Goal: Task Accomplishment & Management: Manage account settings

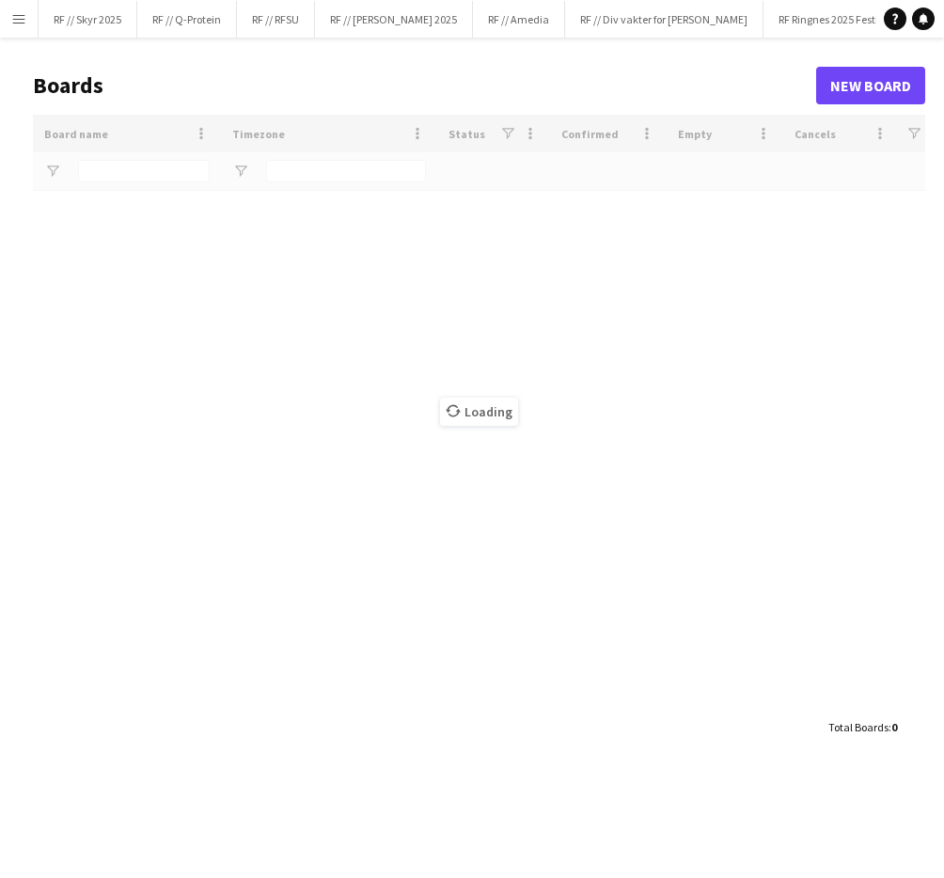
type input "***"
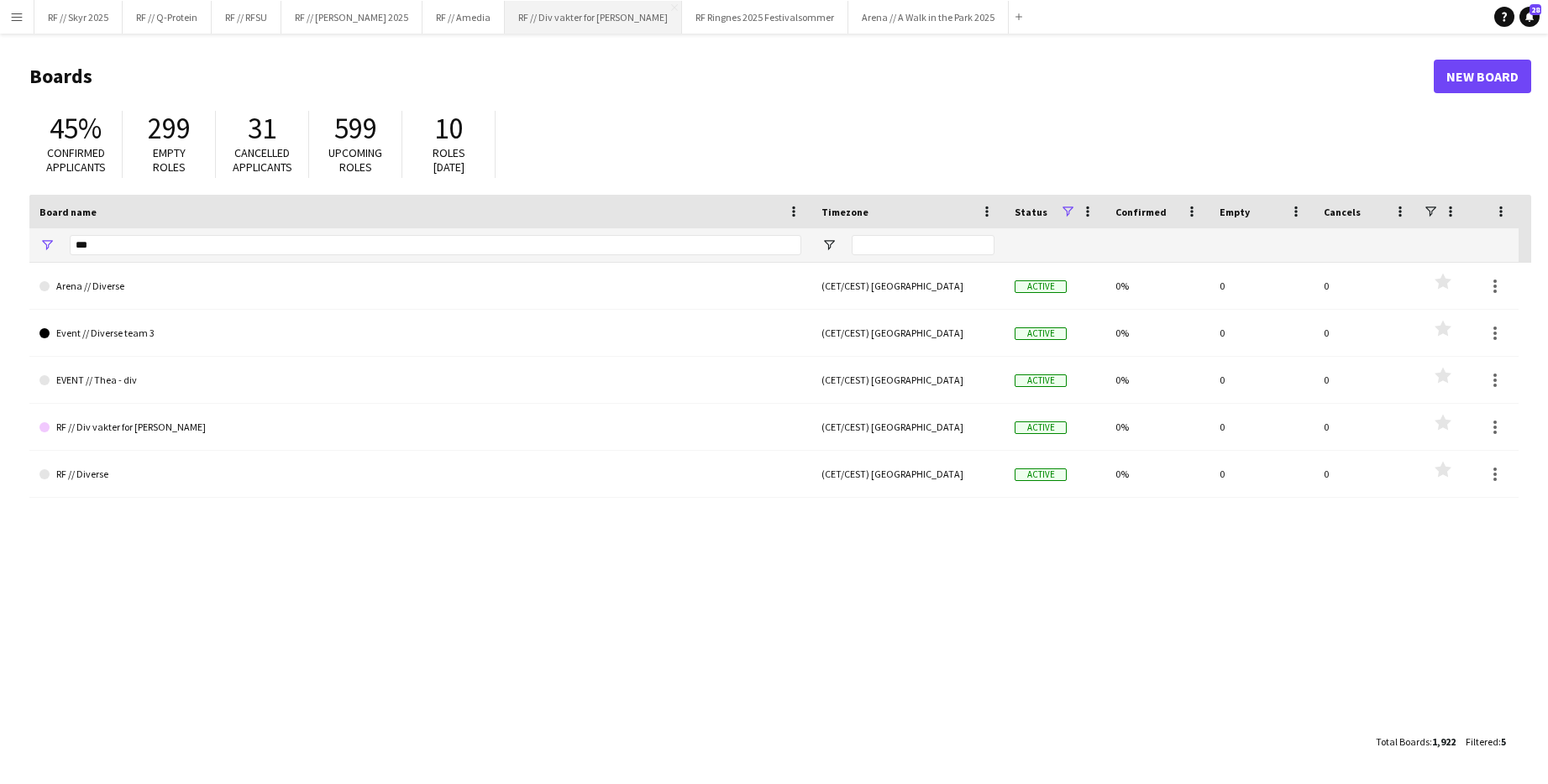
click at [594, 29] on button "RF // Div vakter for Fredrikke Close" at bounding box center [593, 17] width 177 height 33
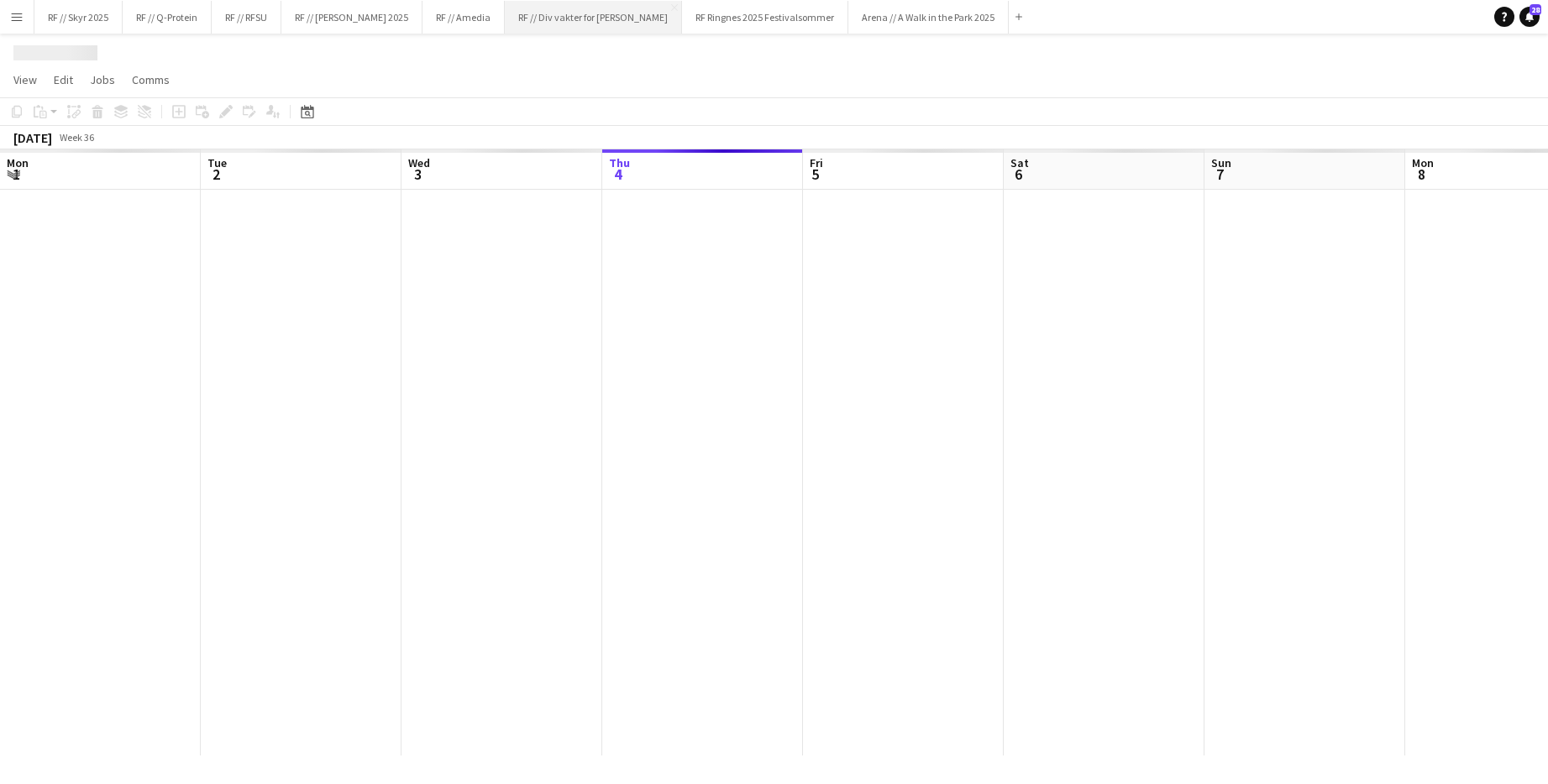
scroll to position [0, 401]
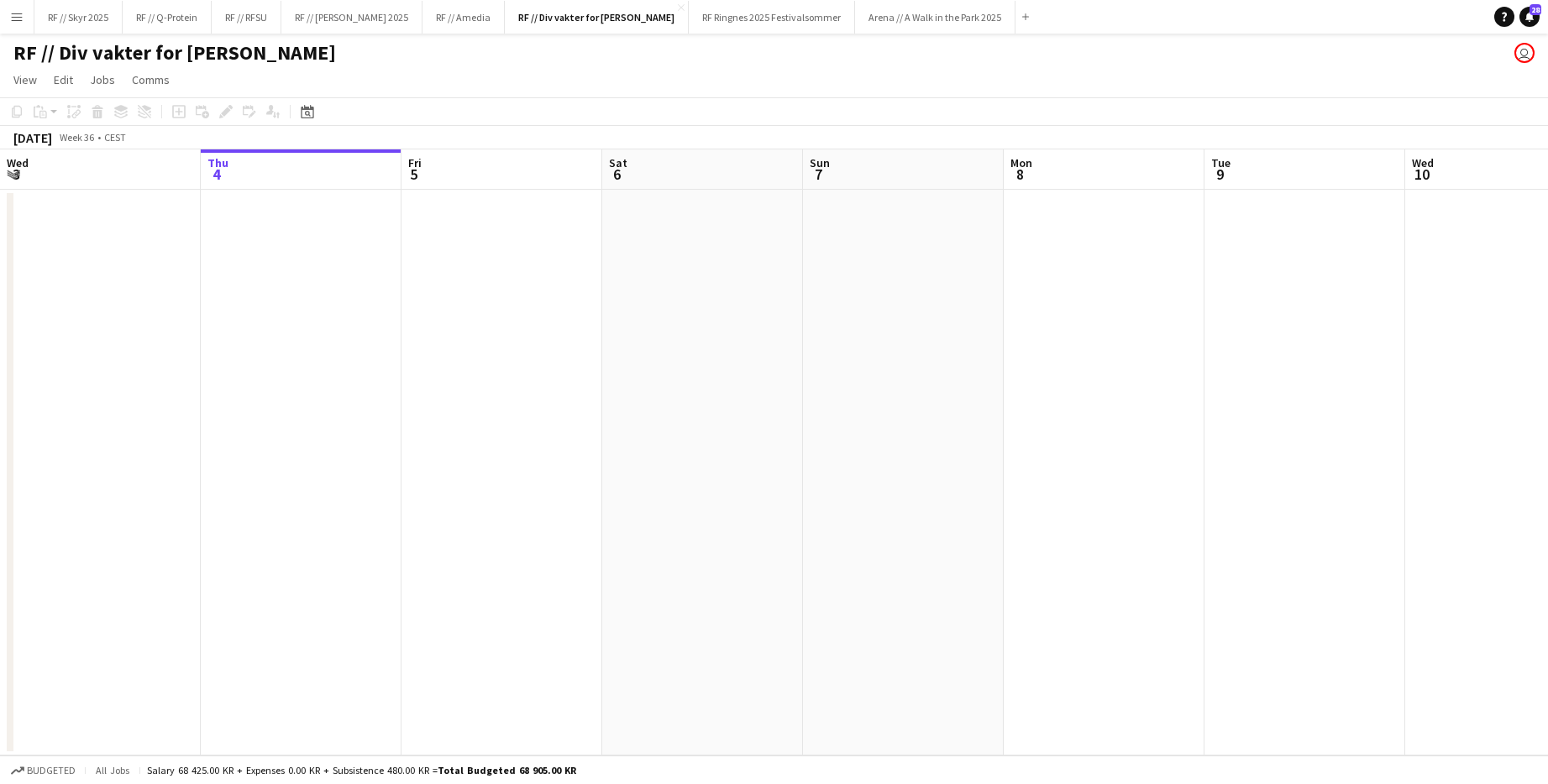
click at [28, 21] on button "Menu" at bounding box center [17, 17] width 34 height 34
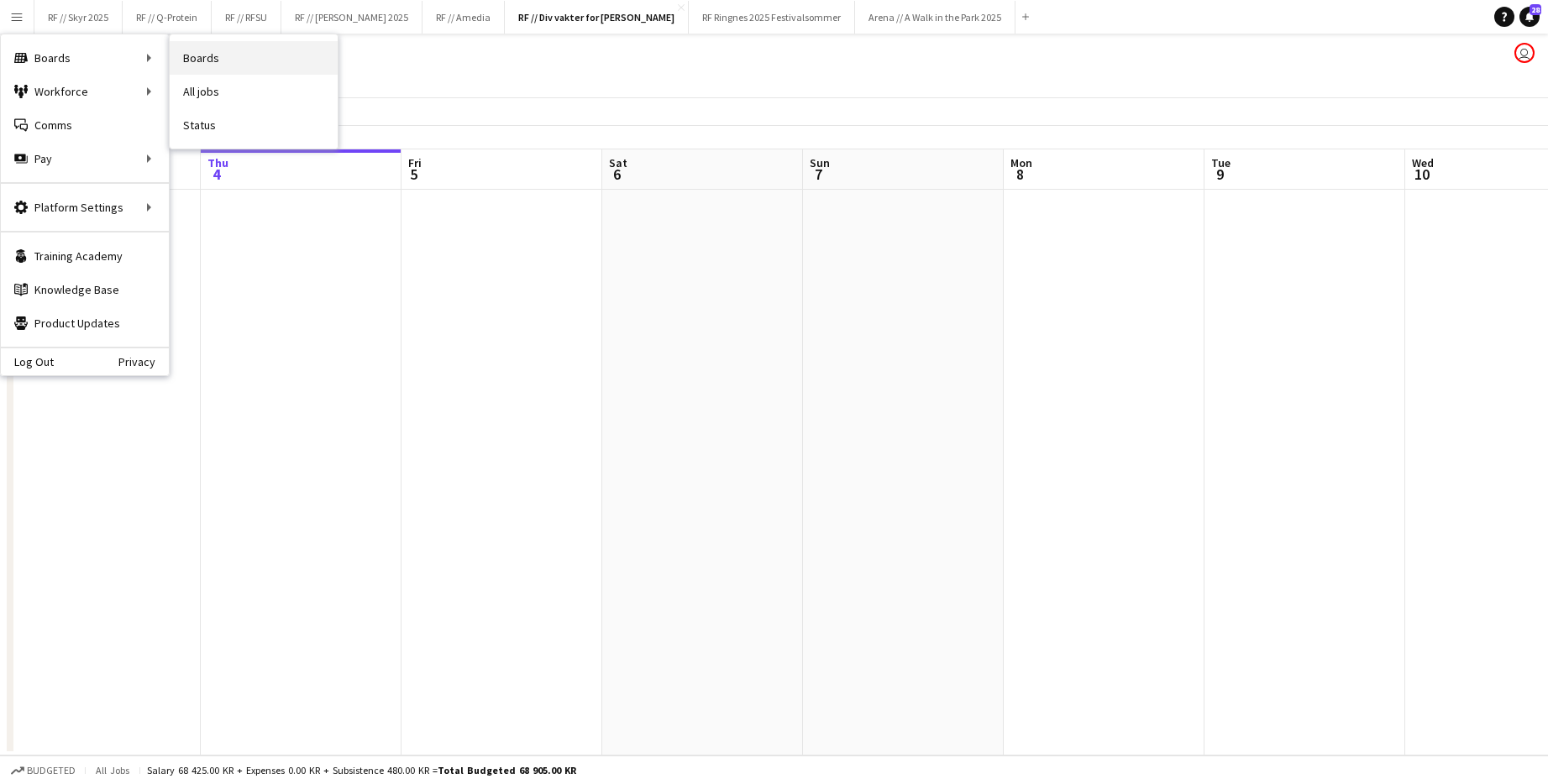
click at [225, 62] on link "Boards" at bounding box center [254, 58] width 168 height 34
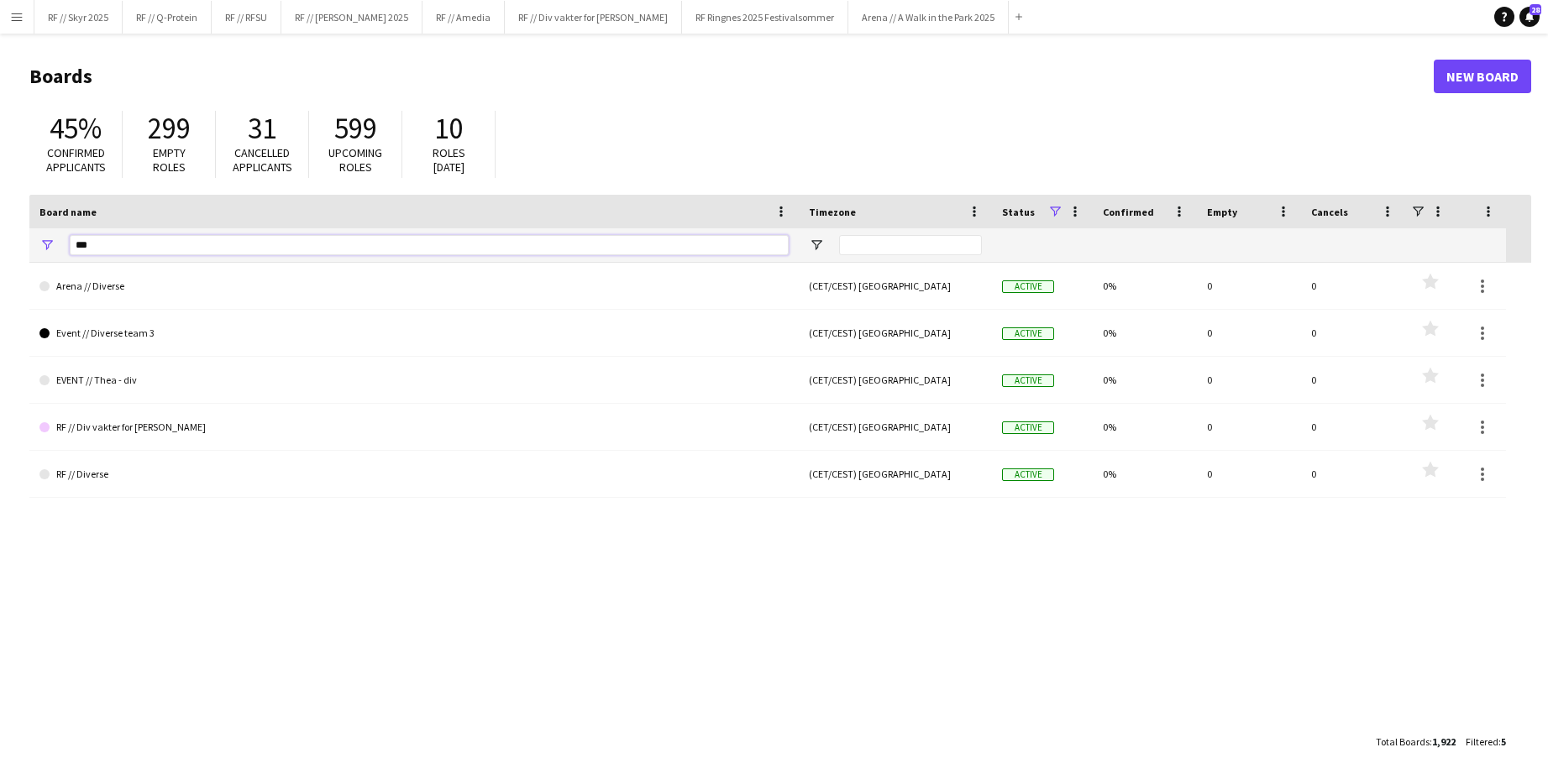
click at [81, 245] on input "***" at bounding box center [429, 245] width 719 height 21
type input "****"
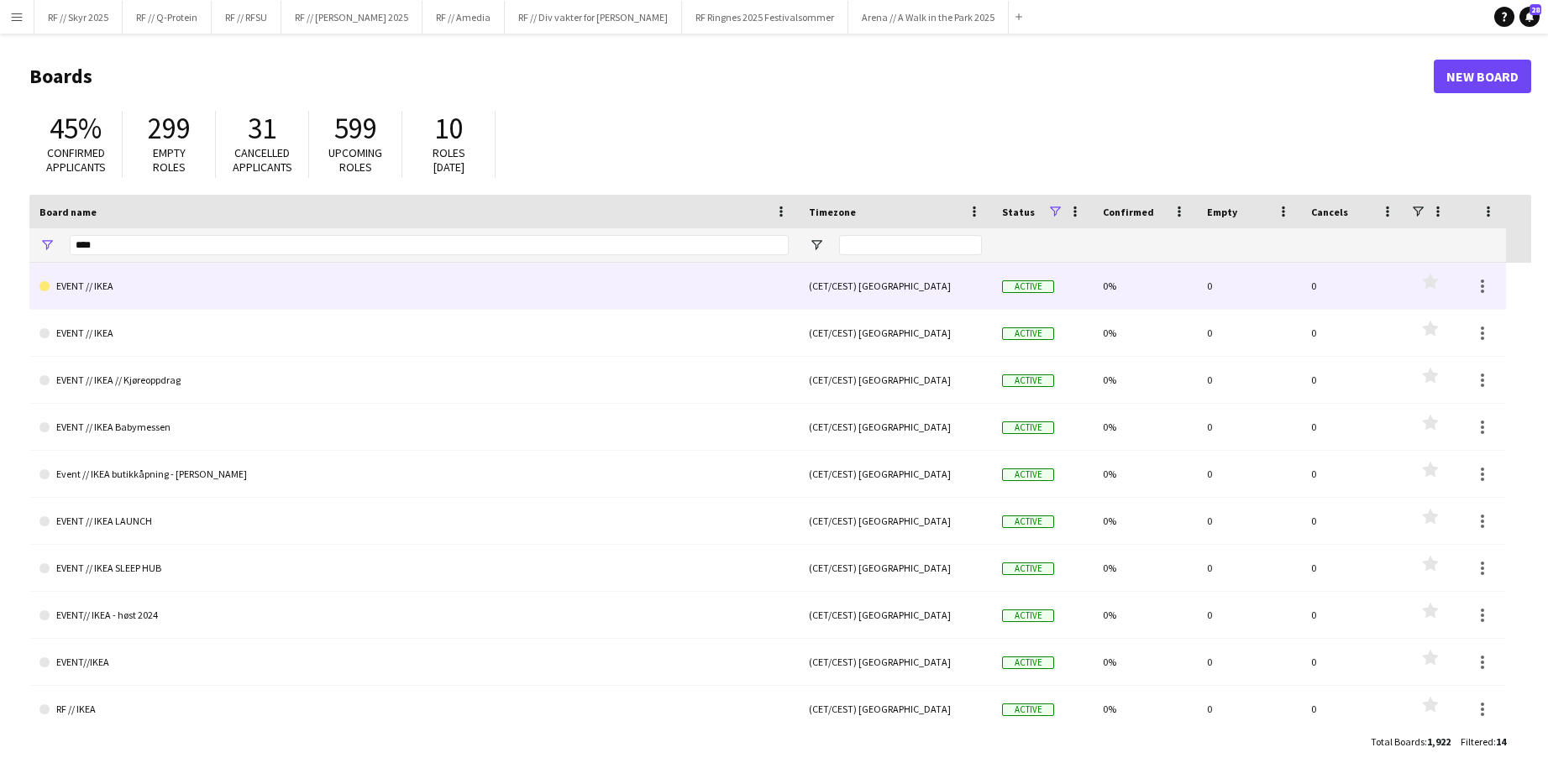
click at [124, 282] on link "EVENT // IKEA" at bounding box center [414, 286] width 749 height 47
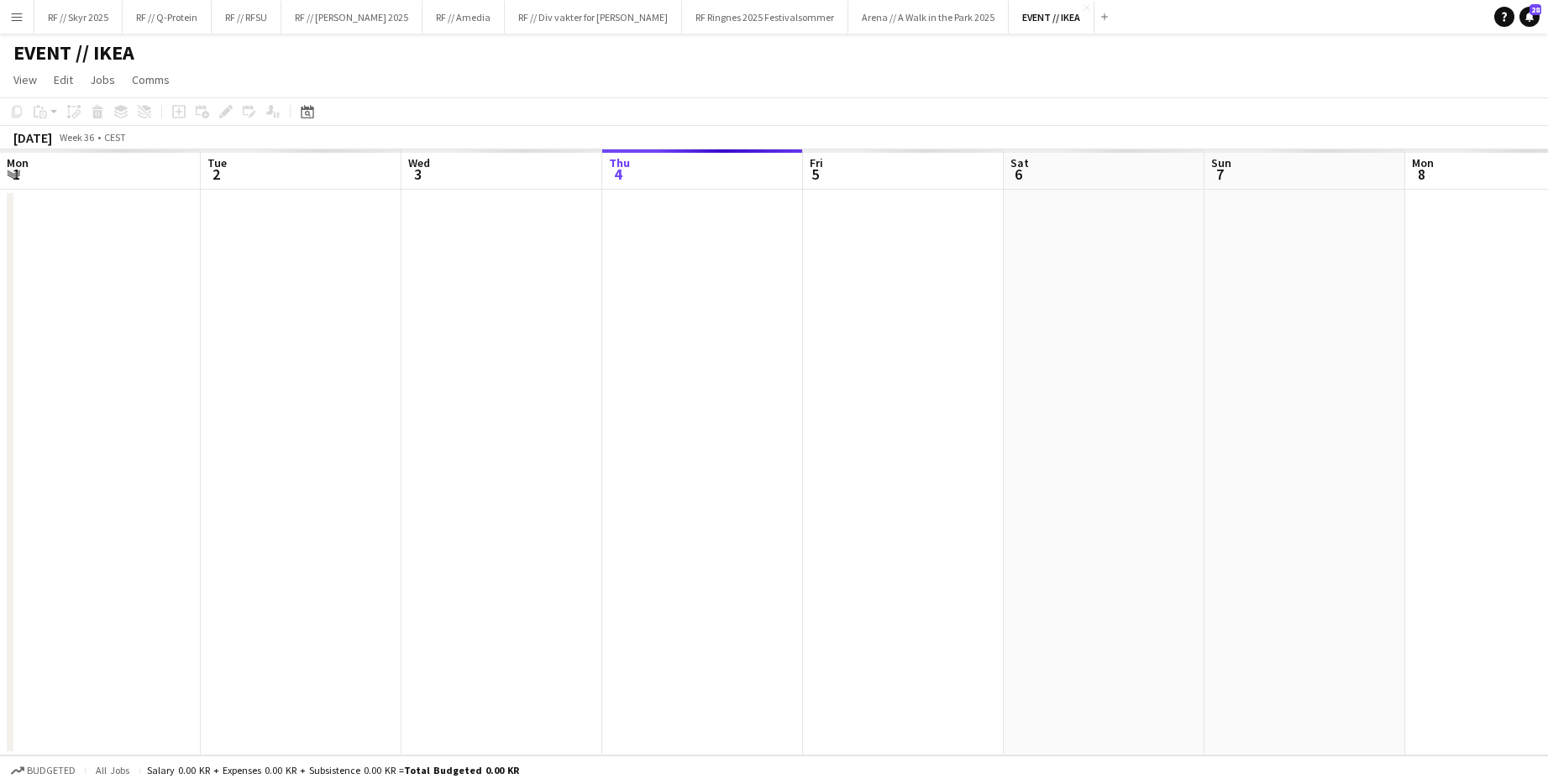
scroll to position [0, 401]
click at [24, 29] on button "Menu" at bounding box center [17, 17] width 34 height 34
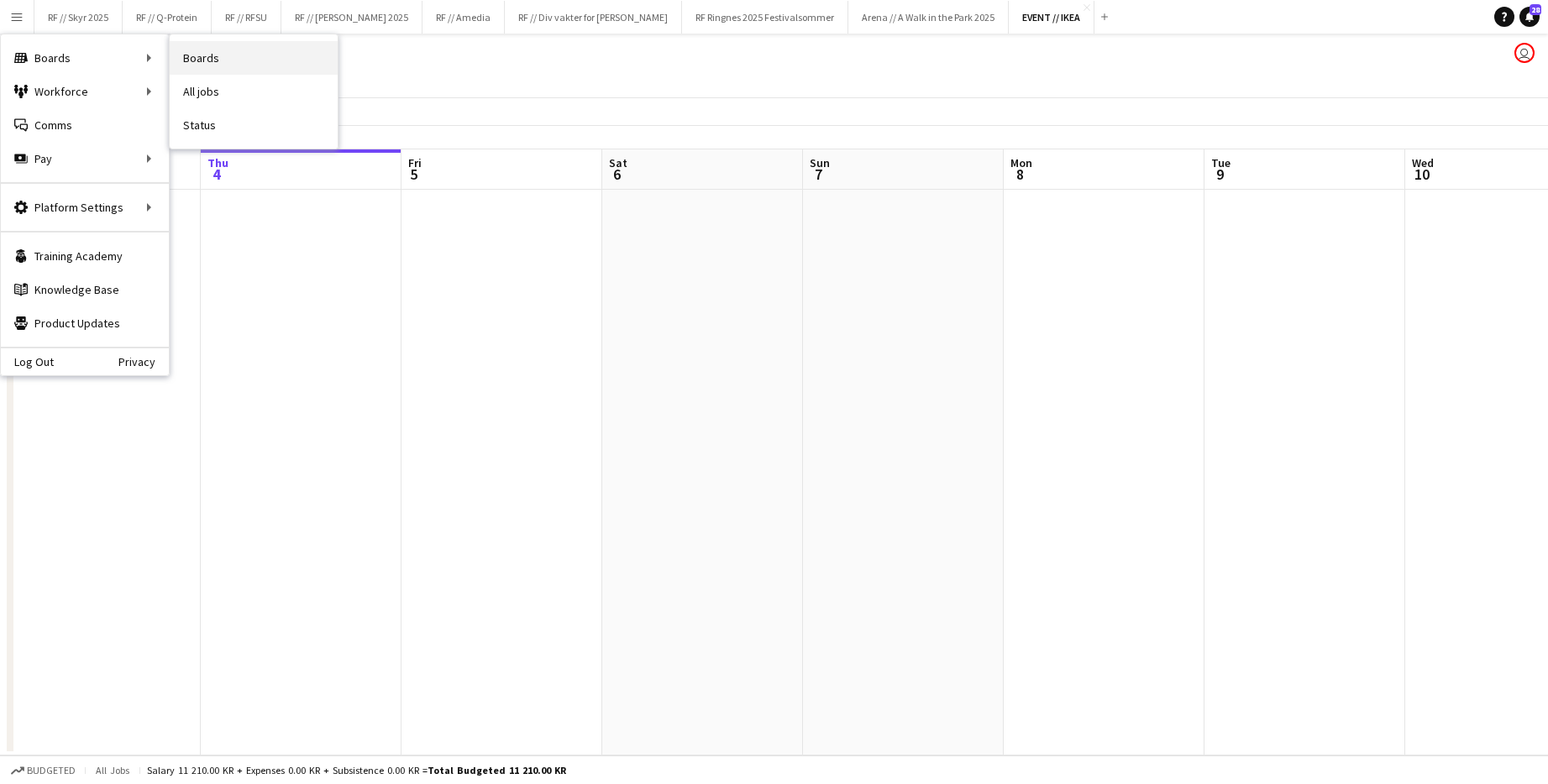
click at [205, 55] on link "Boards" at bounding box center [254, 58] width 168 height 34
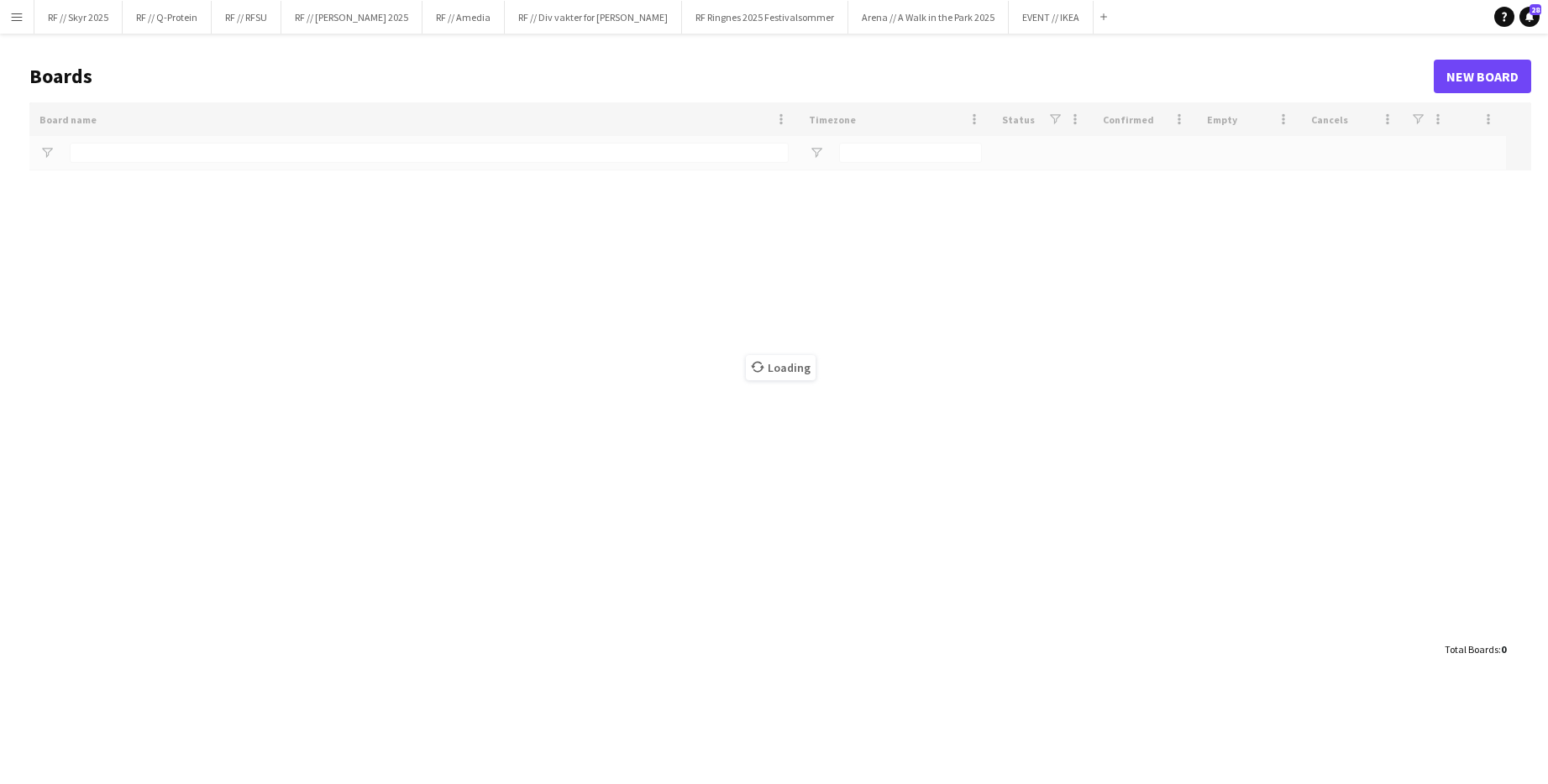
type input "****"
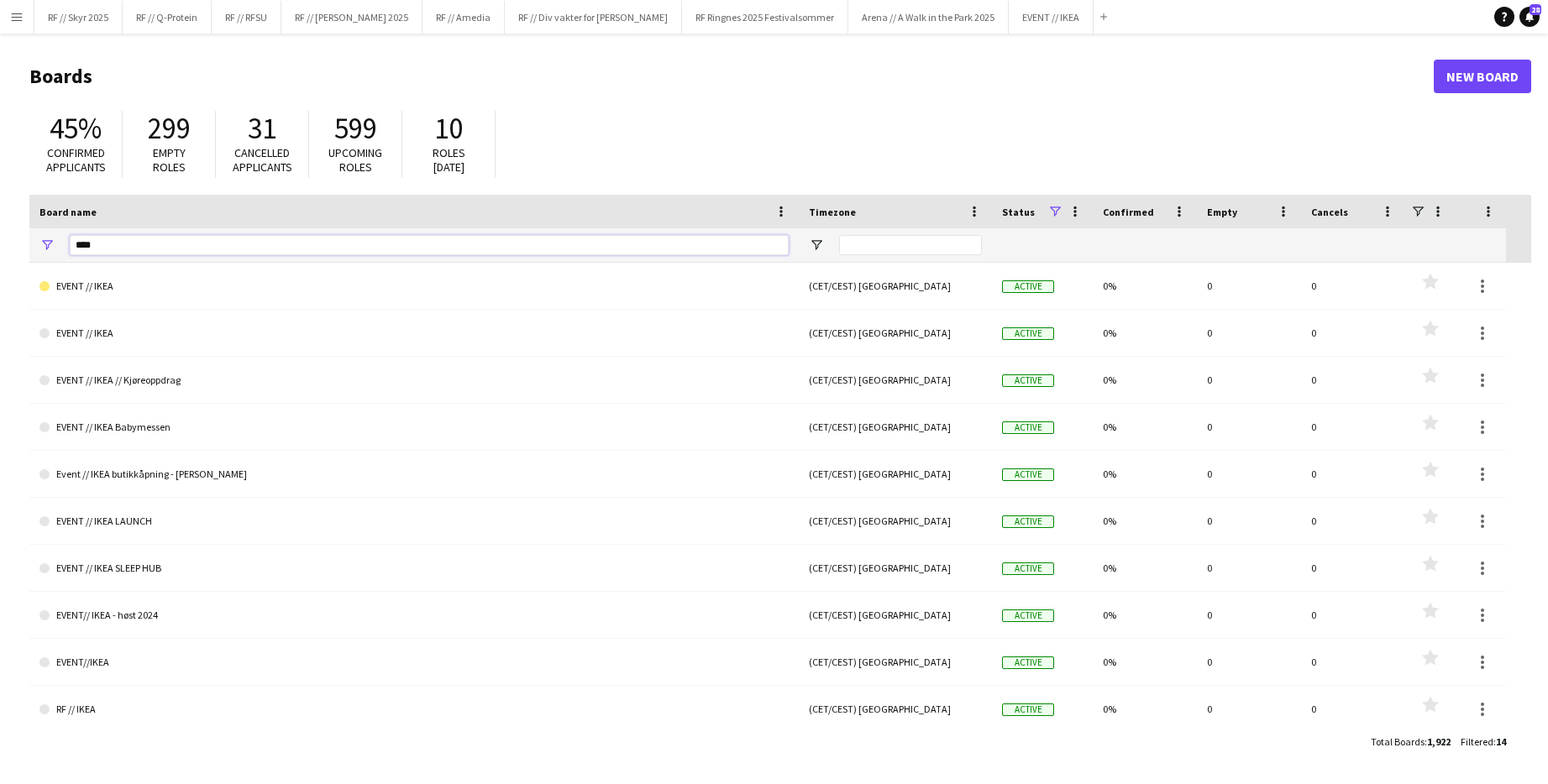
click at [124, 248] on input "****" at bounding box center [429, 245] width 719 height 21
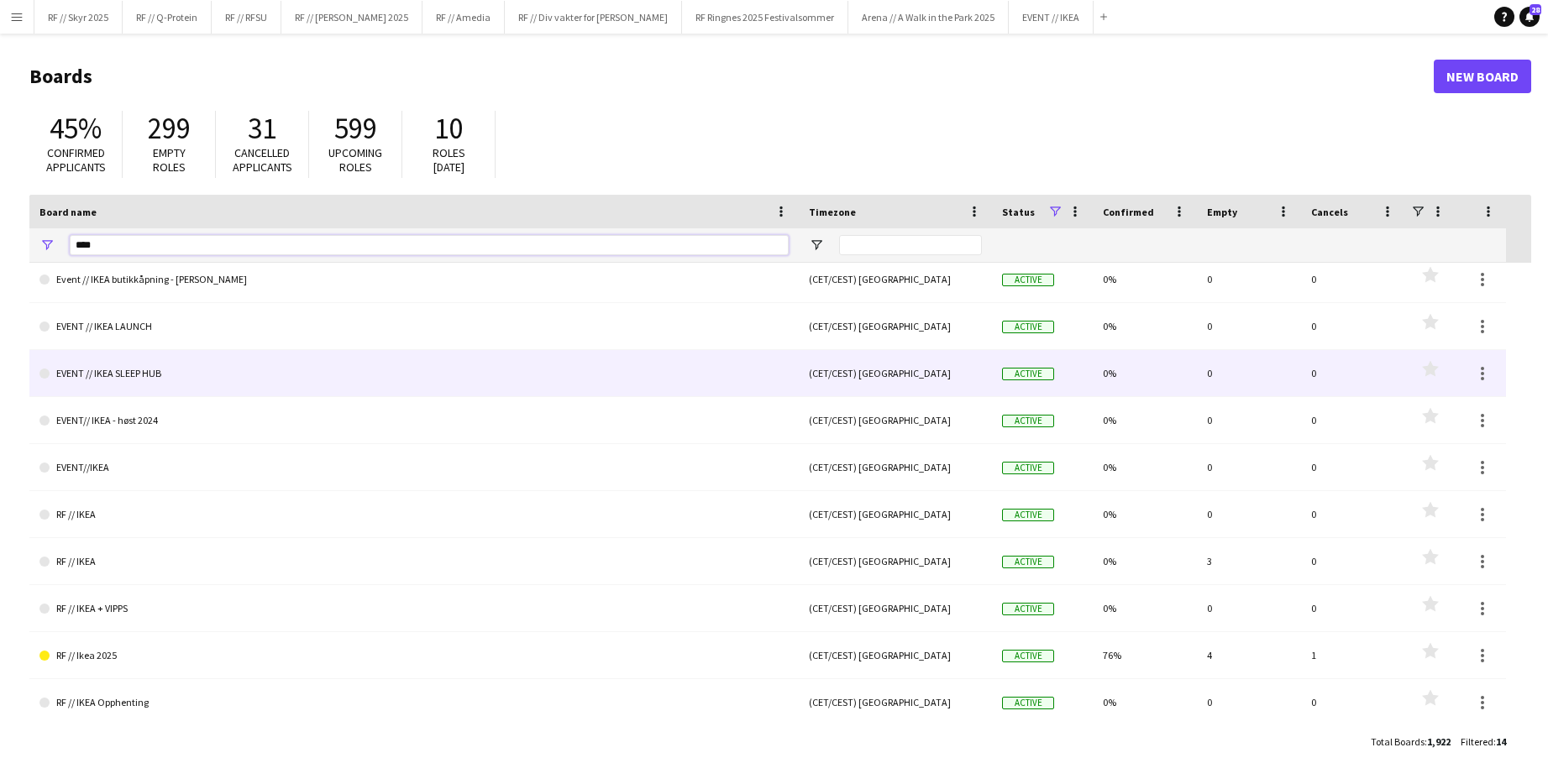
scroll to position [196, 0]
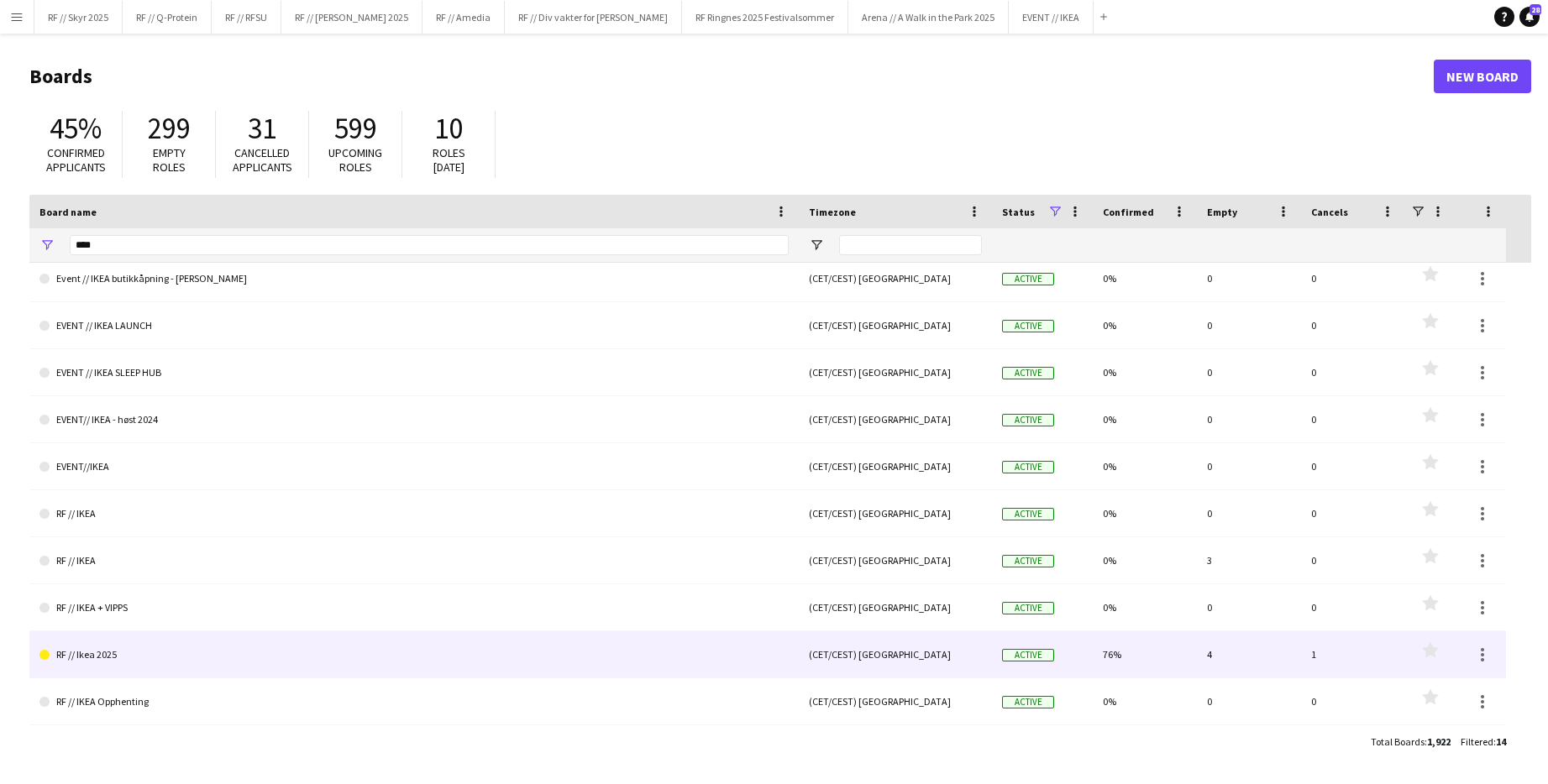
click at [151, 669] on link "RF // Ikea 2025" at bounding box center [414, 655] width 749 height 47
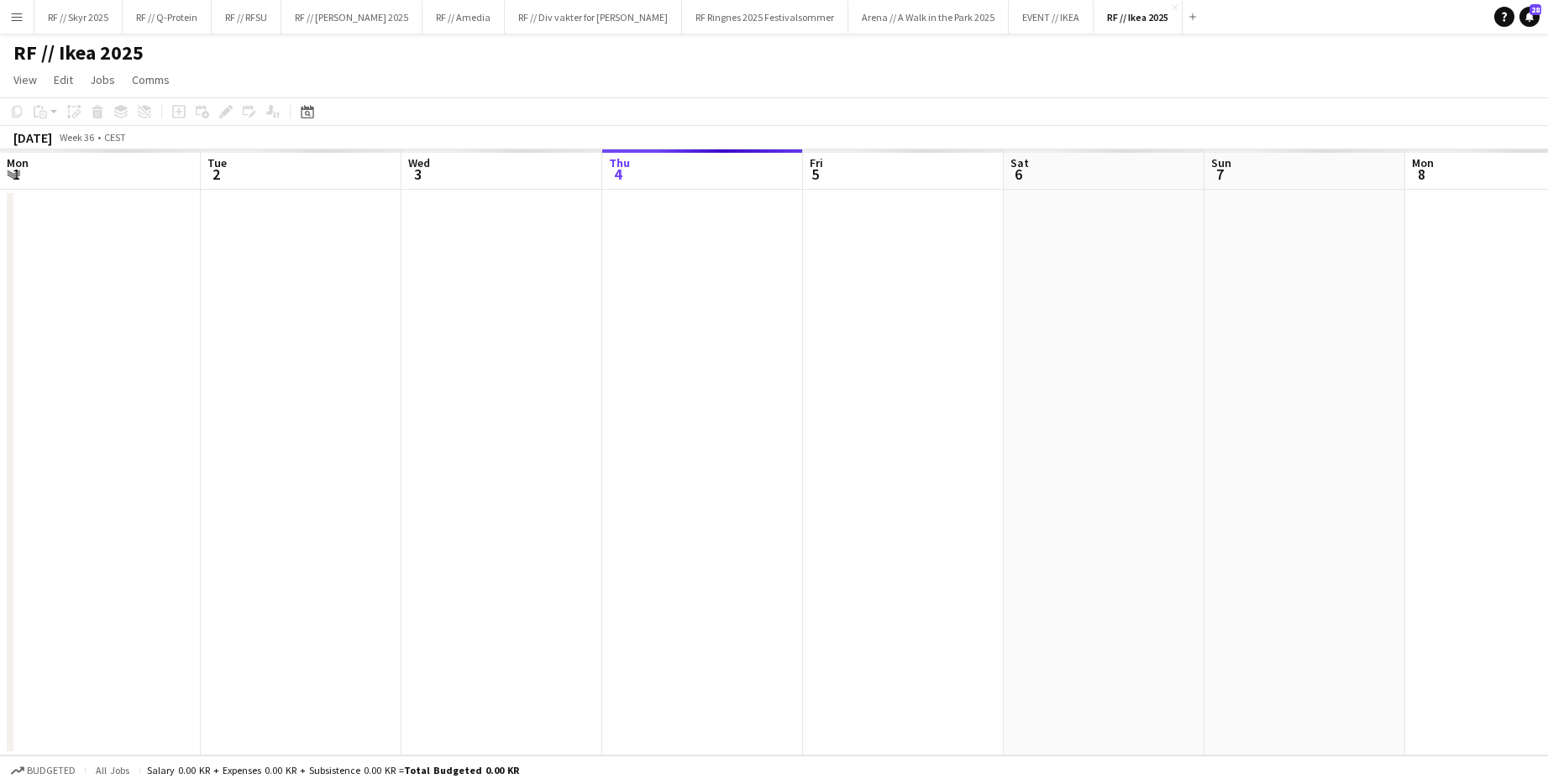
scroll to position [0, 401]
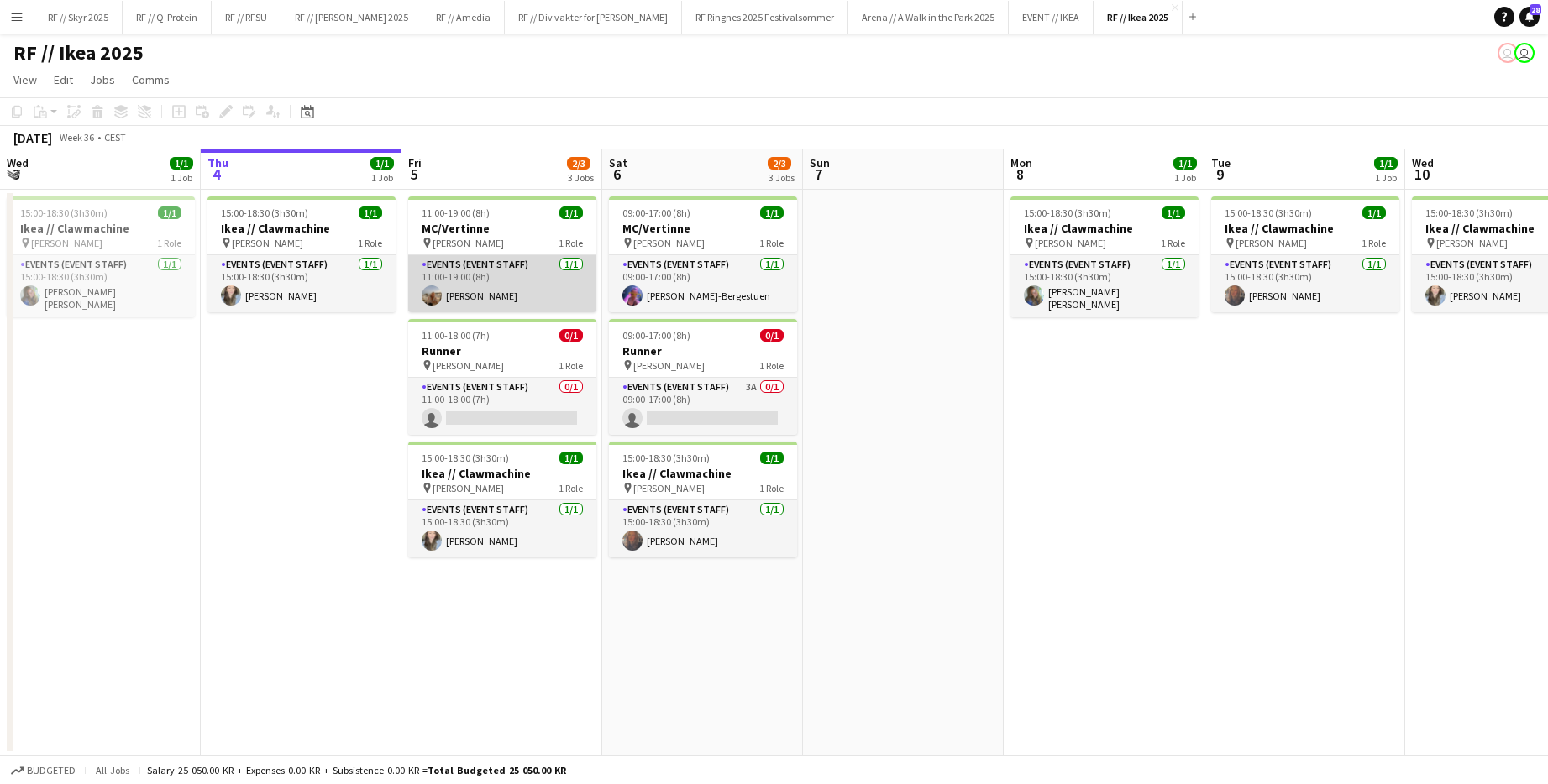
click at [469, 300] on app-card-role "Events (Event Staff) [DATE] 11:00-19:00 (8h) [PERSON_NAME]" at bounding box center [502, 284] width 188 height 57
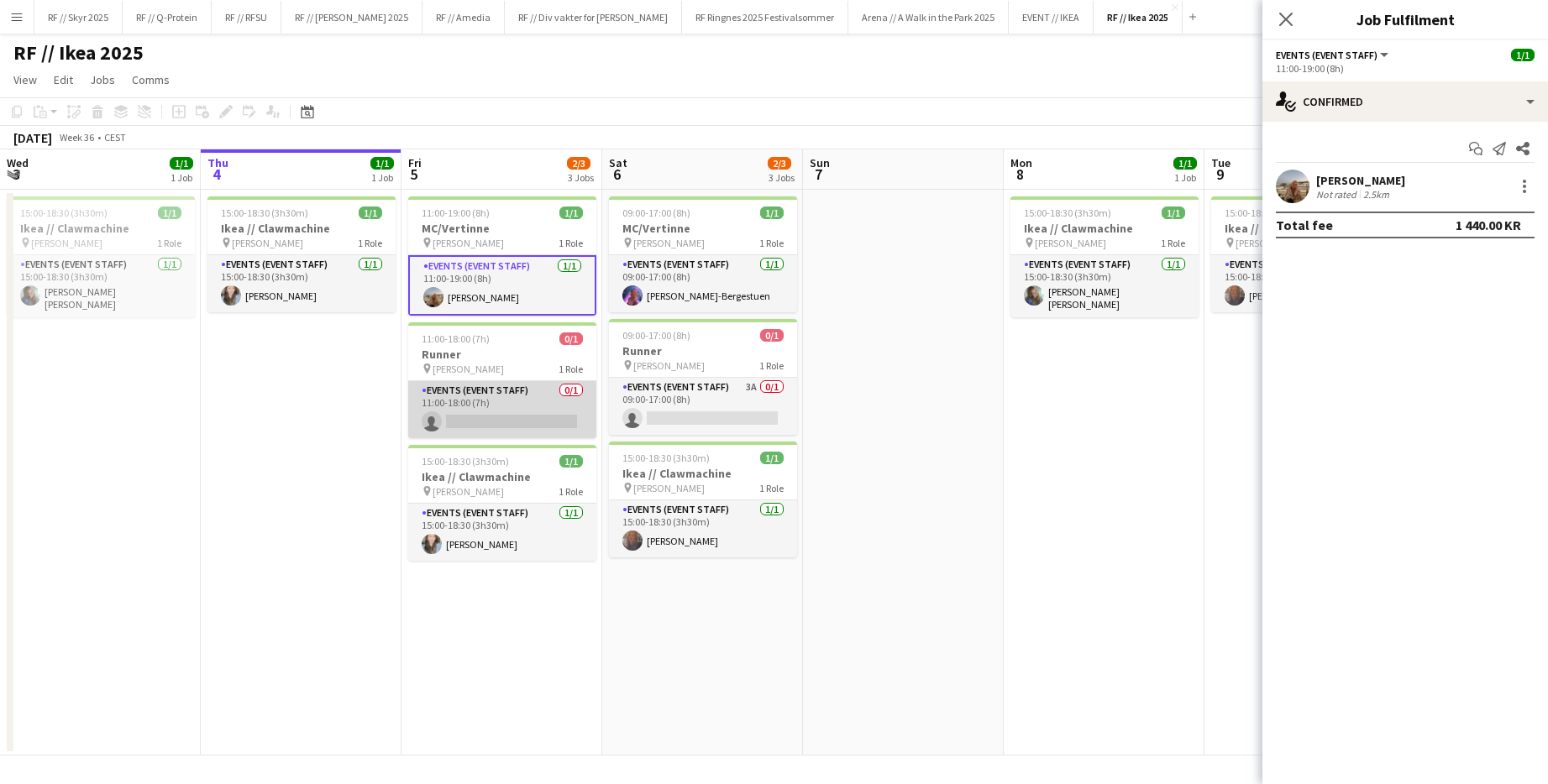
click at [472, 396] on app-card-role "Events (Event Staff) 0/1 11:00-18:00 (7h) single-neutral-actions" at bounding box center [502, 410] width 188 height 57
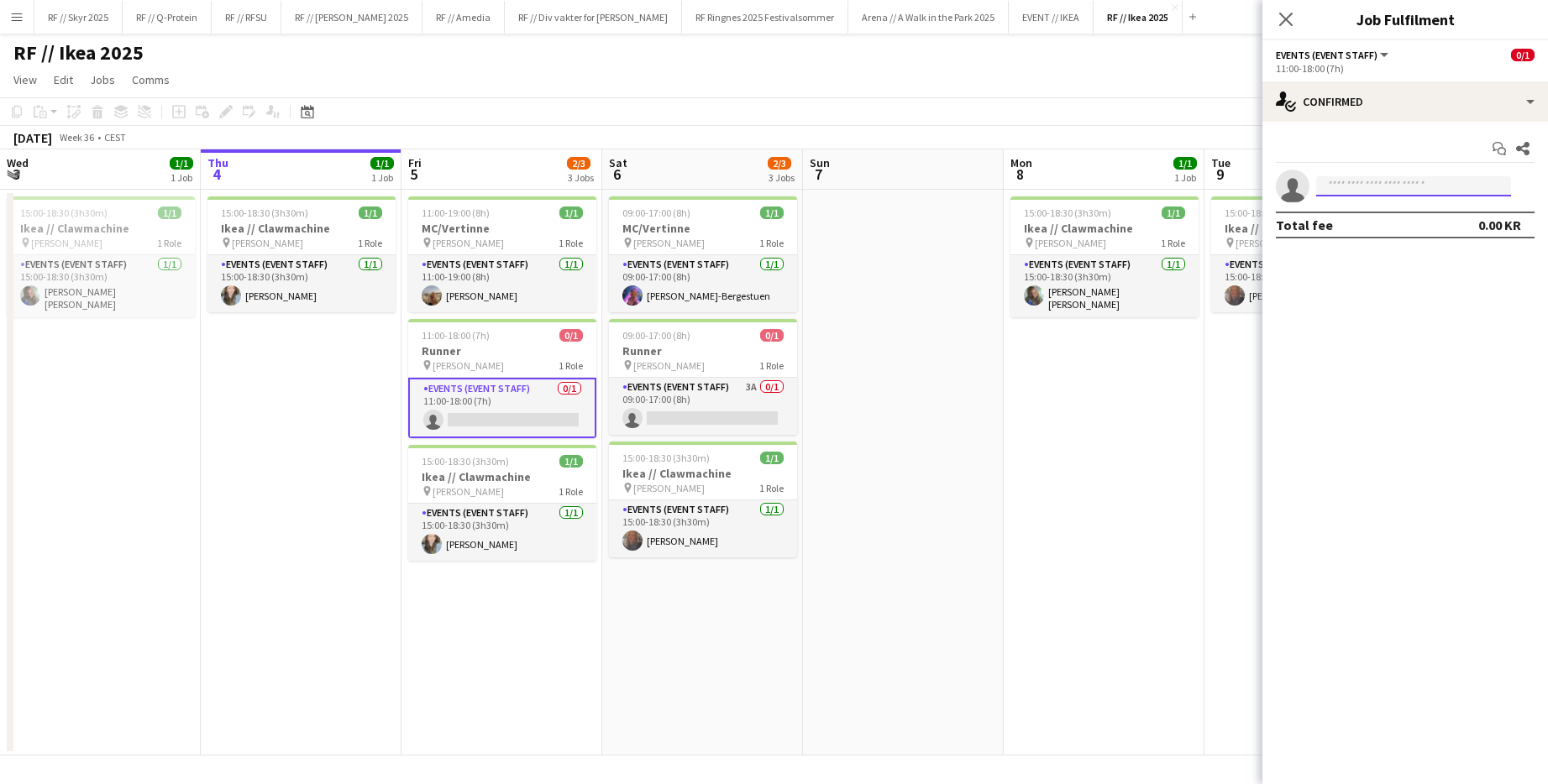
click at [842, 195] on input at bounding box center [1413, 186] width 195 height 21
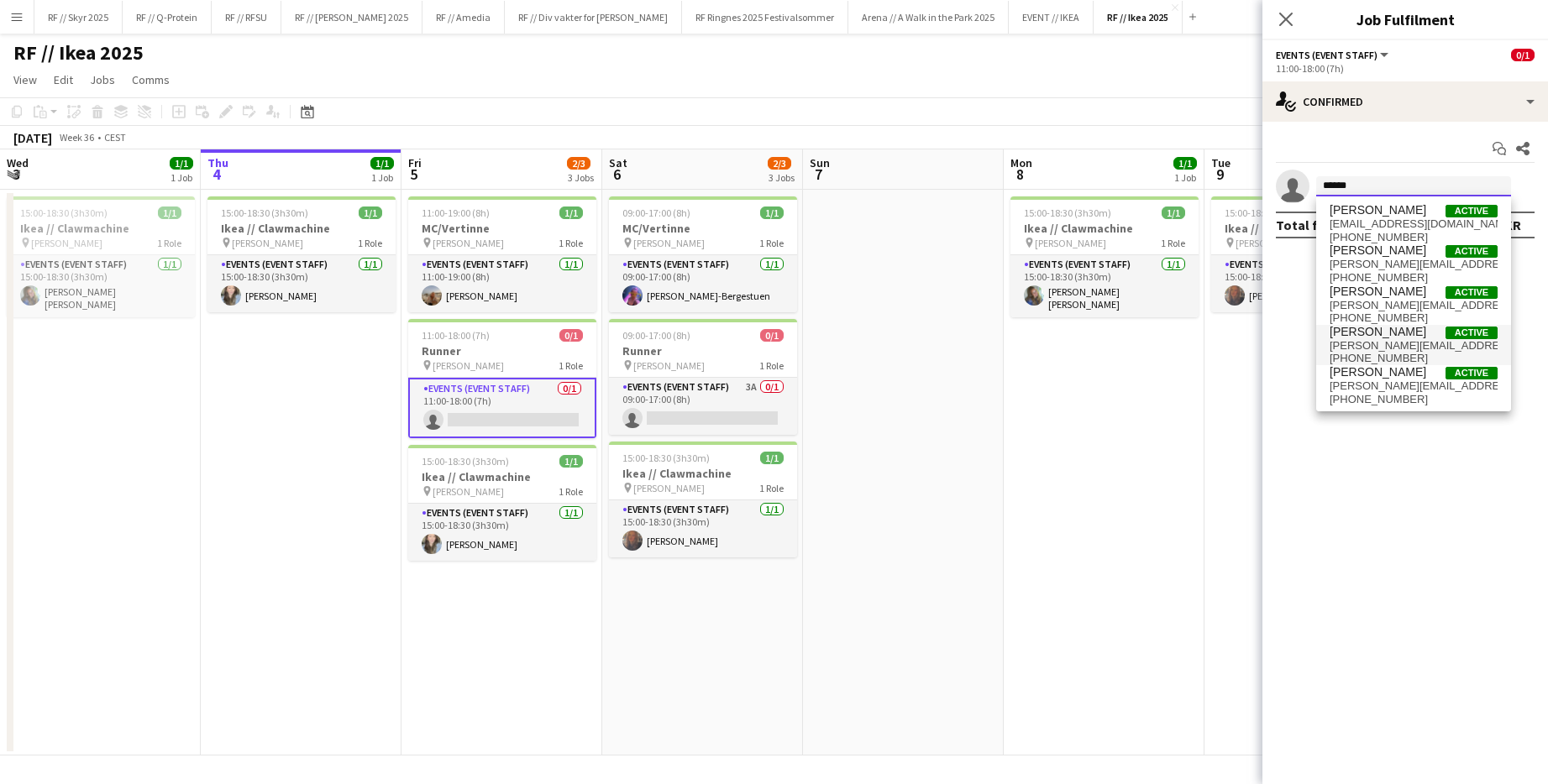
type input "******"
click at [842, 334] on span "[PERSON_NAME]" at bounding box center [1377, 332] width 96 height 14
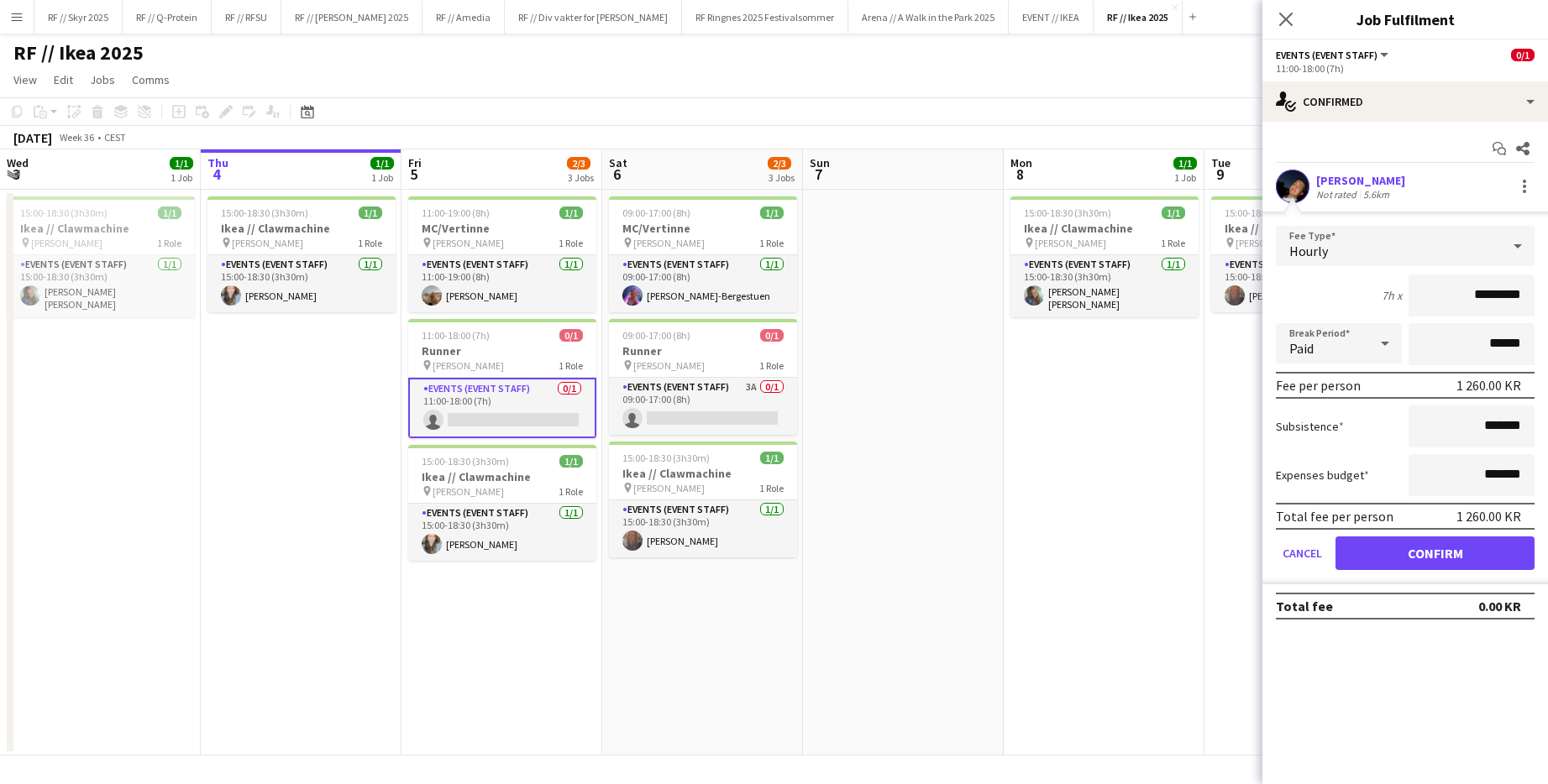
click at [842, 384] on app-date-cell "15:00-18:30 (3h30m) 1/1 Ikea // Clawmachine pin [PERSON_NAME] 1 Role Events (Ev…" at bounding box center [1103, 472] width 201 height 566
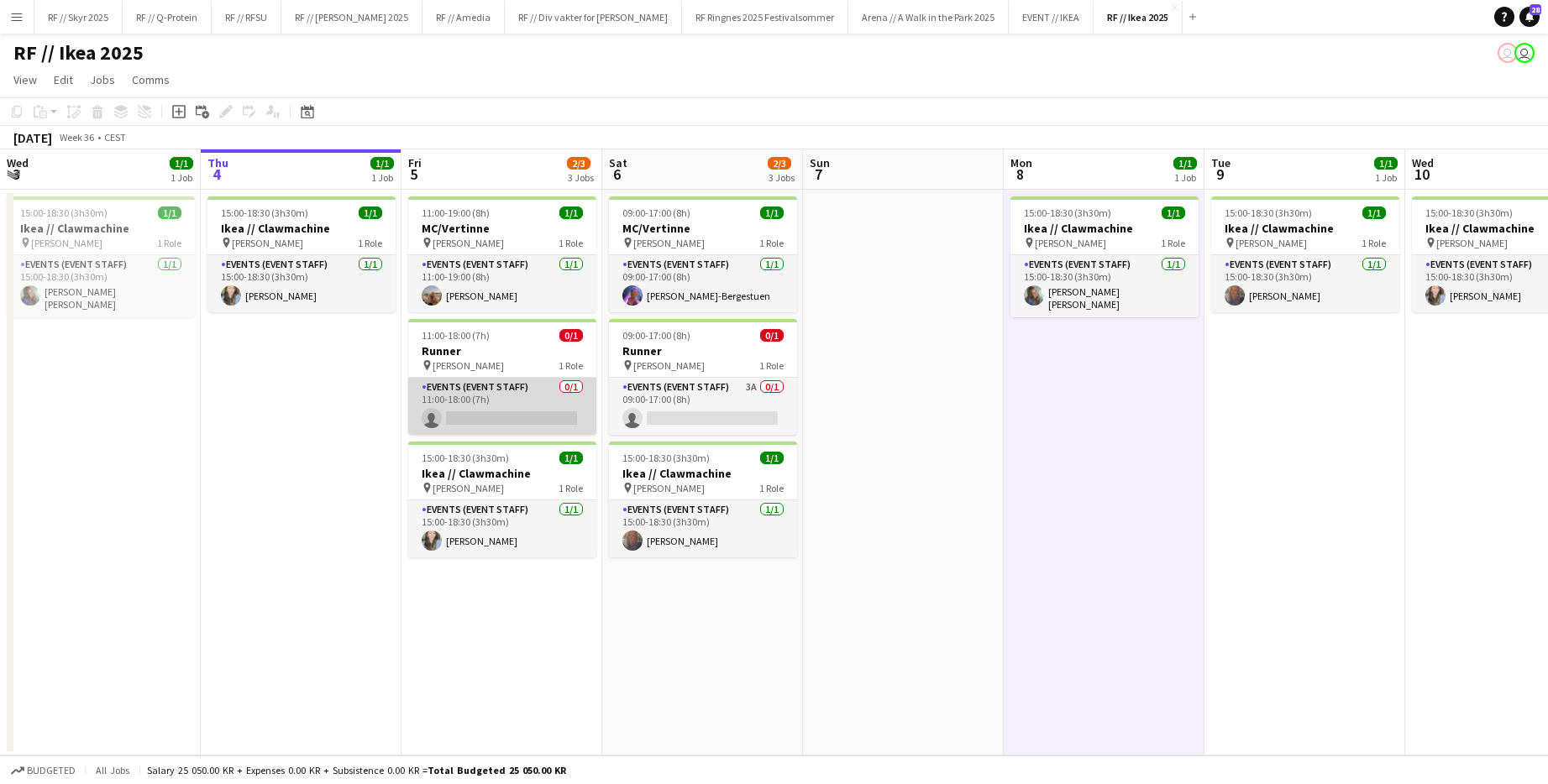
click at [530, 415] on app-card-role "Events (Event Staff) 0/1 11:00-18:00 (7h) single-neutral-actions" at bounding box center [502, 406] width 188 height 57
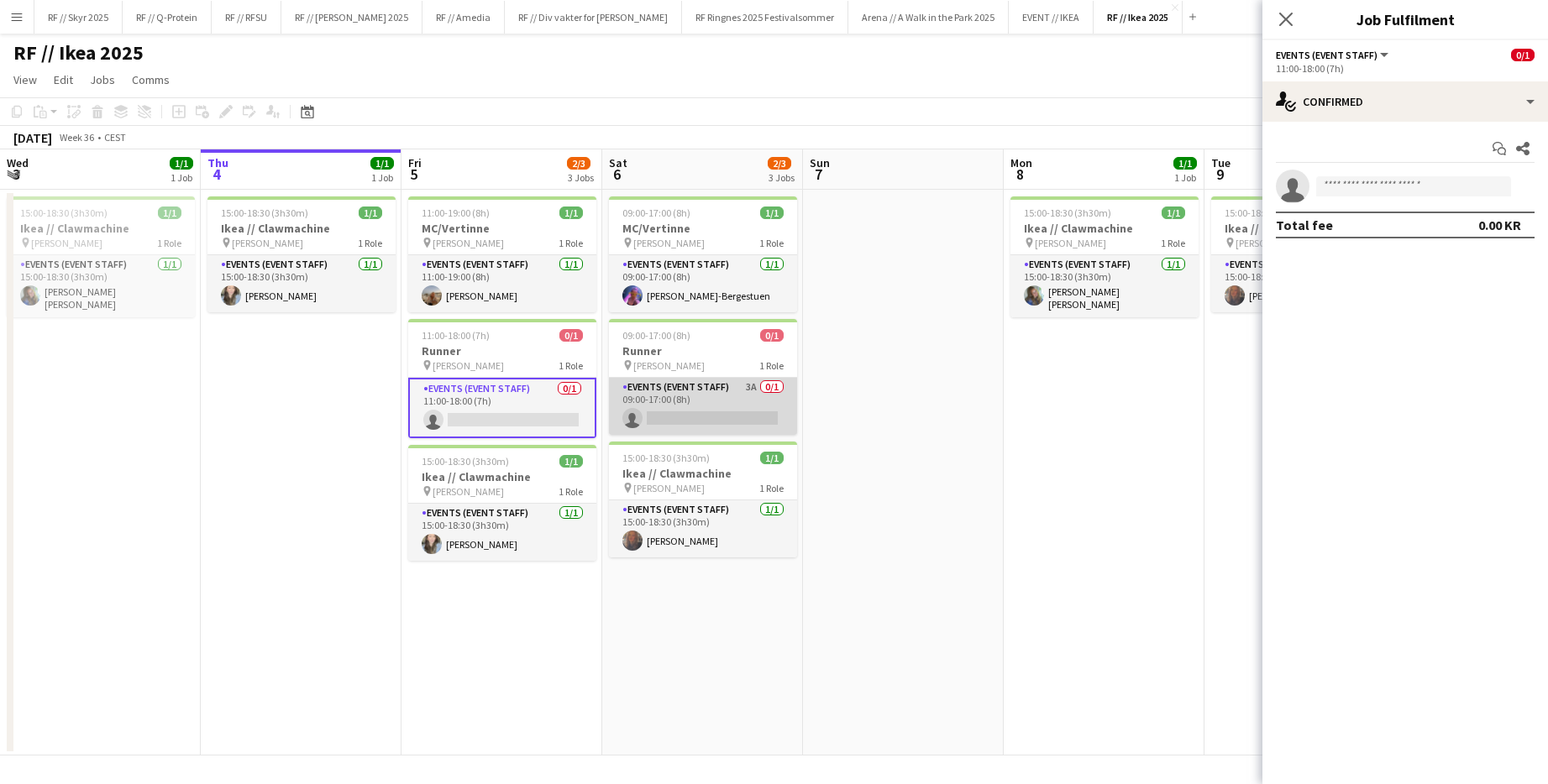
click at [627, 411] on app-card-role "Events (Event Staff) 3A 0/1 09:00-17:00 (8h) single-neutral-actions" at bounding box center [703, 406] width 188 height 57
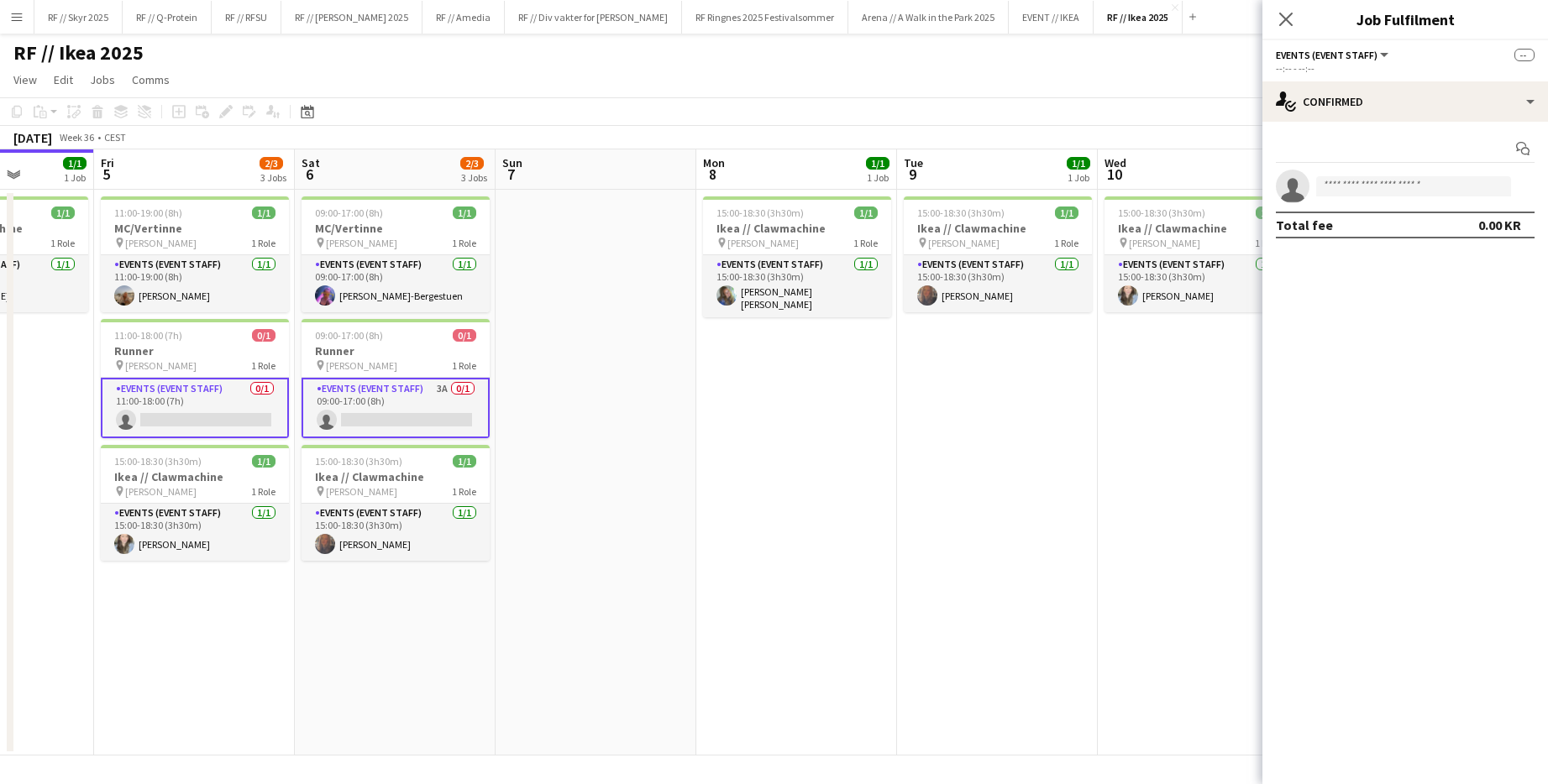
drag, startPoint x: 933, startPoint y: 535, endPoint x: 600, endPoint y: 521, distance: 333.3
click at [617, 521] on app-calendar-viewport "Mon 1 1/1 1 Job Tue 2 1/1 1 Job Wed 3 1/1 1 Job Thu 4 1/1 1 Job Fri 5 2/3 3 Job…" at bounding box center [774, 452] width 1548 height 606
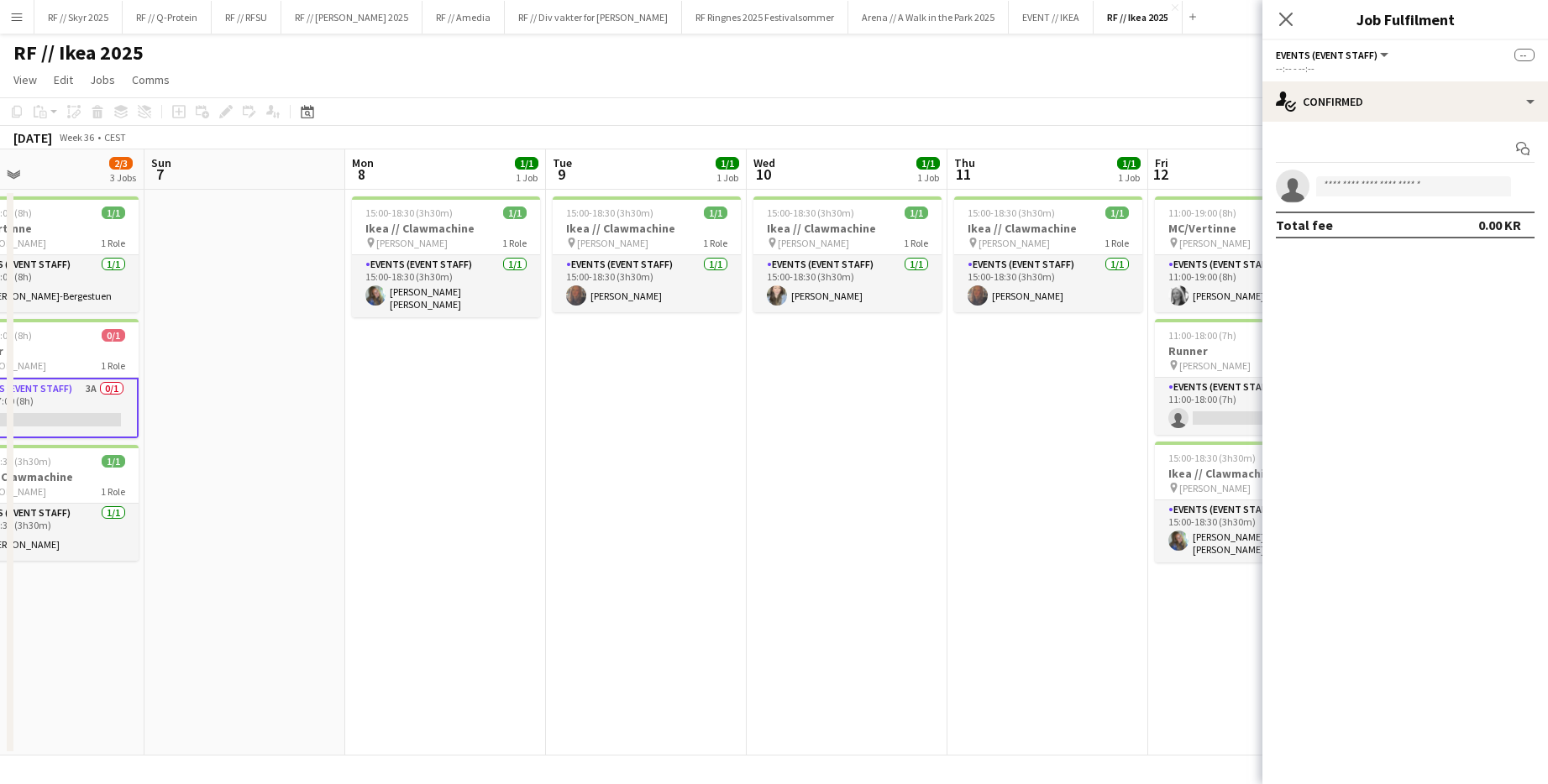
drag, startPoint x: 966, startPoint y: 500, endPoint x: 617, endPoint y: 490, distance: 349.1
click at [623, 490] on app-calendar-viewport "Wed 3 1/1 1 Job Thu 4 1/1 1 Job Fri 5 2/3 3 Jobs Sat 6 2/3 3 Jobs Sun 7 Mon 8 1…" at bounding box center [774, 452] width 1548 height 606
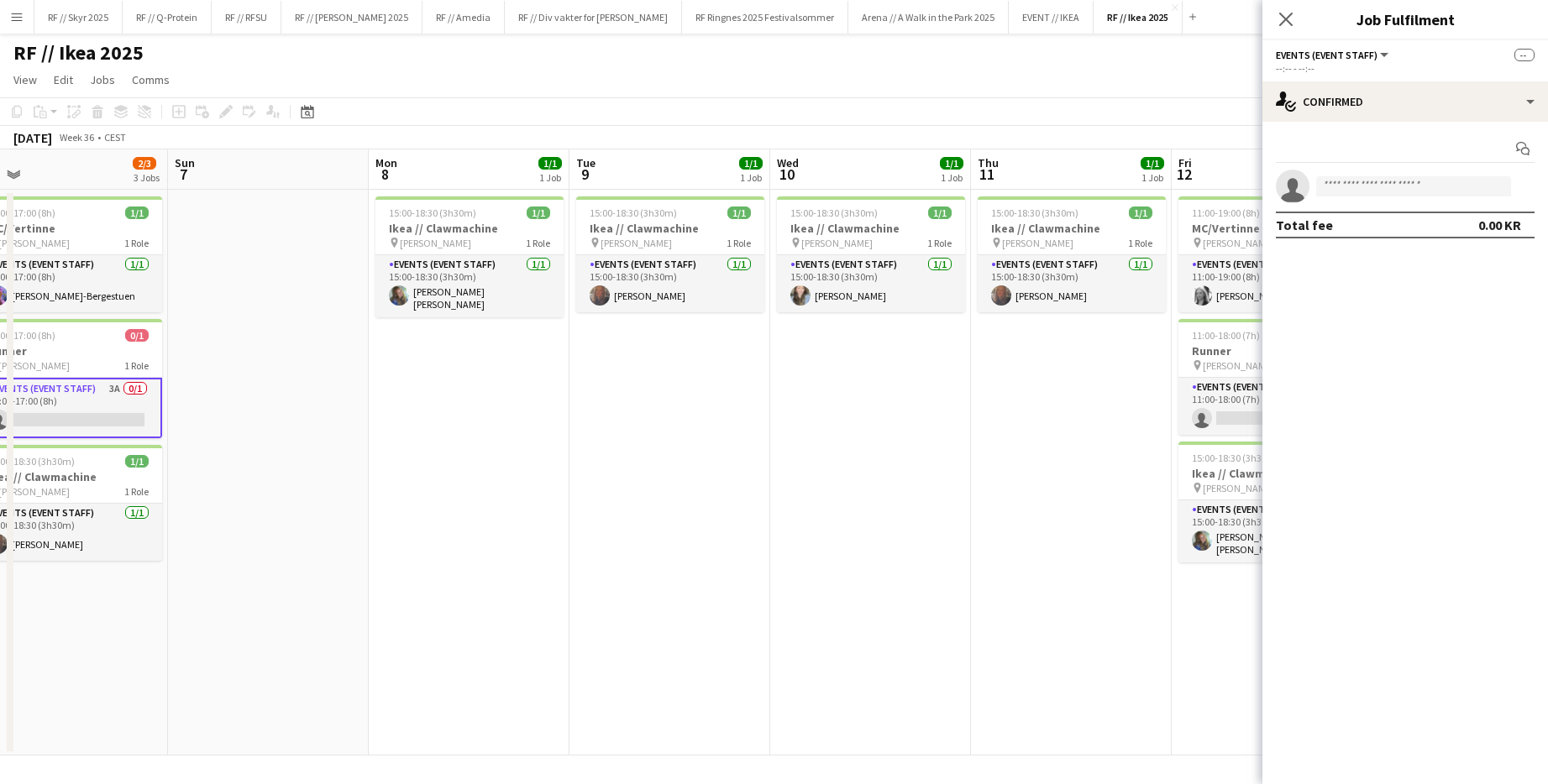
drag, startPoint x: 507, startPoint y: 490, endPoint x: 174, endPoint y: 483, distance: 333.1
click at [193, 483] on app-calendar-viewport "Wed 3 1/1 1 Job Thu 4 1/1 1 Job Fri 5 2/3 3 Jobs Sat 6 2/3 3 Jobs Sun 7 Mon 8 1…" at bounding box center [774, 452] width 1548 height 606
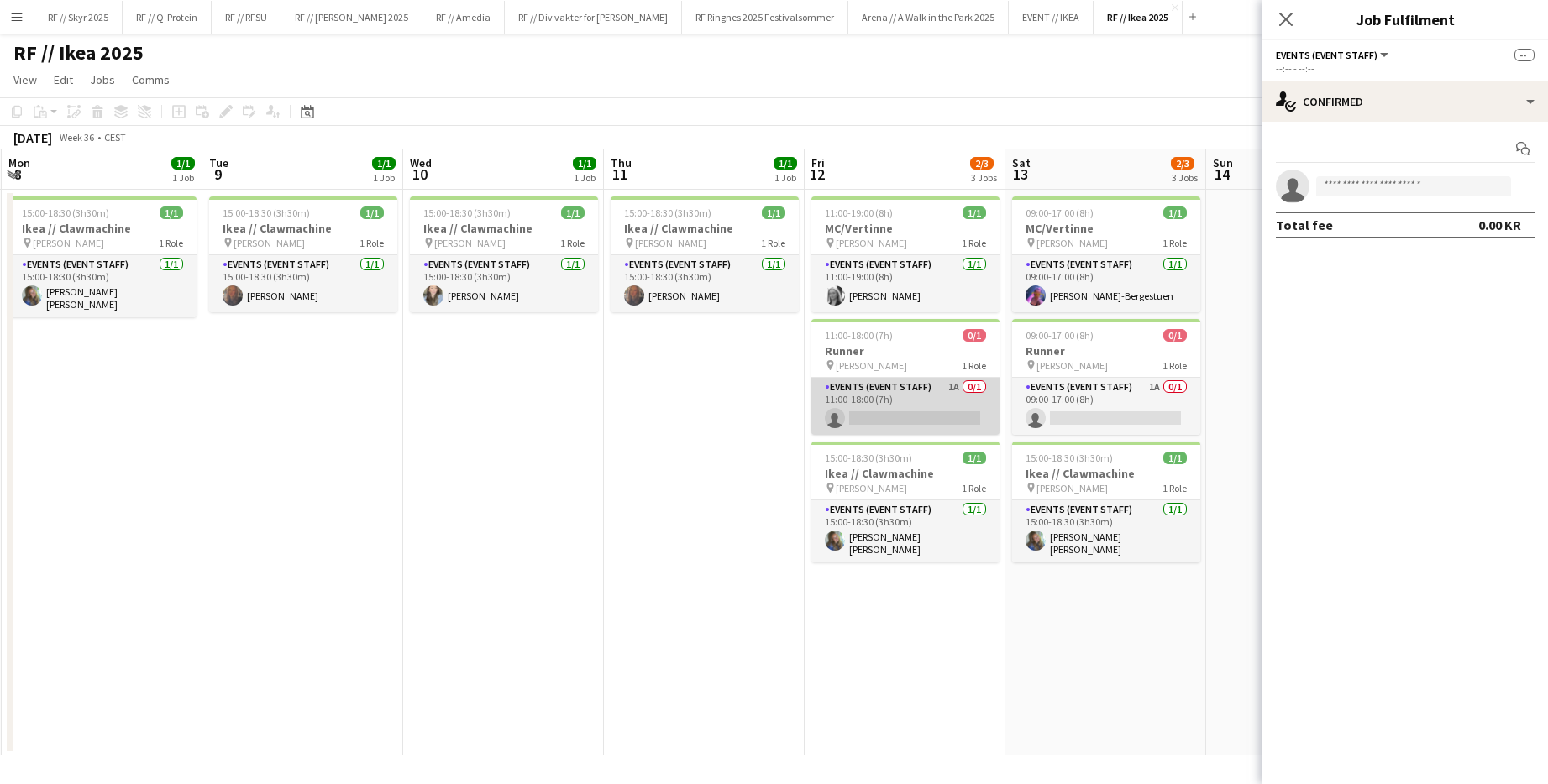
click at [841, 400] on app-card-role "Events (Event Staff) 1A 0/1 11:00-18:00 (7h) single-neutral-actions" at bounding box center [905, 406] width 188 height 57
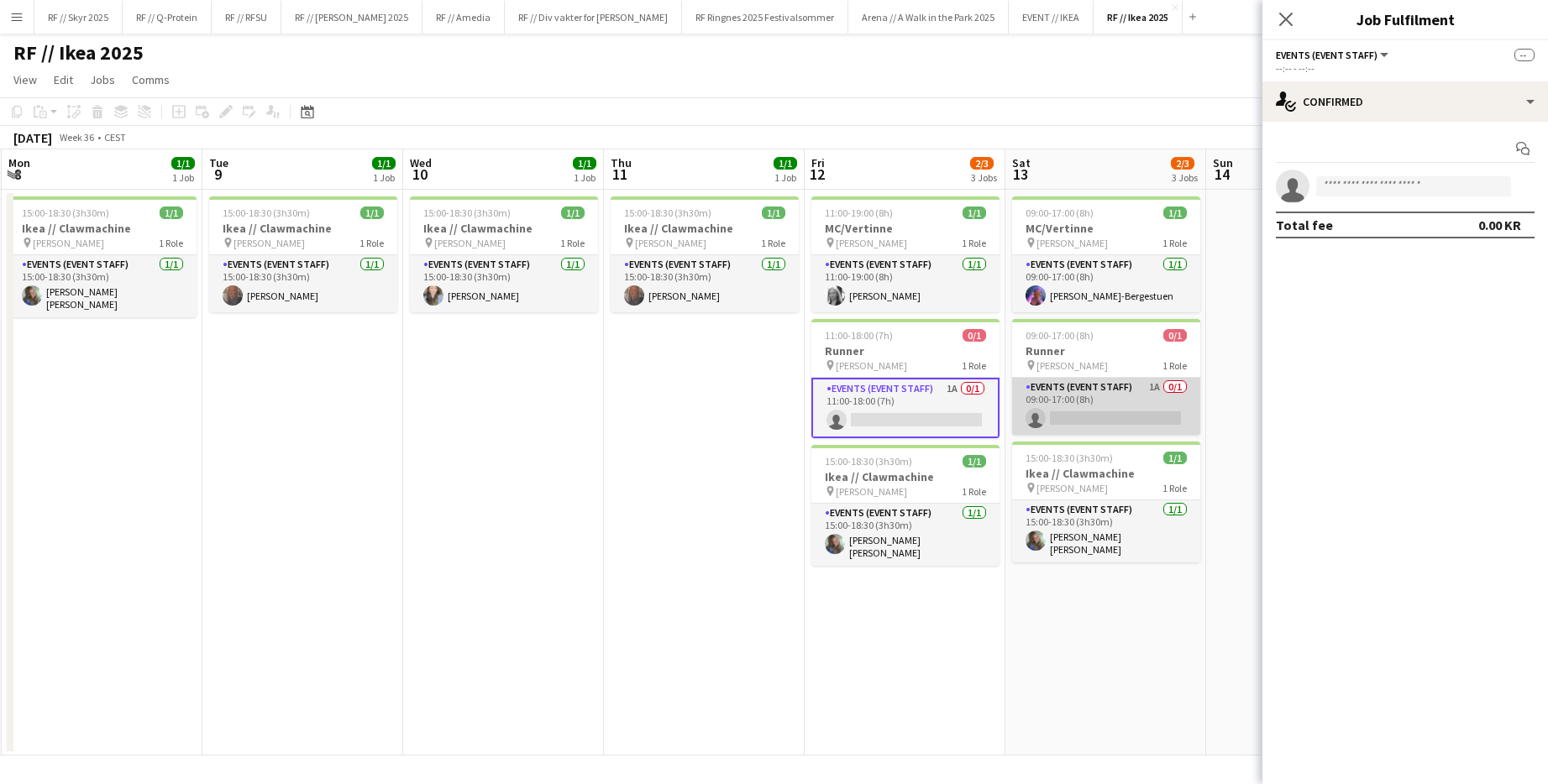
click at [842, 399] on app-card-role "Events (Event Staff) 1A 0/1 09:00-17:00 (8h) single-neutral-actions" at bounding box center [1106, 406] width 188 height 57
click at [842, 415] on app-card-role "Events (Event Staff) 1A 0/1 11:00-18:00 (7h) single-neutral-actions" at bounding box center [905, 408] width 188 height 61
click at [842, 414] on app-card-role "Events (Event Staff) 1A 0/1 09:00-17:00 (8h) single-neutral-actions" at bounding box center [1106, 406] width 188 height 57
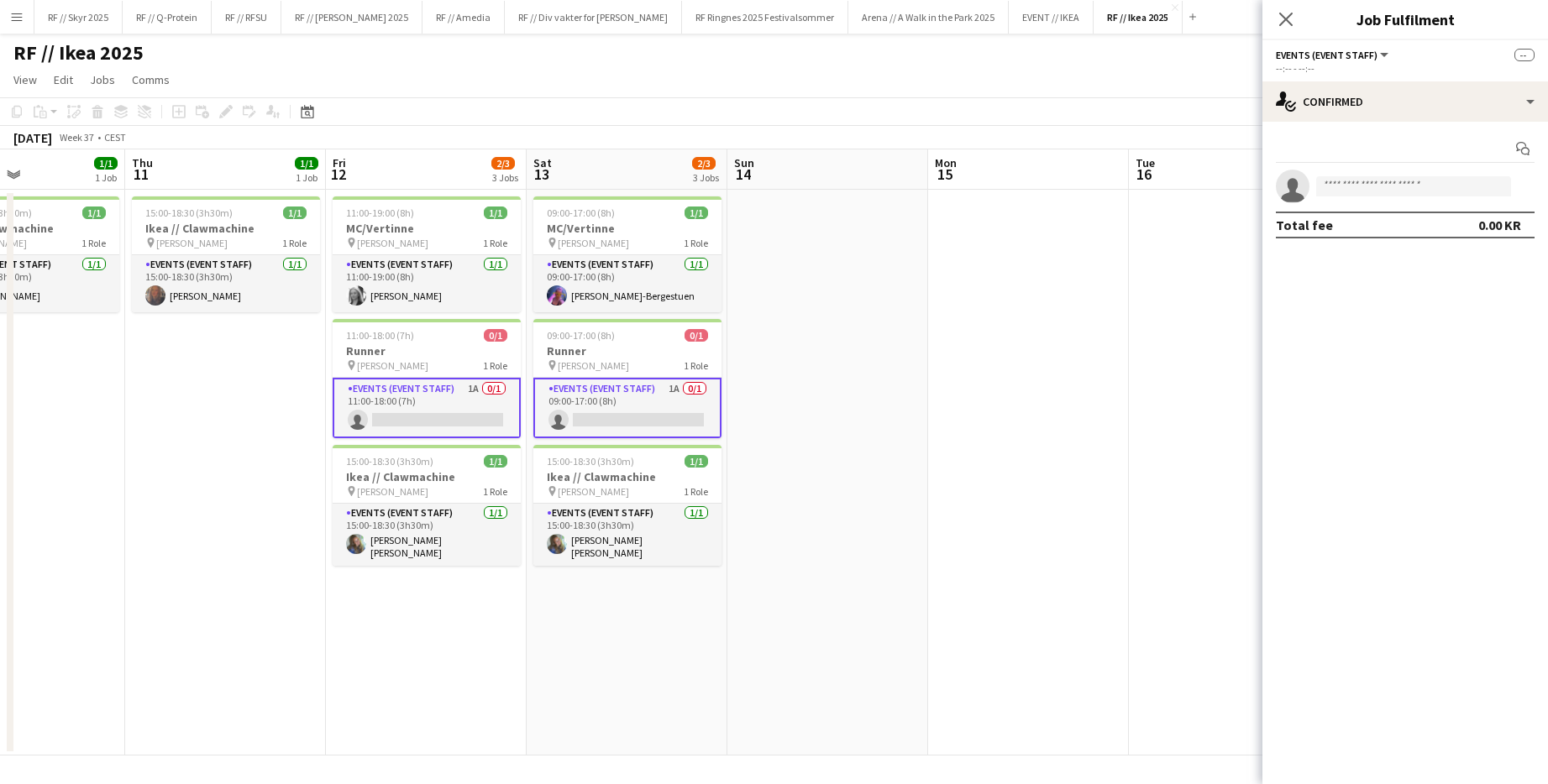
drag, startPoint x: 720, startPoint y: 462, endPoint x: 184, endPoint y: 445, distance: 536.3
click at [205, 440] on app-calendar-viewport "Sun 7 Mon 8 1/1 1 Job Tue 9 1/1 1 Job Wed 10 1/1 1 Job Thu 11 1/1 1 Job Fri 12 …" at bounding box center [774, 452] width 1548 height 606
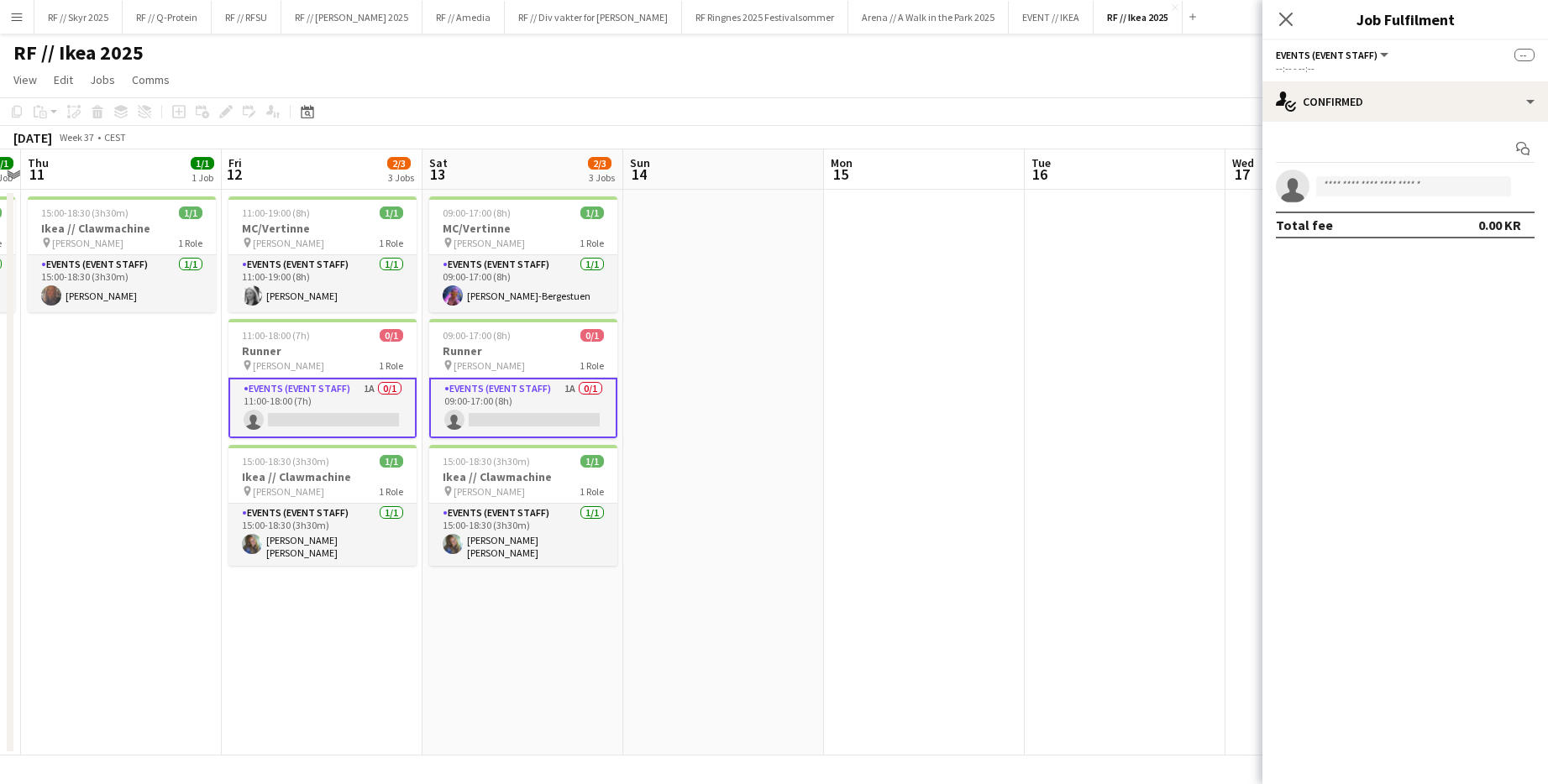
scroll to position [0, 705]
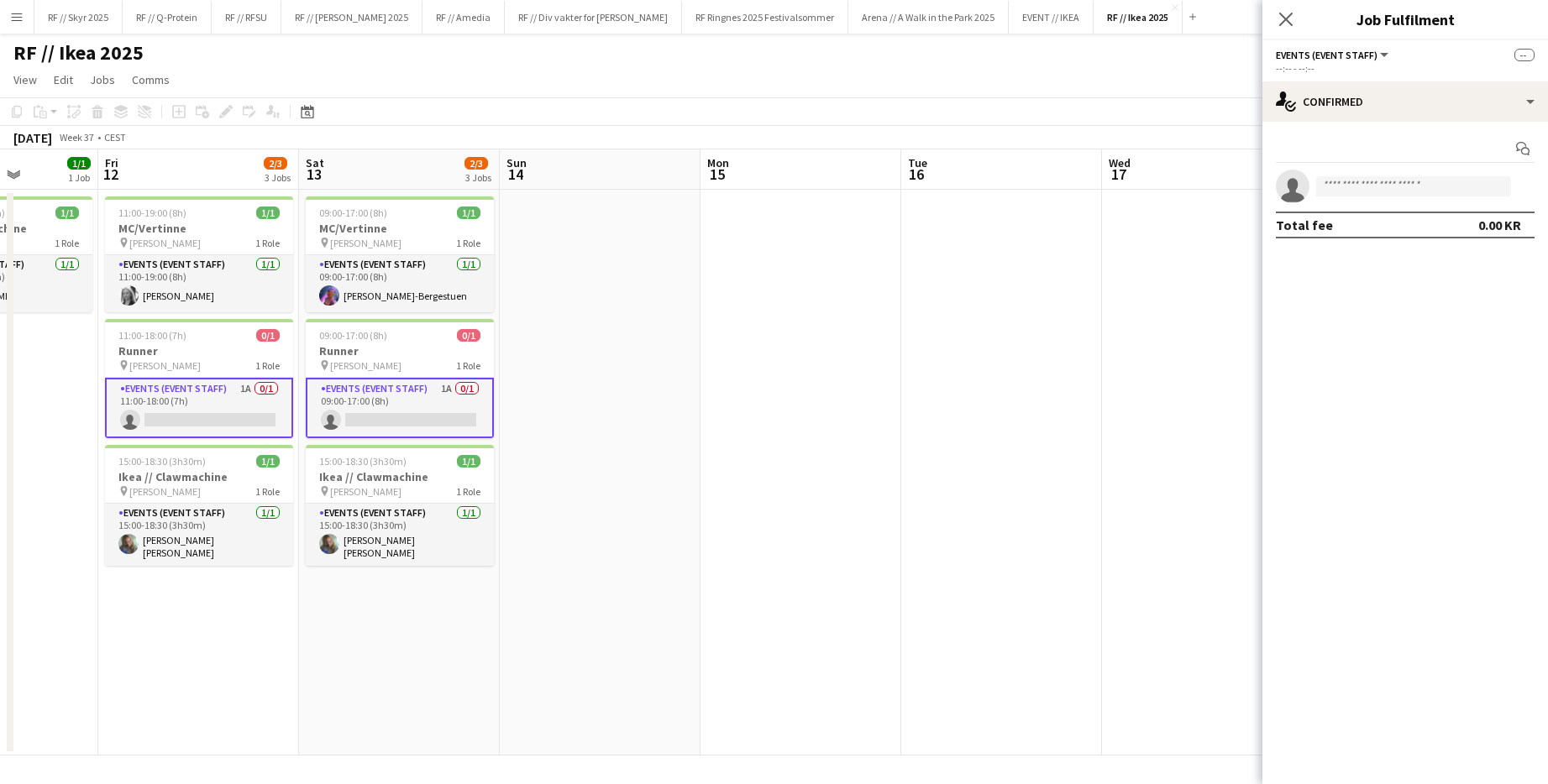
drag, startPoint x: 861, startPoint y: 395, endPoint x: 674, endPoint y: 400, distance: 187.1
click at [674, 400] on app-calendar-viewport "Mon 8 1/1 1 Job Tue 9 1/1 1 Job Wed 10 1/1 1 Job Thu 11 1/1 1 Job Fri 12 2/3 3 …" at bounding box center [774, 452] width 1548 height 606
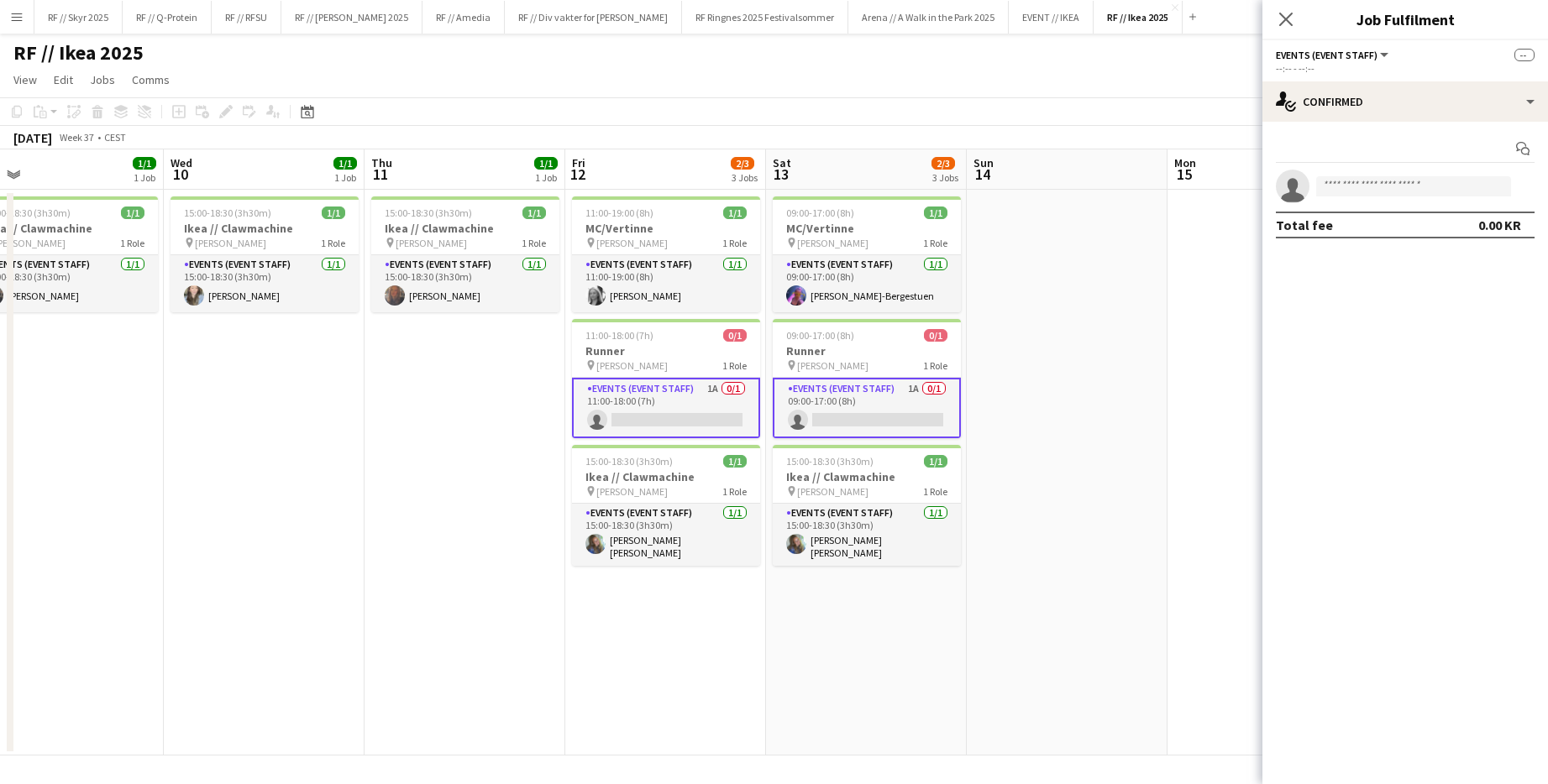
drag, startPoint x: 707, startPoint y: 438, endPoint x: 1341, endPoint y: 466, distance: 634.6
click at [842, 466] on body "Menu Boards Boards Boards All jobs Status Workforce Workforce My Workforce Recr…" at bounding box center [774, 392] width 1548 height 784
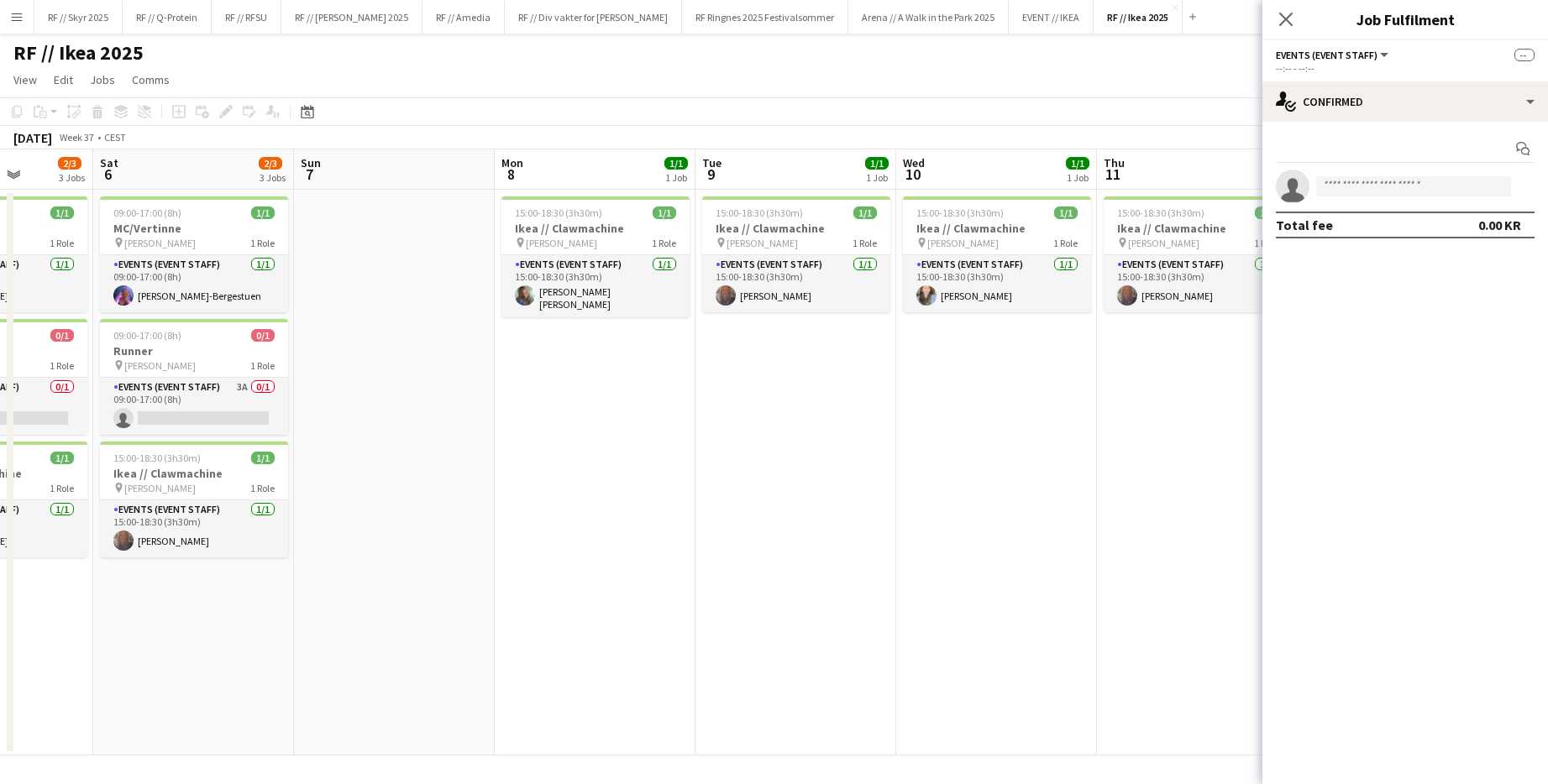
drag, startPoint x: 384, startPoint y: 422, endPoint x: 1136, endPoint y: 426, distance: 752.0
click at [842, 424] on app-calendar-viewport "Wed 3 1/1 1 Job Thu 4 1/1 1 Job Fri 5 2/3 3 Jobs Sat 6 2/3 3 Jobs Sun 7 Mon 8 1…" at bounding box center [774, 452] width 1548 height 606
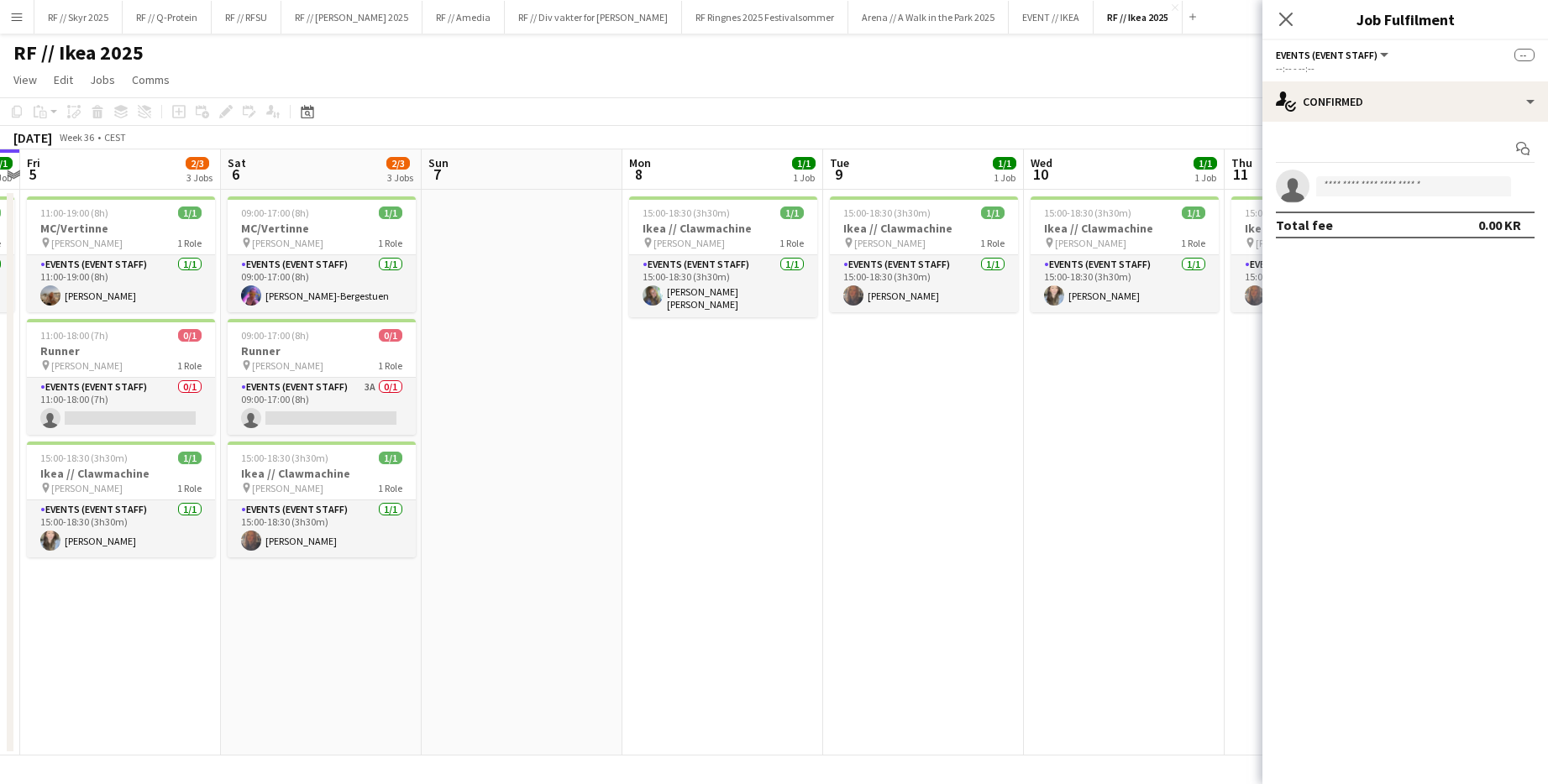
drag, startPoint x: 790, startPoint y: 440, endPoint x: 1006, endPoint y: 443, distance: 216.0
click at [842, 443] on app-calendar-viewport "Wed 3 1/1 1 Job Thu 4 1/1 1 Job Fri 5 2/3 3 Jobs Sat 6 2/3 3 Jobs Sun 7 Mon 8 1…" at bounding box center [774, 452] width 1548 height 606
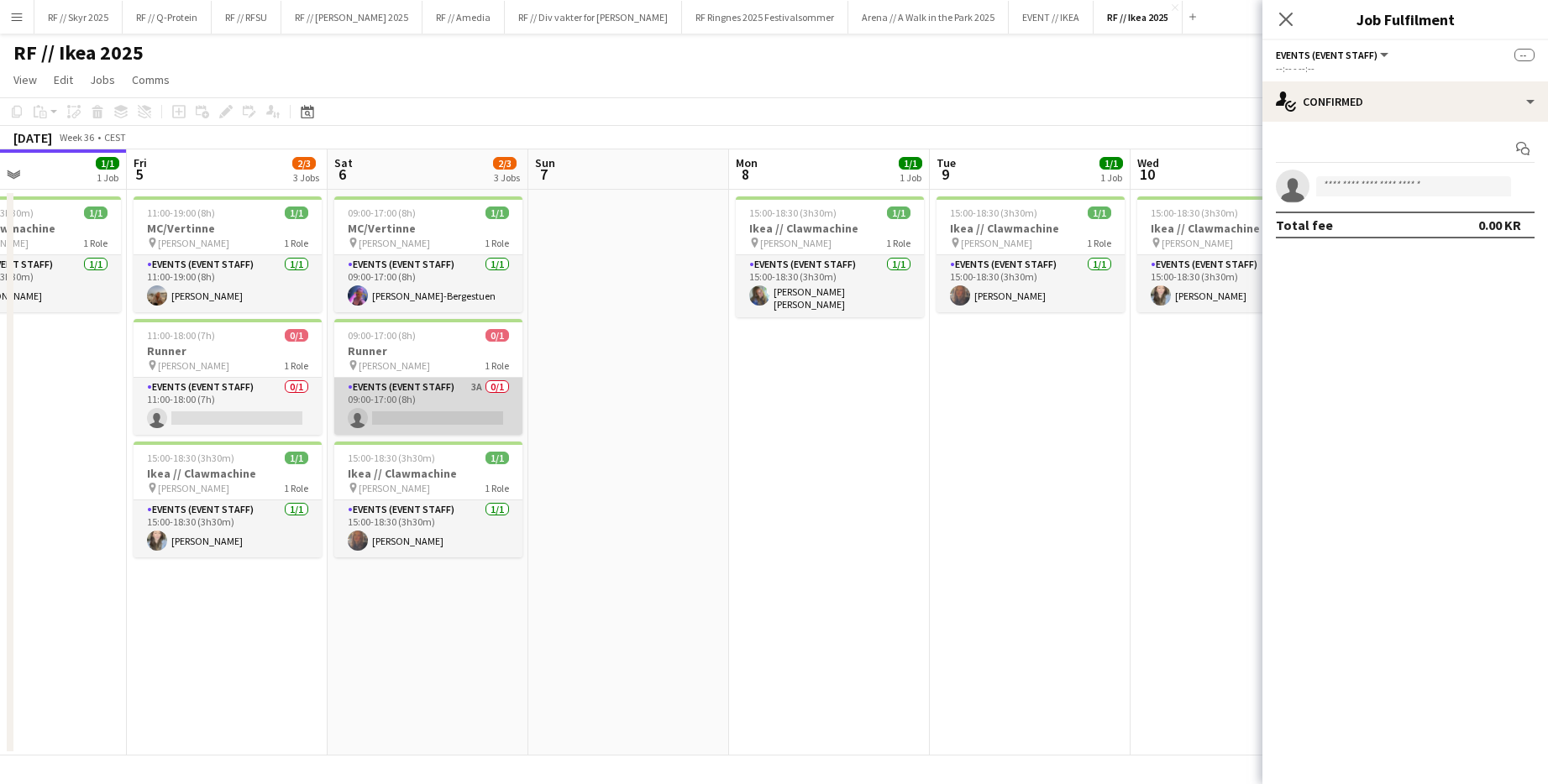
click at [407, 407] on app-card-role "Events (Event Staff) 3A 0/1 09:00-17:00 (8h) single-neutral-actions" at bounding box center [428, 406] width 188 height 57
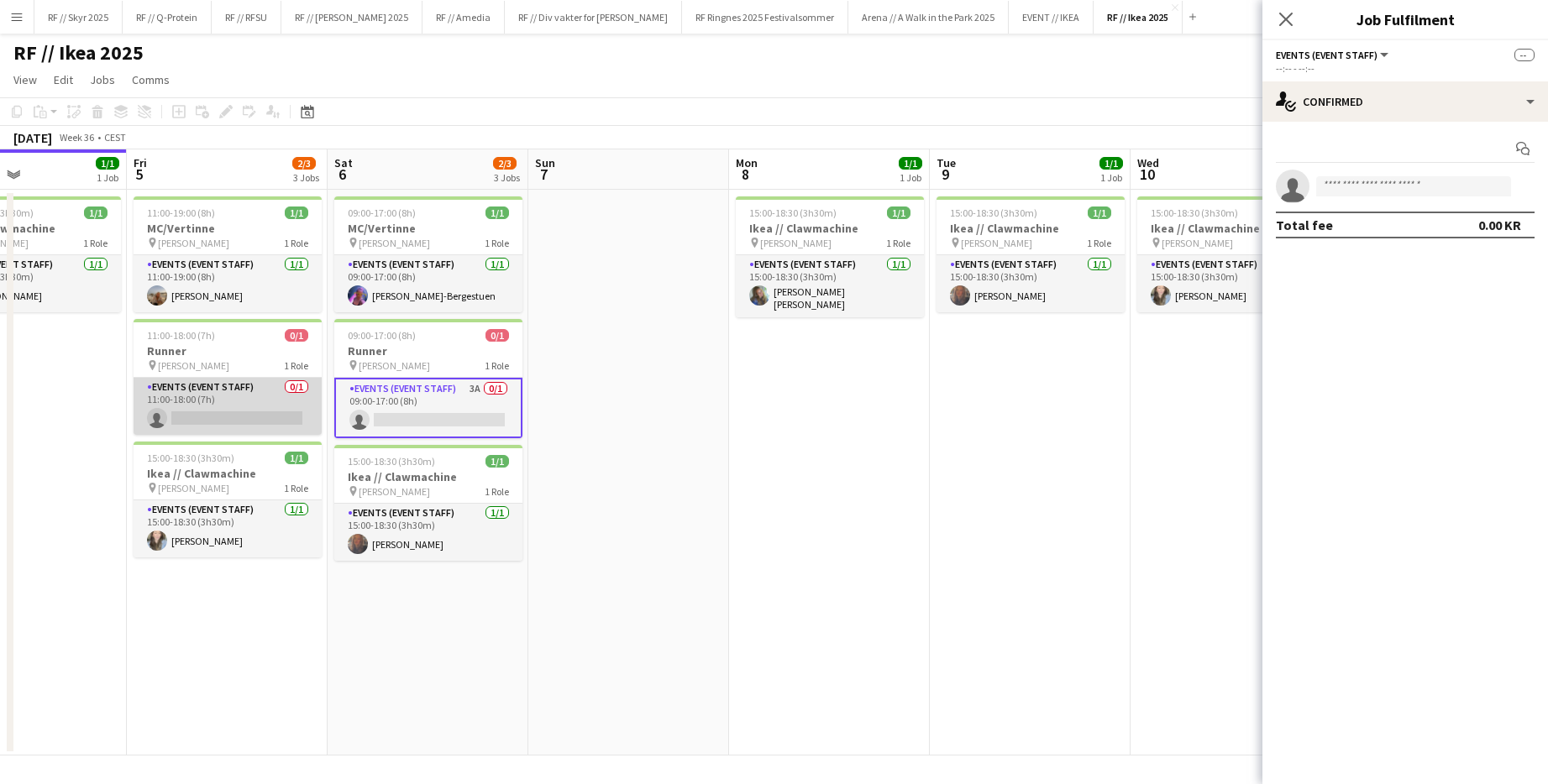
click at [210, 395] on app-card-role "Events (Event Staff) 0/1 11:00-18:00 (7h) single-neutral-actions" at bounding box center [227, 406] width 188 height 57
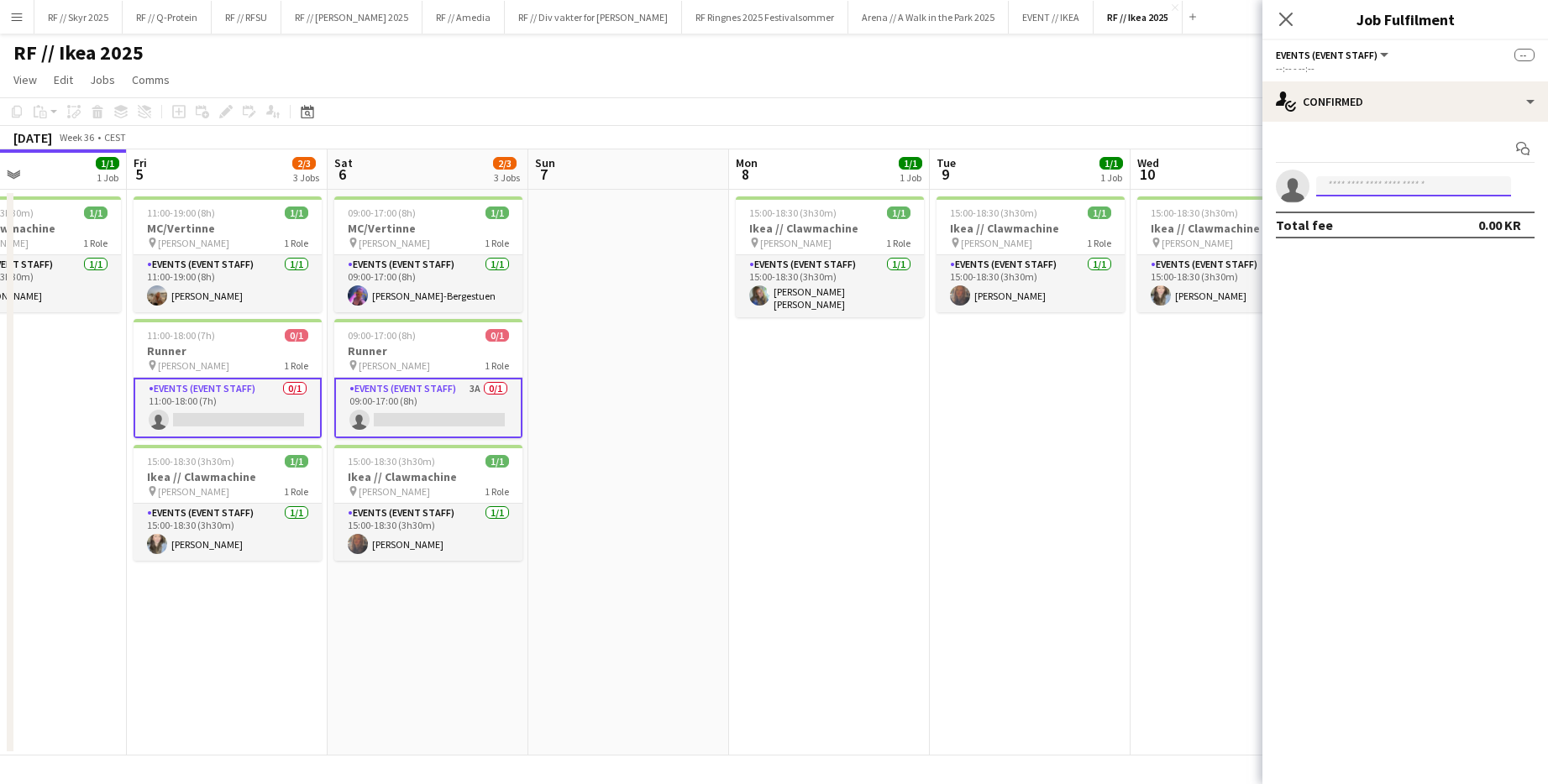
click at [842, 183] on input at bounding box center [1413, 186] width 195 height 21
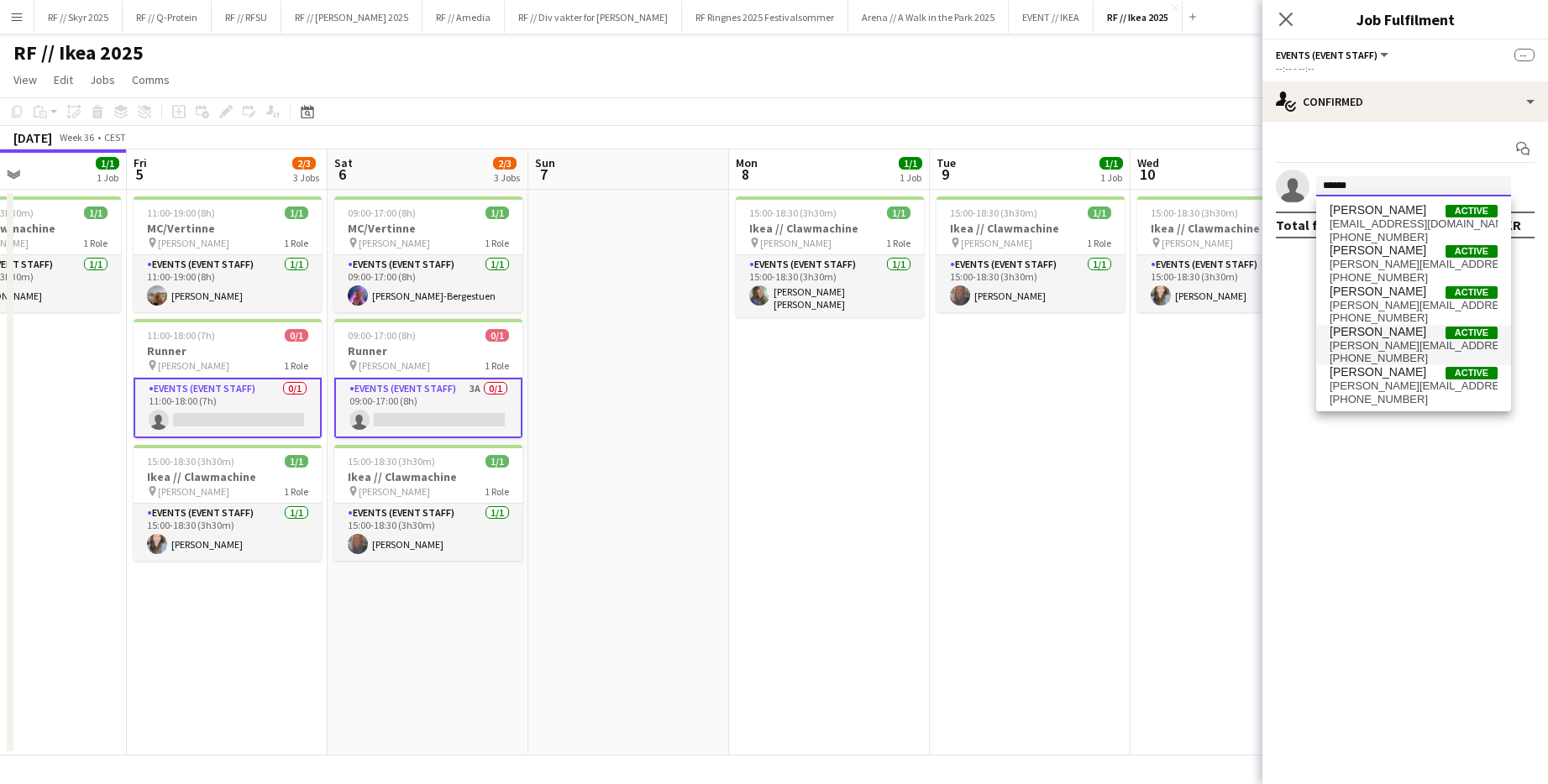
type input "******"
click at [842, 332] on span "[PERSON_NAME]" at bounding box center [1377, 332] width 96 height 14
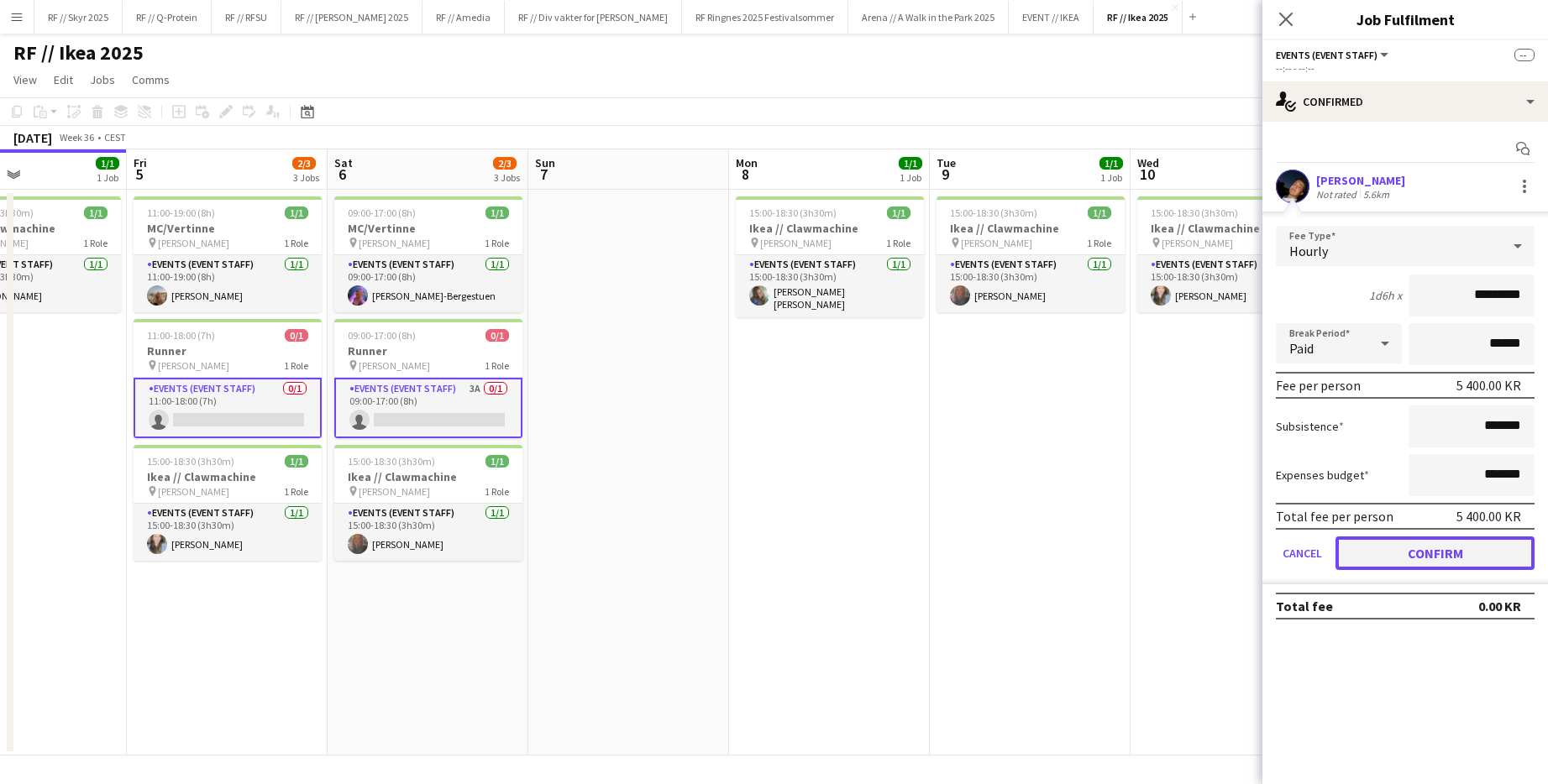
click at [842, 549] on button "Confirm" at bounding box center [1435, 554] width 199 height 34
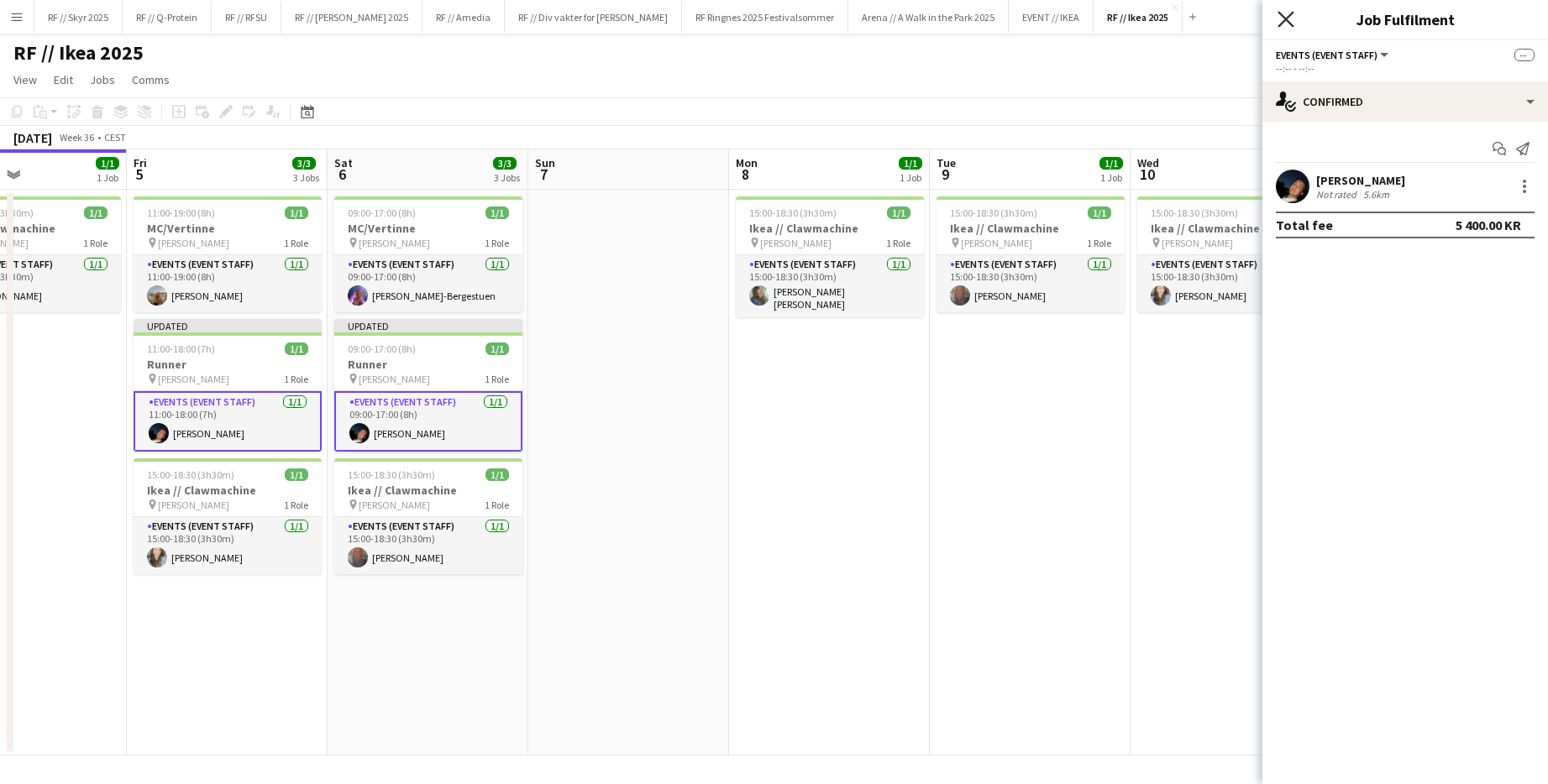
click at [842, 17] on icon "Close pop-in" at bounding box center [1285, 19] width 16 height 16
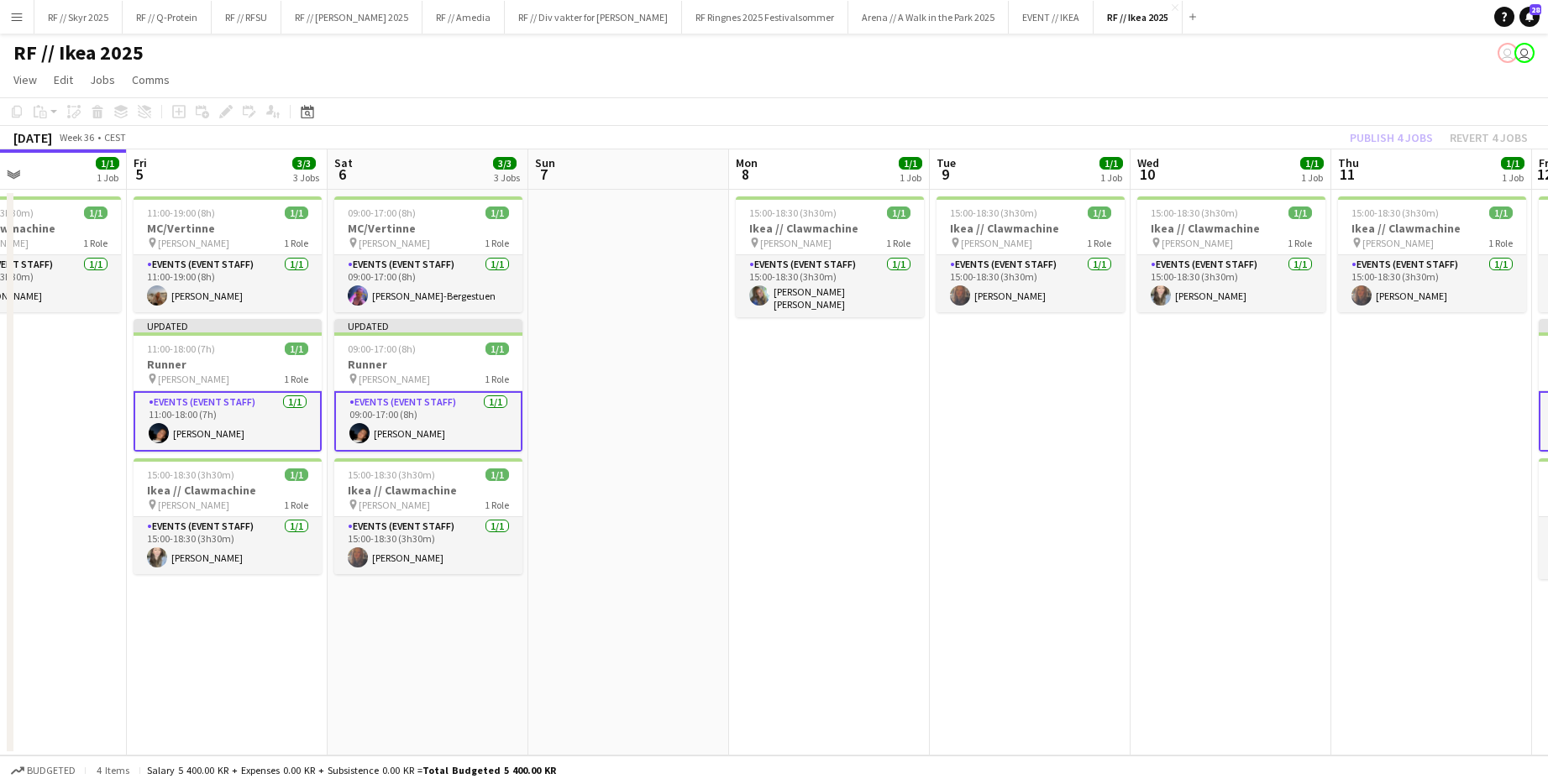
click at [573, 429] on app-date-cell at bounding box center [628, 472] width 201 height 566
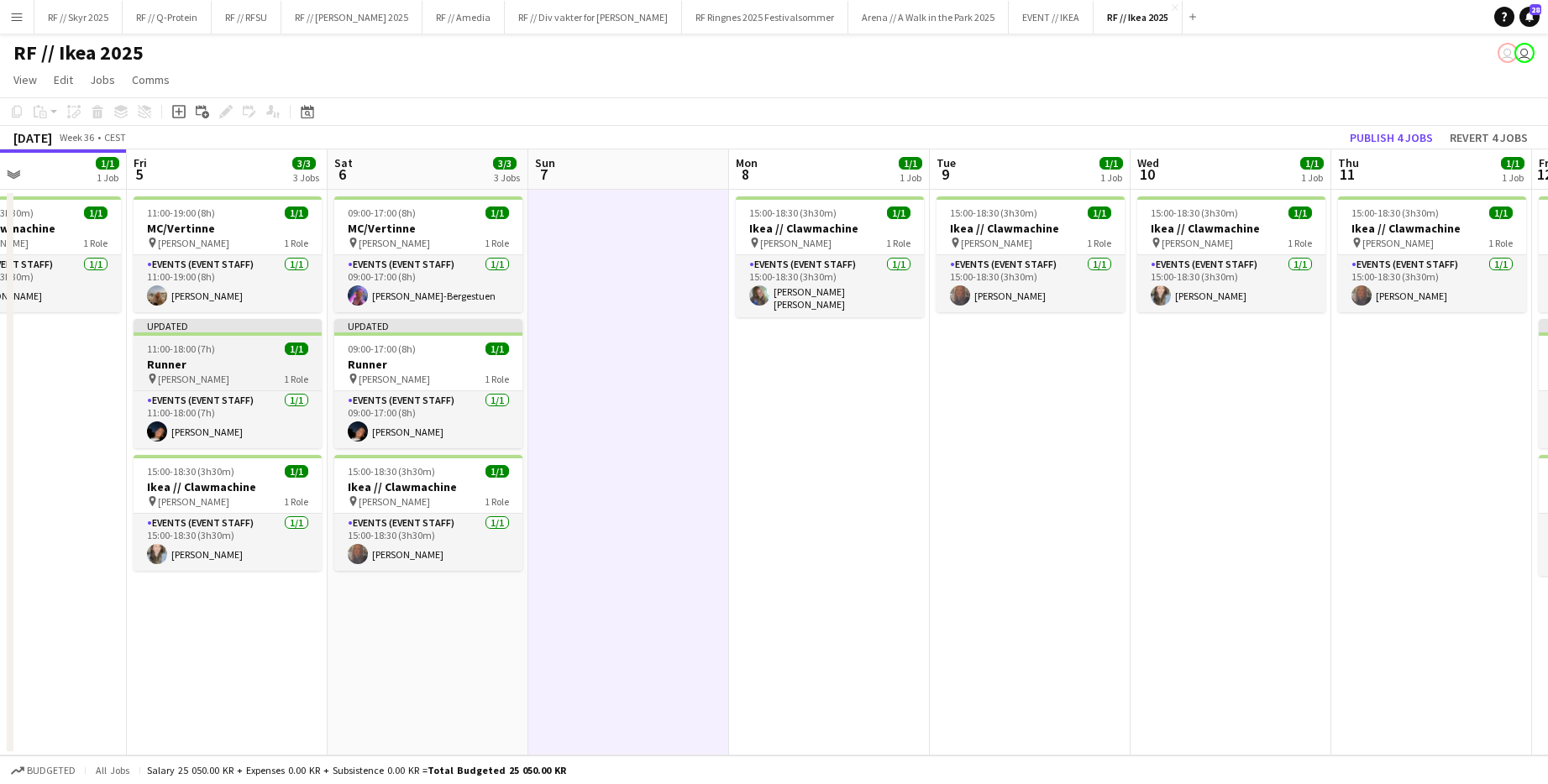
click at [279, 351] on div "11:00-18:00 (7h) 1/1" at bounding box center [227, 349] width 188 height 13
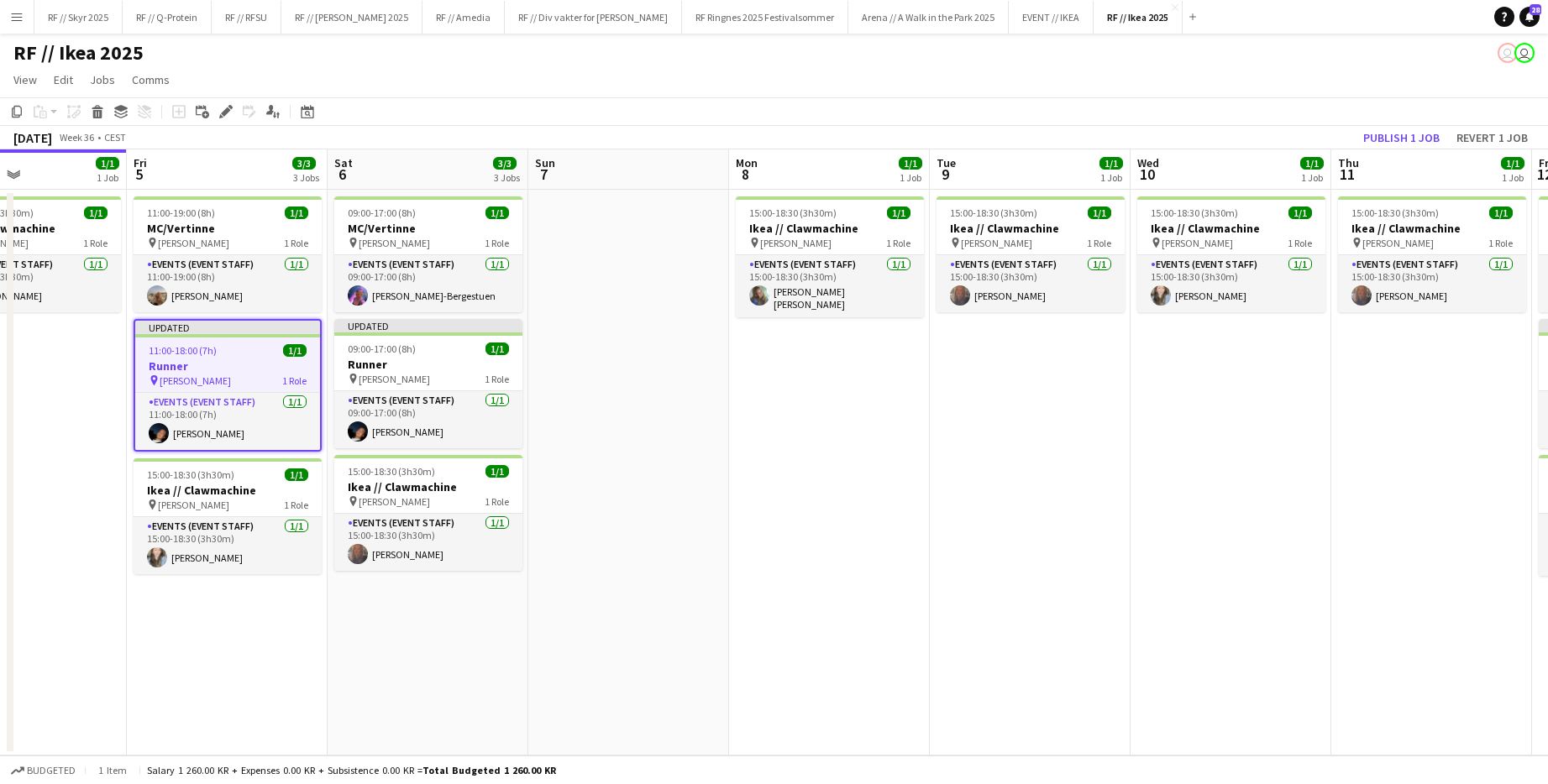
drag, startPoint x: 1072, startPoint y: 430, endPoint x: 1143, endPoint y: 386, distance: 83.5
click at [842, 430] on app-date-cell "15:00-18:30 (3h30m) 1/1 Ikea // Clawmachine pin [PERSON_NAME] 1 Role Events (Ev…" at bounding box center [1030, 472] width 201 height 566
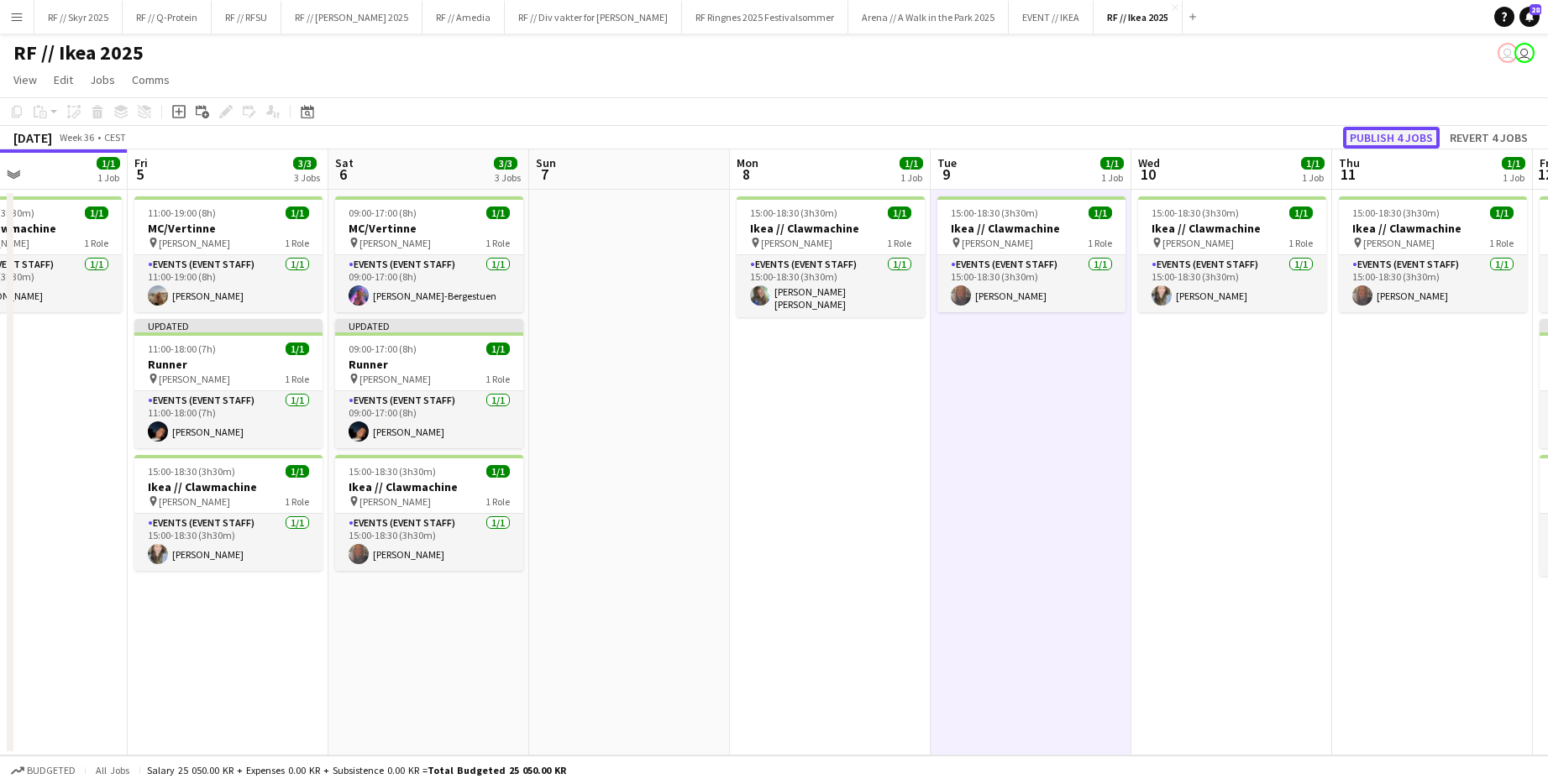
click at [842, 138] on button "Publish 4 jobs" at bounding box center [1391, 138] width 96 height 21
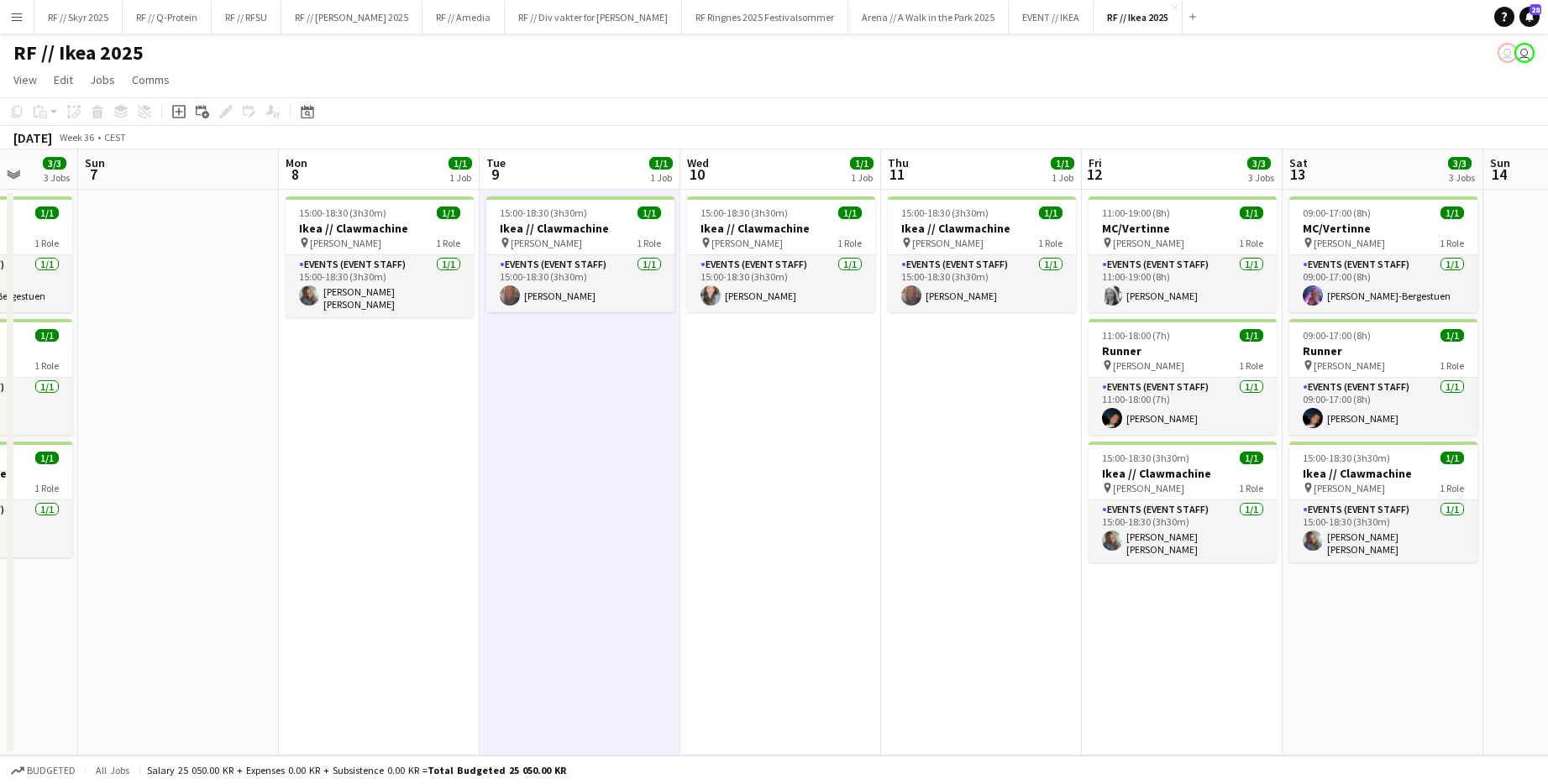
drag, startPoint x: 1098, startPoint y: 501, endPoint x: 671, endPoint y: 460, distance: 429.0
click at [615, 481] on app-calendar-viewport "Wed 3 1/1 1 Job Thu 4 1/1 1 Job Fri 5 3/3 3 Jobs Sat 6 3/3 3 Jobs Sun 7 Mon 8 1…" at bounding box center [774, 452] width 1548 height 606
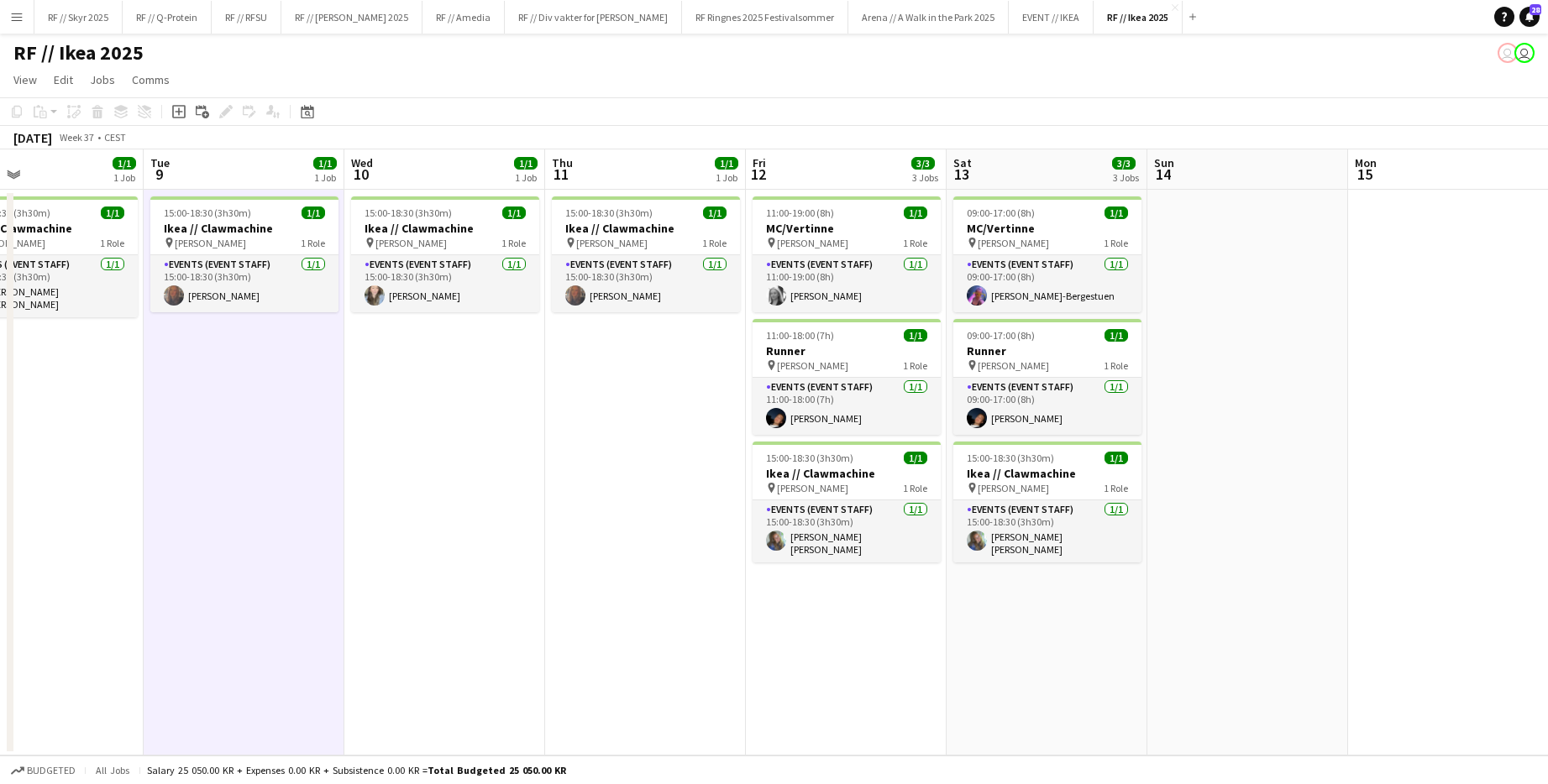
drag, startPoint x: 848, startPoint y: 461, endPoint x: 612, endPoint y: 458, distance: 236.0
click at [612, 458] on app-calendar-viewport "Fri 5 3/3 3 Jobs Sat 6 3/3 3 Jobs Sun 7 Mon 8 1/1 1 Job Tue 9 1/1 1 Job Wed 10 …" at bounding box center [774, 452] width 1548 height 606
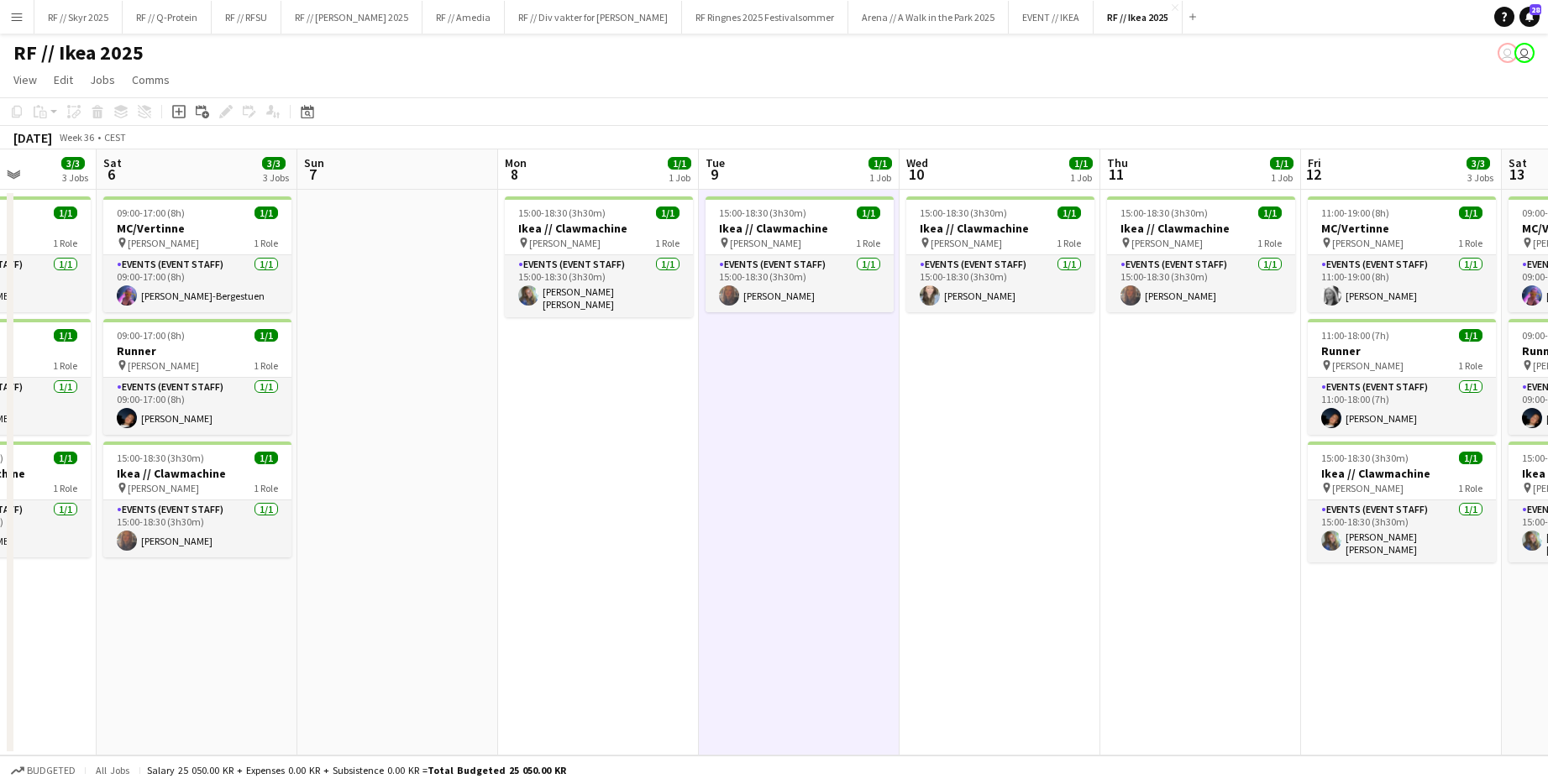
drag, startPoint x: 515, startPoint y: 455, endPoint x: 1226, endPoint y: 463, distance: 711.0
click at [842, 463] on app-calendar-viewport "Wed 3 1/1 1 Job Thu 4 1/1 1 Job Fri 5 3/3 3 Jobs Sat 6 3/3 3 Jobs Sun 7 Mon 8 1…" at bounding box center [774, 452] width 1548 height 606
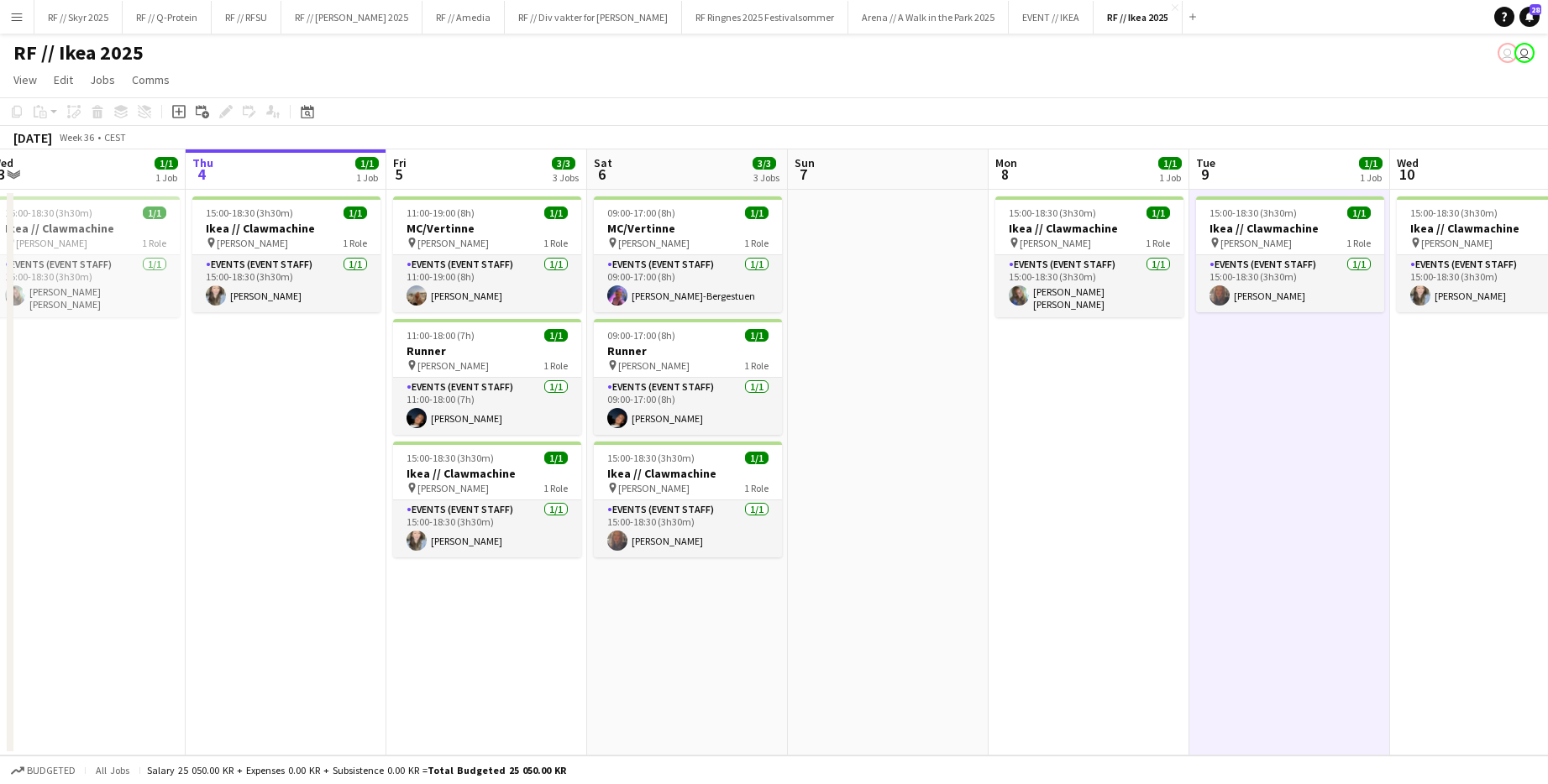
scroll to position [0, 414]
drag, startPoint x: 733, startPoint y: 416, endPoint x: 915, endPoint y: 420, distance: 182.0
click at [842, 420] on app-calendar-viewport "Mon 1 1/1 1 Job Tue 2 1/1 1 Job Wed 3 1/1 1 Job Thu 4 1/1 1 Job Fri 5 3/3 3 Job…" at bounding box center [774, 452] width 1548 height 606
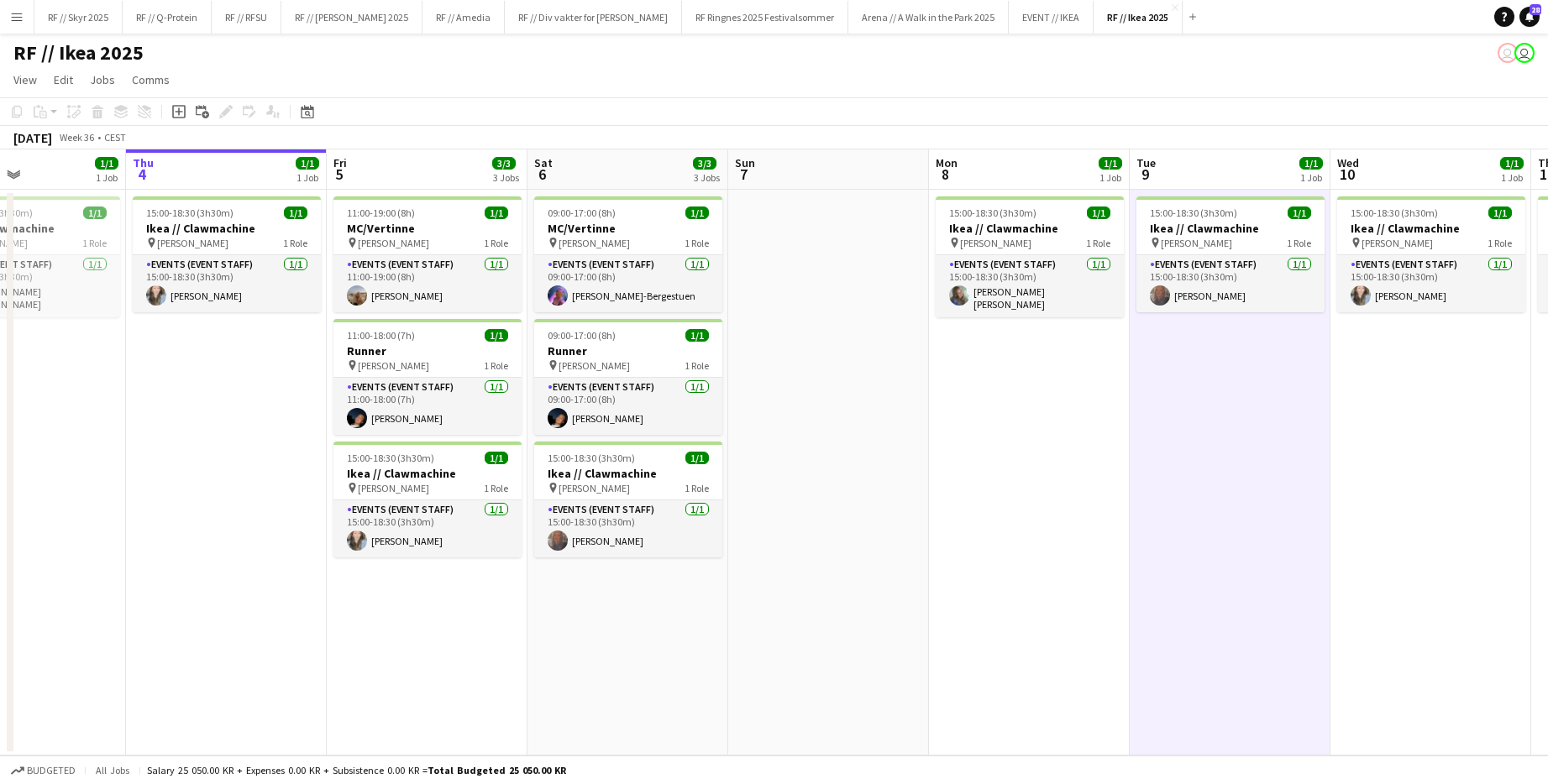
drag, startPoint x: 1029, startPoint y: 393, endPoint x: 968, endPoint y: 394, distance: 61.0
click at [842, 394] on app-calendar-viewport "Mon 1 1/1 1 Job Tue 2 1/1 1 Job Wed 3 1/1 1 Job Thu 4 1/1 1 Job Fri 5 3/3 3 Job…" at bounding box center [774, 452] width 1548 height 606
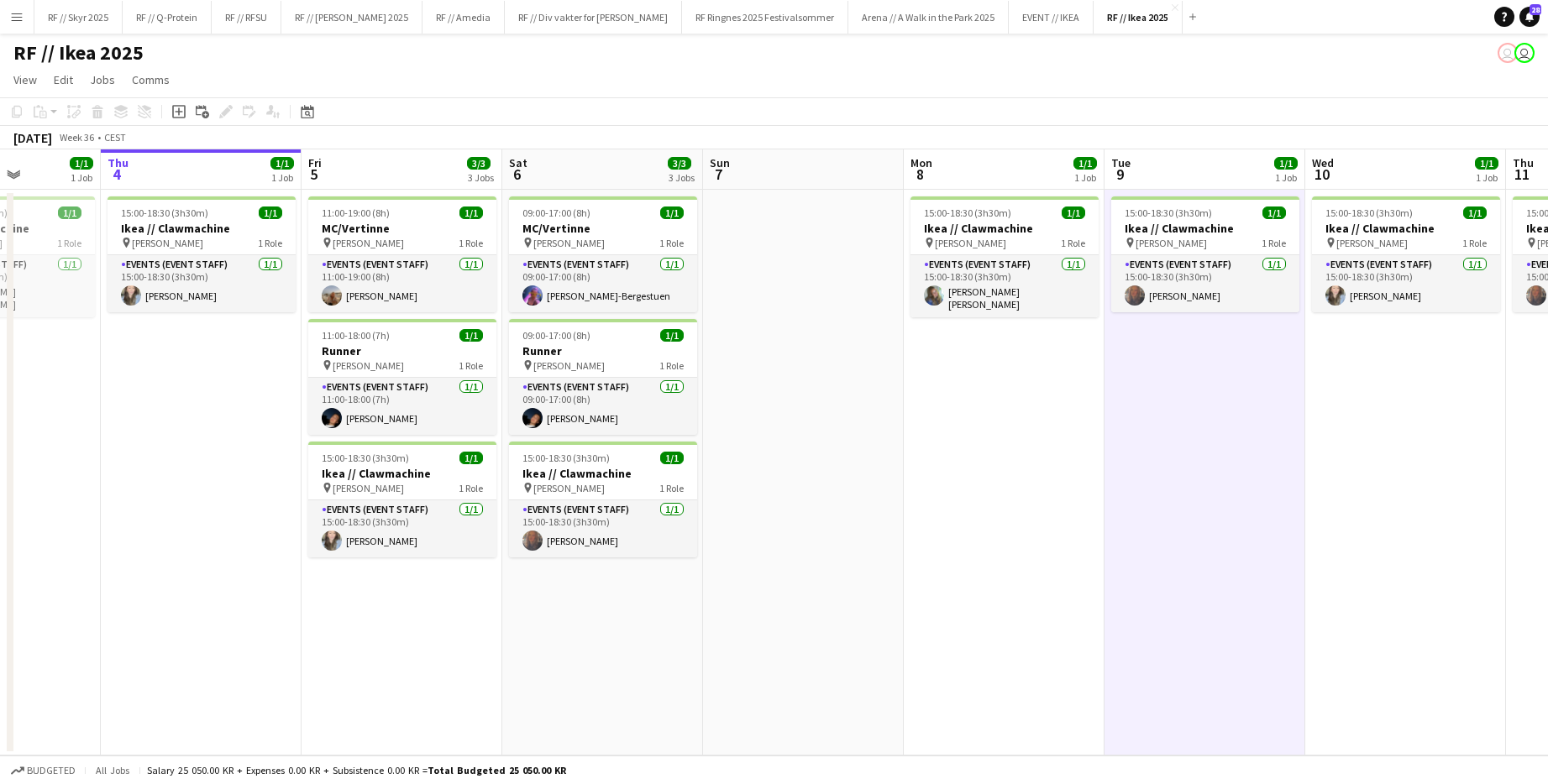
drag, startPoint x: 935, startPoint y: 408, endPoint x: 908, endPoint y: 411, distance: 27.2
click at [842, 411] on app-calendar-viewport "Mon 1 1/1 1 Job Tue 2 1/1 1 Job Wed 3 1/1 1 Job Thu 4 1/1 1 Job Fri 5 3/3 3 Job…" at bounding box center [774, 452] width 1548 height 606
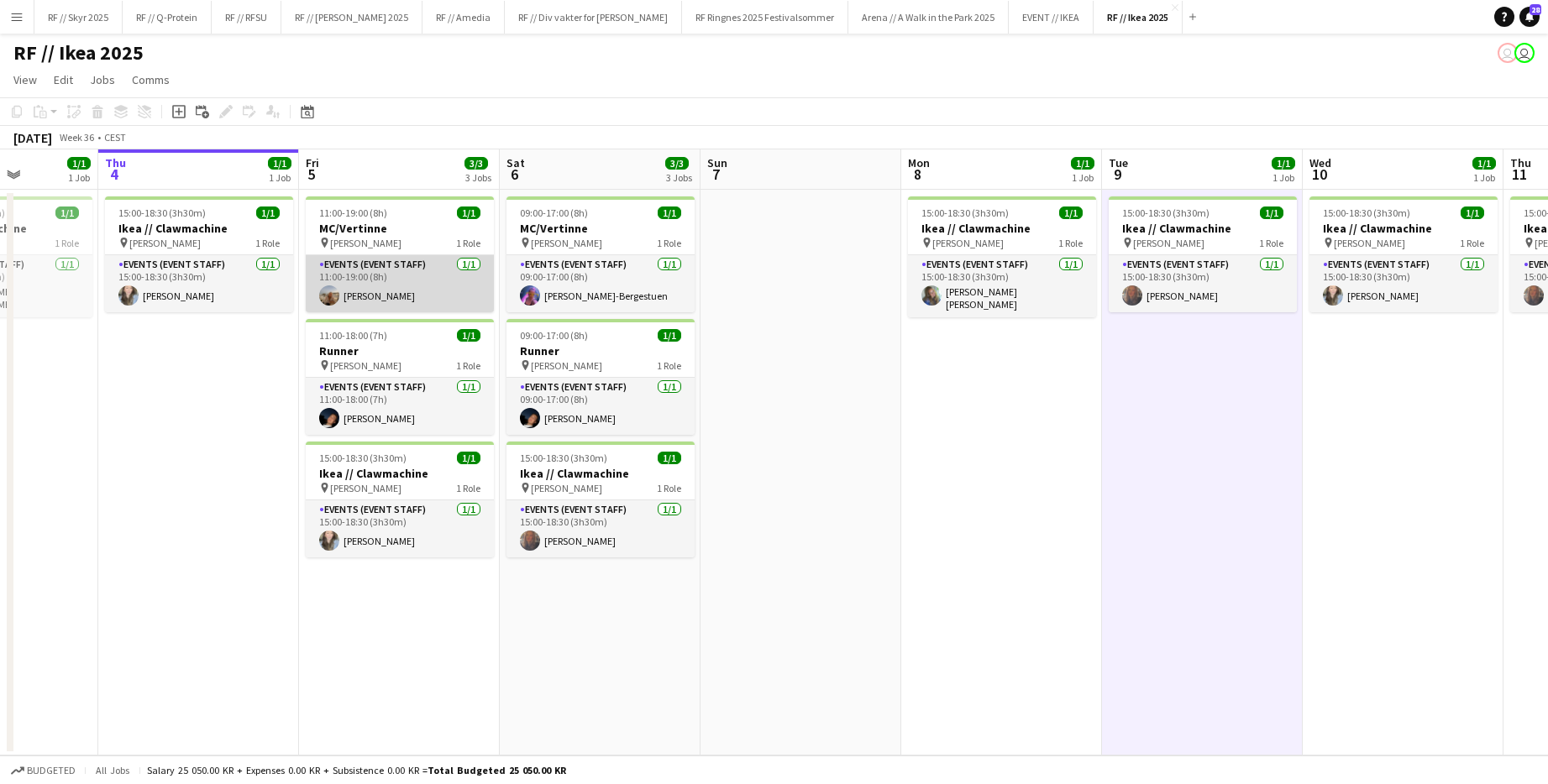
click at [353, 296] on app-card-role "Events (Event Staff) [DATE] 11:00-19:00 (8h) [PERSON_NAME]" at bounding box center [399, 284] width 188 height 57
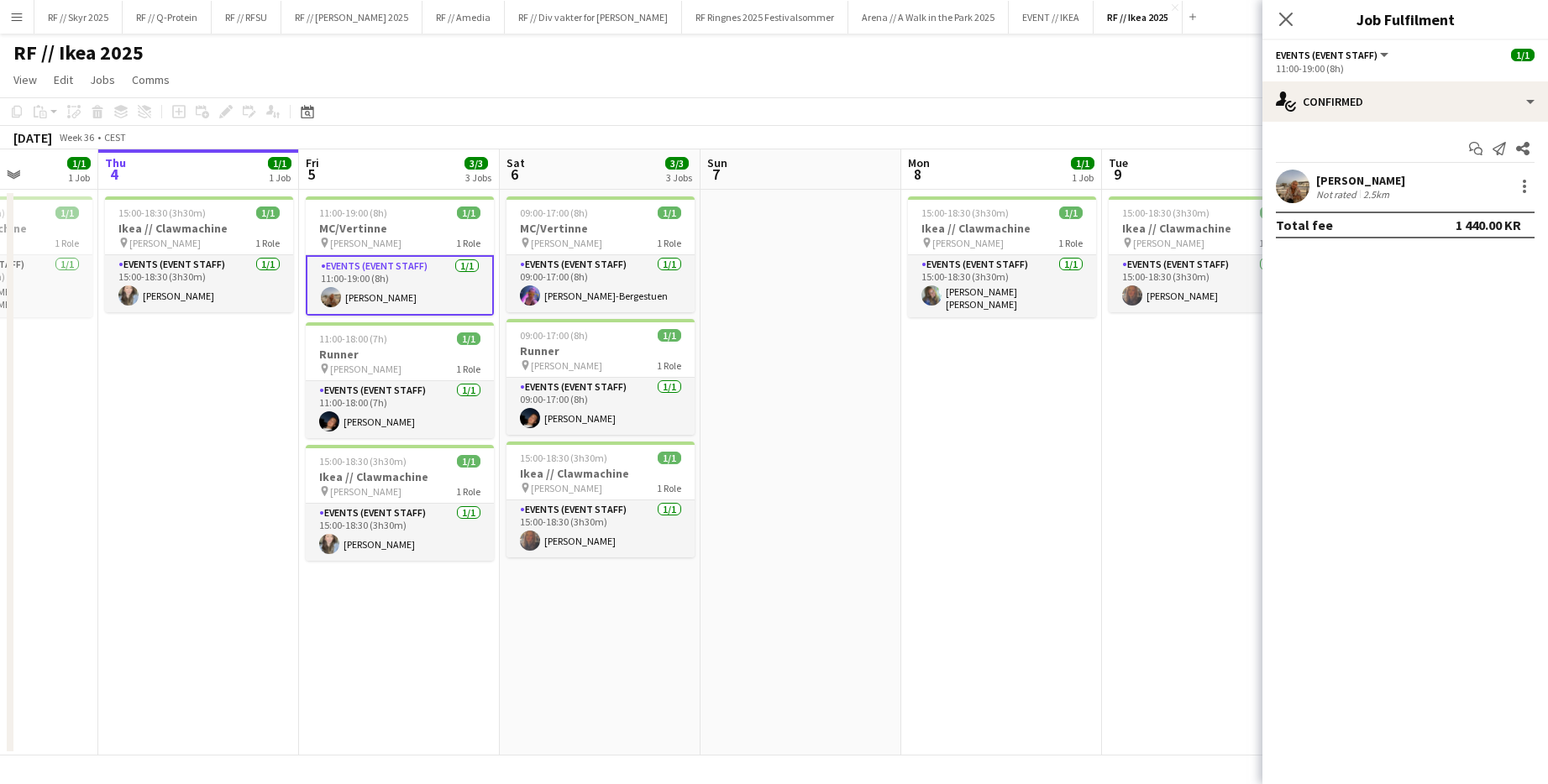
click at [842, 189] on app-user-avatar at bounding box center [1293, 187] width 34 height 34
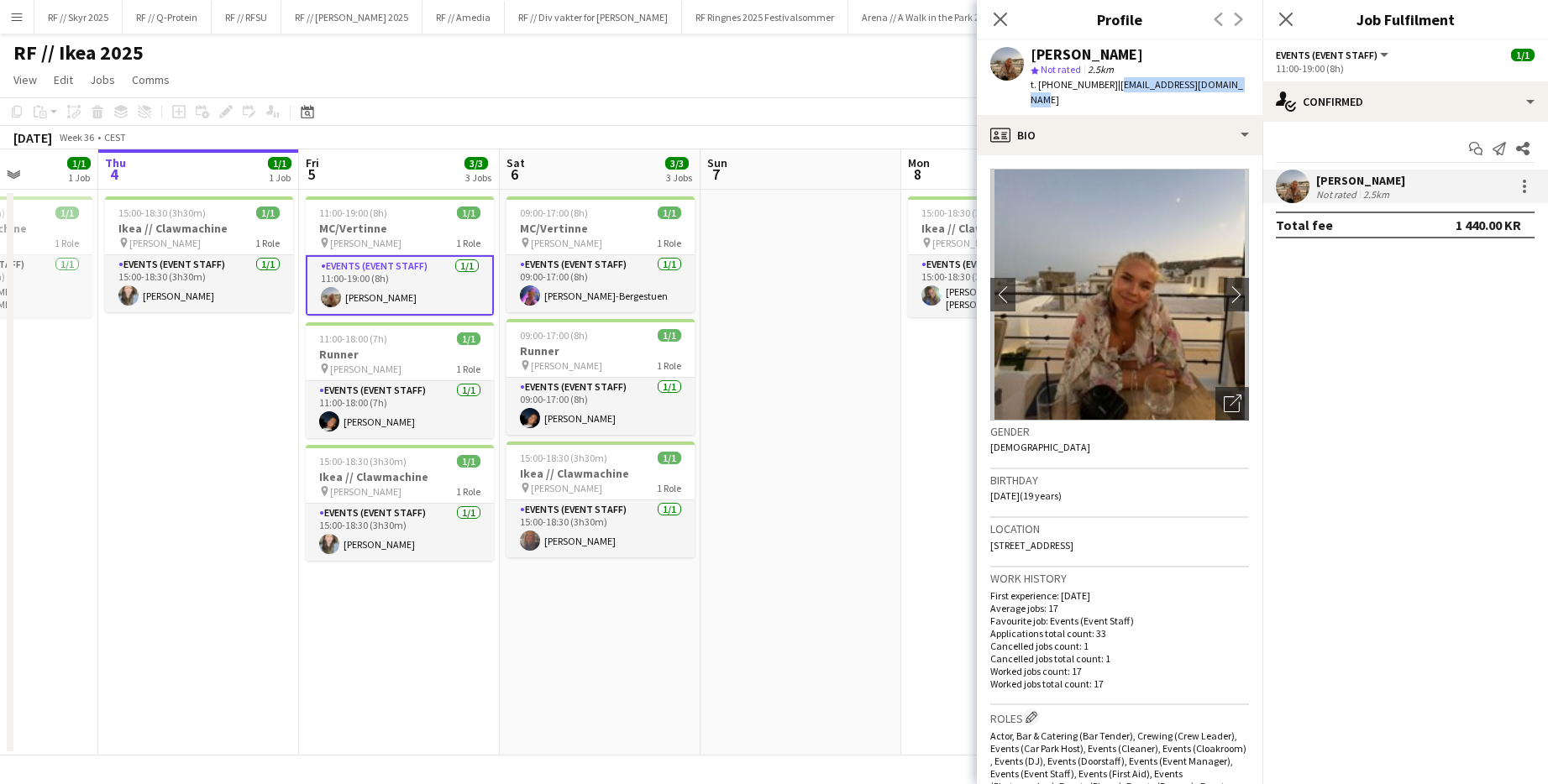
drag, startPoint x: 1226, startPoint y: 86, endPoint x: 1100, endPoint y: 88, distance: 126.0
click at [842, 88] on div "[PERSON_NAME] star Not rated 2.5km t. [PHONE_NUMBER] | [EMAIL_ADDRESS][DOMAIN_N…" at bounding box center [1119, 78] width 286 height 75
copy span "[EMAIL_ADDRESS][DOMAIN_NAME]"
click at [415, 427] on app-card-role "Events (Event Staff) [DATE] 11:00-18:00 (7h) [PERSON_NAME]" at bounding box center [399, 410] width 188 height 57
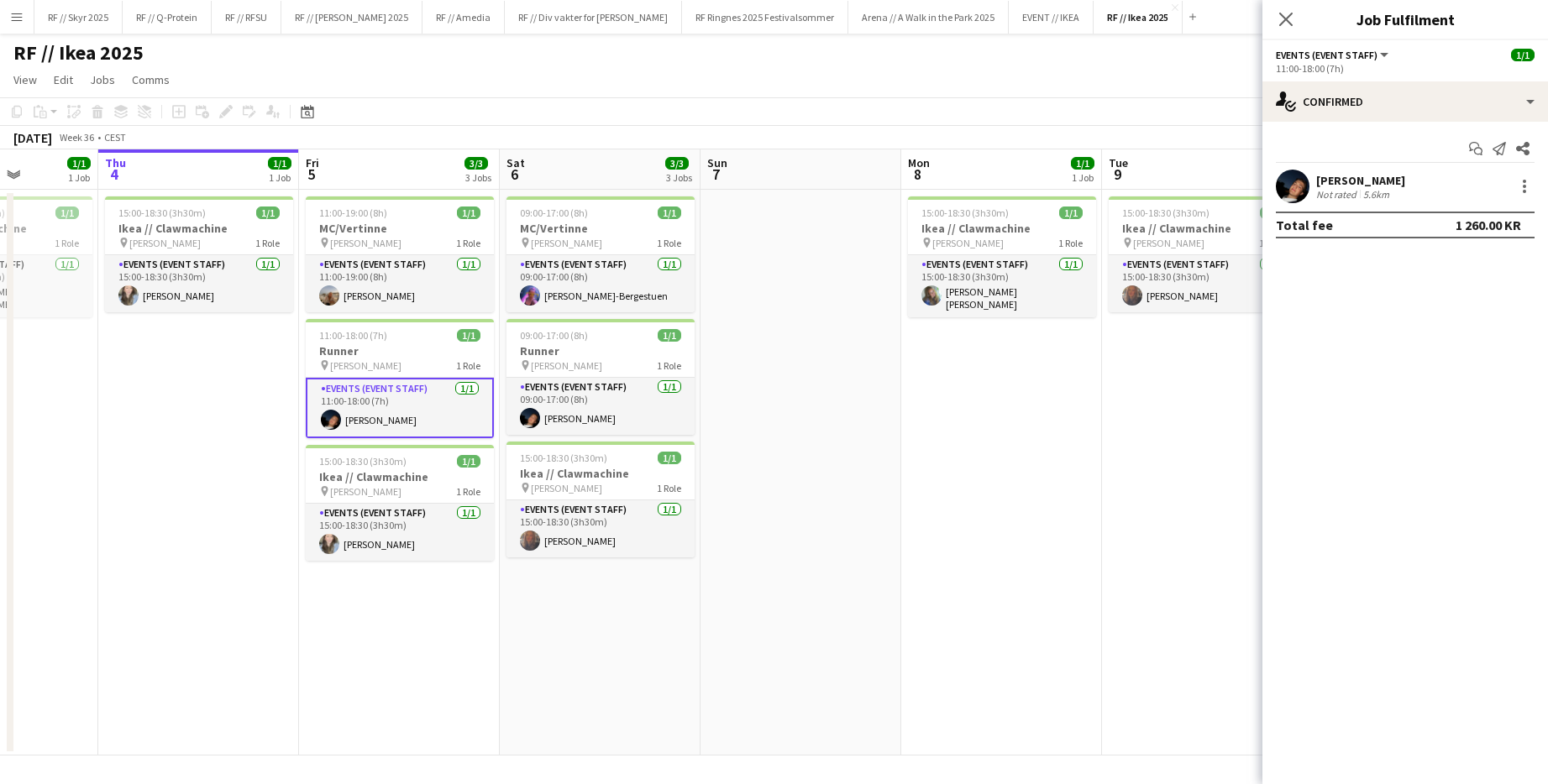
click at [842, 191] on app-user-avatar at bounding box center [1293, 187] width 34 height 34
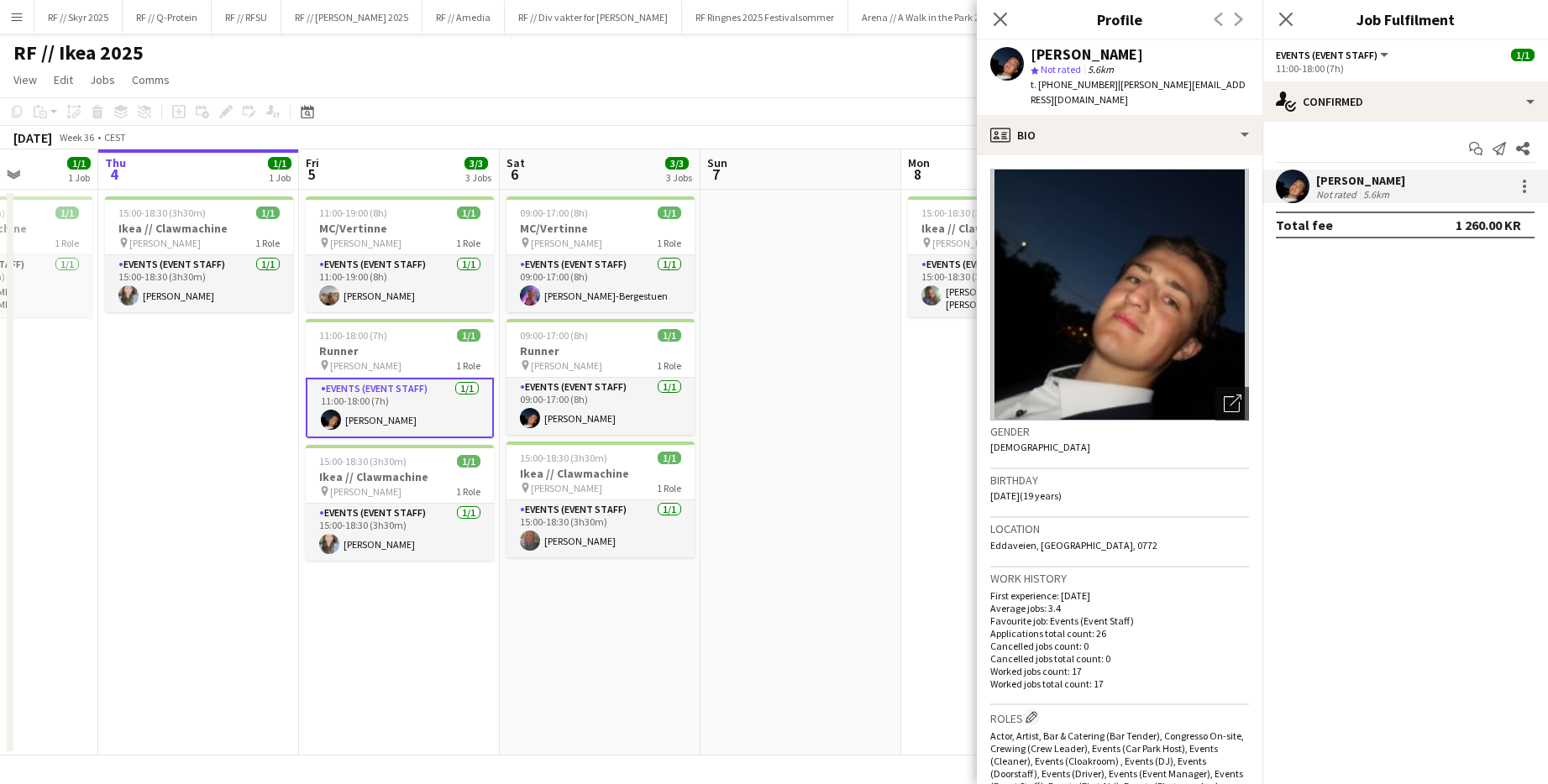
click at [842, 89] on span "| [PERSON_NAME][EMAIL_ADDRESS][DOMAIN_NAME]" at bounding box center [1137, 91] width 215 height 28
click at [842, 84] on span "| [PERSON_NAME][EMAIL_ADDRESS][DOMAIN_NAME]" at bounding box center [1137, 91] width 215 height 28
drag, startPoint x: 1224, startPoint y: 84, endPoint x: 1103, endPoint y: 89, distance: 121.1
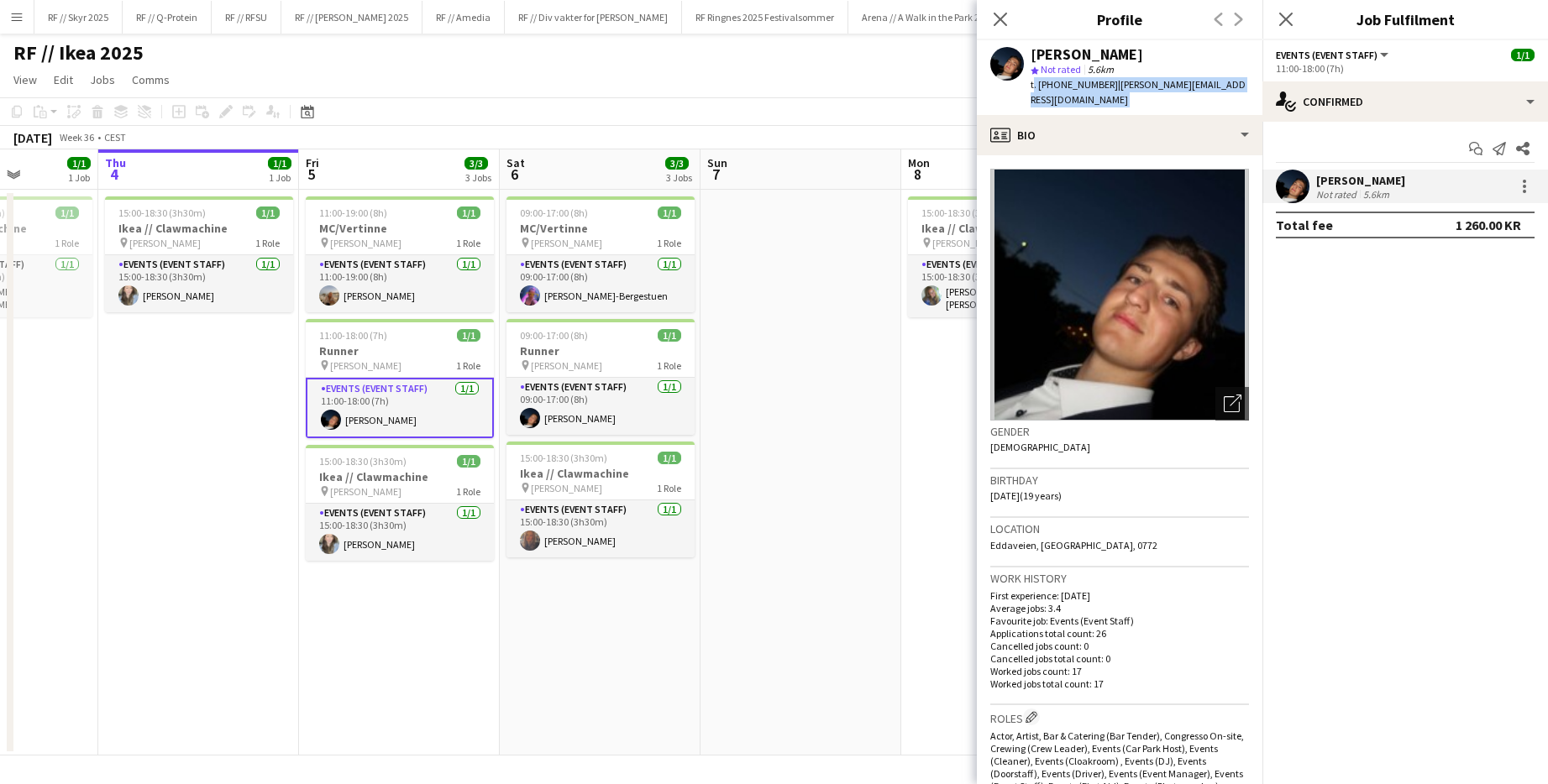
click at [842, 89] on div "[PERSON_NAME] star Not rated 5.6km t. [PHONE_NUMBER] | [PERSON_NAME][EMAIL_ADDR…" at bounding box center [1119, 78] width 286 height 75
click at [842, 89] on span "| [PERSON_NAME][EMAIL_ADDRESS][DOMAIN_NAME]" at bounding box center [1137, 91] width 215 height 28
drag, startPoint x: 1100, startPoint y: 86, endPoint x: 1226, endPoint y: 91, distance: 126.1
click at [842, 91] on div "[PERSON_NAME] star Not rated 5.6km t. [PHONE_NUMBER] | [PERSON_NAME][EMAIL_ADDR…" at bounding box center [1119, 78] width 286 height 75
copy span "[PERSON_NAME][EMAIL_ADDRESS][DOMAIN_NAME]"
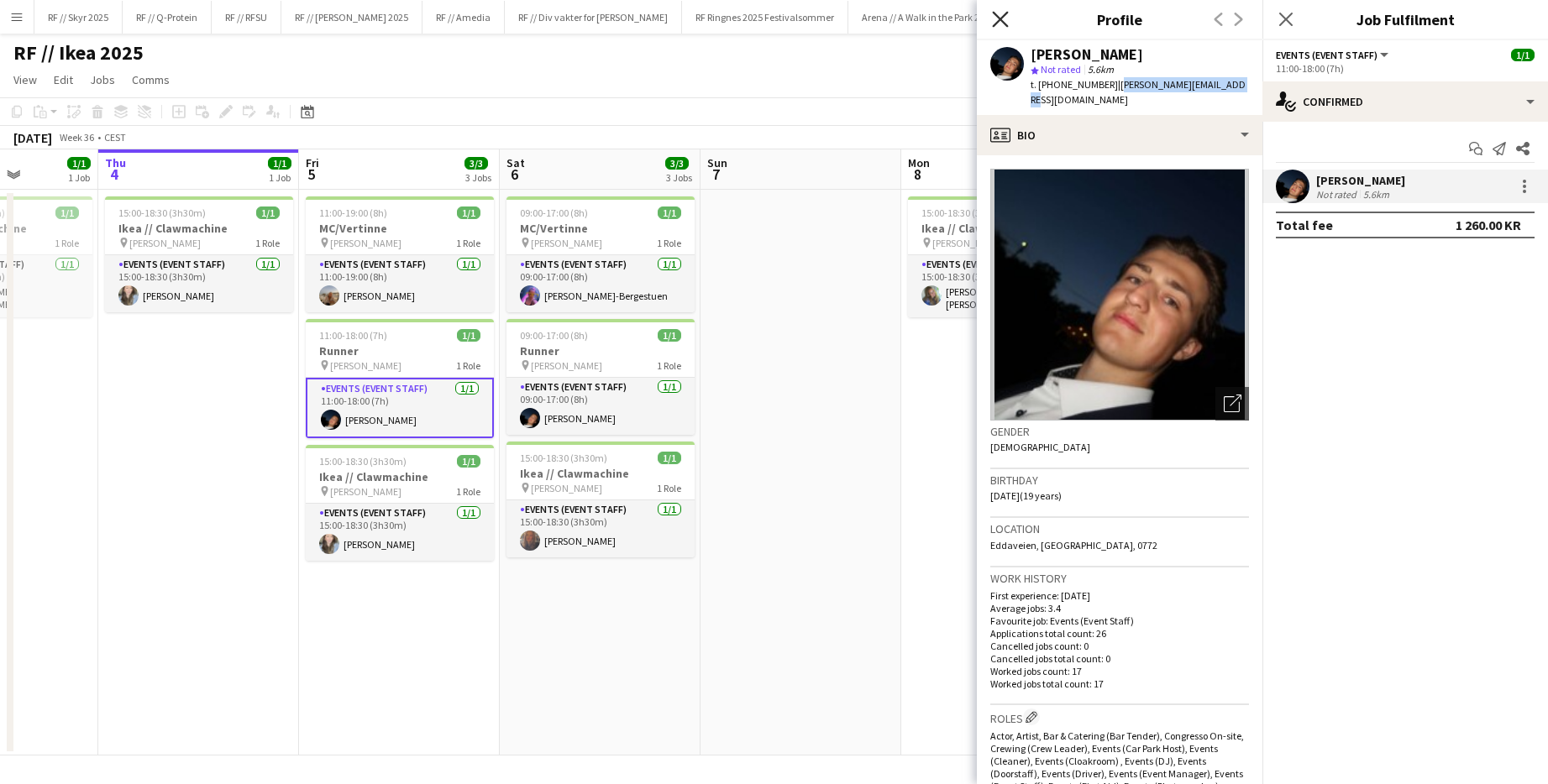
click at [842, 21] on icon at bounding box center [1000, 19] width 16 height 16
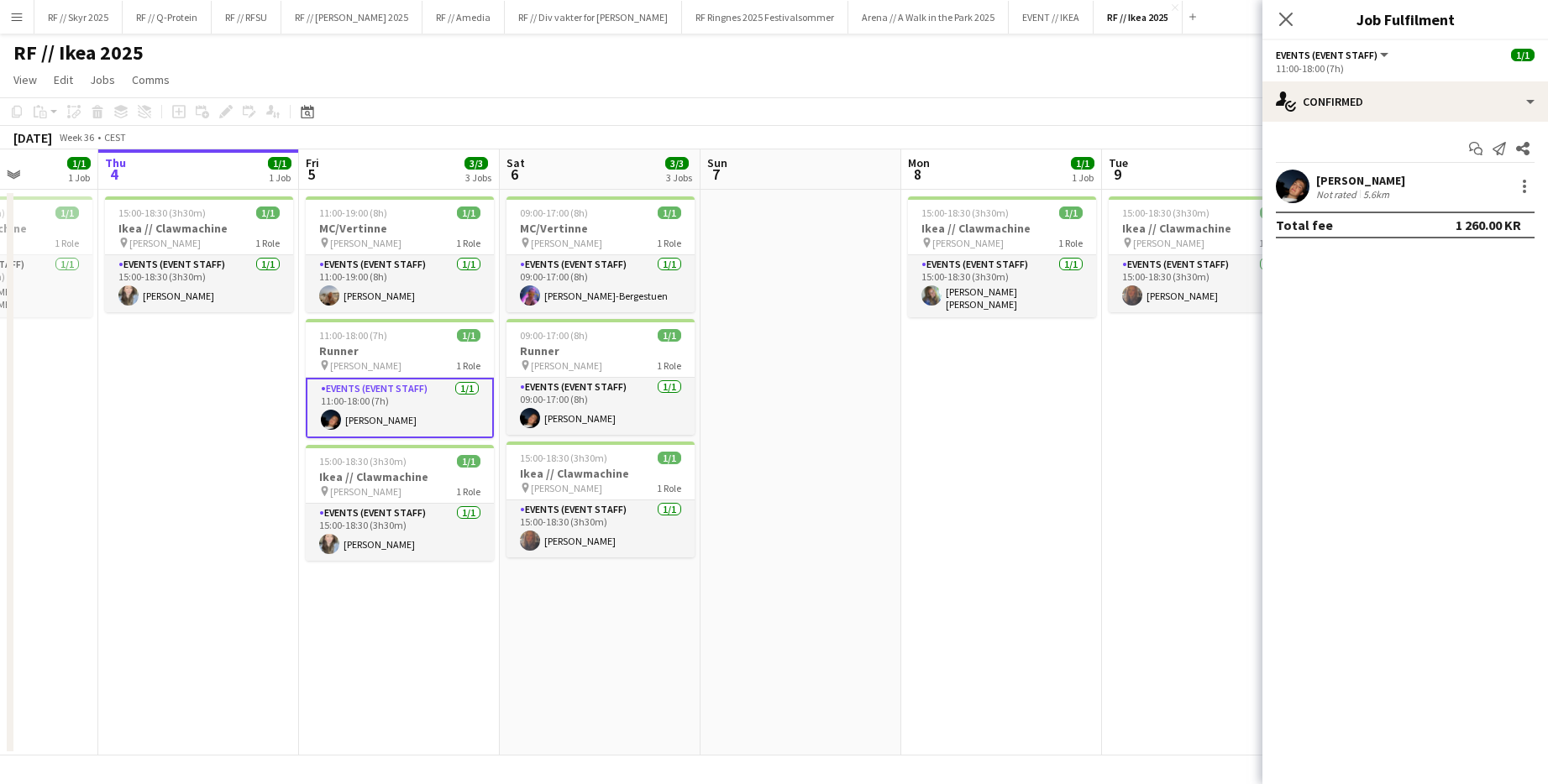
scroll to position [0, 573]
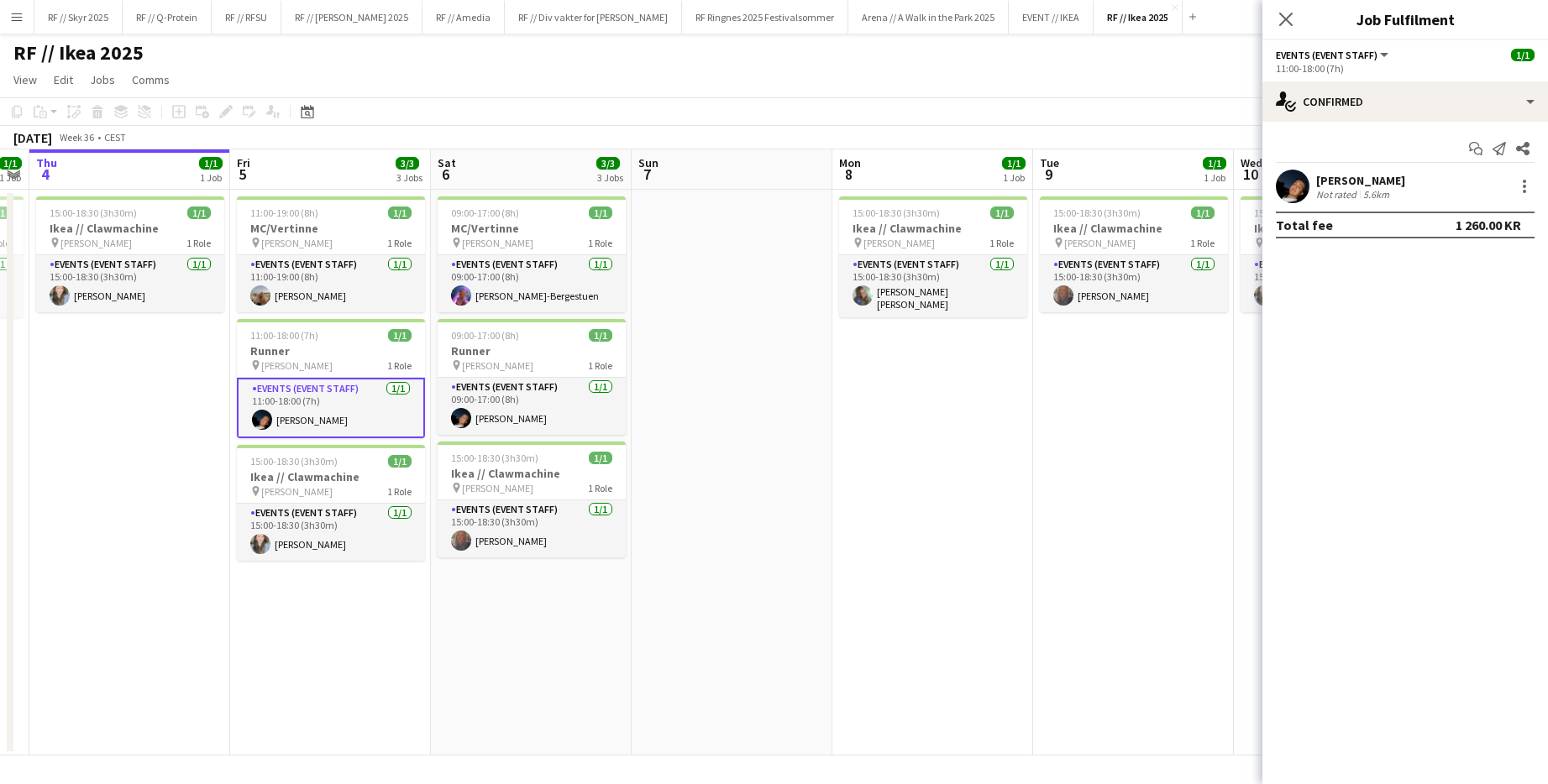
drag, startPoint x: 1089, startPoint y: 370, endPoint x: 1020, endPoint y: 366, distance: 69.1
click at [842, 366] on app-calendar-viewport "Mon 1 1/1 1 Job Tue 2 1/1 1 Job Wed 3 1/1 1 Job Thu 4 1/1 1 Job Fri 5 3/3 3 Job…" at bounding box center [774, 452] width 1548 height 606
click at [725, 365] on app-date-cell at bounding box center [732, 472] width 201 height 566
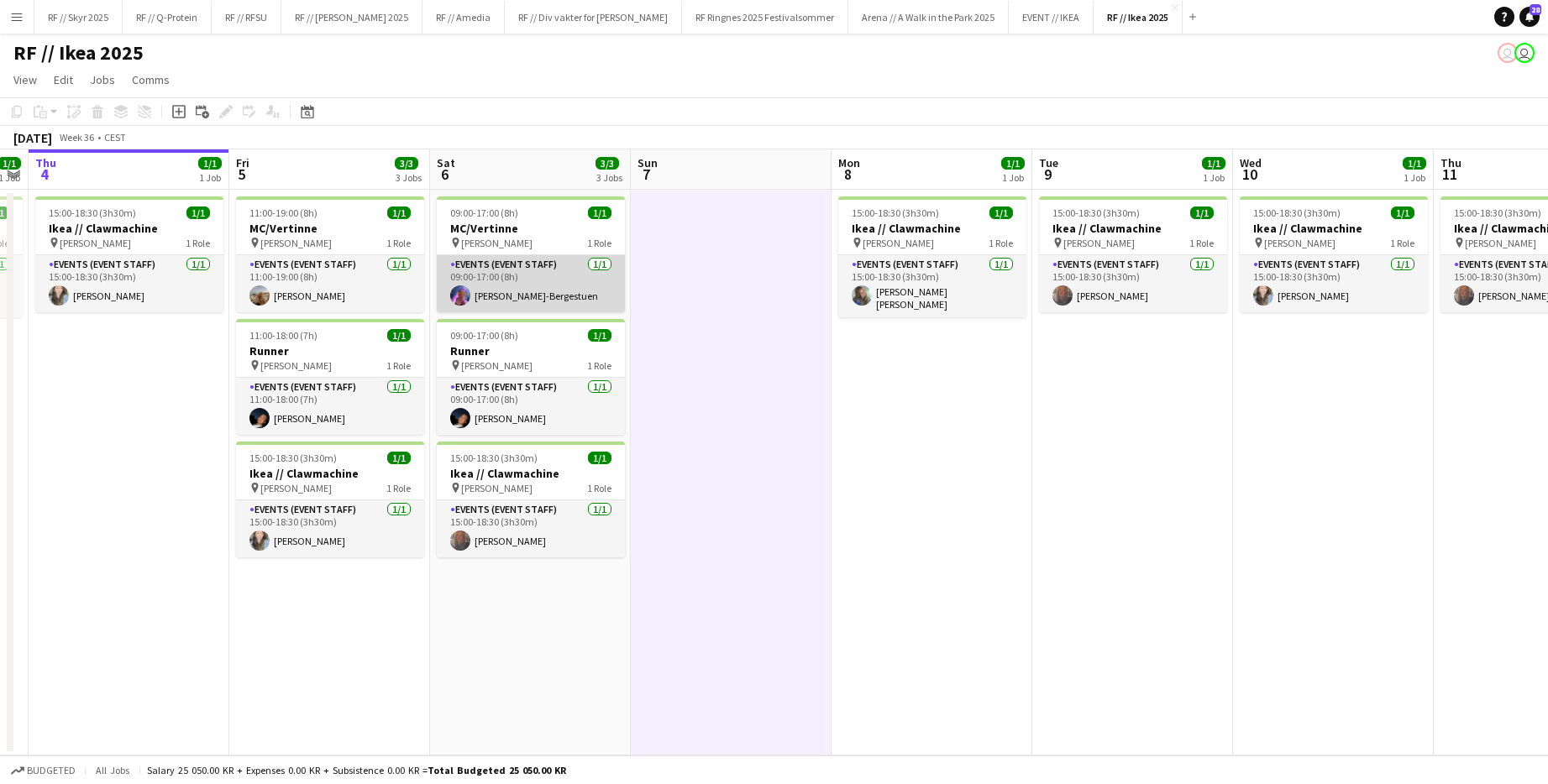
click at [553, 296] on app-card-role "Events (Event Staff) [DATE] 09:00-17:00 (8h) [PERSON_NAME]" at bounding box center [531, 284] width 188 height 57
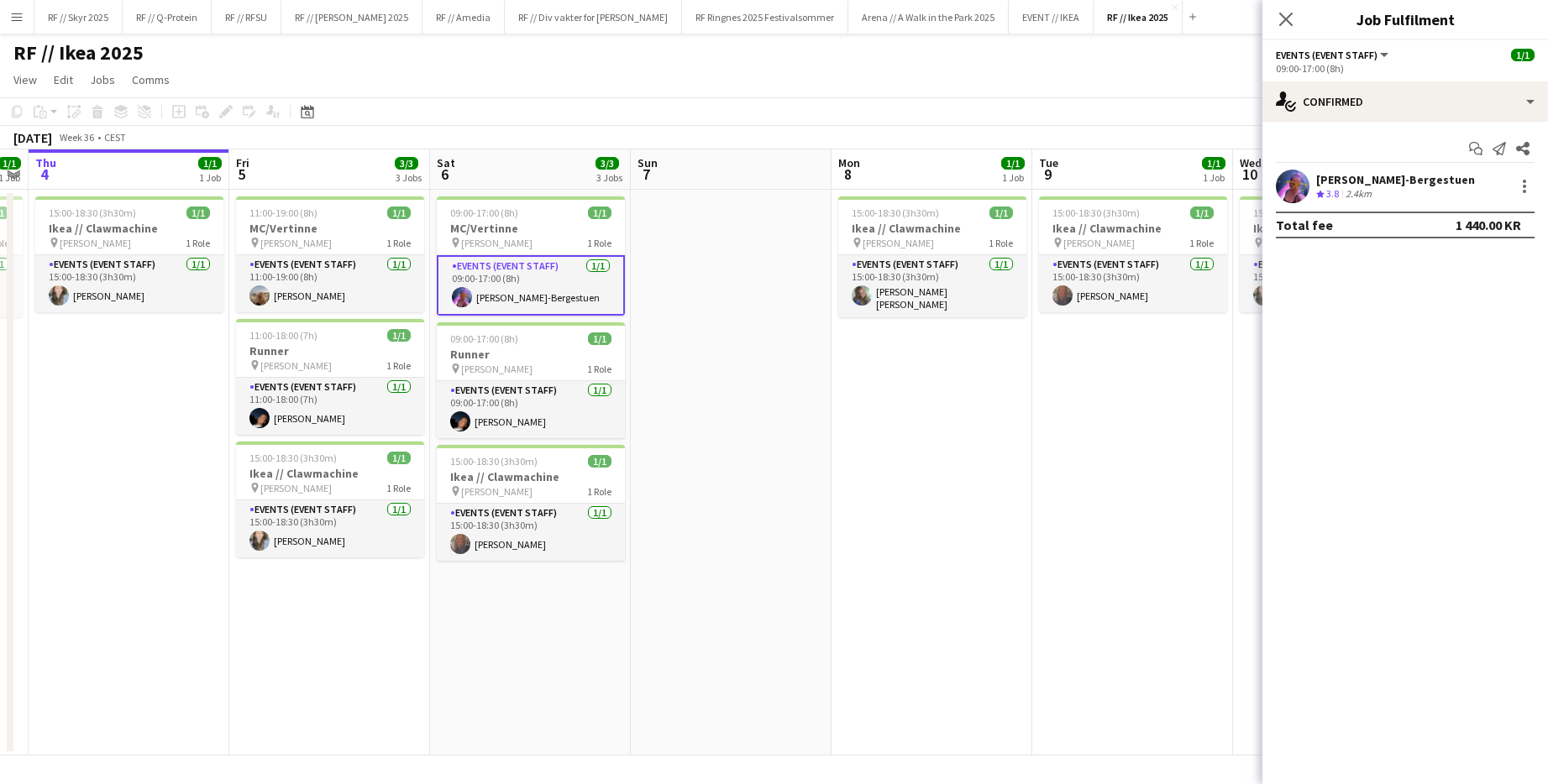
click at [842, 187] on div "[PERSON_NAME]-Bergestuen Crew rating 3.8 2.4km" at bounding box center [1405, 187] width 286 height 34
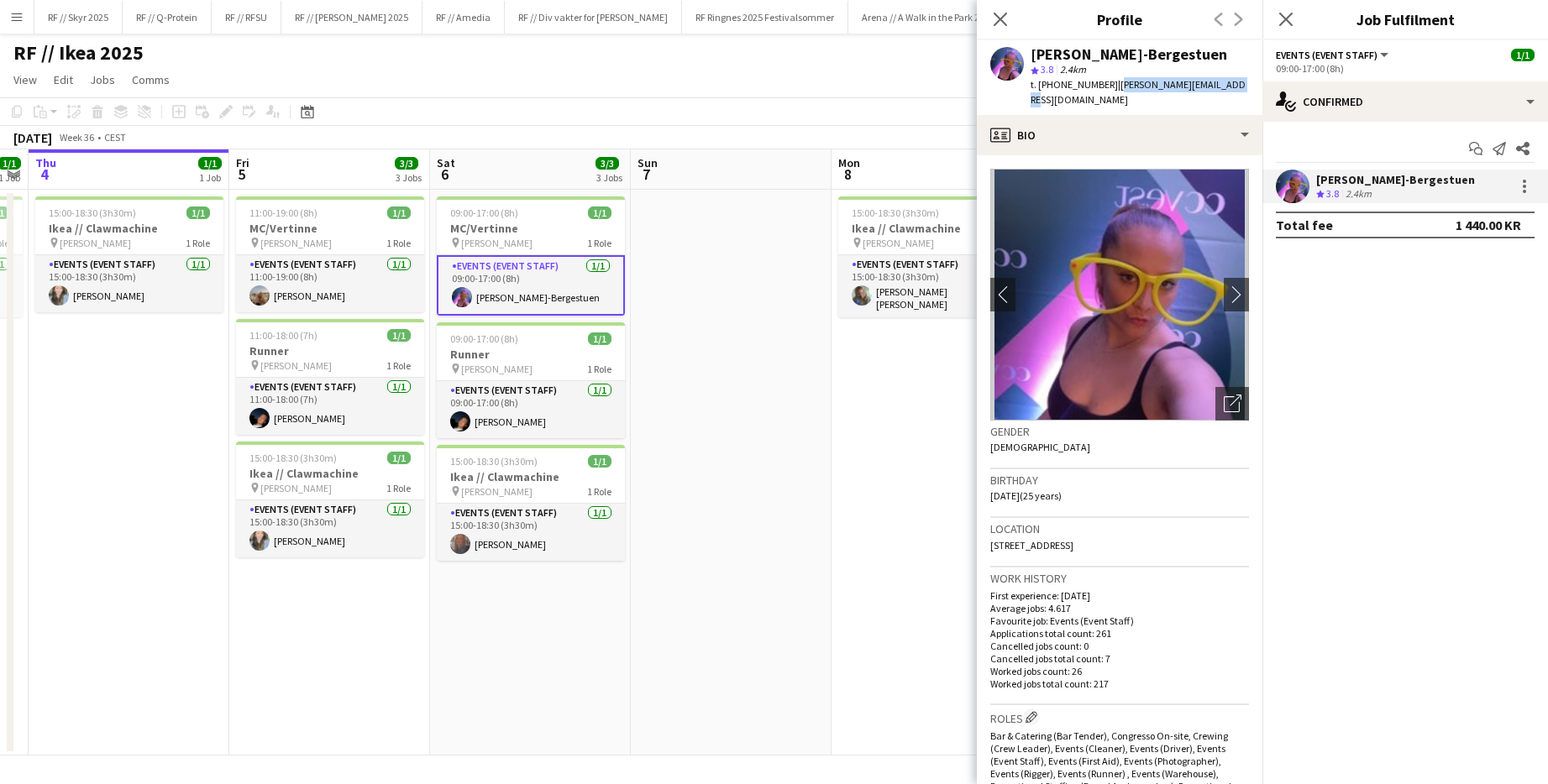
drag, startPoint x: 1211, startPoint y: 89, endPoint x: 1100, endPoint y: 86, distance: 111.0
click at [842, 86] on div "t. [PHONE_NUMBER] | [EMAIL_ADDRESS][DOMAIN_NAME]" at bounding box center [1139, 92] width 218 height 30
copy span "[PERSON_NAME][EMAIL_ADDRESS][DOMAIN_NAME]"
click at [842, 405] on app-date-cell "15:00-18:30 (3h30m) 1/1 Ikea // Clawmachine pin [PERSON_NAME] 1 Role Events (Ev…" at bounding box center [932, 472] width 201 height 566
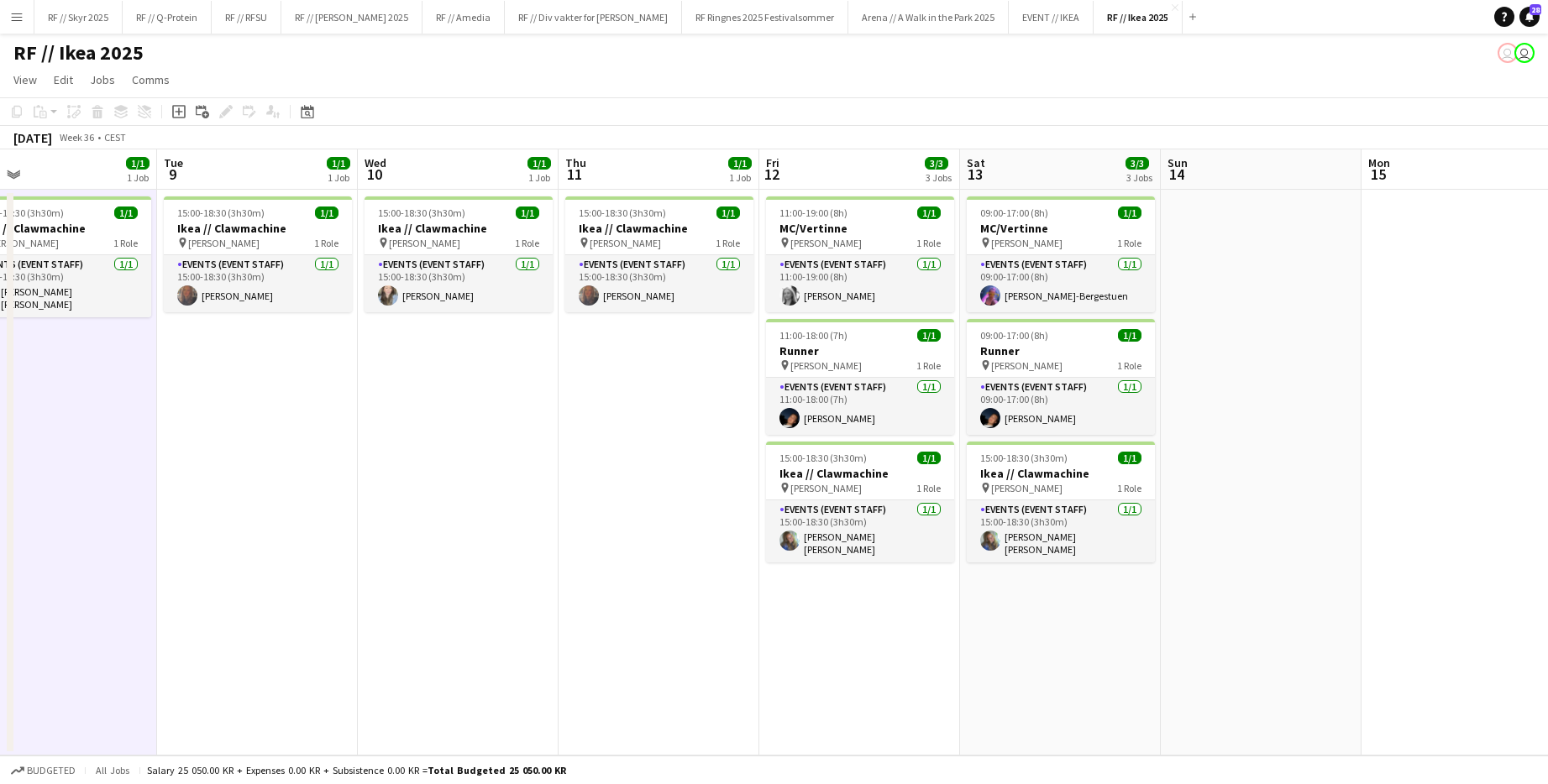
scroll to position [0, 552]
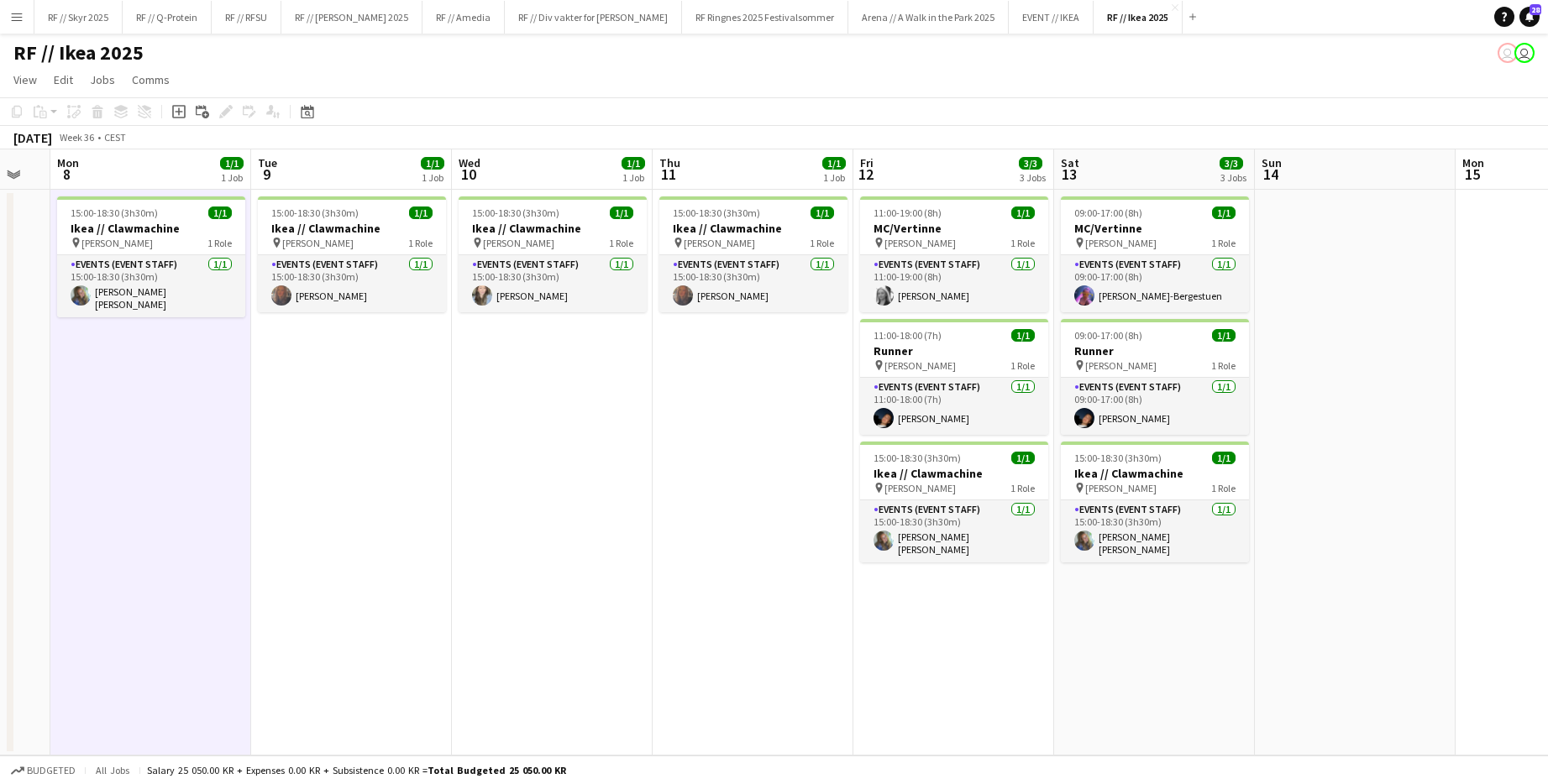
drag, startPoint x: 1175, startPoint y: 365, endPoint x: 486, endPoint y: 363, distance: 689.0
click at [486, 363] on app-calendar-viewport "Fri 5 3/3 3 Jobs Sat 6 3/3 3 Jobs Sun 7 Mon 8 1/1 1 Job Tue 9 1/1 1 Job Wed 10 …" at bounding box center [774, 452] width 1548 height 606
click at [842, 288] on app-card-role "Events (Event Staff) [DATE] 11:00-19:00 (8h) [PERSON_NAME]" at bounding box center [954, 284] width 188 height 57
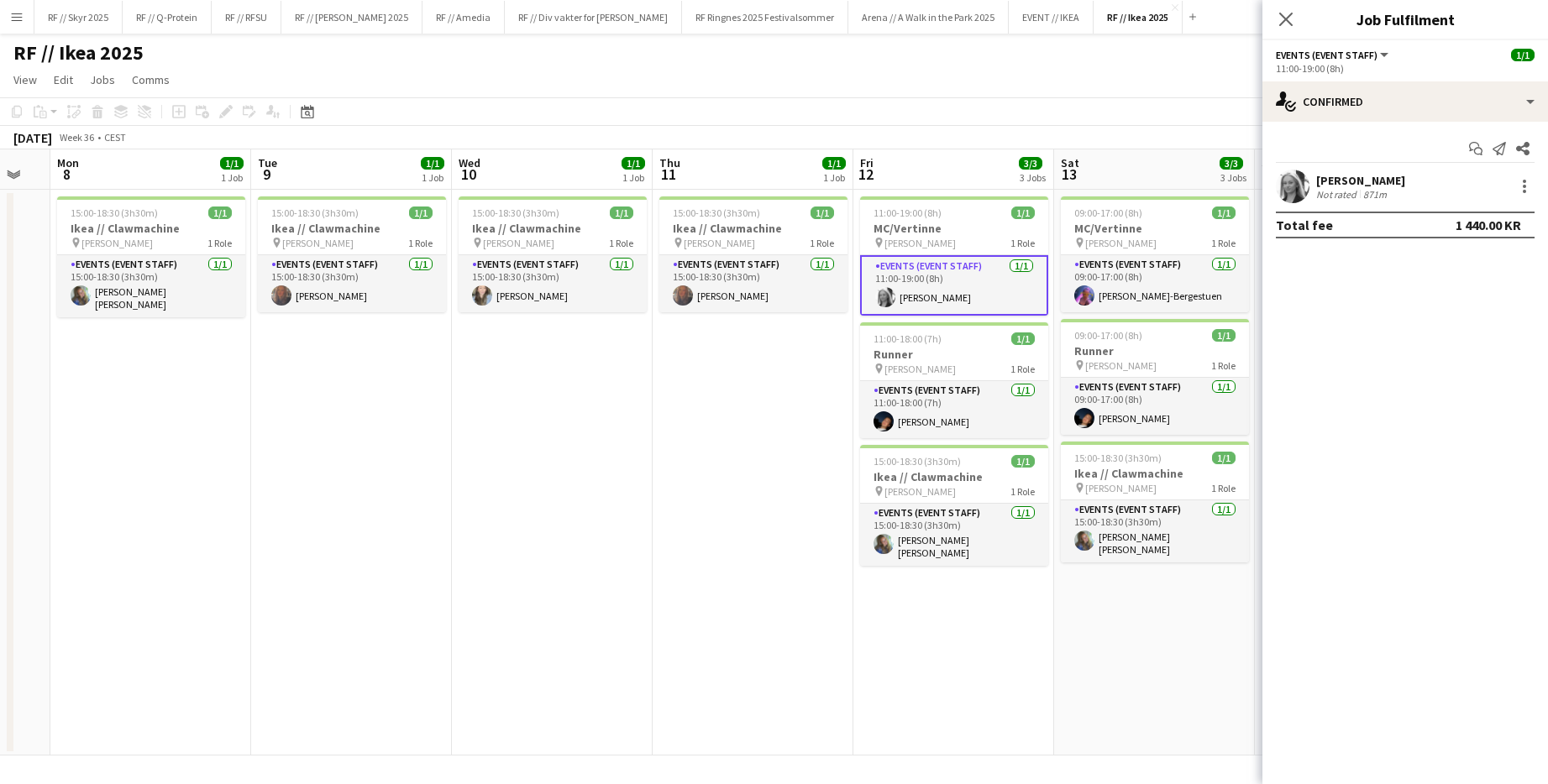
click at [842, 189] on div "Not rated" at bounding box center [1337, 195] width 44 height 13
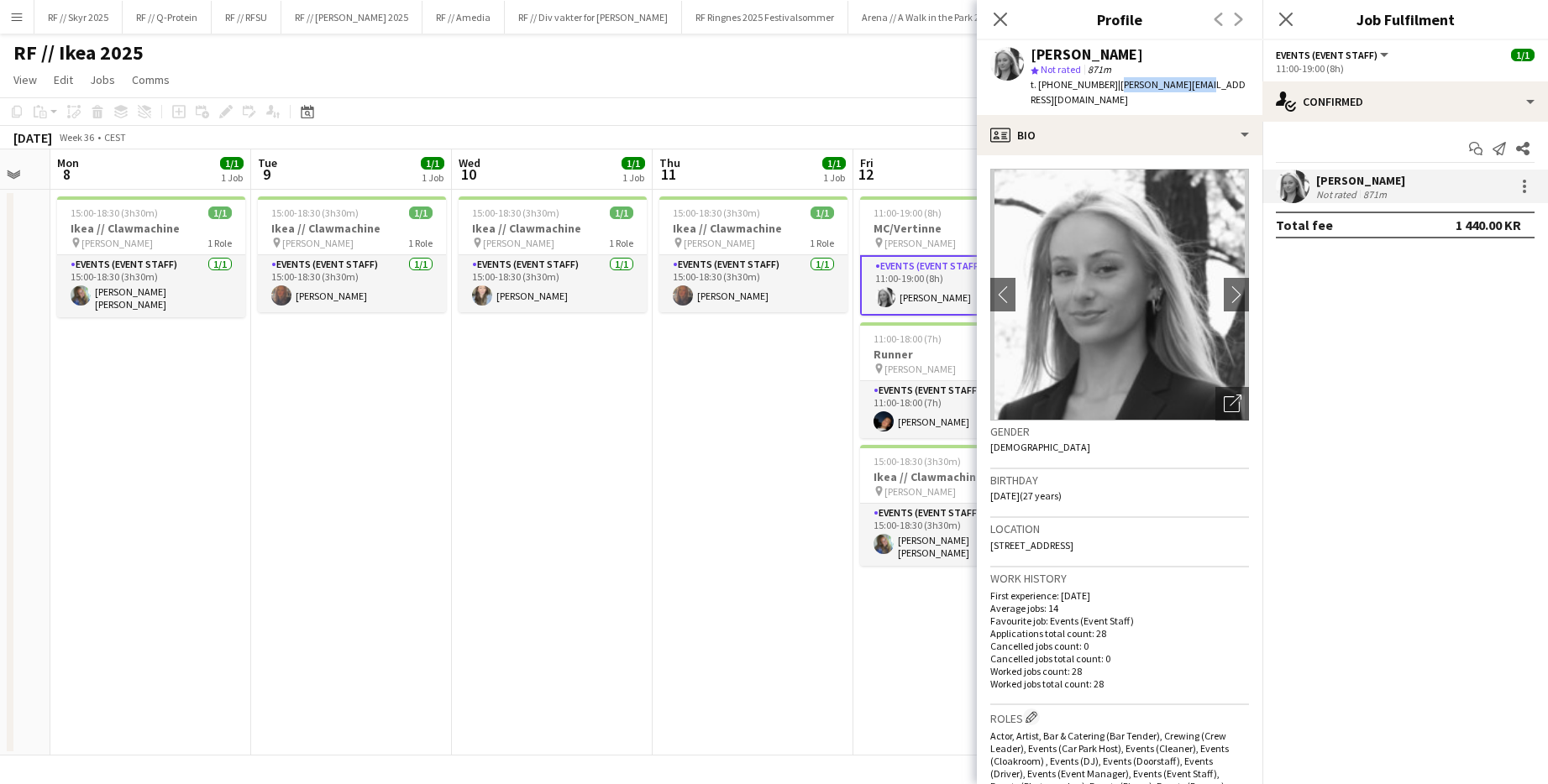
drag, startPoint x: 1195, startPoint y: 87, endPoint x: 1101, endPoint y: 85, distance: 94.0
click at [842, 85] on app-profile-header "[PERSON_NAME] star Not rated 871m t. [PHONE_NUMBER] | [PERSON_NAME][EMAIL_ADDRE…" at bounding box center [1119, 78] width 286 height 75
copy span "[PERSON_NAME][EMAIL_ADDRESS][DOMAIN_NAME]"
click at [842, 13] on icon "Close pop-in" at bounding box center [1000, 19] width 16 height 16
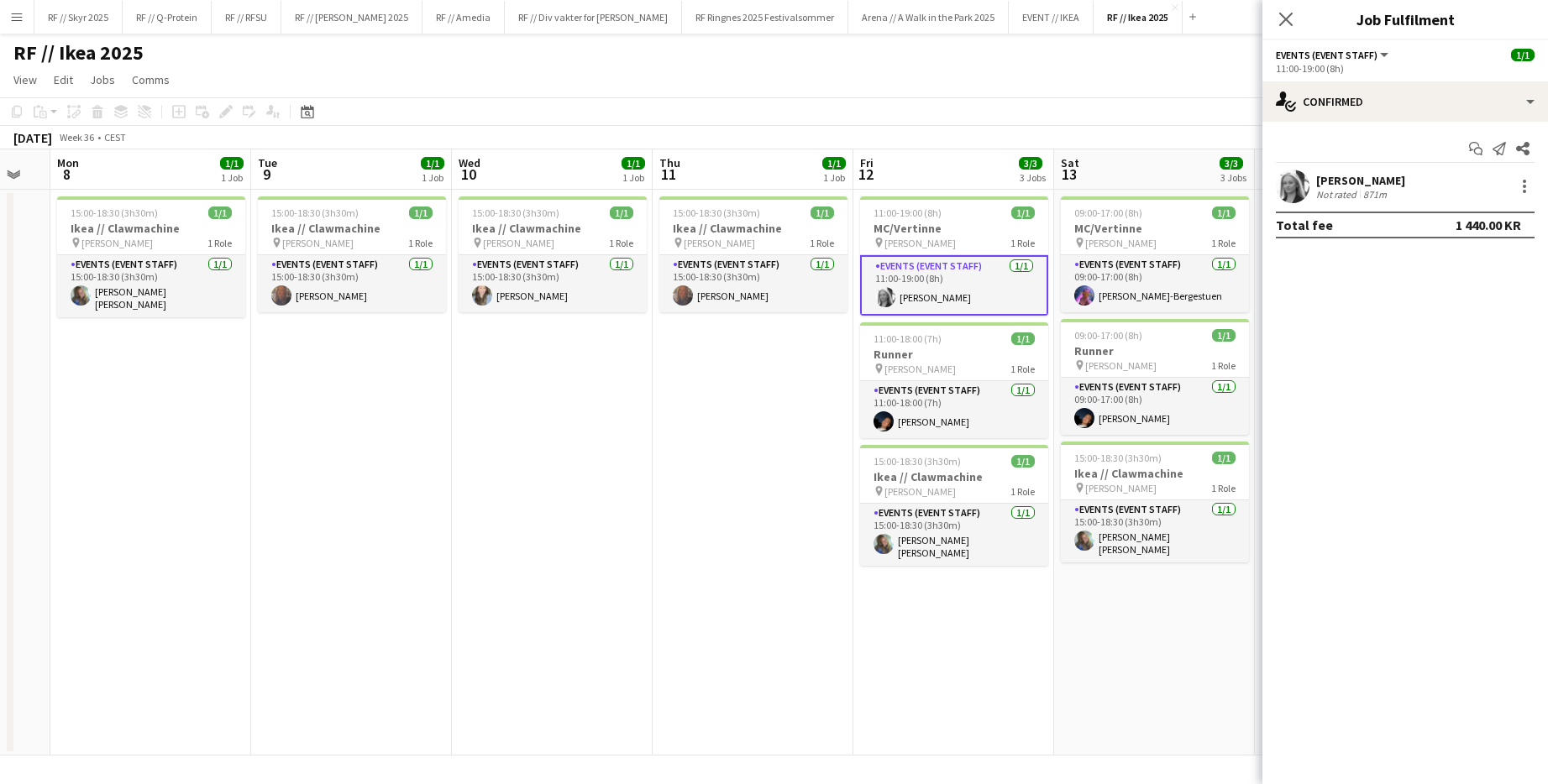
drag, startPoint x: 621, startPoint y: 84, endPoint x: 610, endPoint y: 83, distance: 11.0
click at [621, 84] on app-page-menu "View Day view expanded Day view collapsed Month view Date picker Jump to [DATE]…" at bounding box center [774, 81] width 1548 height 32
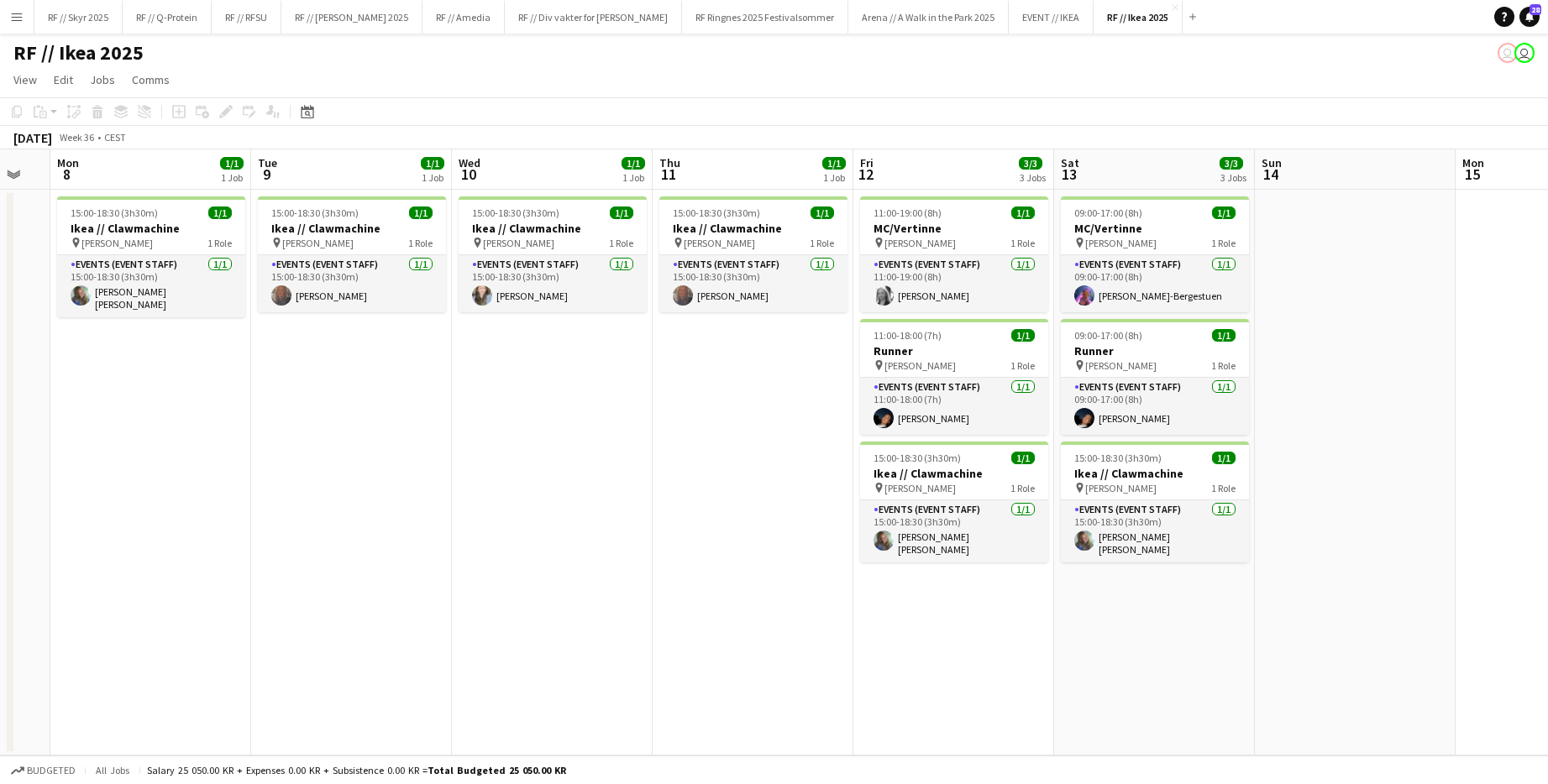
click at [19, 21] on app-icon "Menu" at bounding box center [16, 16] width 13 height 13
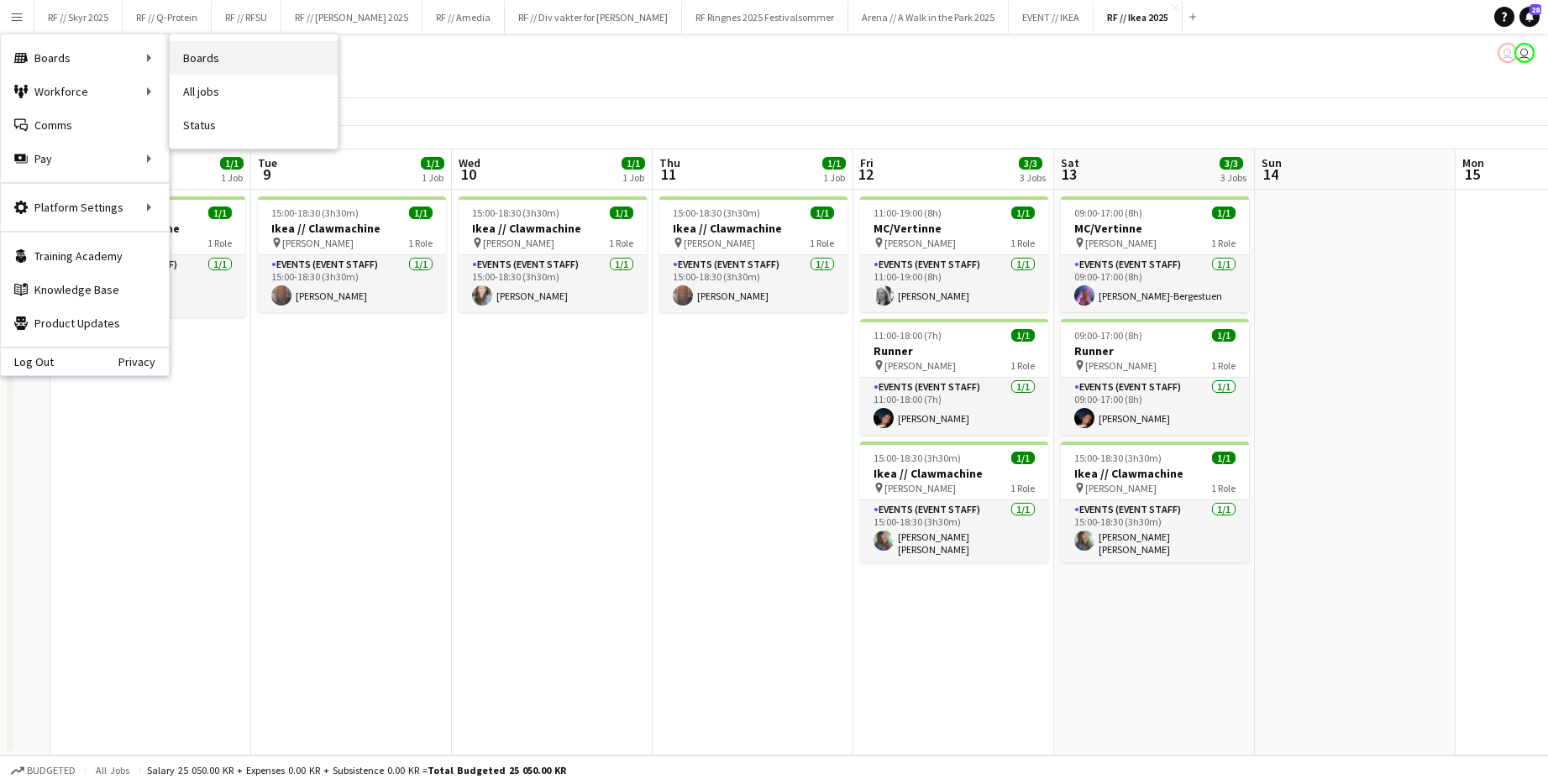
click at [213, 60] on link "Boards" at bounding box center [254, 58] width 168 height 34
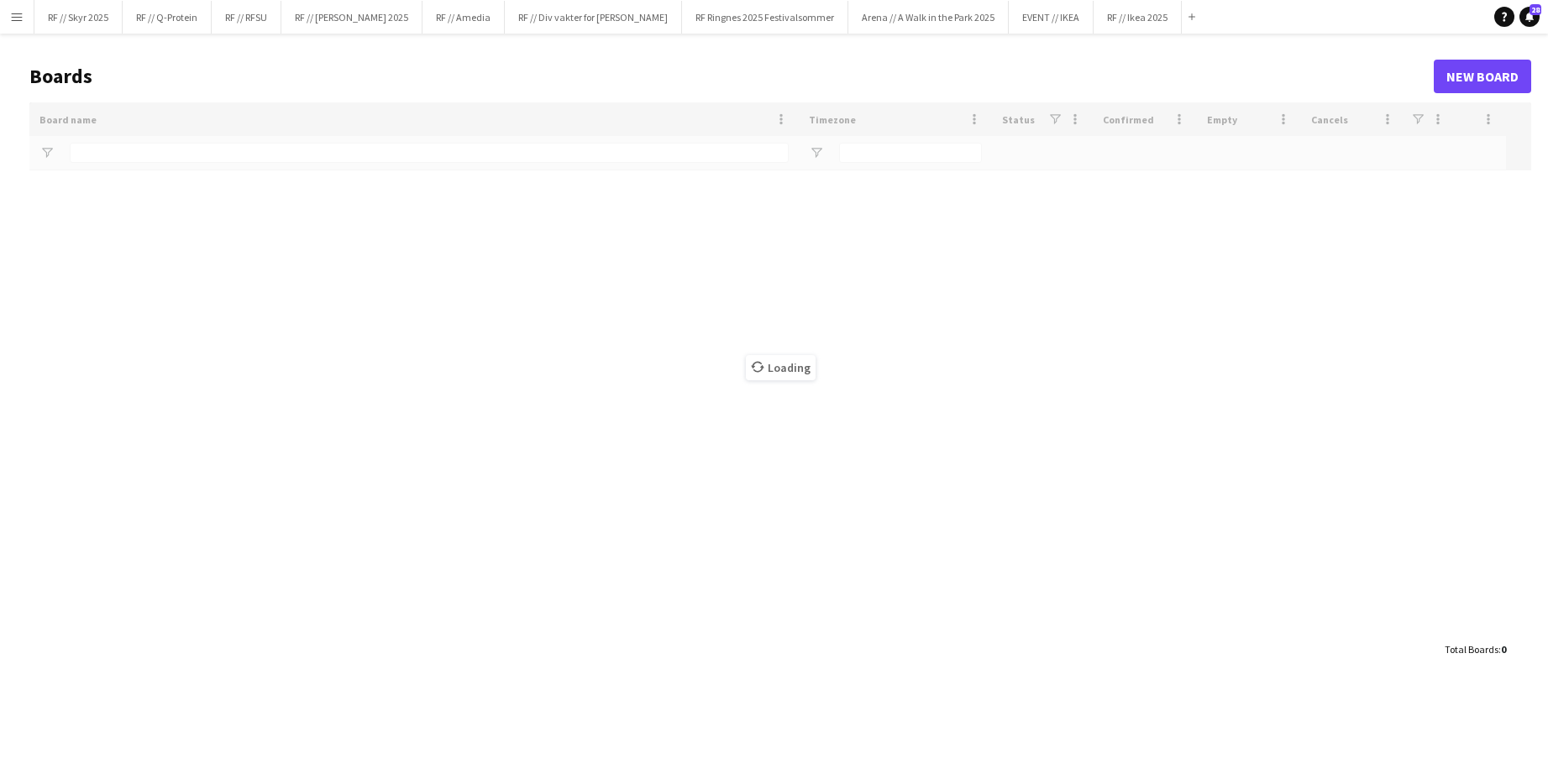
click at [18, 17] on app-icon "Menu" at bounding box center [16, 16] width 13 height 13
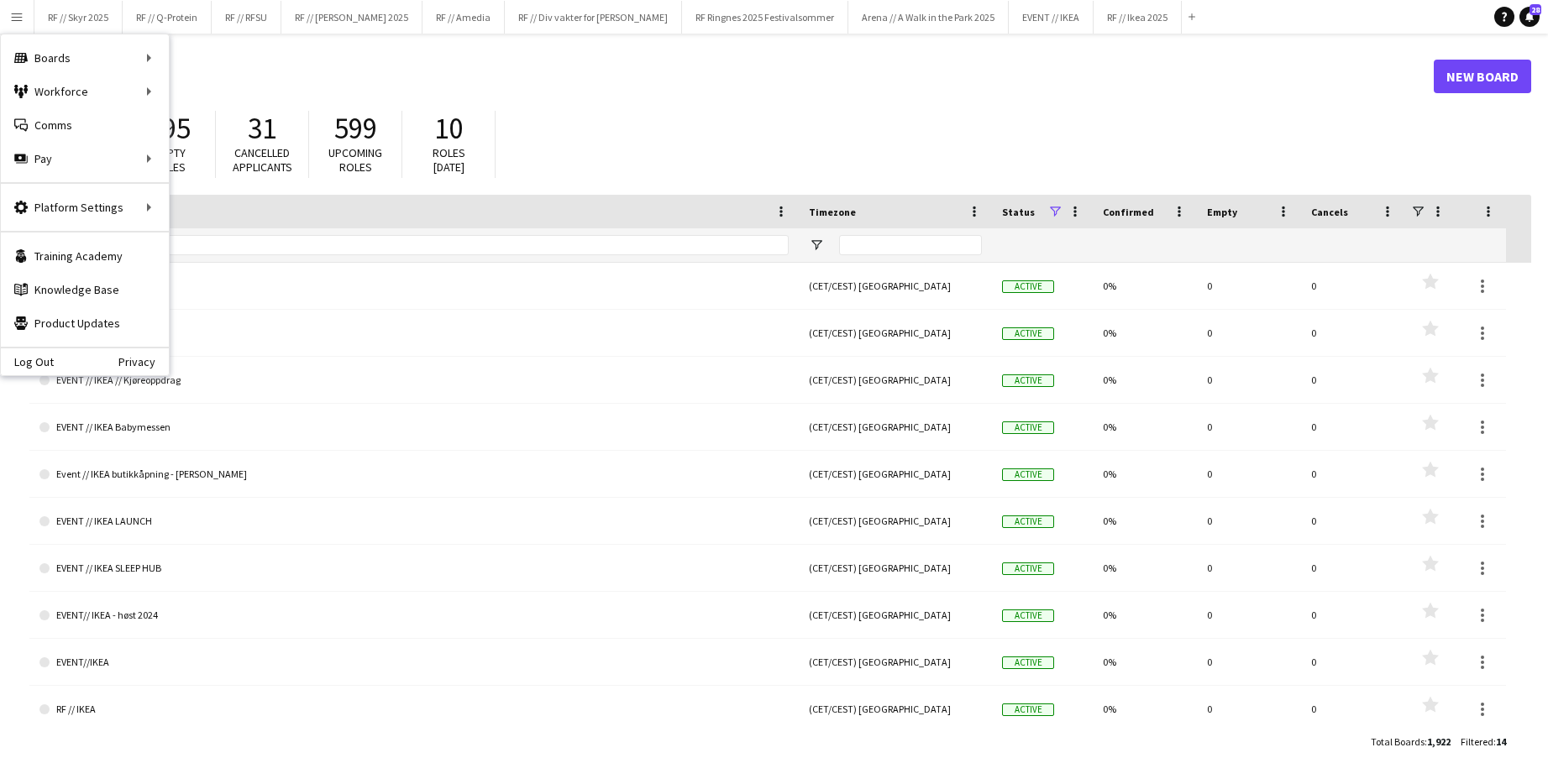
click at [519, 76] on h1 "Boards" at bounding box center [732, 76] width 1404 height 25
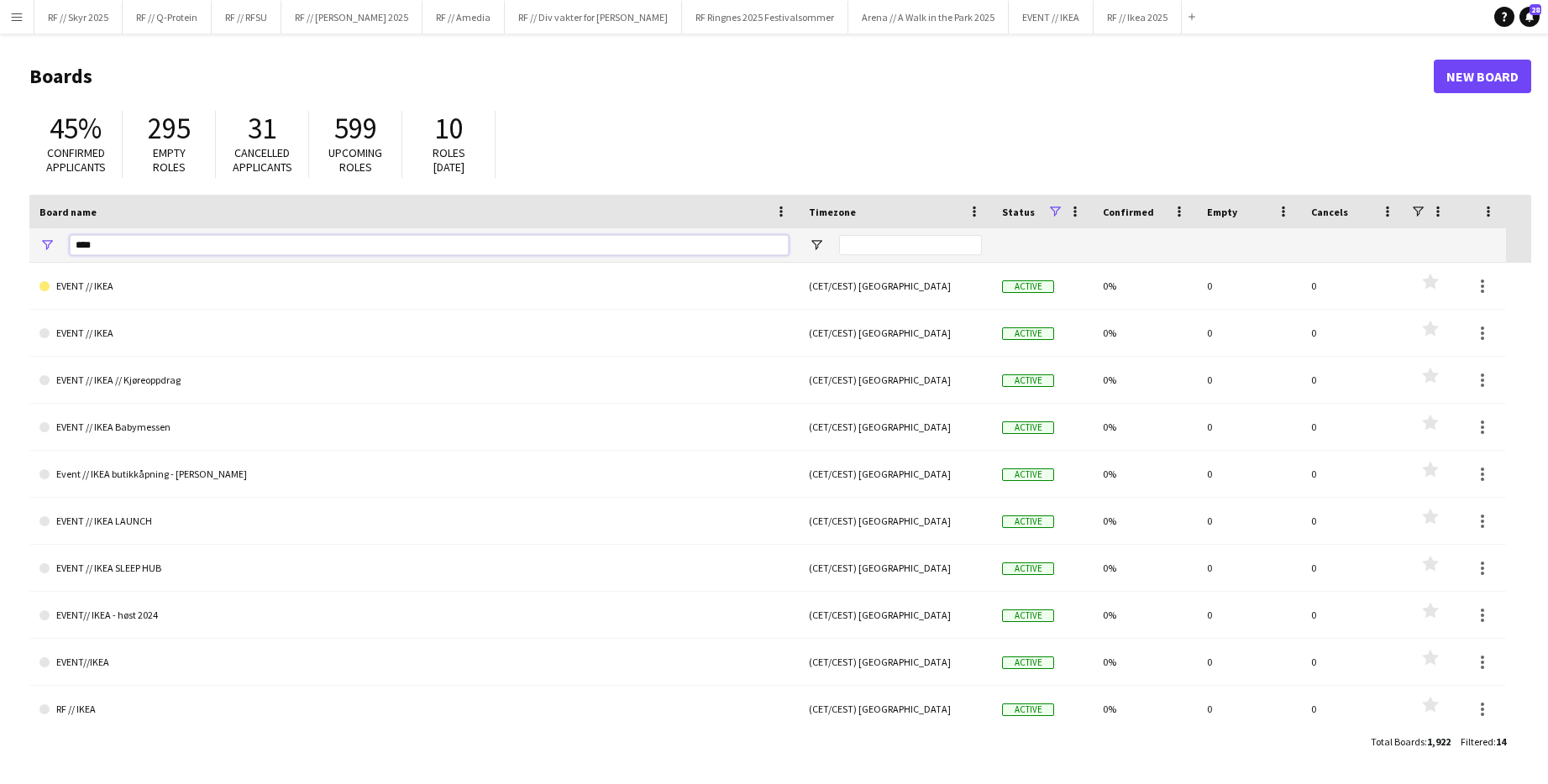
click at [113, 248] on input "****" at bounding box center [429, 245] width 719 height 21
type input "*"
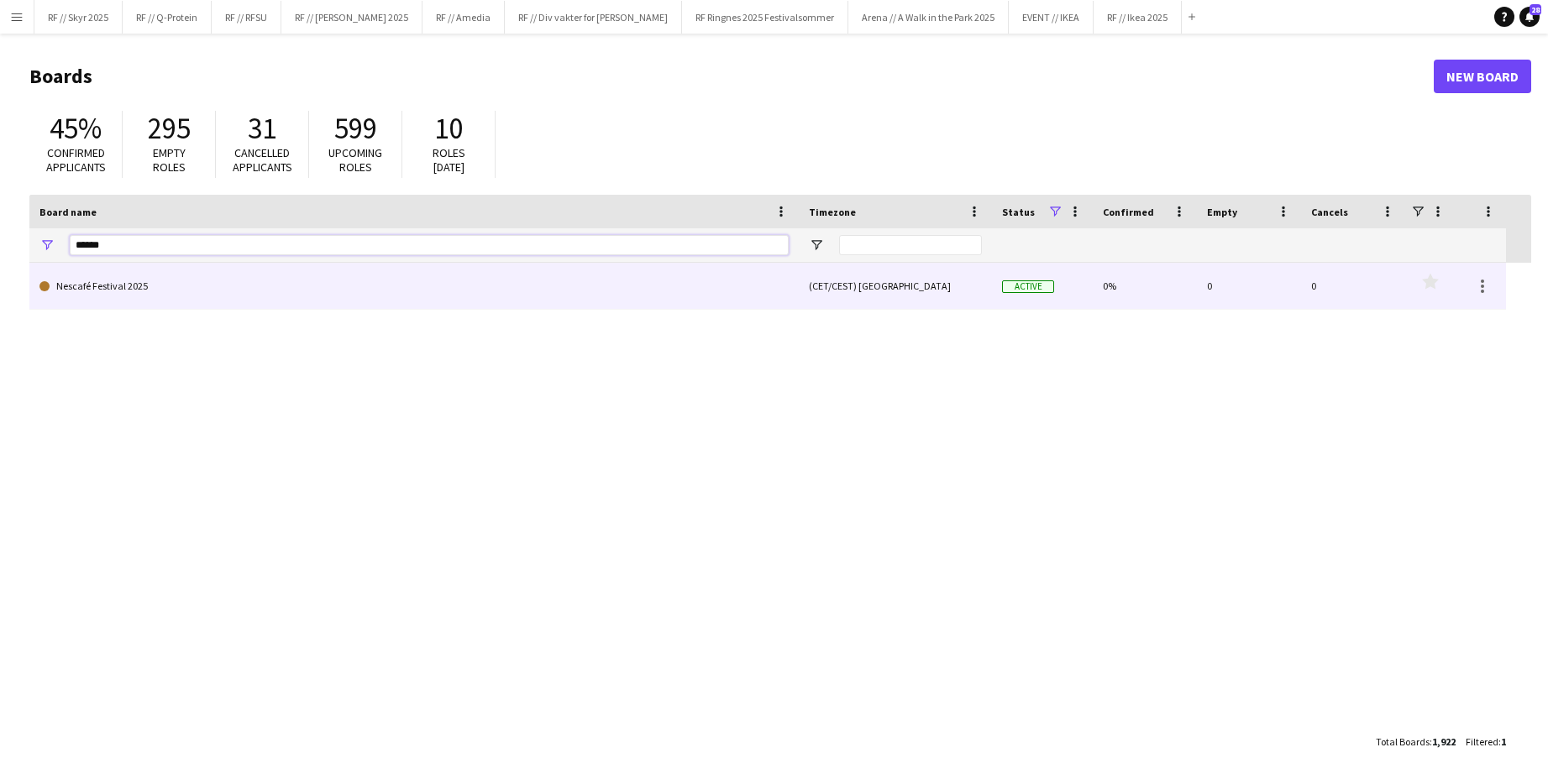
type input "******"
click at [135, 292] on link "Nescafé Festival 2025" at bounding box center [414, 286] width 749 height 47
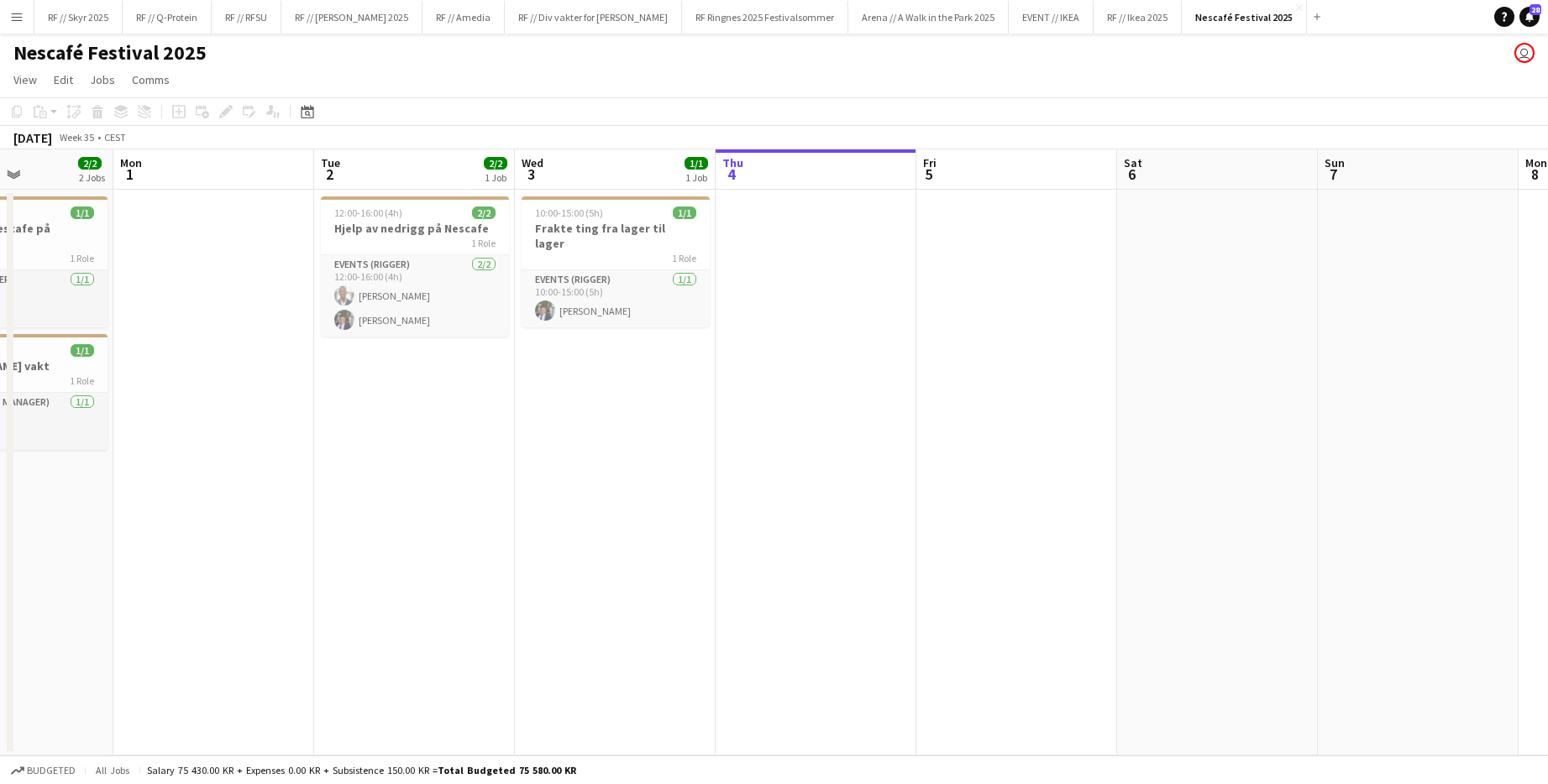
drag, startPoint x: 502, startPoint y: 324, endPoint x: 1259, endPoint y: 279, distance: 758.3
click at [842, 279] on app-calendar-viewport "Fri 29 Sat 30 Sun 31 2/2 2 Jobs Mon 1 Tue 2 2/2 1 Job Wed 3 1/1 1 Job Thu 4 Fri…" at bounding box center [774, 452] width 1548 height 606
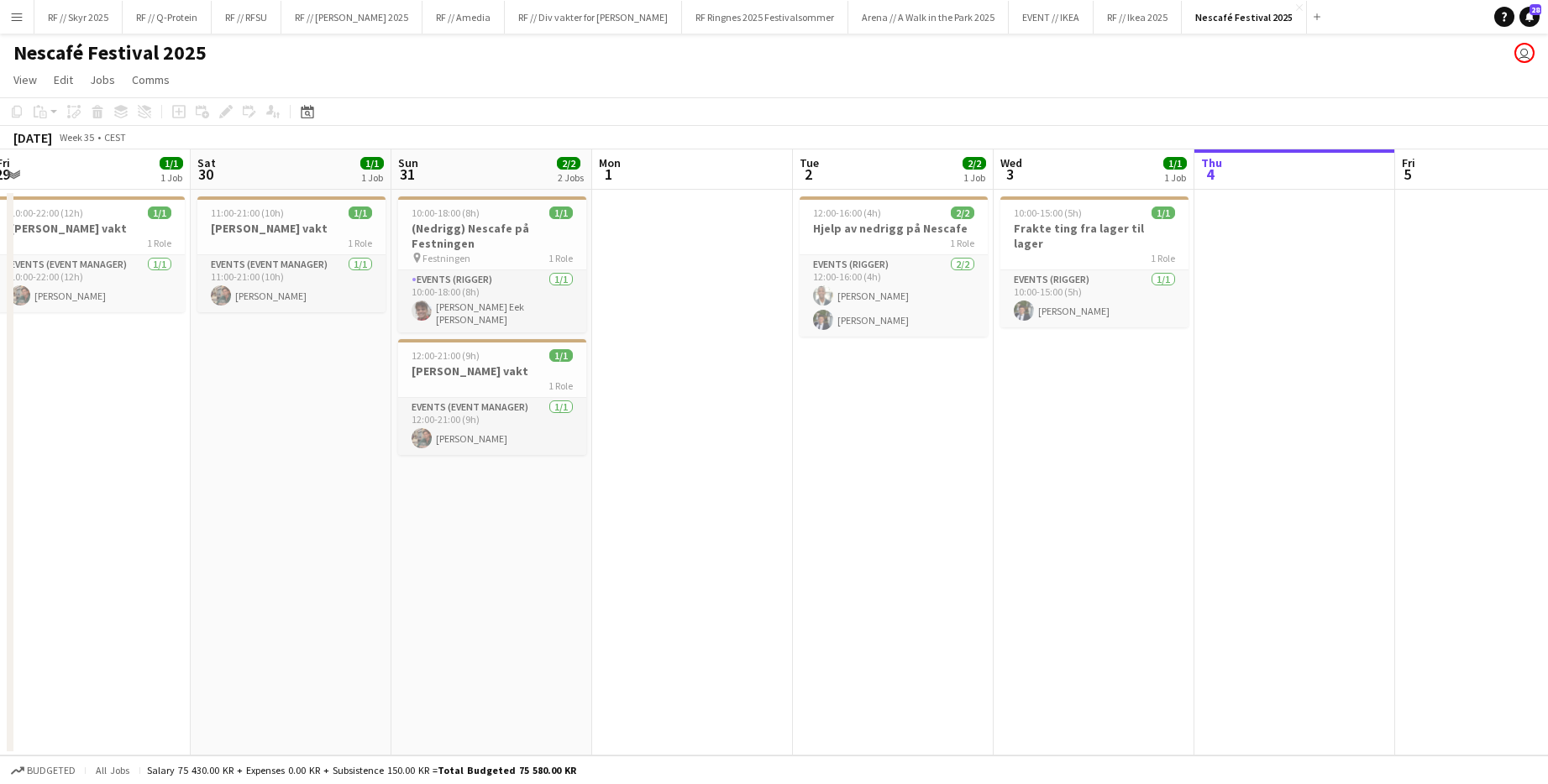
scroll to position [0, 413]
drag, startPoint x: 637, startPoint y: 434, endPoint x: 906, endPoint y: 413, distance: 269.8
click at [842, 413] on app-calendar-viewport "Wed 27 3/4 2 Jobs Thu 28 1/4 2 Jobs Fri 29 1/1 1 Job Sat 30 1/1 1 Job Sun 31 2/…" at bounding box center [774, 452] width 1548 height 606
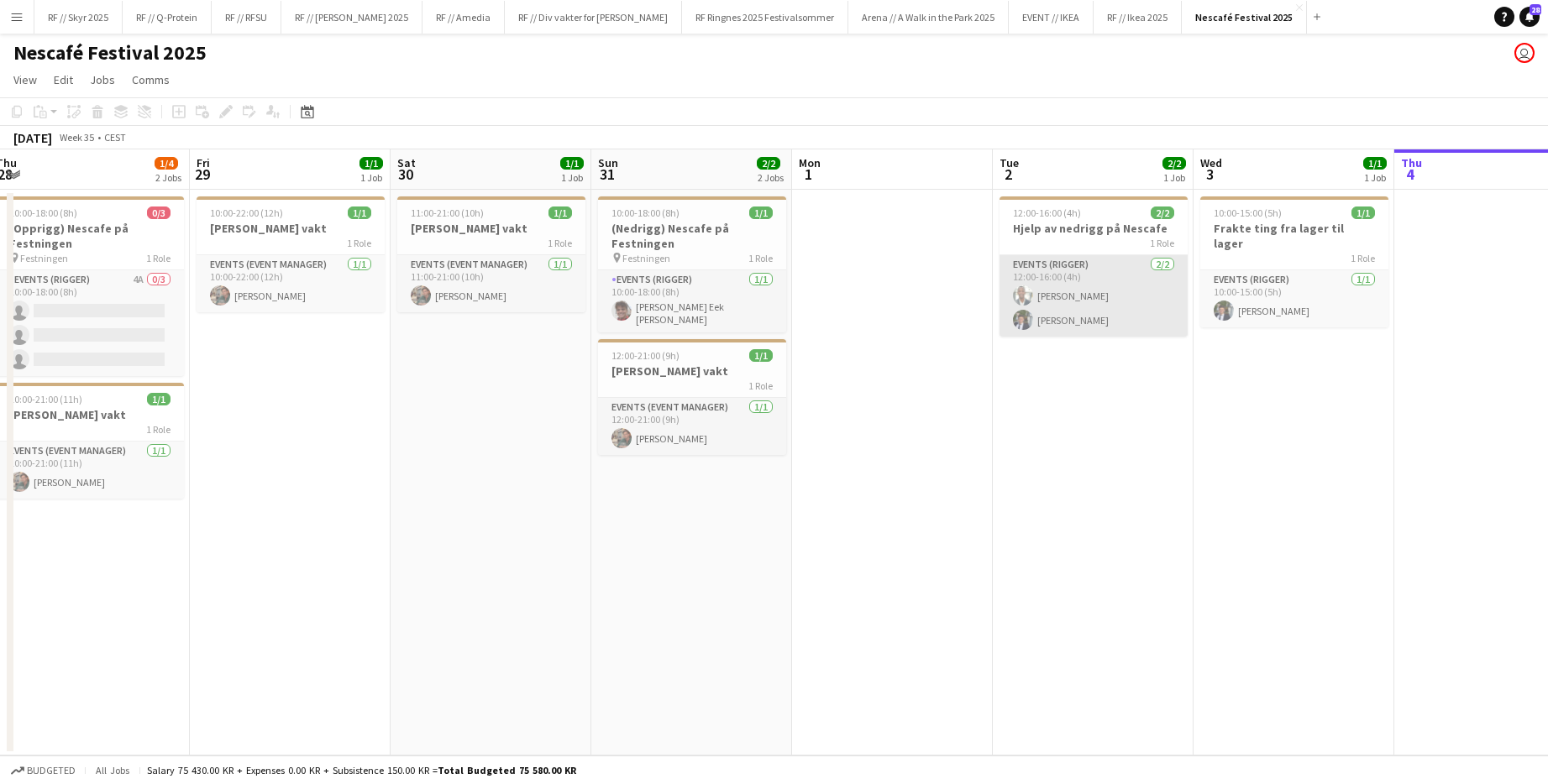
click at [842, 304] on app-card-role "Events (Rigger) [DATE] 12:00-16:00 (4h) [PERSON_NAME] [PERSON_NAME]" at bounding box center [1093, 296] width 188 height 81
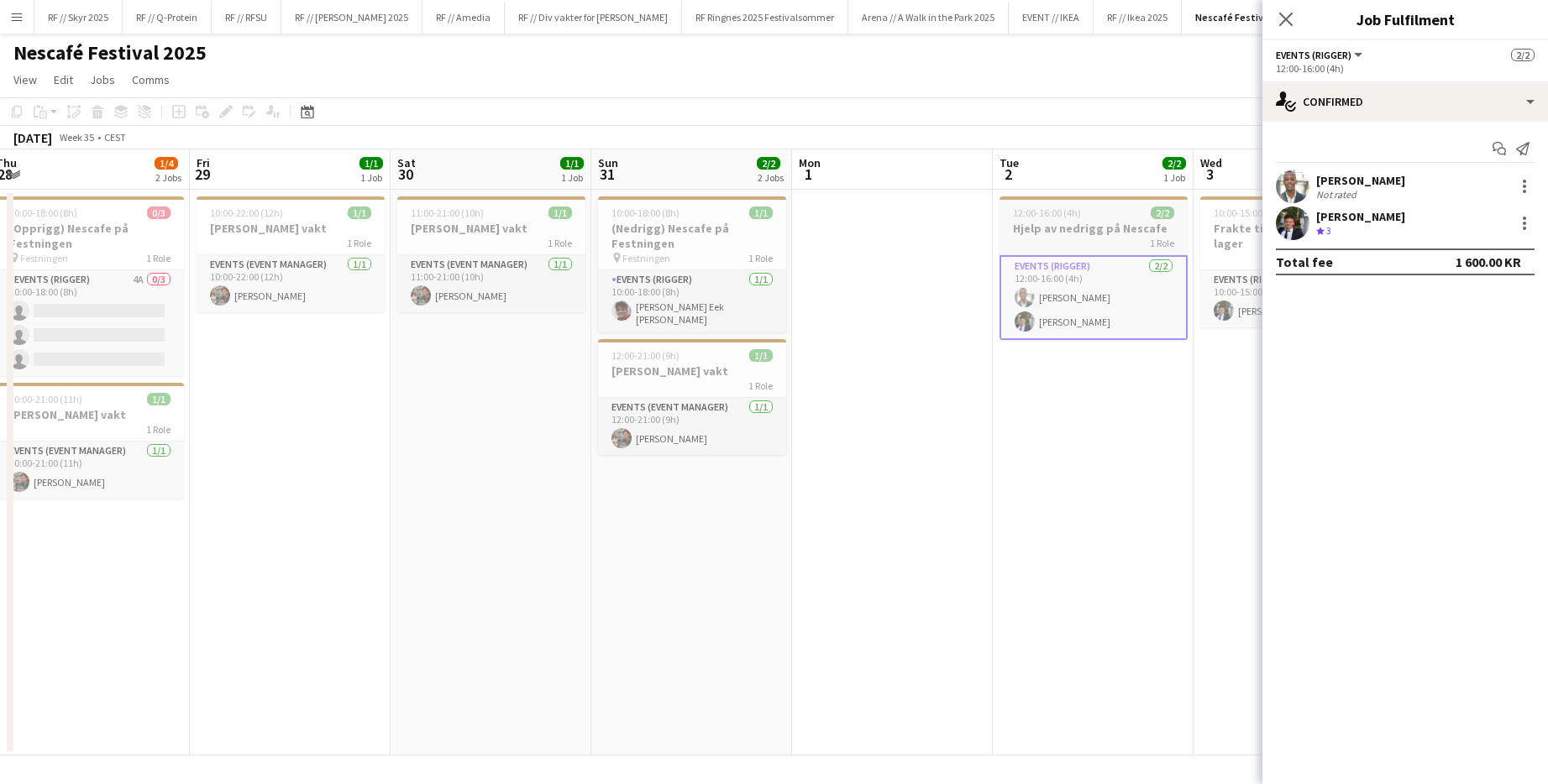
click at [842, 221] on h3 "Hjelp av nedrigg på Nescafe" at bounding box center [1093, 228] width 188 height 15
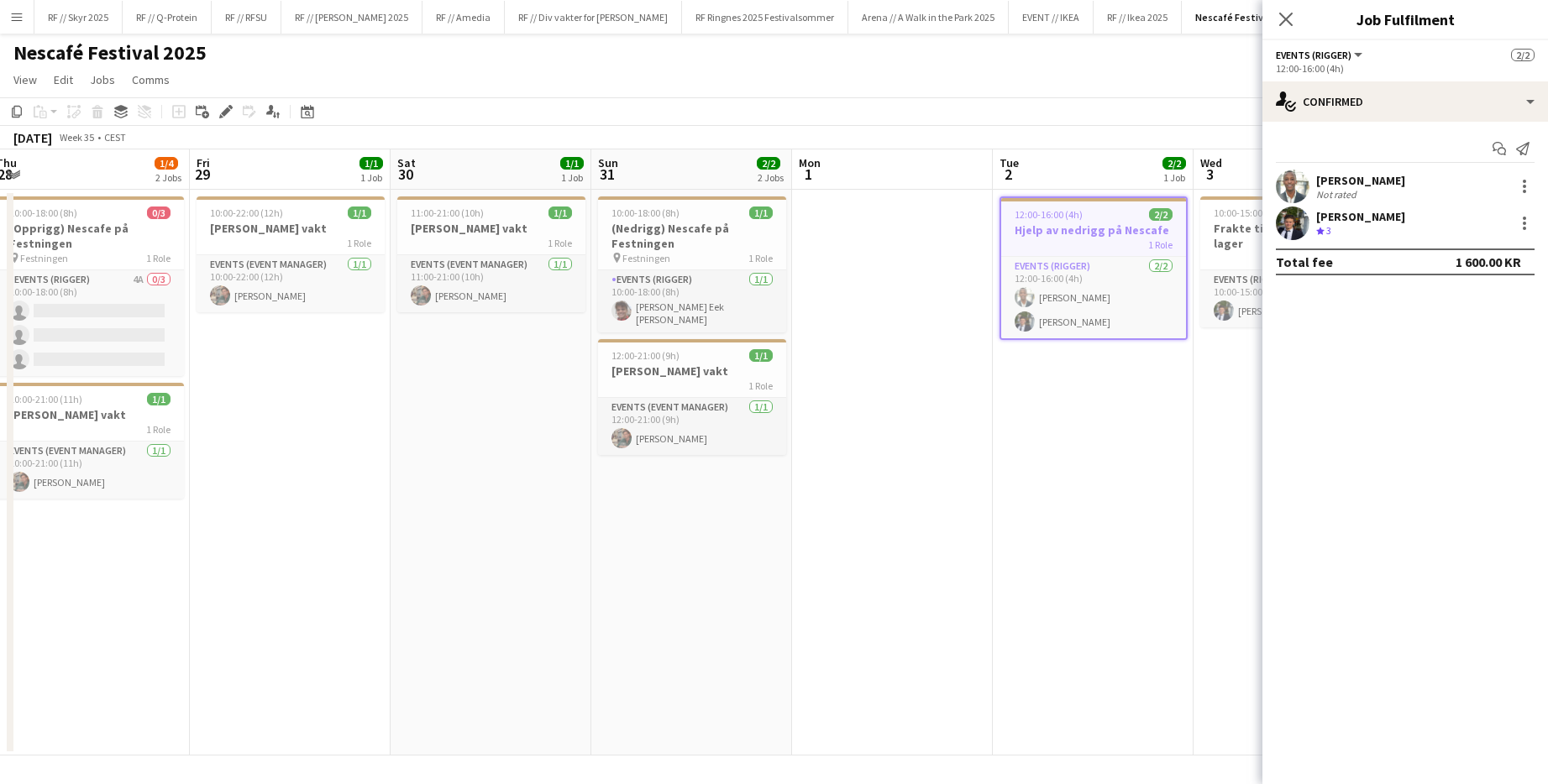
click at [842, 263] on app-date-cell at bounding box center [891, 472] width 201 height 566
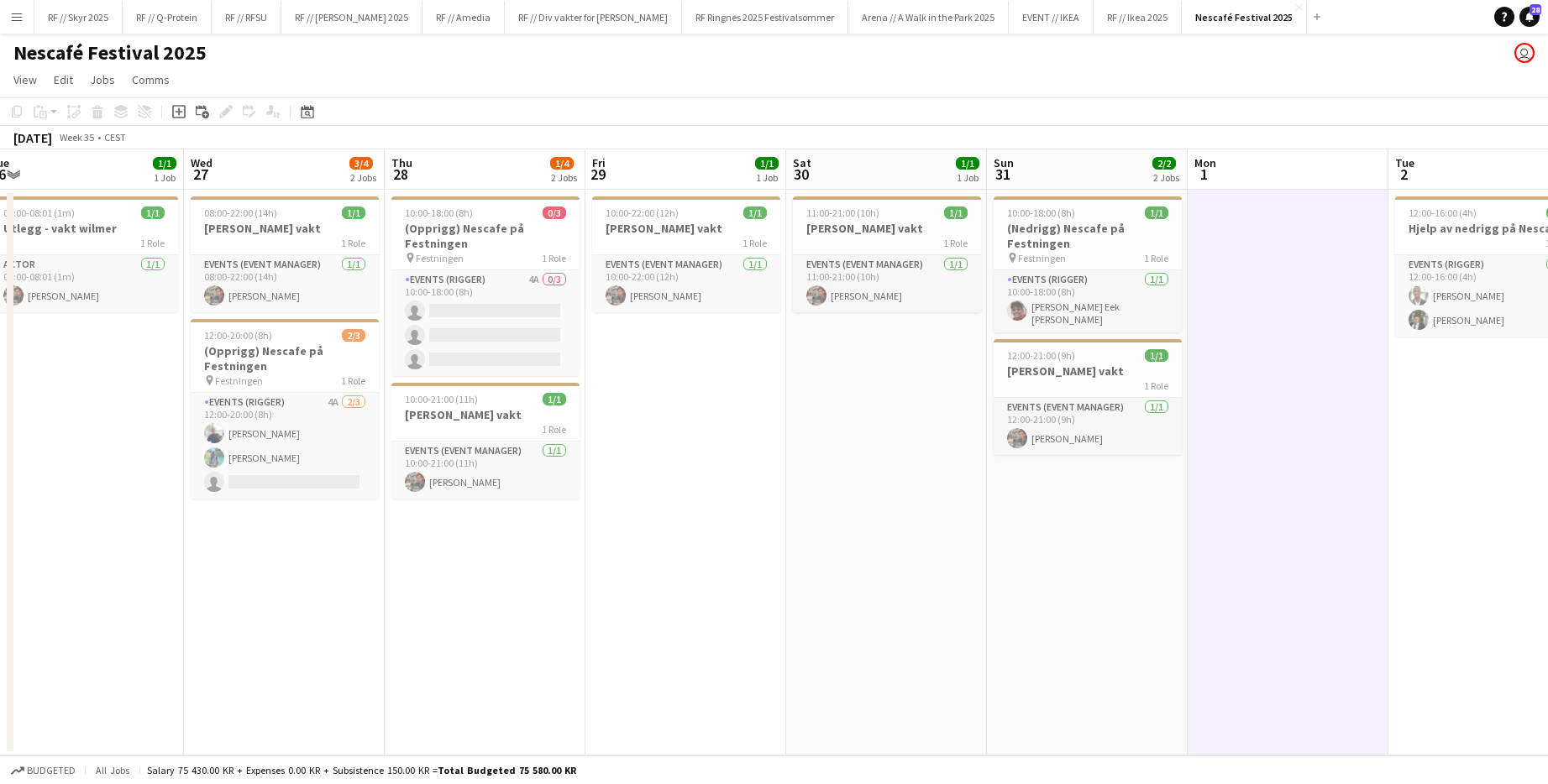
scroll to position [0, 408]
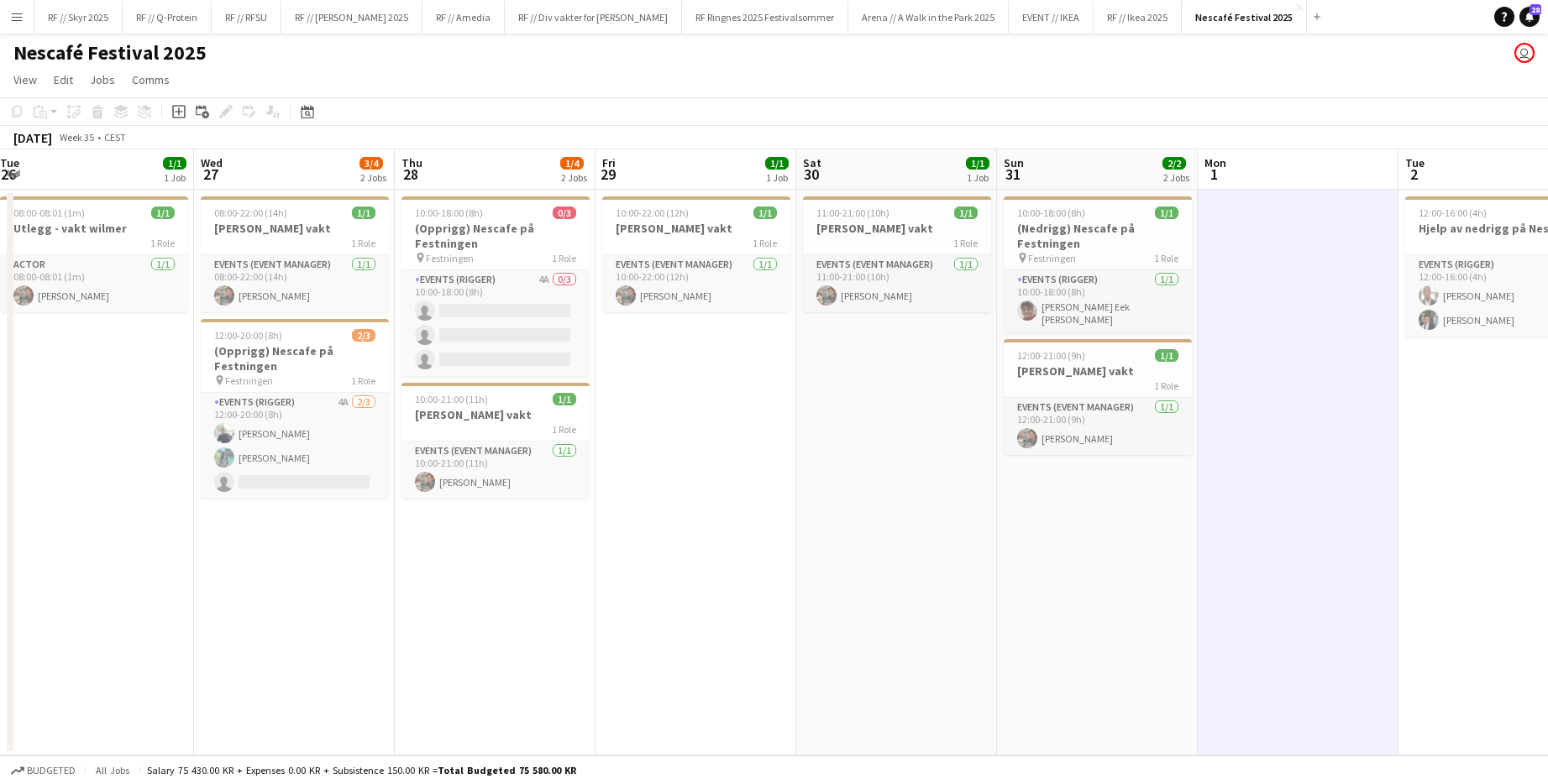
drag, startPoint x: 1109, startPoint y: 283, endPoint x: 1302, endPoint y: 279, distance: 193.0
click at [842, 279] on app-calendar-viewport "Sun 24 Mon 25 1/1 1 Job Tue 26 1/1 1 Job Wed 27 3/4 2 Jobs Thu 28 1/4 2 Jobs Fr…" at bounding box center [774, 452] width 1548 height 606
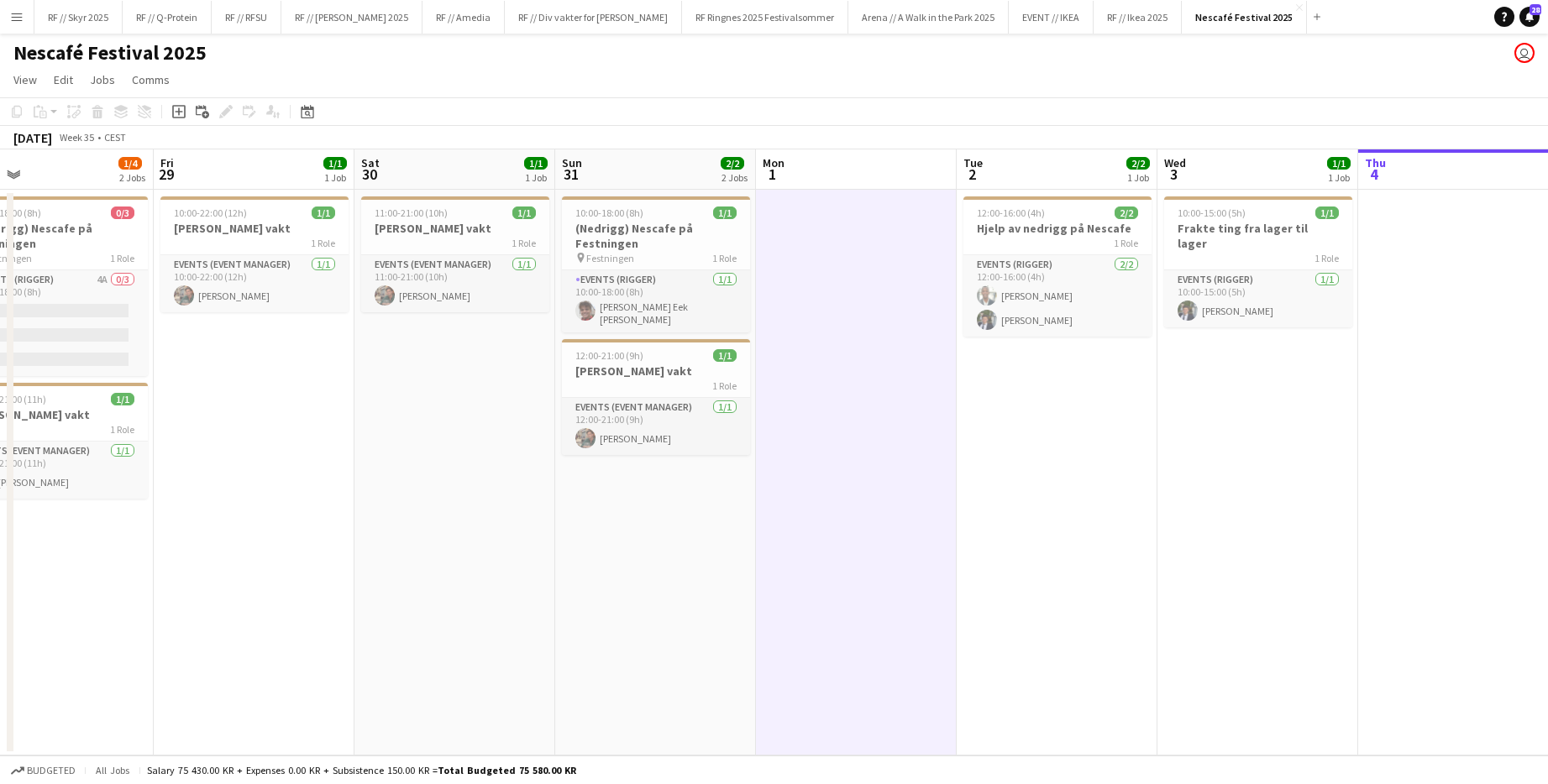
scroll to position [0, 669]
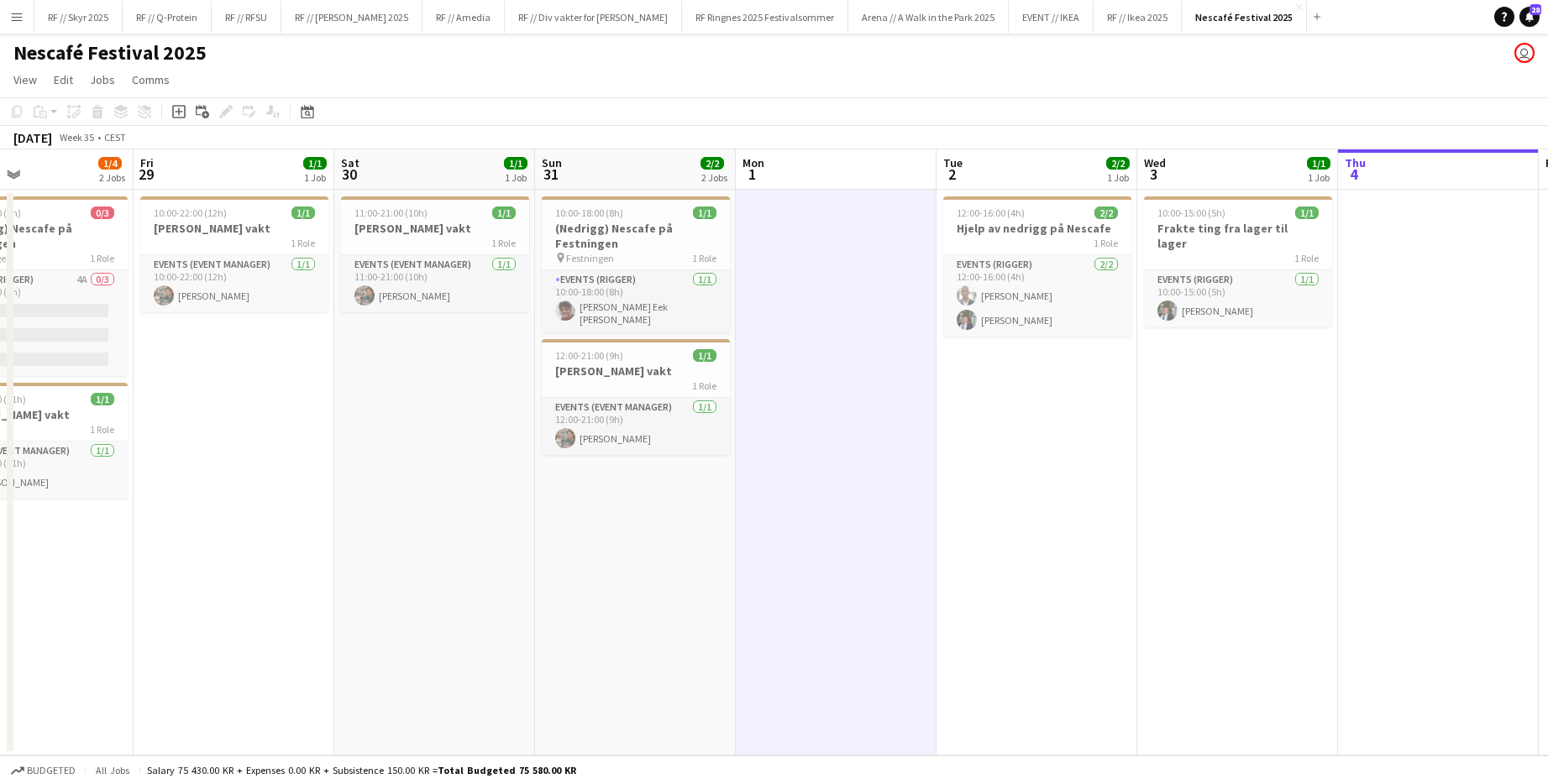
drag, startPoint x: 1236, startPoint y: 421, endPoint x: 836, endPoint y: 411, distance: 400.1
click at [836, 411] on app-calendar-viewport "Mon 25 1/1 1 Job Tue 26 1/1 1 Job Wed 27 3/4 2 Jobs Thu 28 1/4 2 Jobs Fri 29 1/…" at bounding box center [774, 452] width 1548 height 606
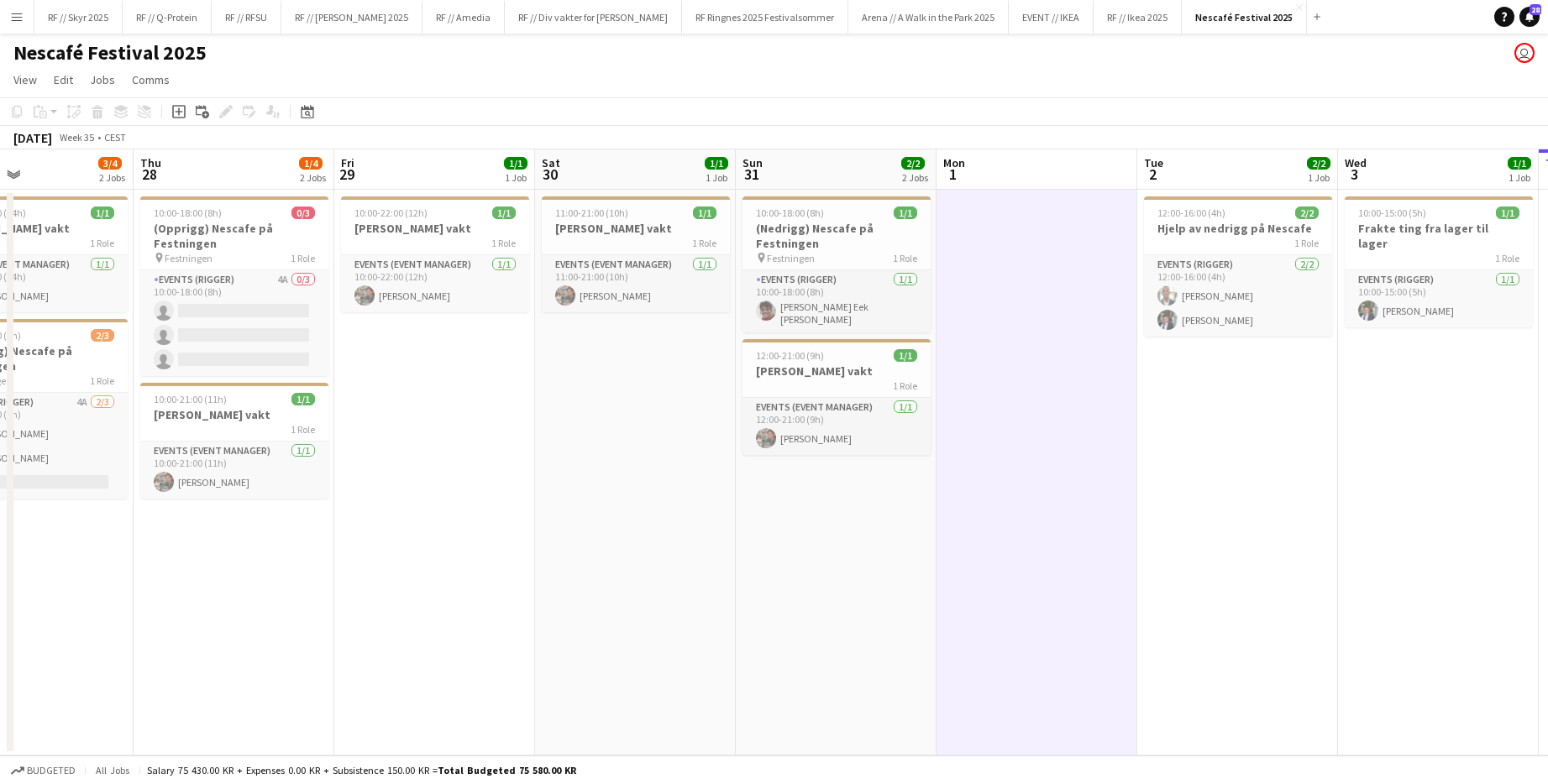
drag, startPoint x: 1192, startPoint y: 399, endPoint x: 1365, endPoint y: 390, distance: 173.2
click at [842, 385] on app-calendar-viewport "Mon 25 1/1 1 Job Tue 26 1/1 1 Job Wed 27 3/4 2 Jobs Thu 28 1/4 2 Jobs Fri 29 1/…" at bounding box center [774, 452] width 1548 height 606
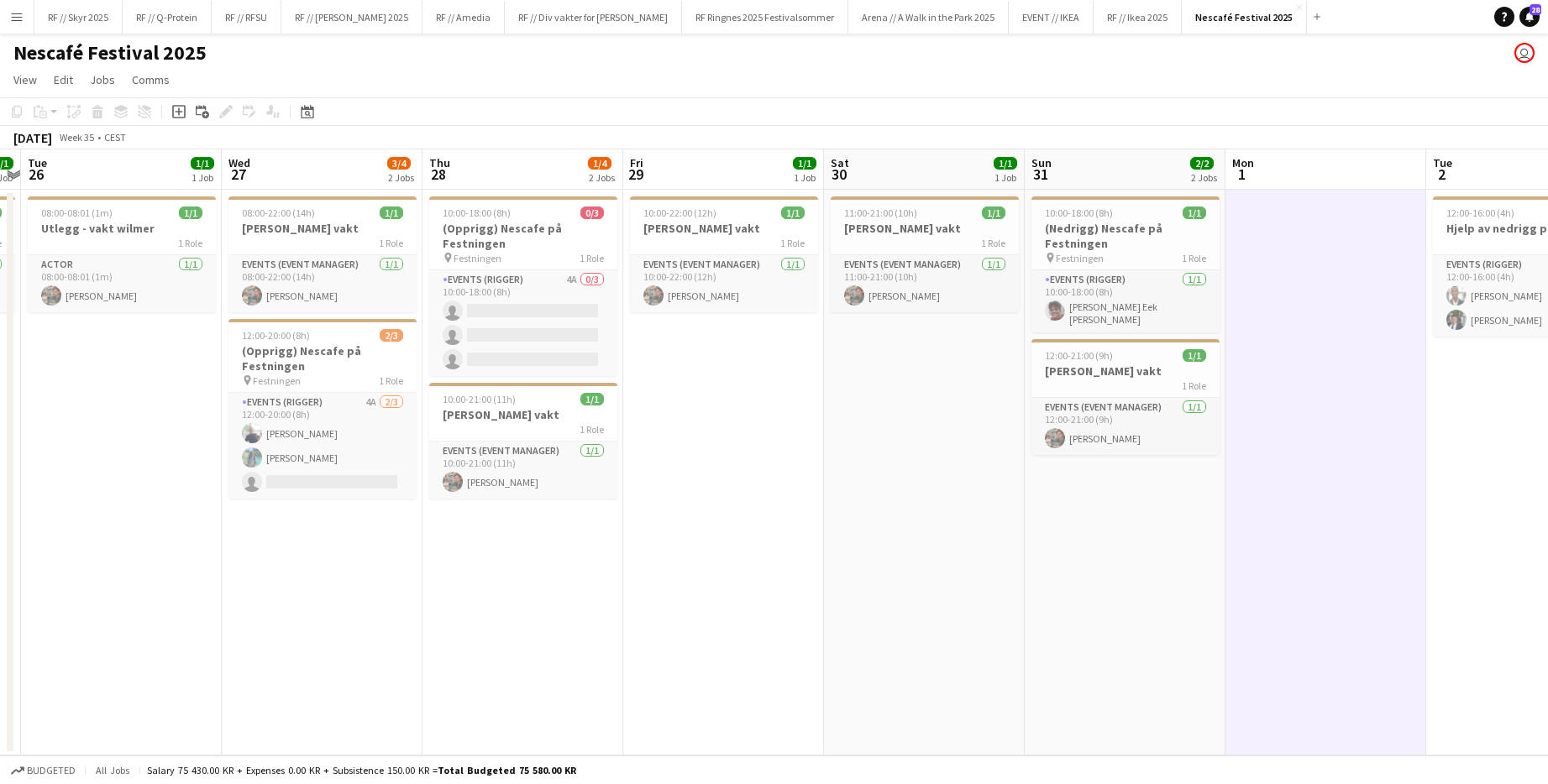
scroll to position [0, 360]
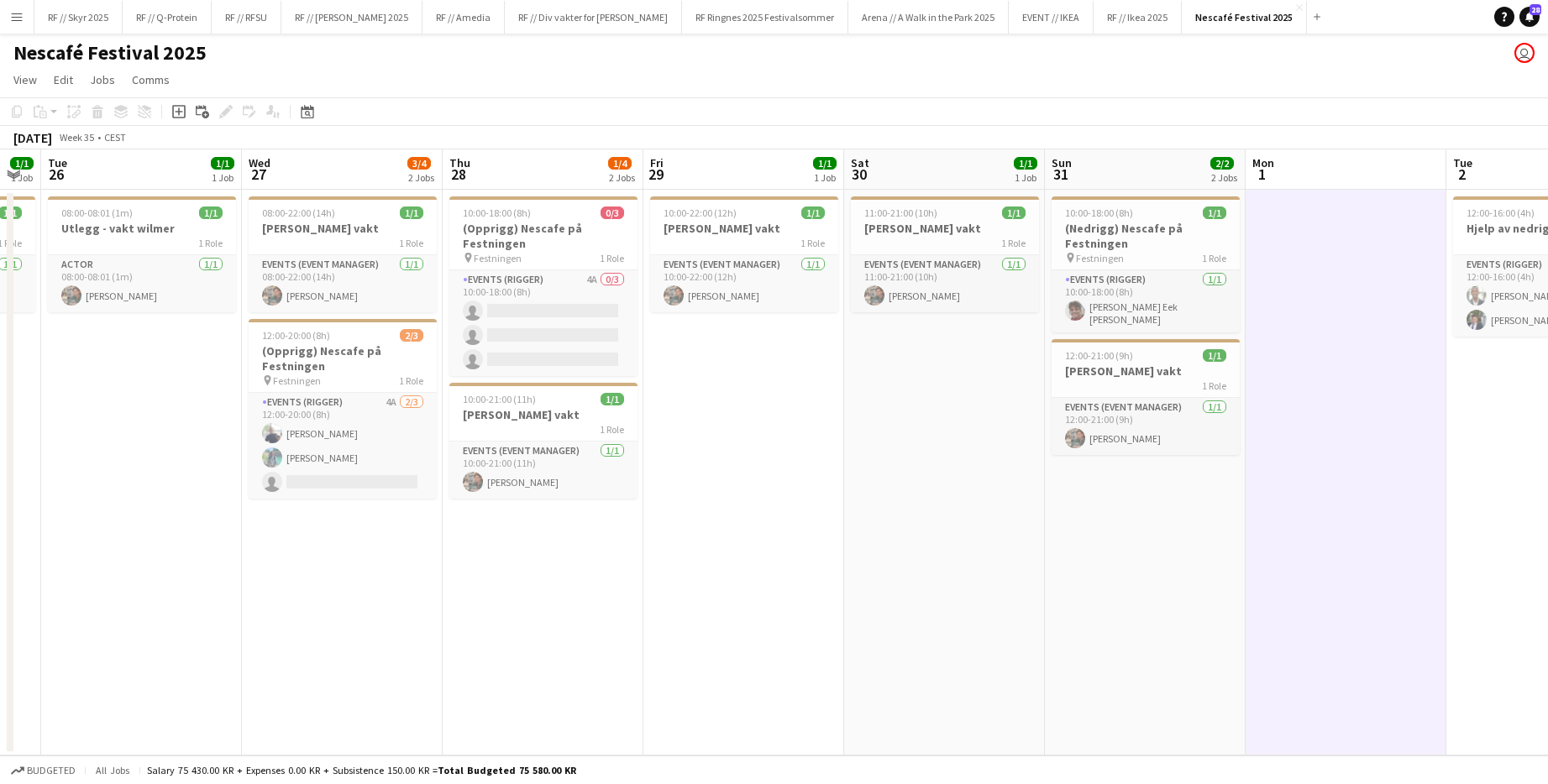
drag, startPoint x: 1246, startPoint y: 381, endPoint x: 1435, endPoint y: 379, distance: 189.0
click at [842, 379] on app-calendar-viewport "Sun 24 3/4 2 Jobs Mon 25 1/1 1 Job Tue 26 1/1 1 Job Wed 27 3/4 2 Jobs Thu 28 1/…" at bounding box center [774, 452] width 1548 height 606
click at [842, 388] on app-job-card "12:00-21:00 (9h) 1/1 [PERSON_NAME] vakt 1 Role Events (Event Manager) [DATE] 12…" at bounding box center [1145, 397] width 188 height 116
click at [842, 226] on app-calendar-viewport "Sun 24 3/4 2 Jobs Mon 25 1/1 1 Job Tue 26 1/1 1 Job Wed 27 3/4 2 Jobs Thu 28 1/…" at bounding box center [774, 452] width 1548 height 606
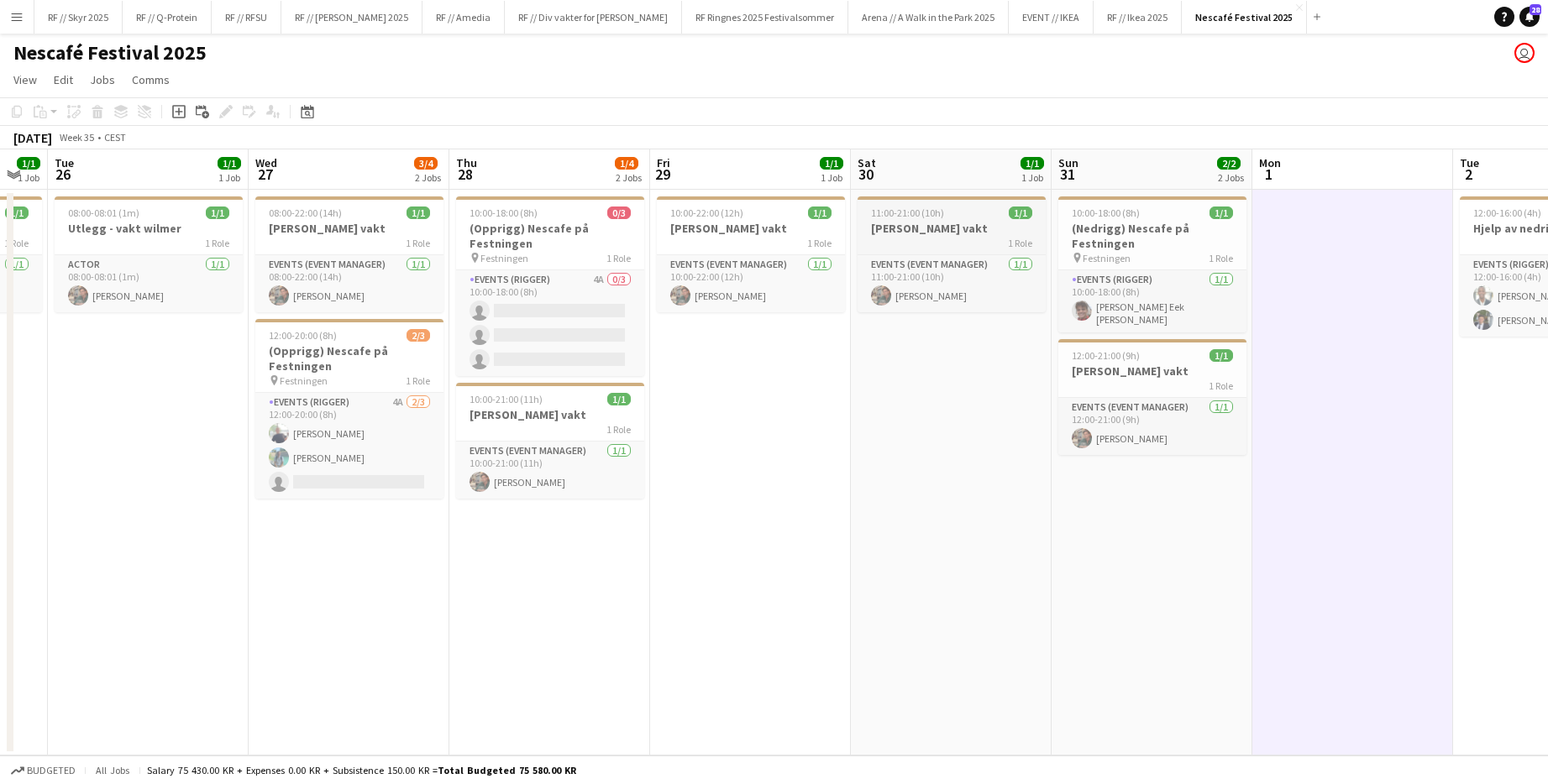
click at [842, 221] on h3 "[PERSON_NAME] vakt" at bounding box center [951, 228] width 188 height 15
click at [842, 351] on span "12:00-21:00 (9h)" at bounding box center [1105, 355] width 68 height 13
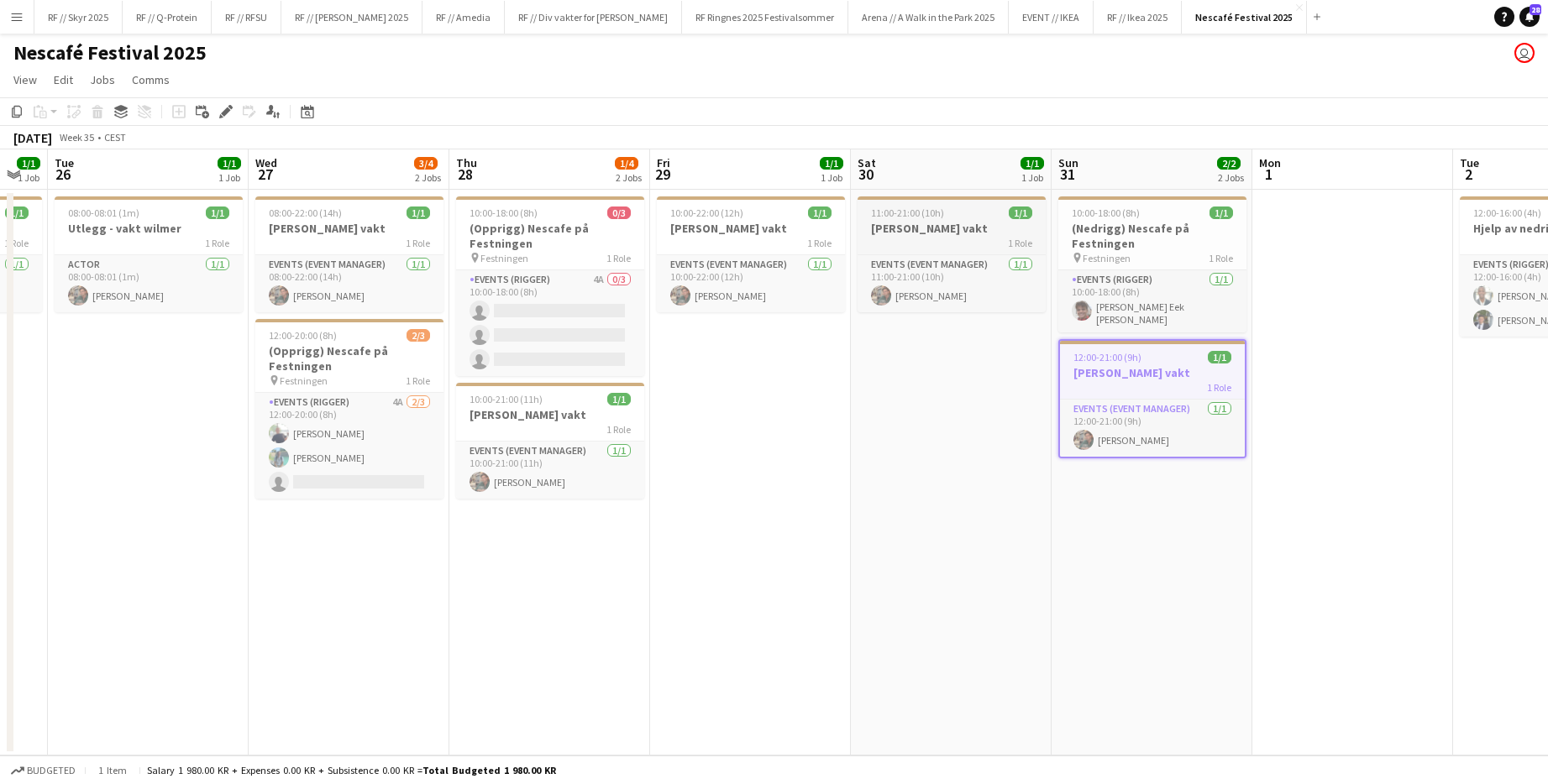
click at [842, 203] on app-job-card "11:00-21:00 (10h) 1/1 [PERSON_NAME] vakt 1 Role Events (Event Manager) [DATE] 1…" at bounding box center [951, 254] width 188 height 116
click at [735, 215] on span "10:00-22:00 (12h)" at bounding box center [707, 213] width 73 height 13
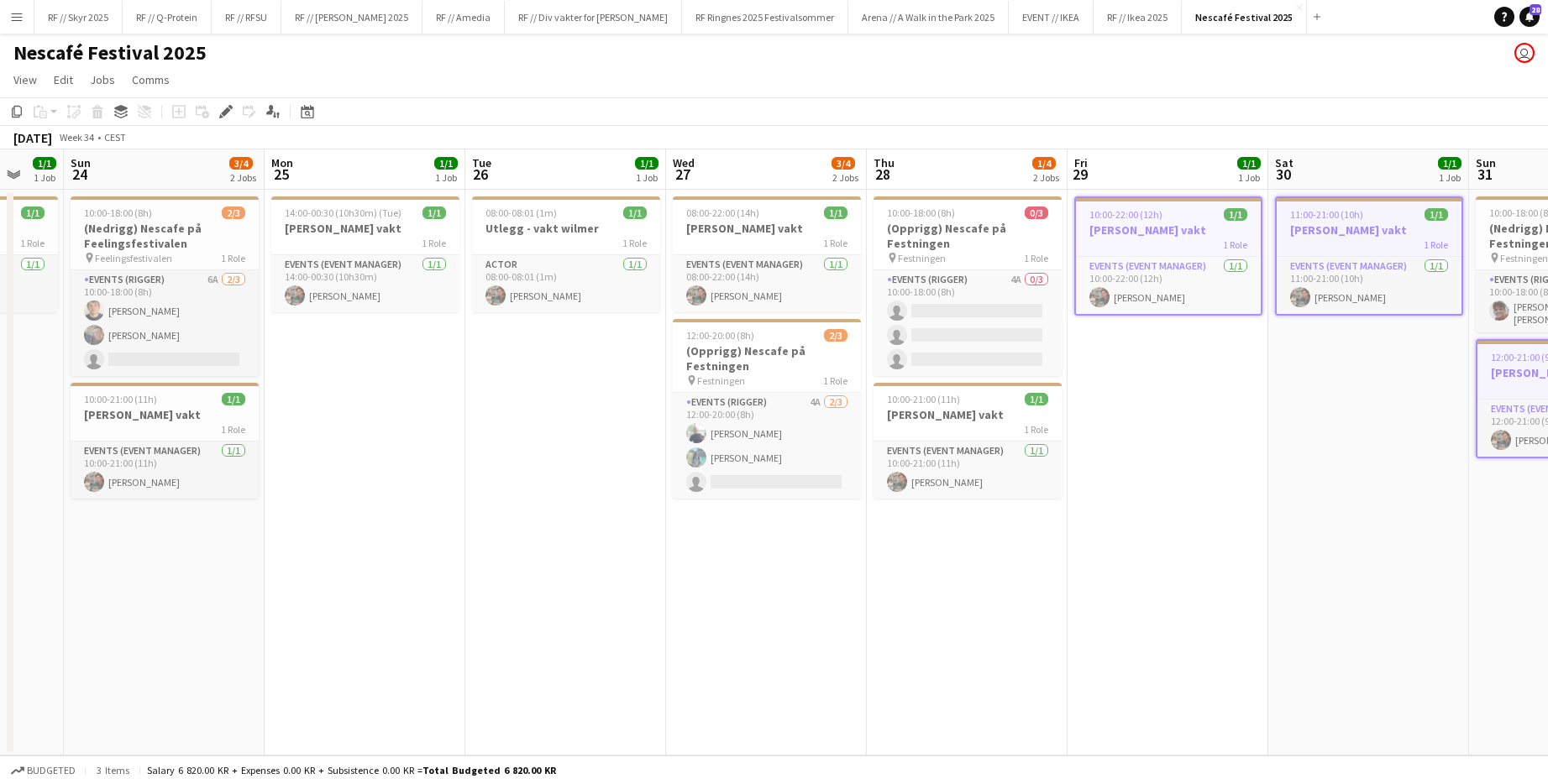
scroll to position [0, 498]
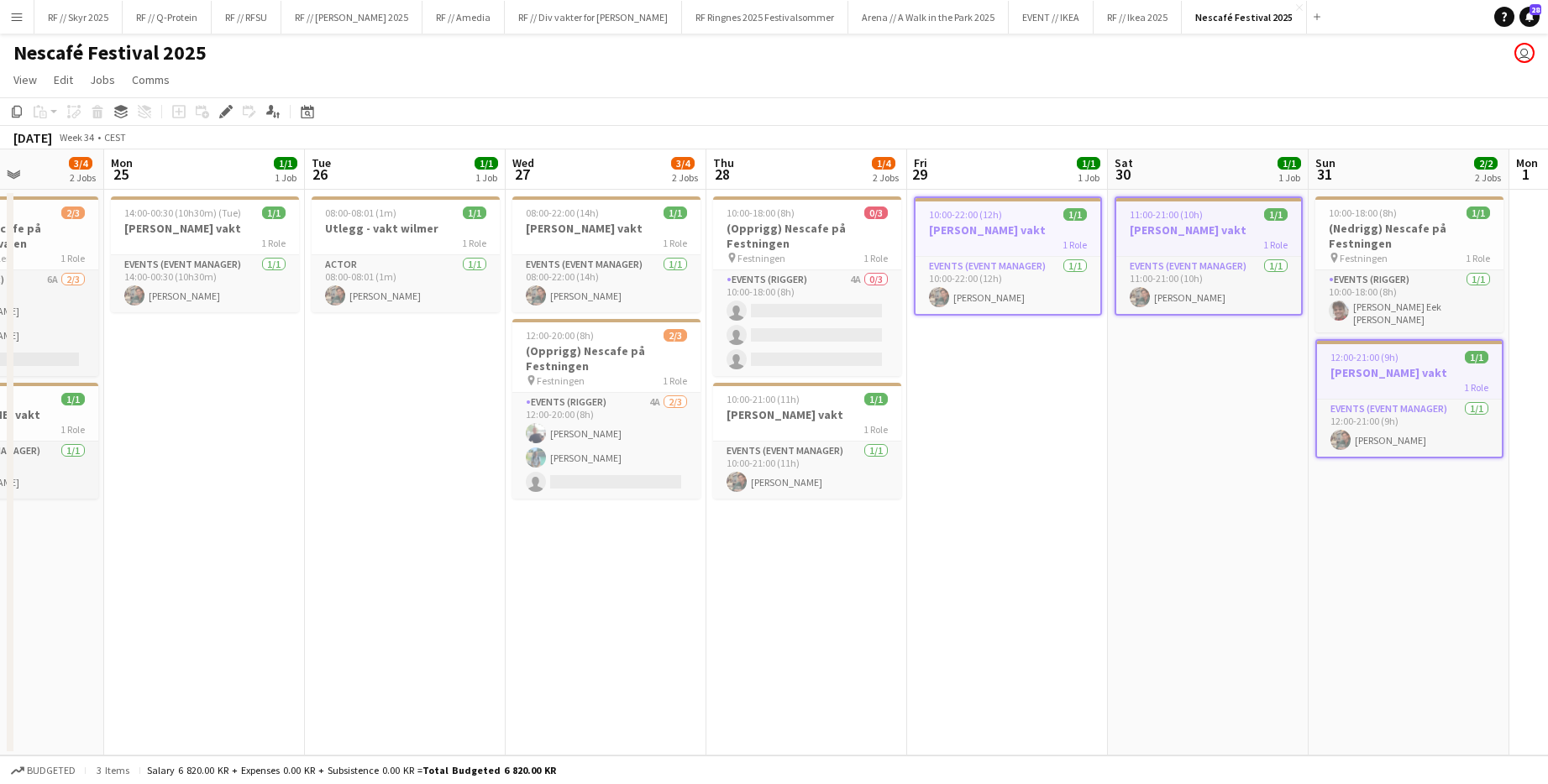
drag, startPoint x: 750, startPoint y: 466, endPoint x: 1201, endPoint y: 457, distance: 451.1
click at [842, 457] on app-calendar-viewport "Fri 22 1/1 1 Job Sat 23 1/1 1 Job Sun 24 3/4 2 Jobs Mon 25 1/1 1 Job Tue 26 1/1…" at bounding box center [774, 452] width 1548 height 606
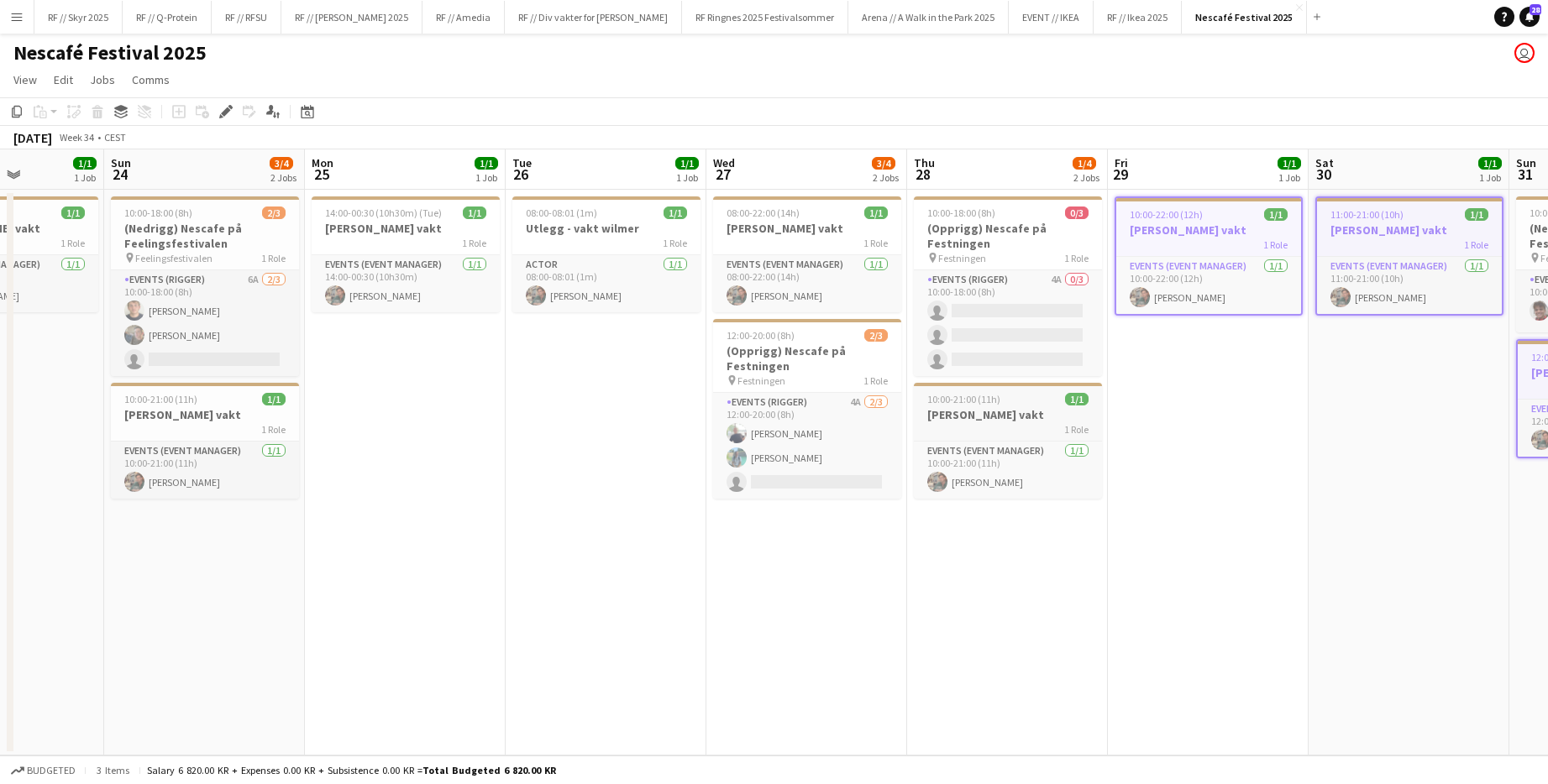
click at [842, 412] on h3 "[PERSON_NAME] vakt" at bounding box center [1008, 414] width 188 height 15
click at [790, 223] on h3 "[PERSON_NAME] vakt" at bounding box center [807, 228] width 188 height 15
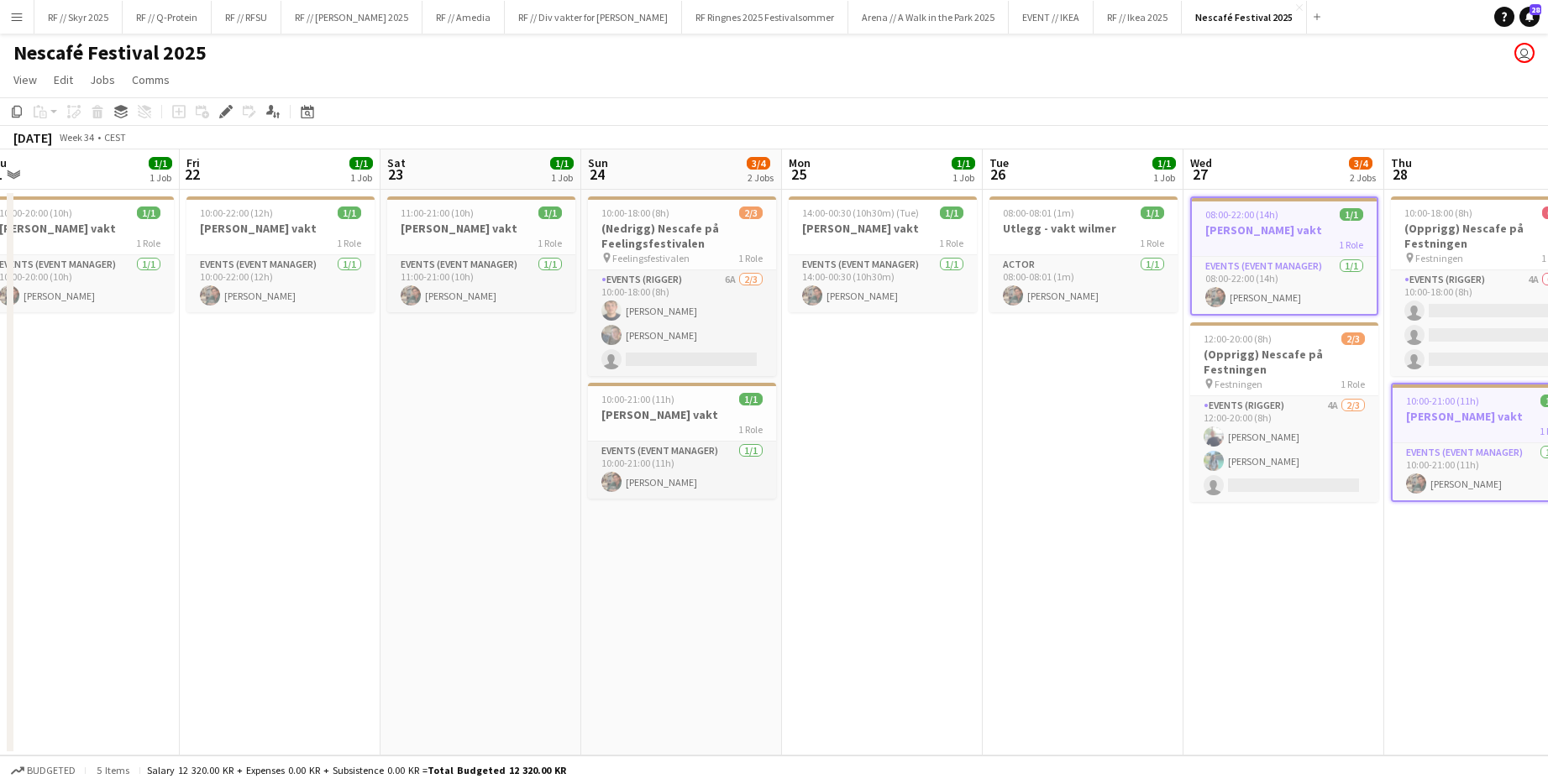
drag, startPoint x: 553, startPoint y: 425, endPoint x: 1050, endPoint y: 414, distance: 497.1
click at [842, 428] on app-calendar-viewport "Tue 19 1/4 2 Jobs Wed 20 1/1 1 Job Thu 21 1/1 1 Job Fri 22 1/1 1 Job Sat 23 1/1…" at bounding box center [774, 452] width 1548 height 606
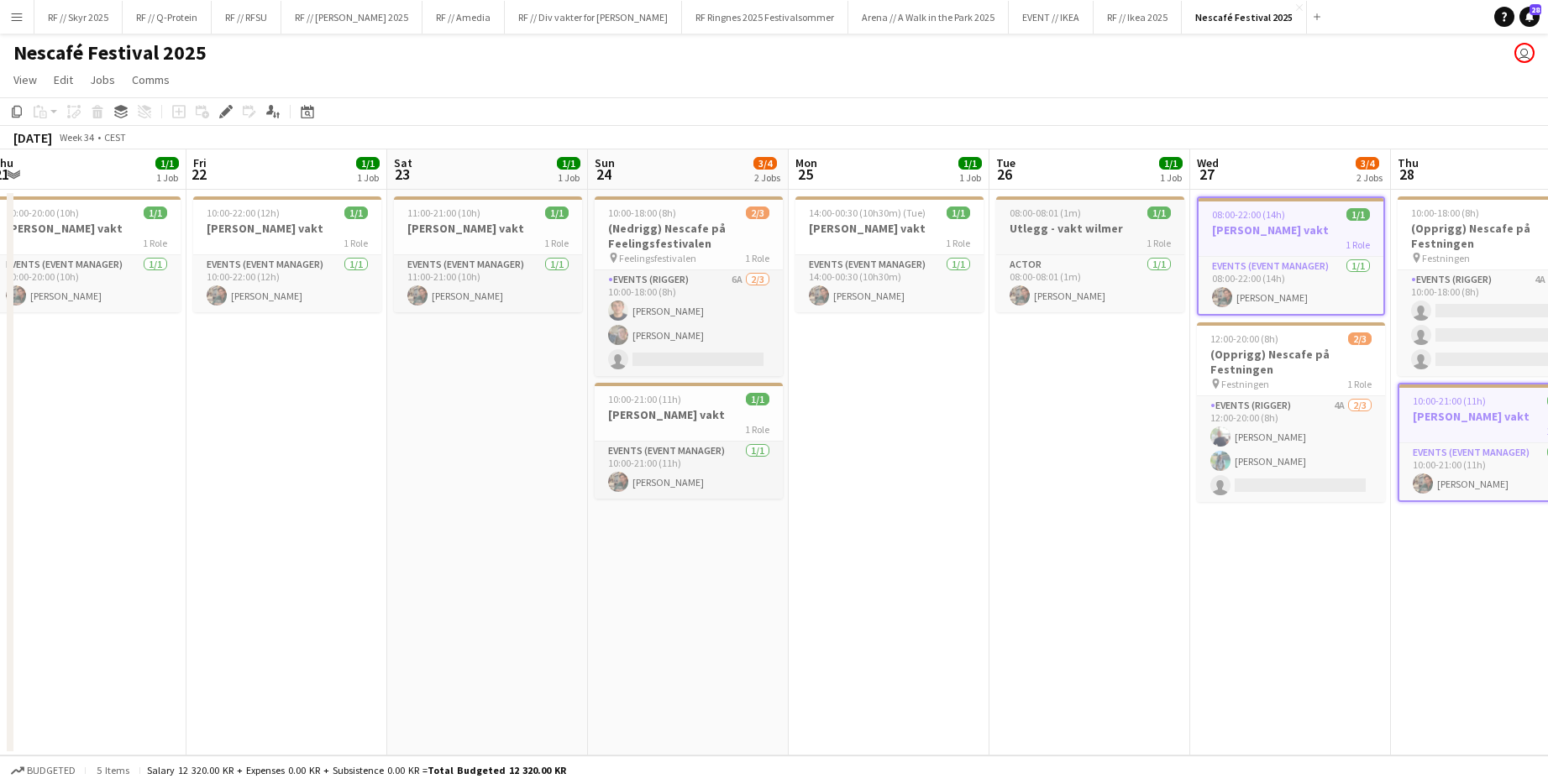
click at [842, 231] on h3 "Utlegg - vakt wilmer" at bounding box center [1090, 228] width 188 height 15
click at [842, 242] on div "1 Role" at bounding box center [889, 242] width 188 height 13
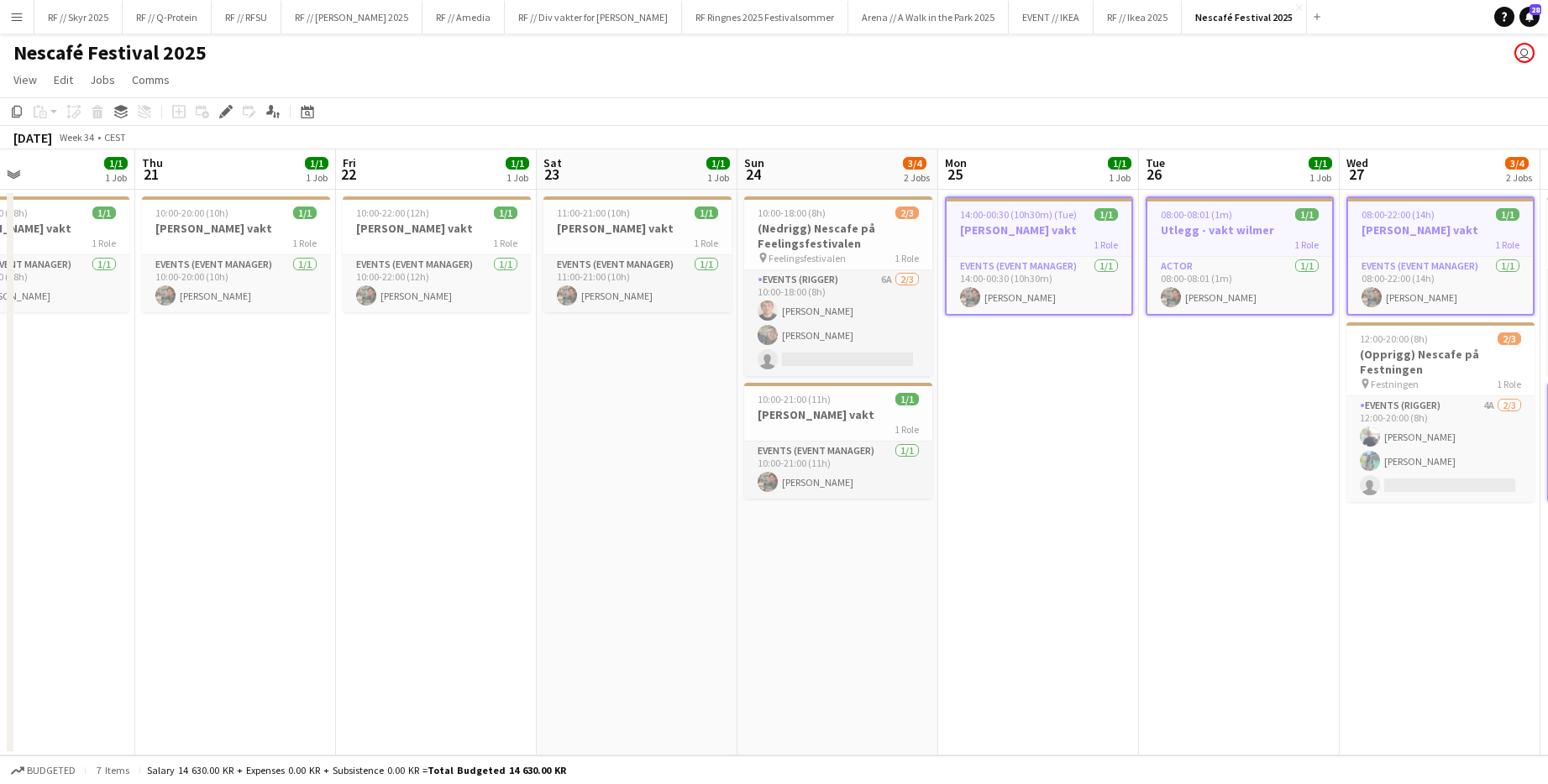
scroll to position [0, 464]
drag, startPoint x: 942, startPoint y: 438, endPoint x: 1094, endPoint y: 441, distance: 152.0
click at [842, 441] on app-calendar-viewport "Mon 18 1/1 1 Job Tue 19 1/4 2 Jobs Wed 20 1/1 1 Job Thu 21 1/1 1 Job Fri 22 1/1…" at bounding box center [774, 452] width 1548 height 606
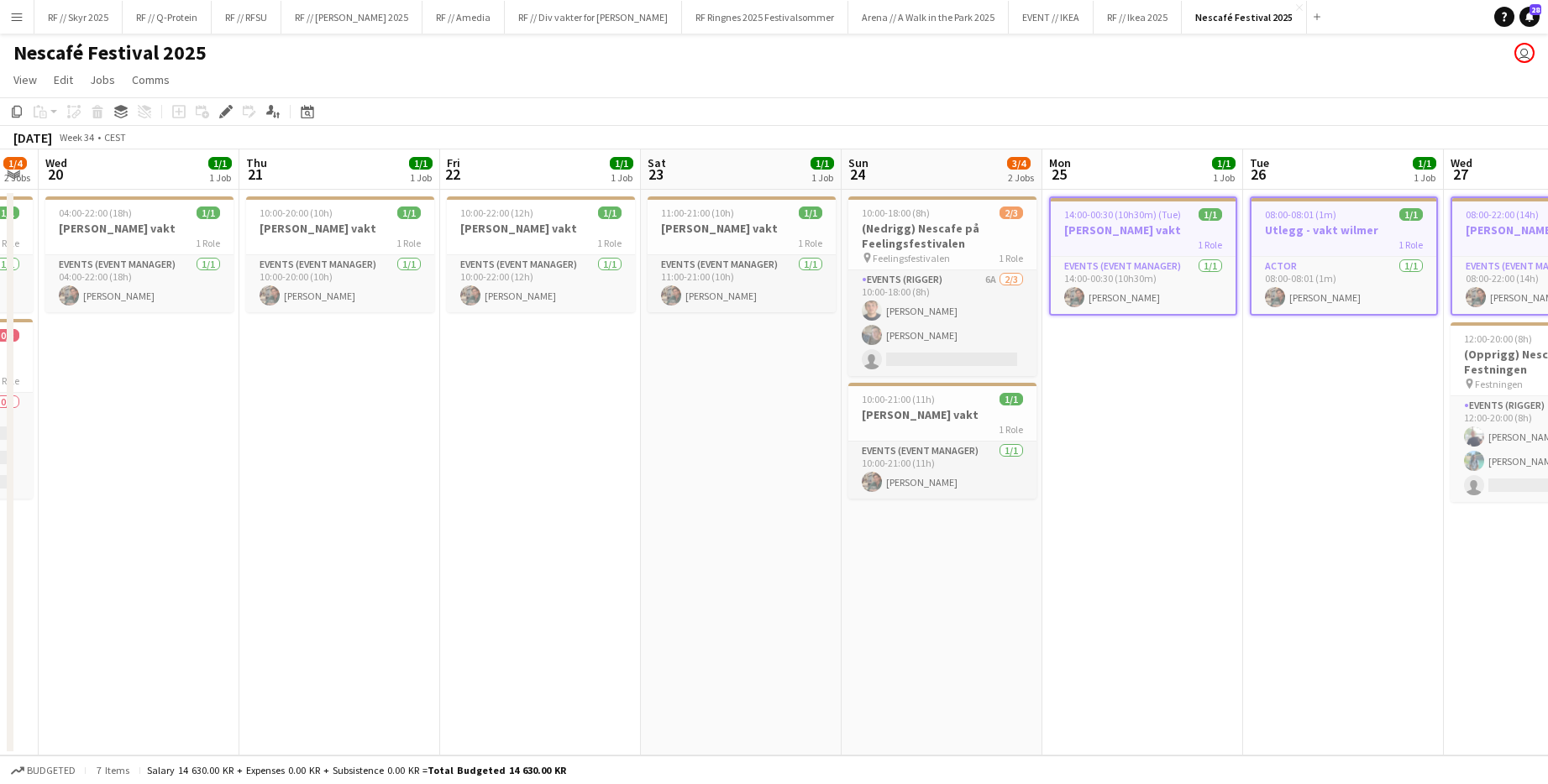
scroll to position [0, 523]
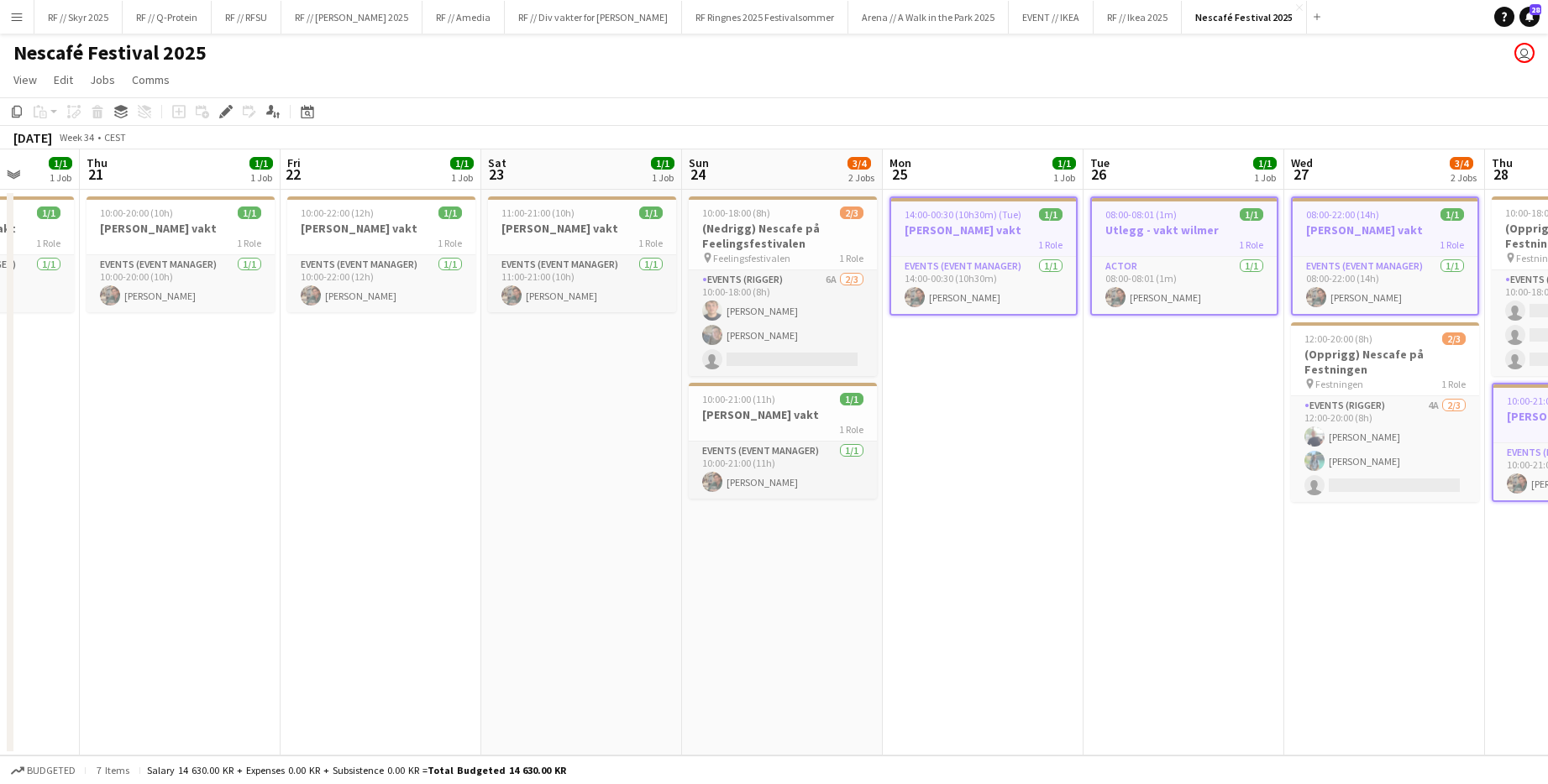
drag, startPoint x: 1091, startPoint y: 472, endPoint x: 1234, endPoint y: 475, distance: 143.0
click at [842, 475] on app-calendar-viewport "Mon 18 1/1 1 Job Tue 19 1/4 2 Jobs Wed 20 1/1 1 Job Thu 21 1/1 1 Job Fri 22 1/1…" at bounding box center [774, 452] width 1548 height 606
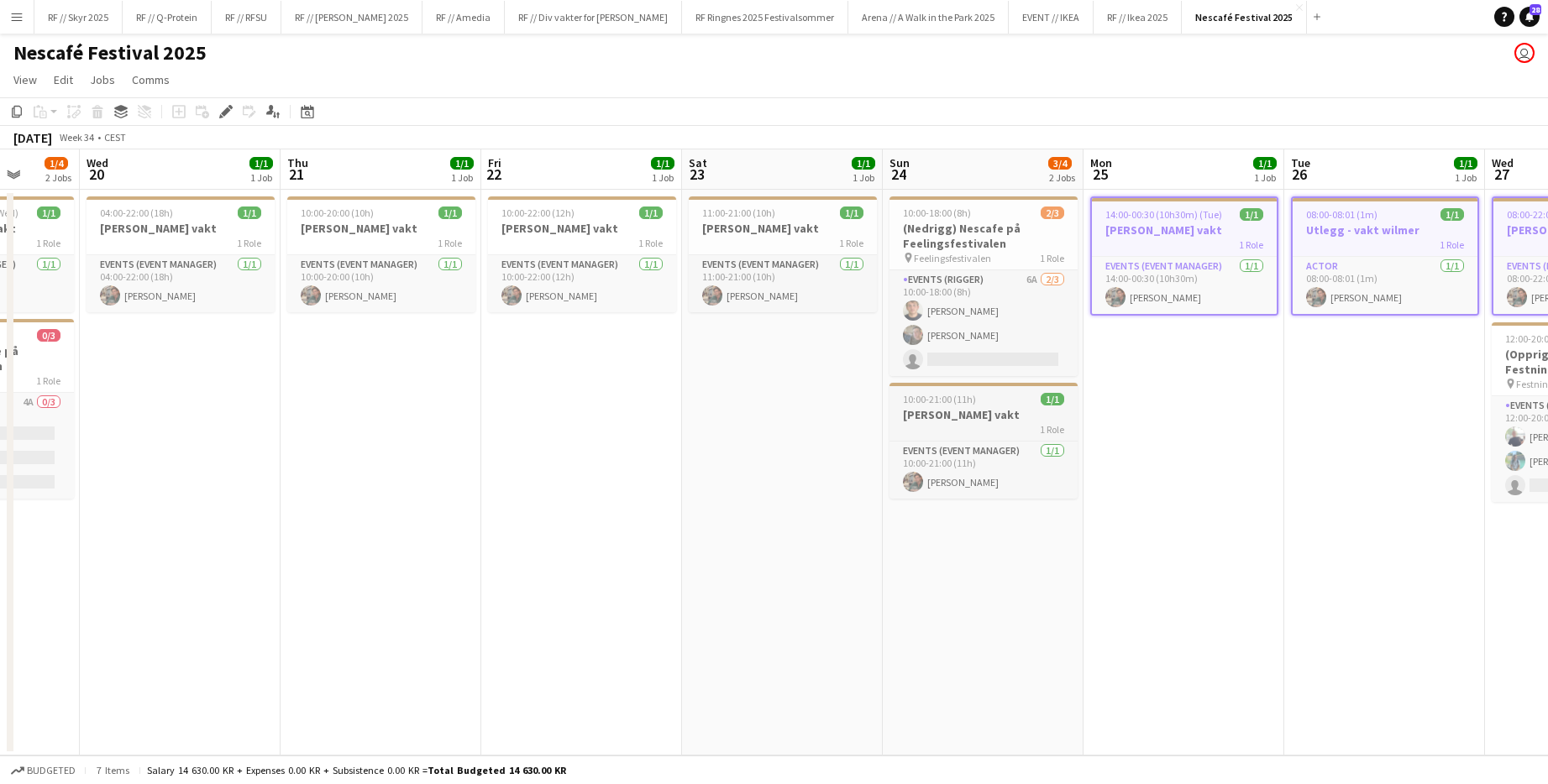
click at [842, 389] on app-job-card "10:00-21:00 (11h) 1/1 [PERSON_NAME] vakt 1 Role Events (Event Manager) [DATE] 1…" at bounding box center [983, 441] width 188 height 116
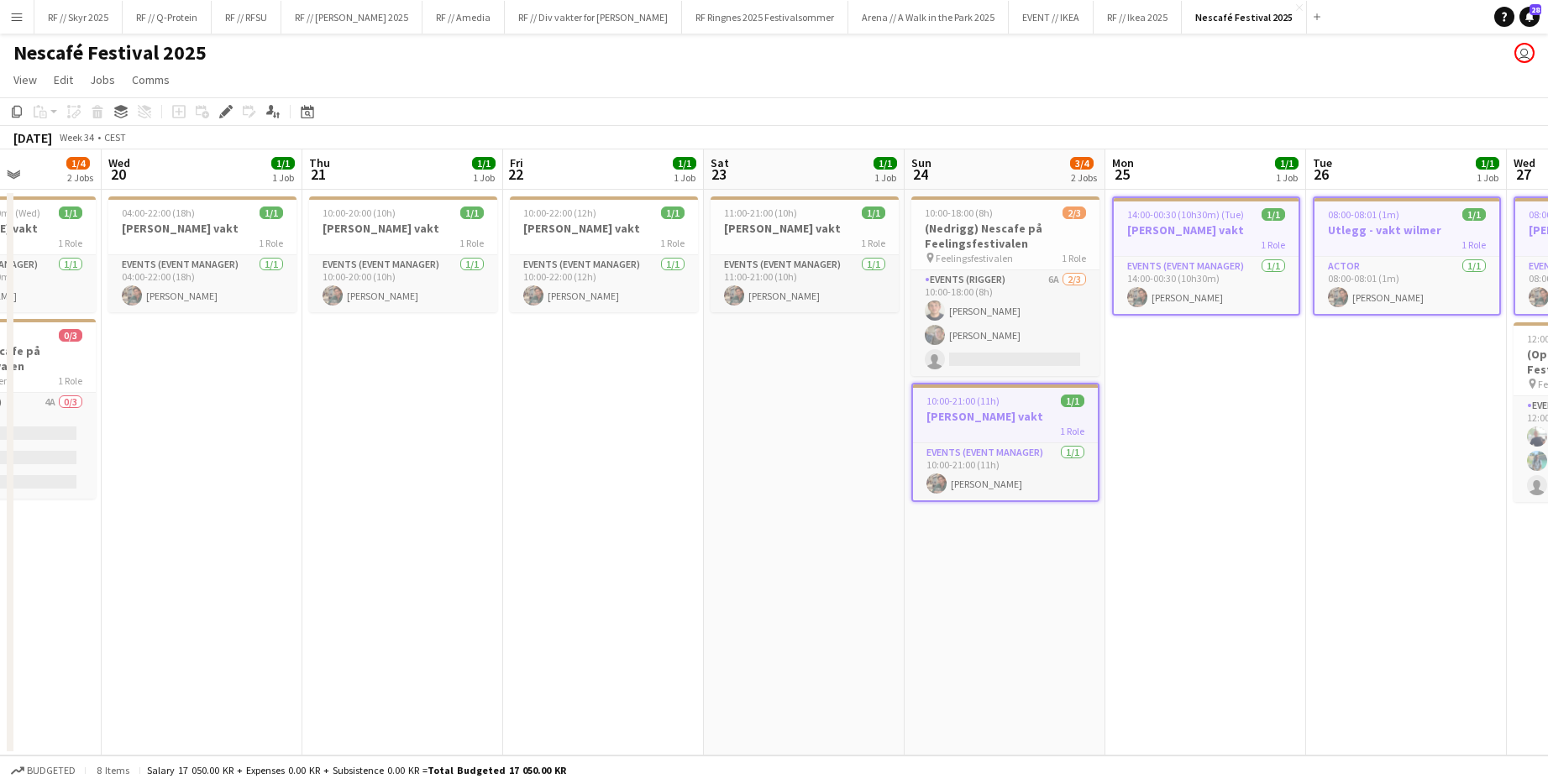
scroll to position [0, 463]
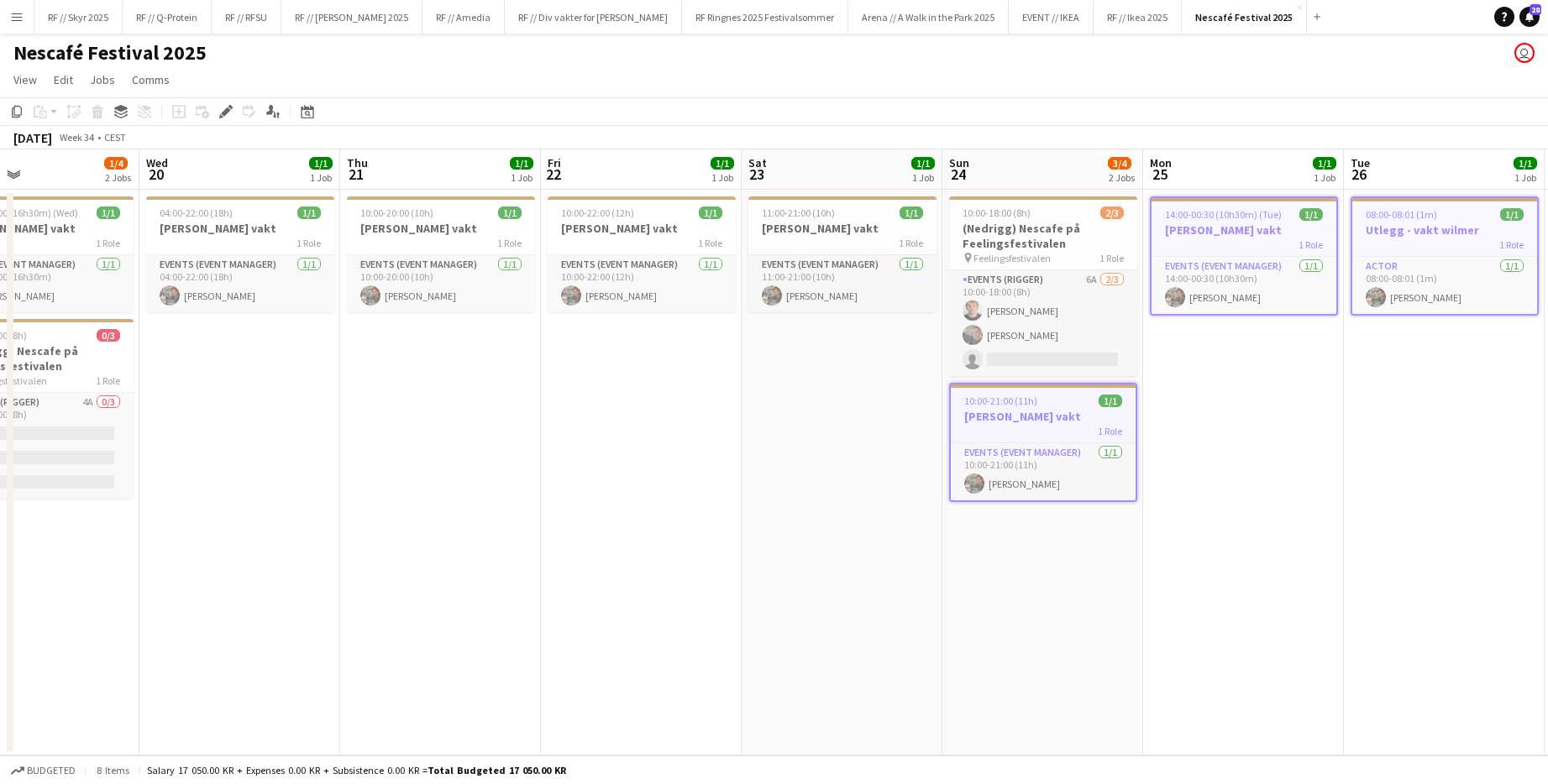
drag, startPoint x: 768, startPoint y: 401, endPoint x: 1029, endPoint y: 409, distance: 261.1
click at [842, 409] on app-calendar-viewport "Sun 17 Mon 18 1/1 1 Job Tue 19 1/4 2 Jobs Wed 20 1/1 1 Job Thu 21 1/1 1 Job Fri…" at bounding box center [774, 452] width 1548 height 606
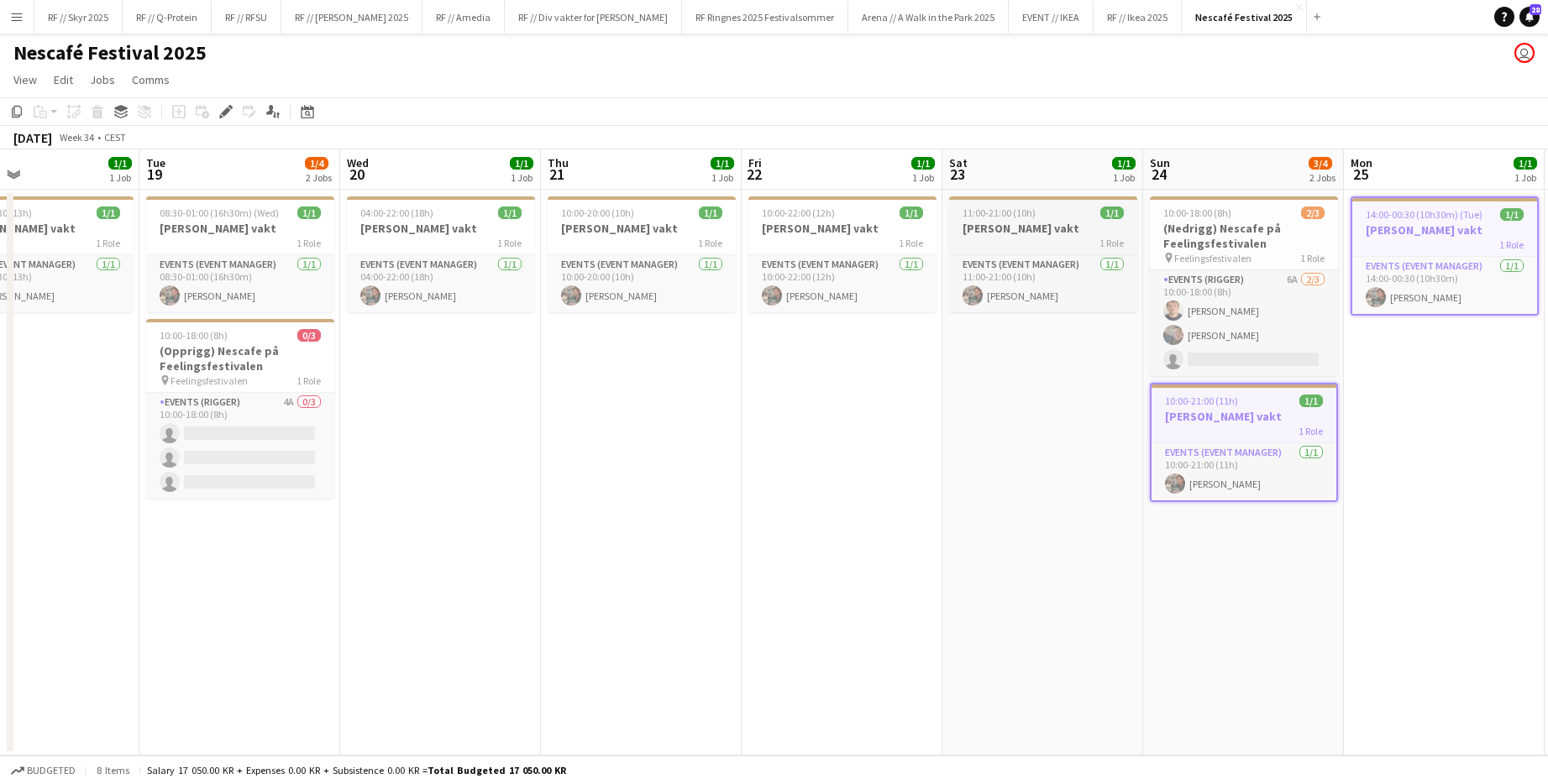
click at [842, 221] on h3 "[PERSON_NAME] vakt" at bounding box center [1042, 228] width 188 height 15
click at [842, 230] on h3 "[PERSON_NAME] vakt" at bounding box center [842, 228] width 188 height 15
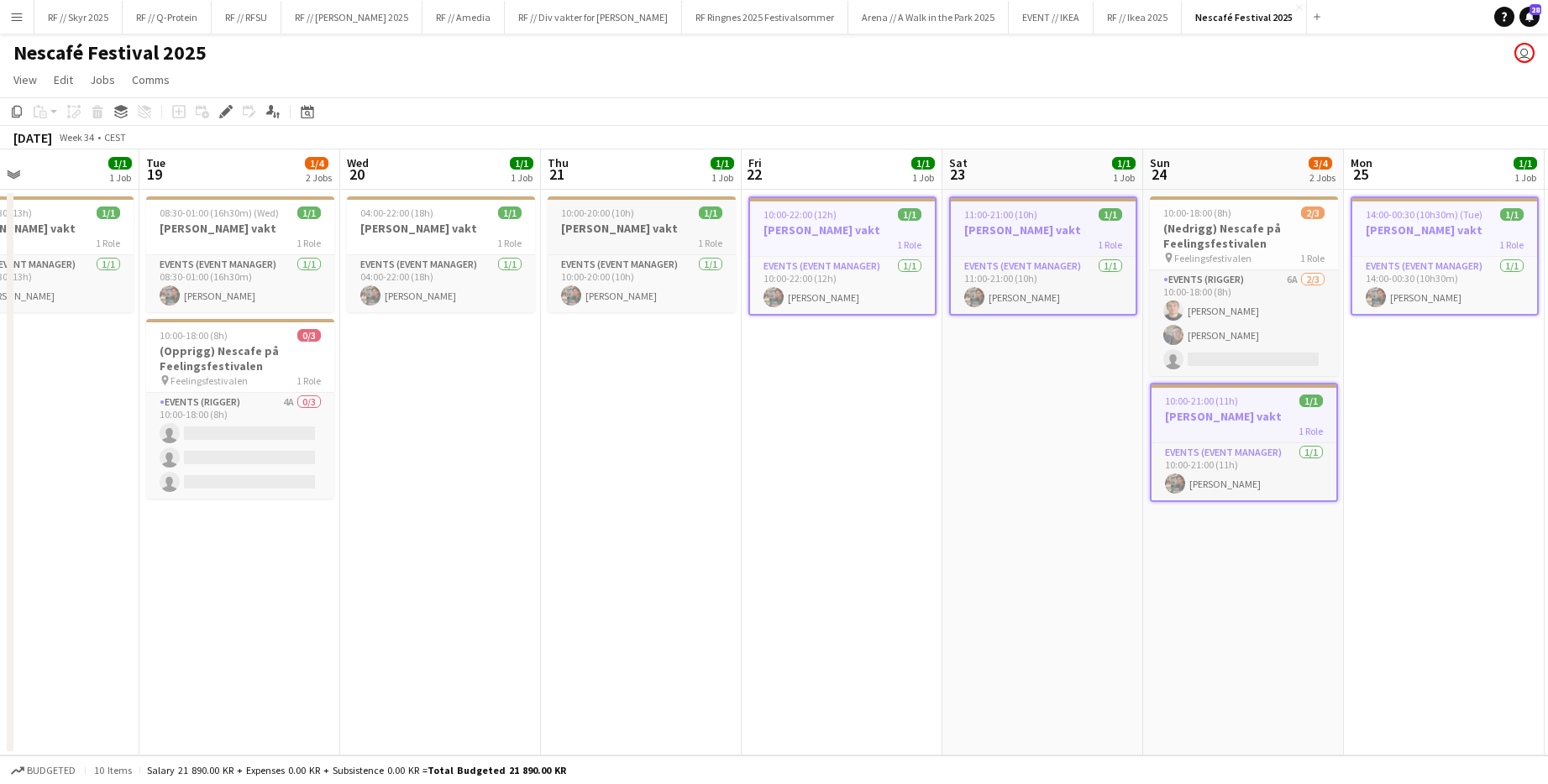
click at [623, 223] on h3 "[PERSON_NAME] vakt" at bounding box center [641, 228] width 188 height 15
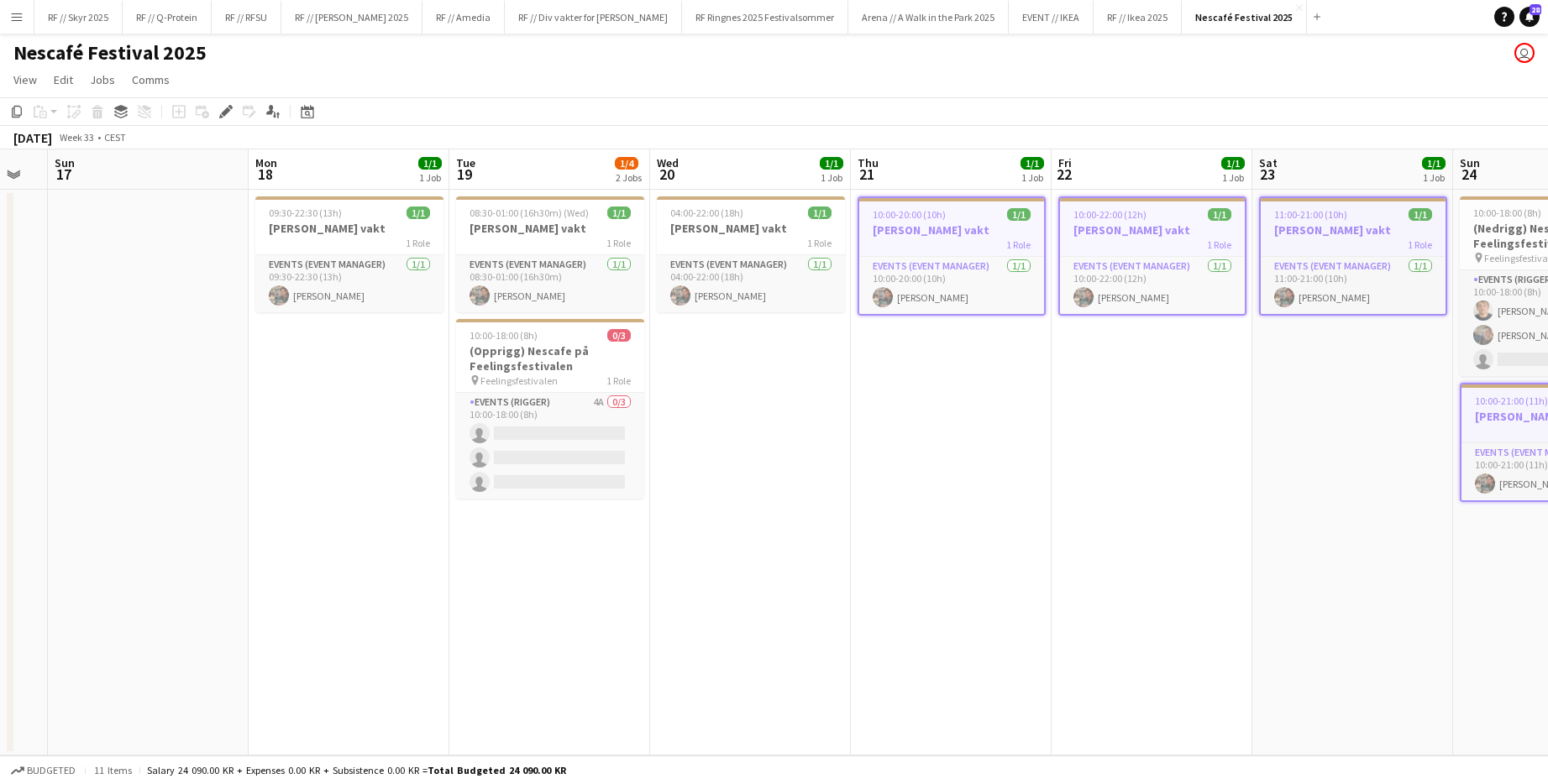
drag, startPoint x: 624, startPoint y: 430, endPoint x: 915, endPoint y: 454, distance: 292.0
click at [842, 454] on app-calendar-viewport "Fri 15 Sat 16 Sun 17 Mon 18 1/1 1 Job Tue 19 1/4 2 Jobs Wed 20 1/1 1 Job Thu 21…" at bounding box center [774, 452] width 1548 height 606
click at [763, 240] on div "1 Role" at bounding box center [750, 242] width 188 height 13
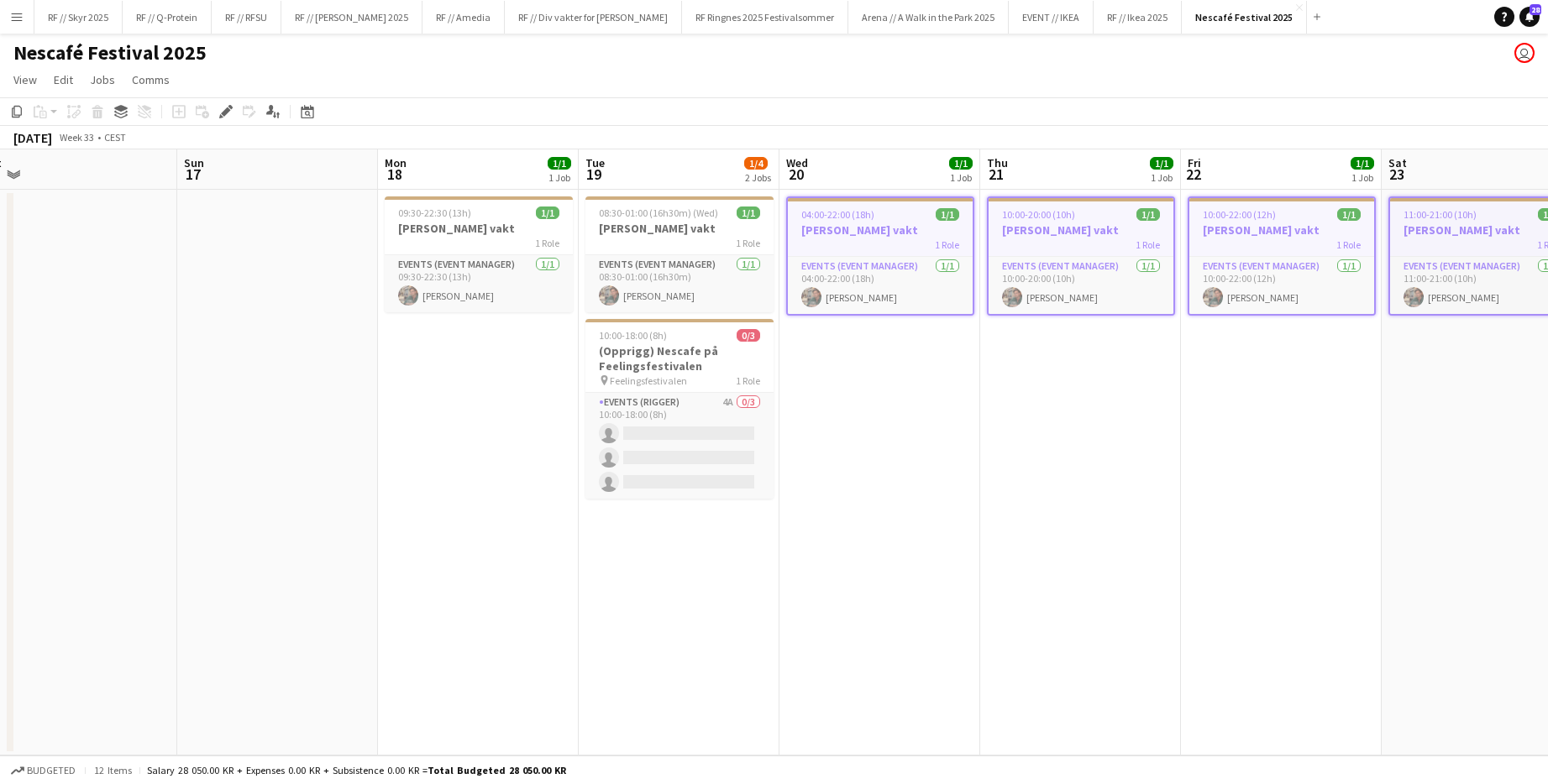
scroll to position [0, 387]
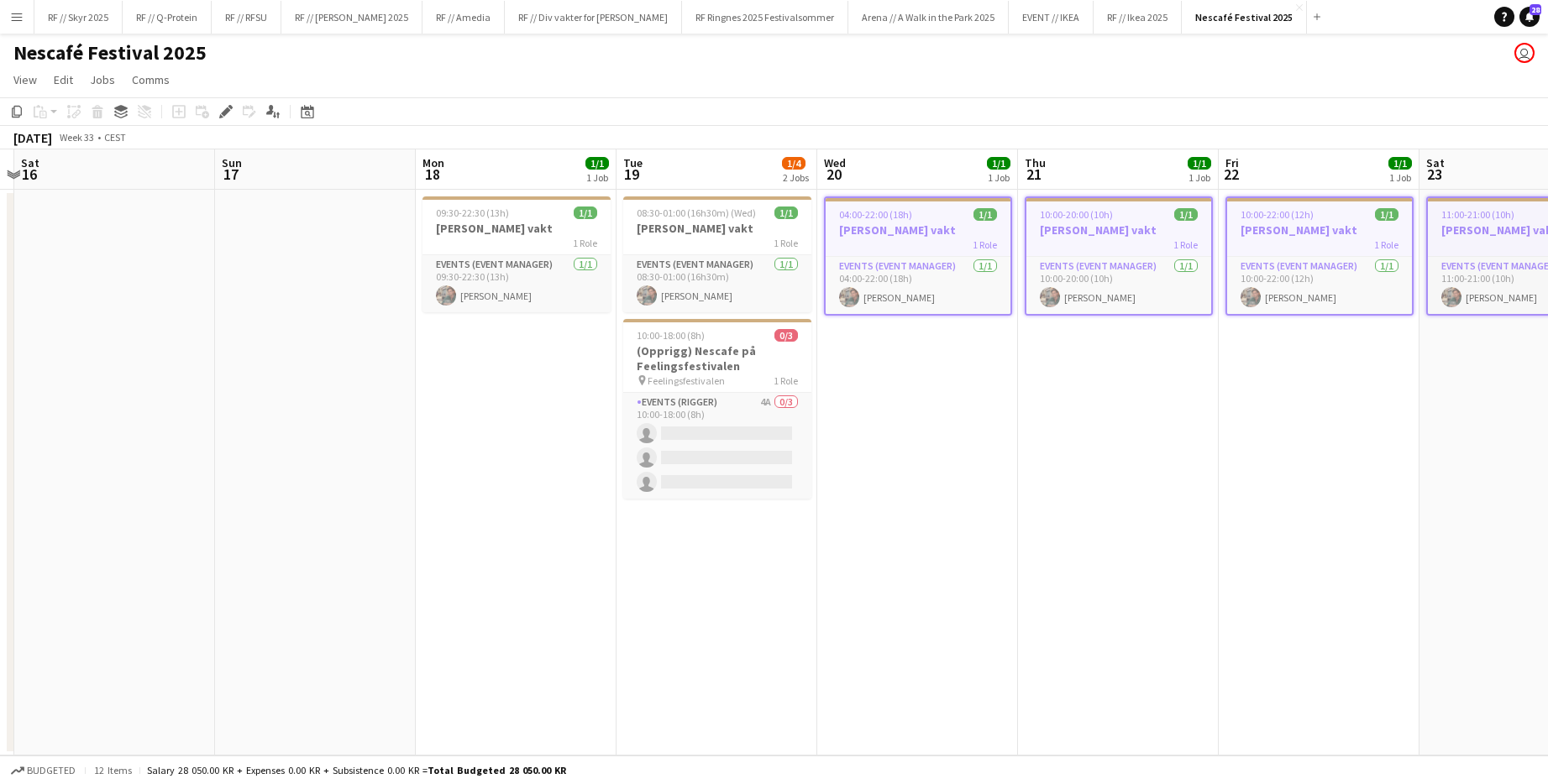
drag, startPoint x: 773, startPoint y: 420, endPoint x: 901, endPoint y: 391, distance: 131.2
click at [842, 434] on app-calendar-viewport "Thu 14 Fri 15 Sat 16 Sun 17 Mon 18 1/1 1 Job Tue 19 1/4 2 Jobs Wed 20 1/1 1 Job…" at bounding box center [774, 452] width 1548 height 606
click at [715, 236] on div "1 Role" at bounding box center [717, 242] width 188 height 13
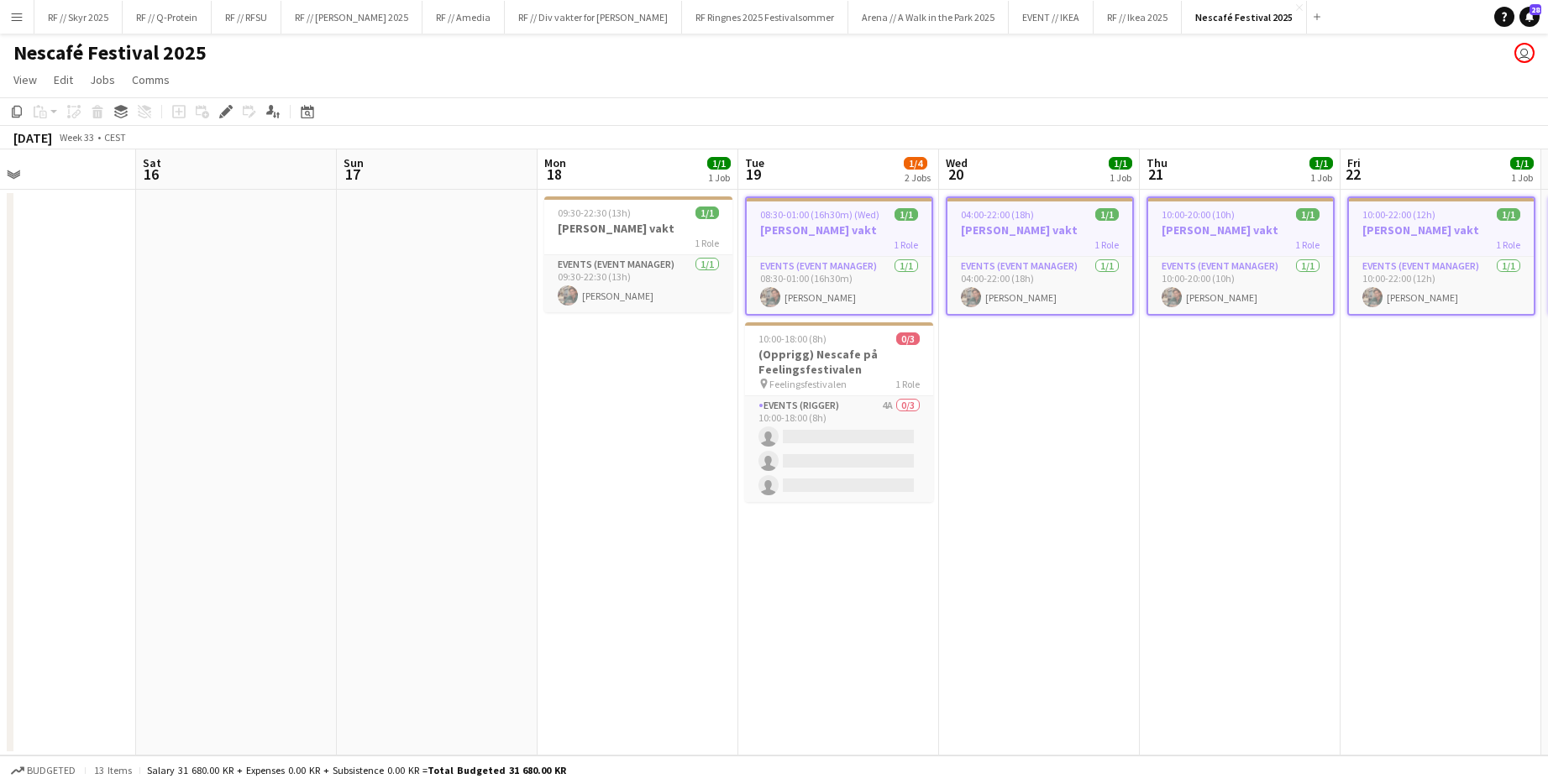
drag, startPoint x: 488, startPoint y: 351, endPoint x: 674, endPoint y: 368, distance: 186.8
click at [662, 389] on app-calendar-viewport "Wed 13 Thu 14 Fri 15 Sat 16 Sun 17 Mon 18 1/1 1 Job Tue 19 1/4 2 Jobs Wed 20 1/…" at bounding box center [774, 452] width 1548 height 606
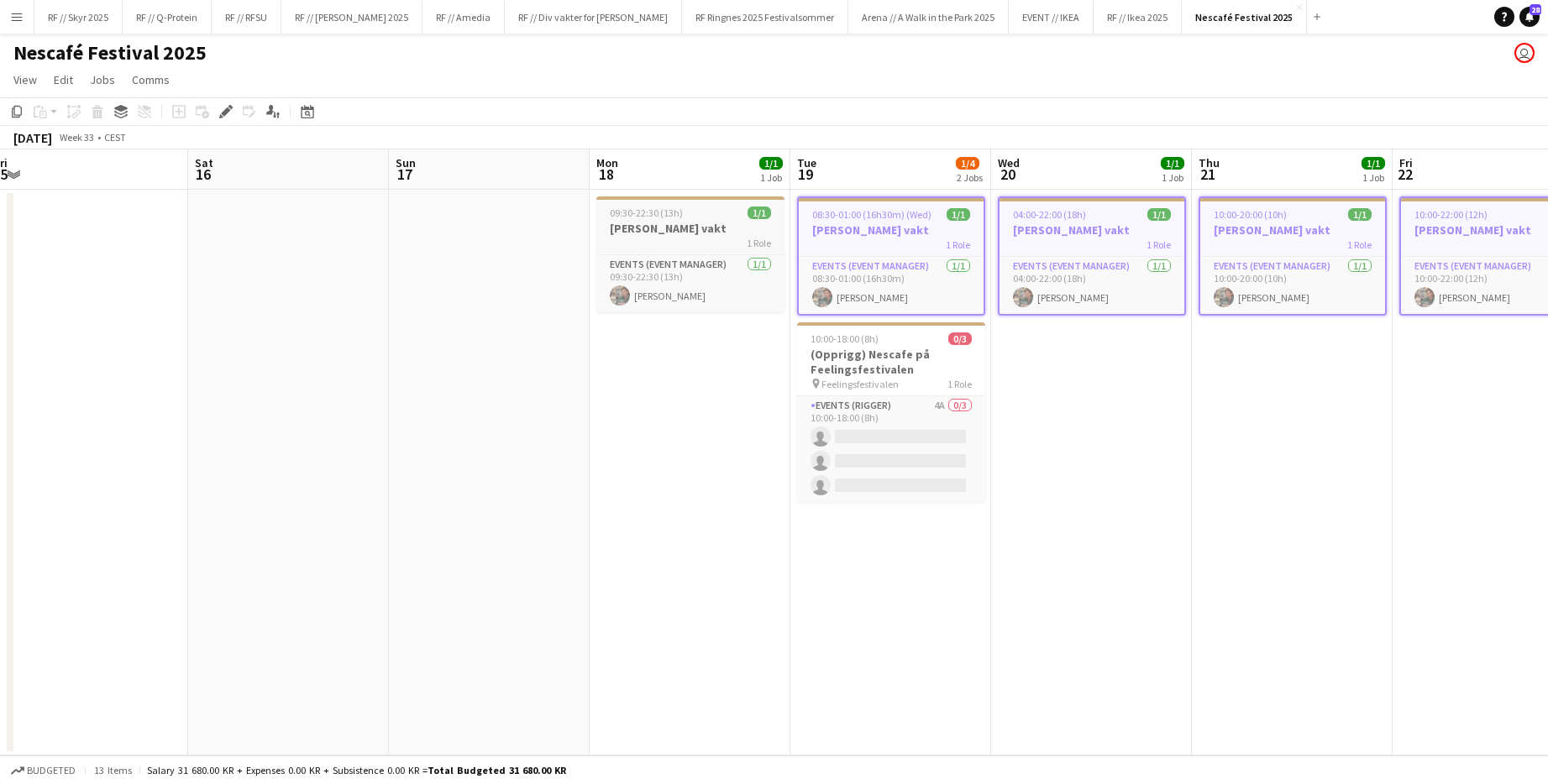
click at [674, 246] on div "1 Role" at bounding box center [690, 242] width 188 height 13
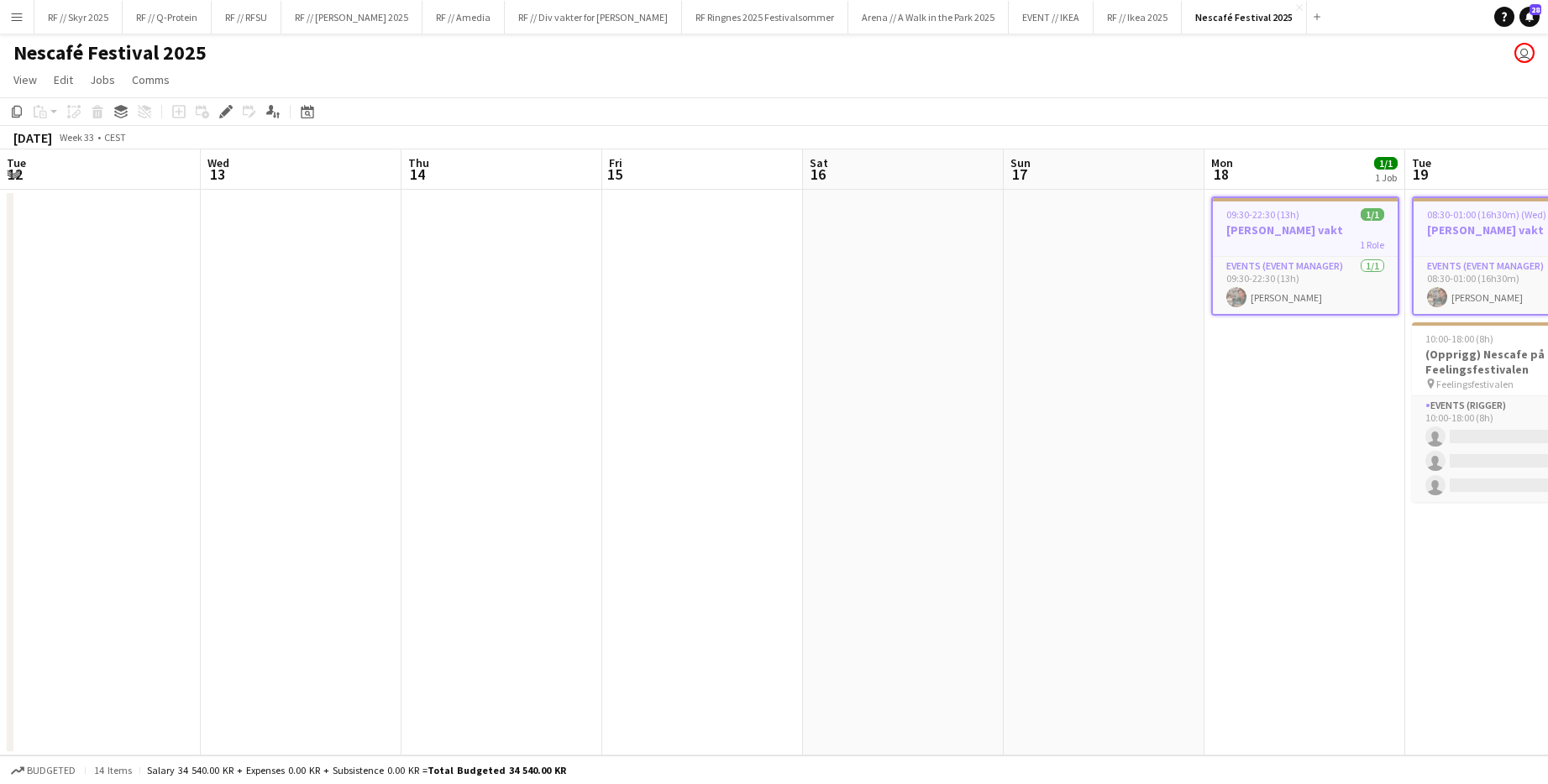
drag, startPoint x: 498, startPoint y: 362, endPoint x: 1042, endPoint y: 454, distance: 551.7
click at [842, 452] on app-calendar-viewport "Sun 10 Mon 11 Tue 12 Wed 13 Thu 14 Fri 15 Sat 16 Sun 17 Mon 18 1/1 1 Job Tue 19…" at bounding box center [774, 452] width 1548 height 606
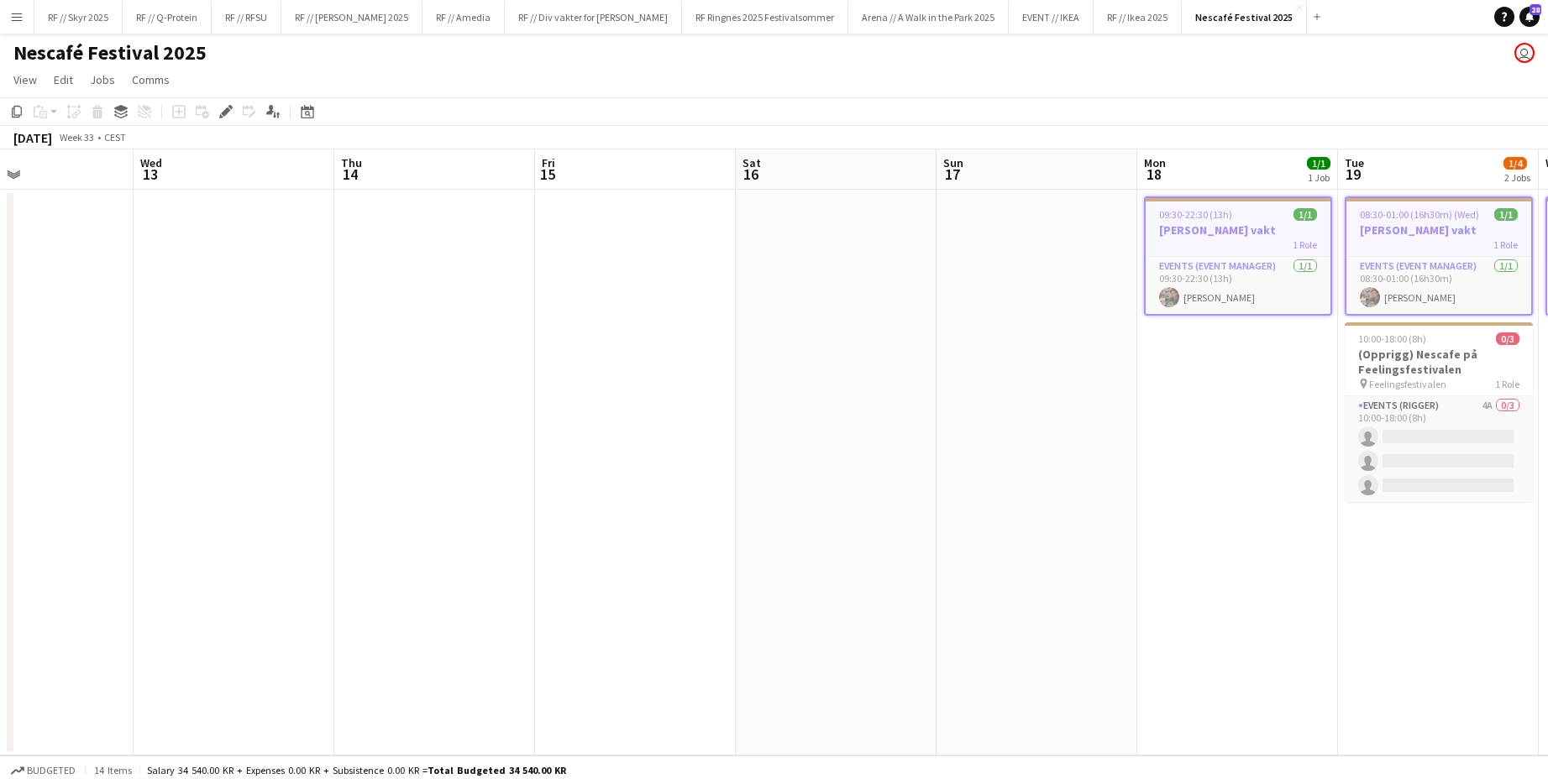
drag, startPoint x: 808, startPoint y: 447, endPoint x: 900, endPoint y: 453, distance: 92.2
click at [842, 455] on app-calendar-viewport "Sun 10 Mon 11 Tue 12 Wed 13 Thu 14 Fri 15 Sat 16 Sun 17 Mon 18 1/1 1 Job Tue 19…" at bounding box center [774, 452] width 1548 height 606
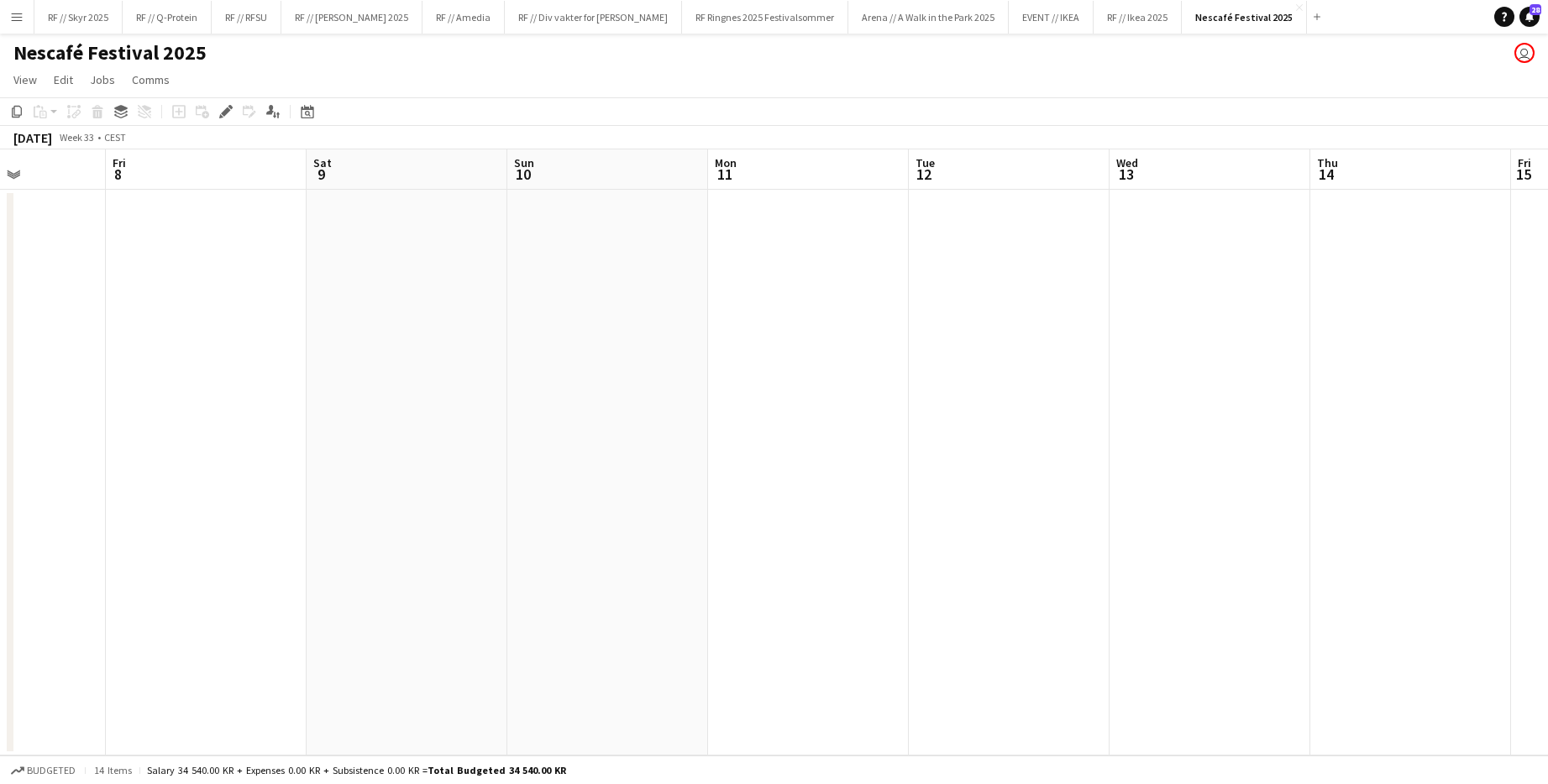
drag, startPoint x: 533, startPoint y: 421, endPoint x: 1288, endPoint y: 433, distance: 755.1
click at [842, 433] on app-calendar-viewport "Tue 5 Wed 6 1/1 1 Job Thu 7 Fri 8 Sat 9 Sun 10 Mon 11 Tue 12 Wed 13 Thu 14 Fri …" at bounding box center [774, 452] width 1548 height 606
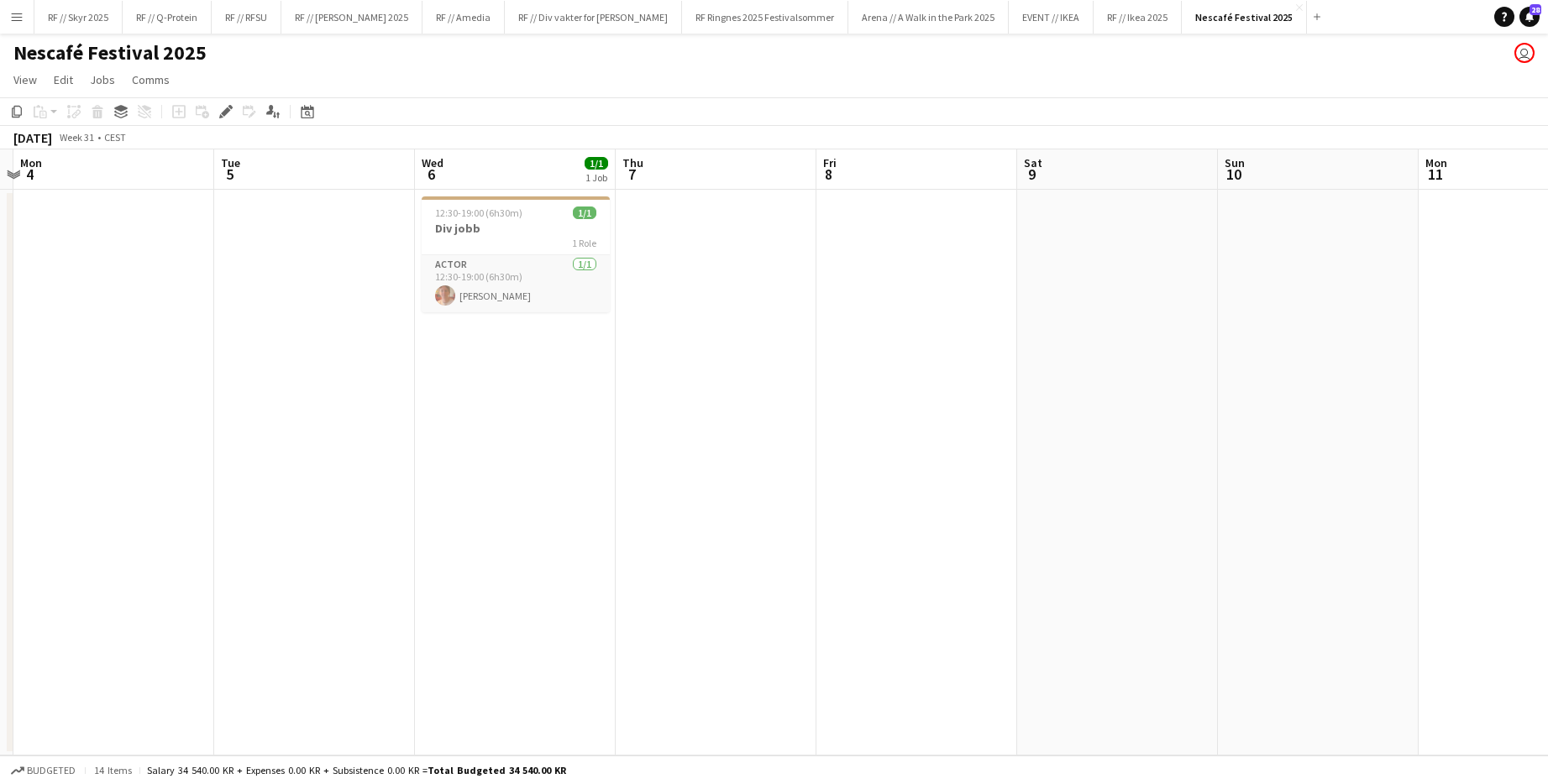
drag, startPoint x: 623, startPoint y: 421, endPoint x: 1337, endPoint y: 403, distance: 714.2
click at [842, 403] on app-calendar-viewport "Sat 2 Sun 3 Mon 4 Tue 5 Wed 6 1/1 1 Job Thu 7 Fri 8 Sat 9 Sun 10 Mon 11 Tue 12 …" at bounding box center [774, 452] width 1548 height 606
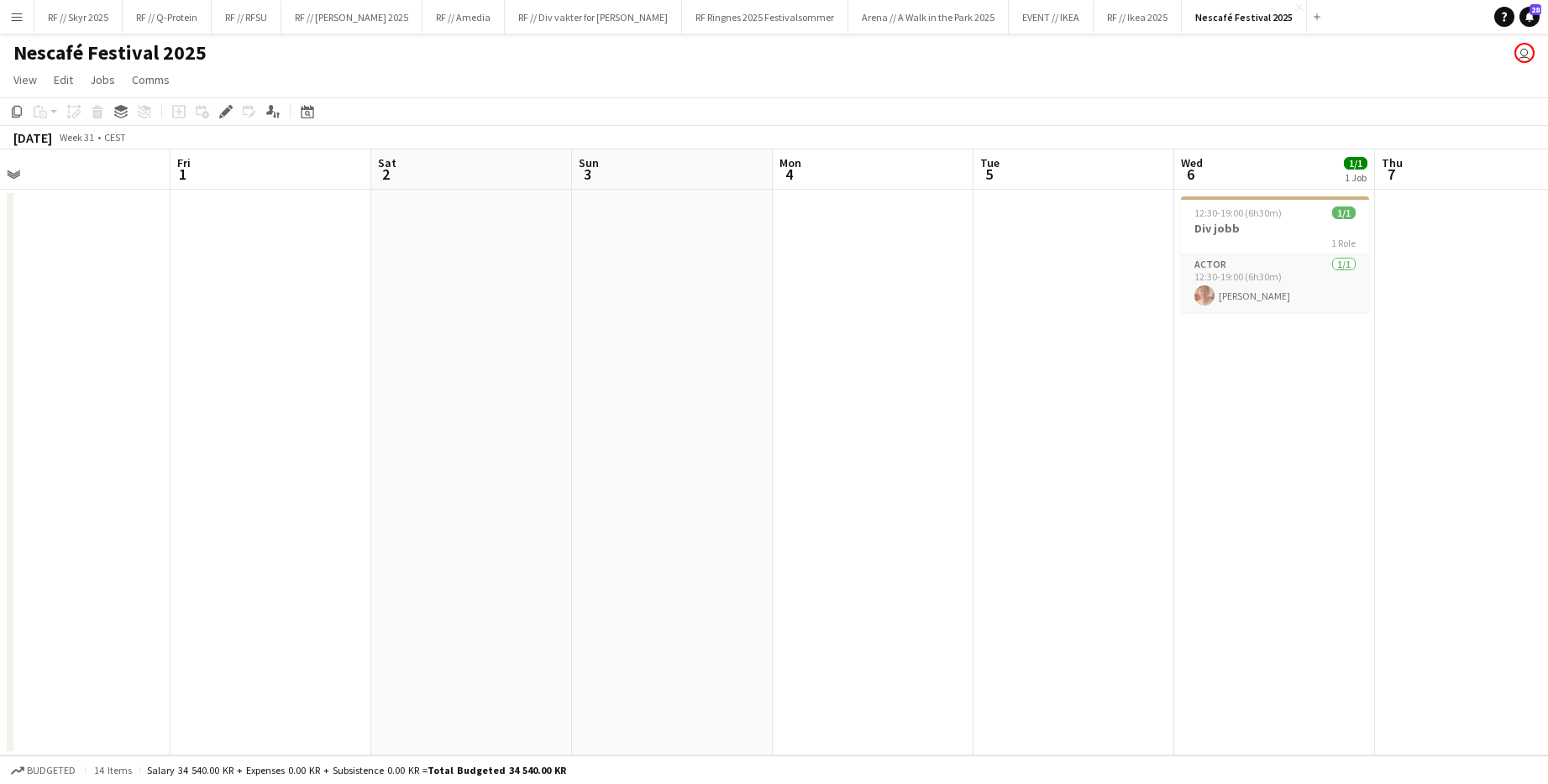
drag, startPoint x: 580, startPoint y: 394, endPoint x: 1334, endPoint y: 379, distance: 754.1
click at [842, 379] on app-calendar-viewport "Tue 29 Wed 30 Thu 31 Fri 1 Sat 2 Sun 3 Mon 4 Tue 5 Wed 6 1/1 1 Job Thu 7 Fri 8 …" at bounding box center [774, 452] width 1548 height 606
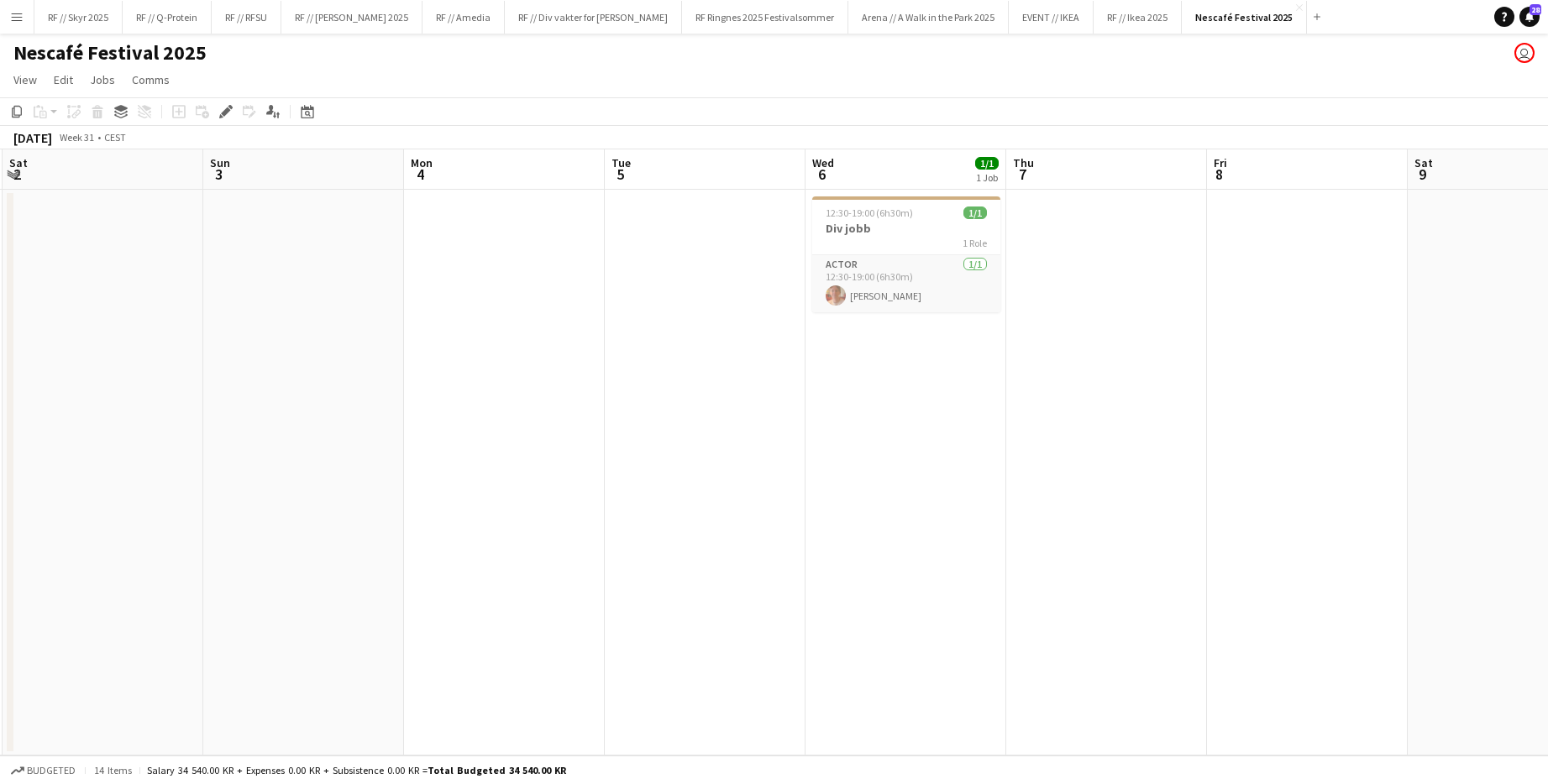
drag, startPoint x: 530, startPoint y: 377, endPoint x: 0, endPoint y: 391, distance: 530.2
click at [38, 391] on app-calendar-viewport "Tue 29 Wed 30 Thu 31 Fri 1 Sat 2 Sun 3 Mon 4 Tue 5 Wed 6 1/1 1 Job Thu 7 Fri 8 …" at bounding box center [774, 452] width 1548 height 606
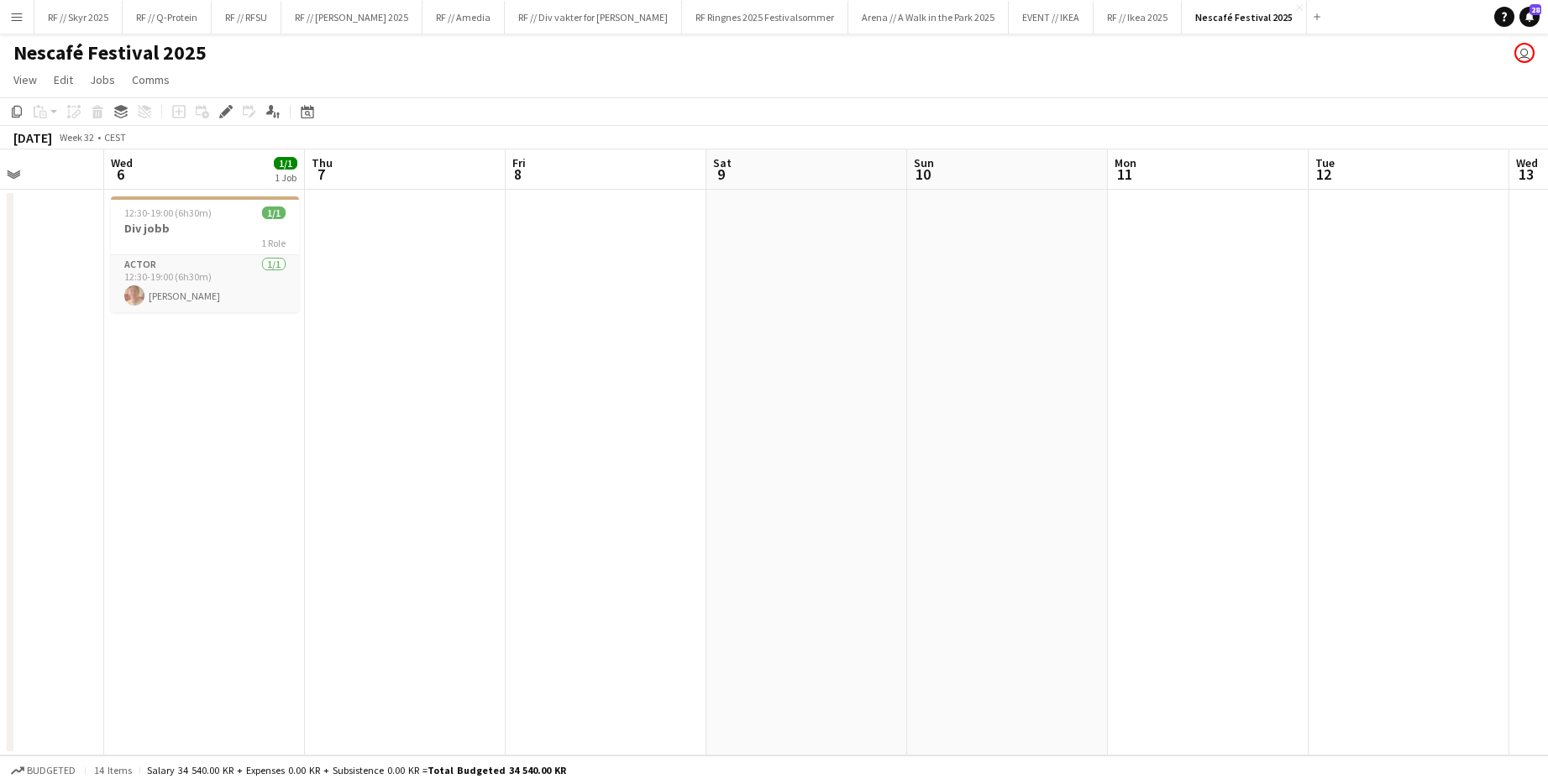
drag, startPoint x: 1074, startPoint y: 399, endPoint x: 141, endPoint y: 404, distance: 933.0
click at [149, 404] on app-calendar-viewport "Sat 2 Sun 3 Mon 4 Tue 5 Wed 6 1/1 1 Job Thu 7 Fri 8 Sat 9 Sun 10 Mon 11 Tue 12 …" at bounding box center [774, 452] width 1548 height 606
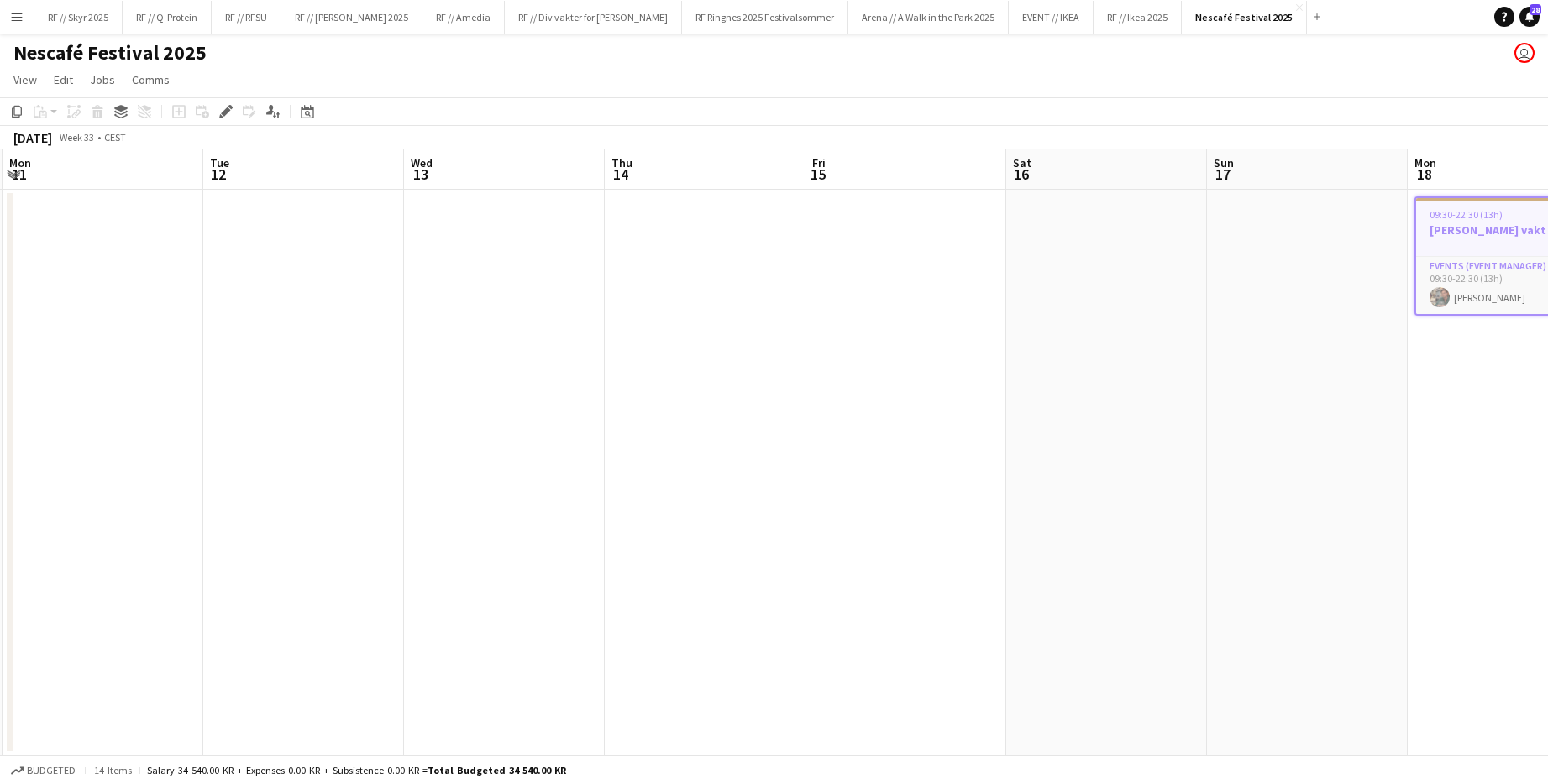
drag, startPoint x: 1042, startPoint y: 371, endPoint x: 48, endPoint y: 366, distance: 994.0
click at [90, 363] on app-calendar-viewport "Fri 8 Sat 9 Sun 10 Mon 11 Tue 12 Wed 13 Thu 14 Fri 15 Sat 16 Sun 17 Mon 18 1/1 …" at bounding box center [774, 452] width 1548 height 606
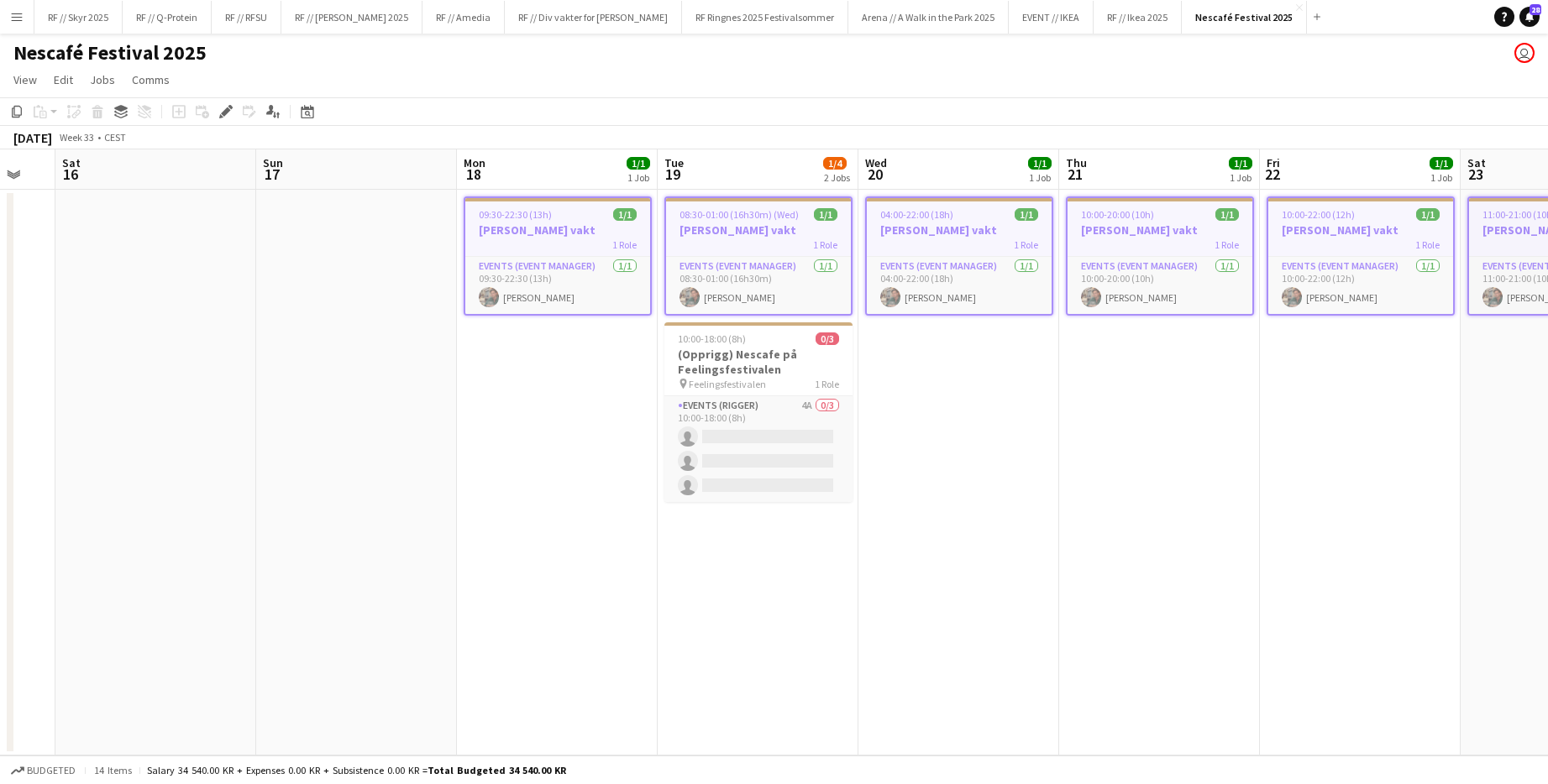
drag, startPoint x: 1016, startPoint y: 421, endPoint x: 268, endPoint y: 413, distance: 748.0
click at [268, 413] on app-calendar-viewport "Wed 13 Thu 14 Fri 15 Sat 16 Sun 17 Mon 18 1/1 1 Job Tue 19 1/4 2 Jobs Wed 20 1/…" at bounding box center [774, 452] width 1548 height 606
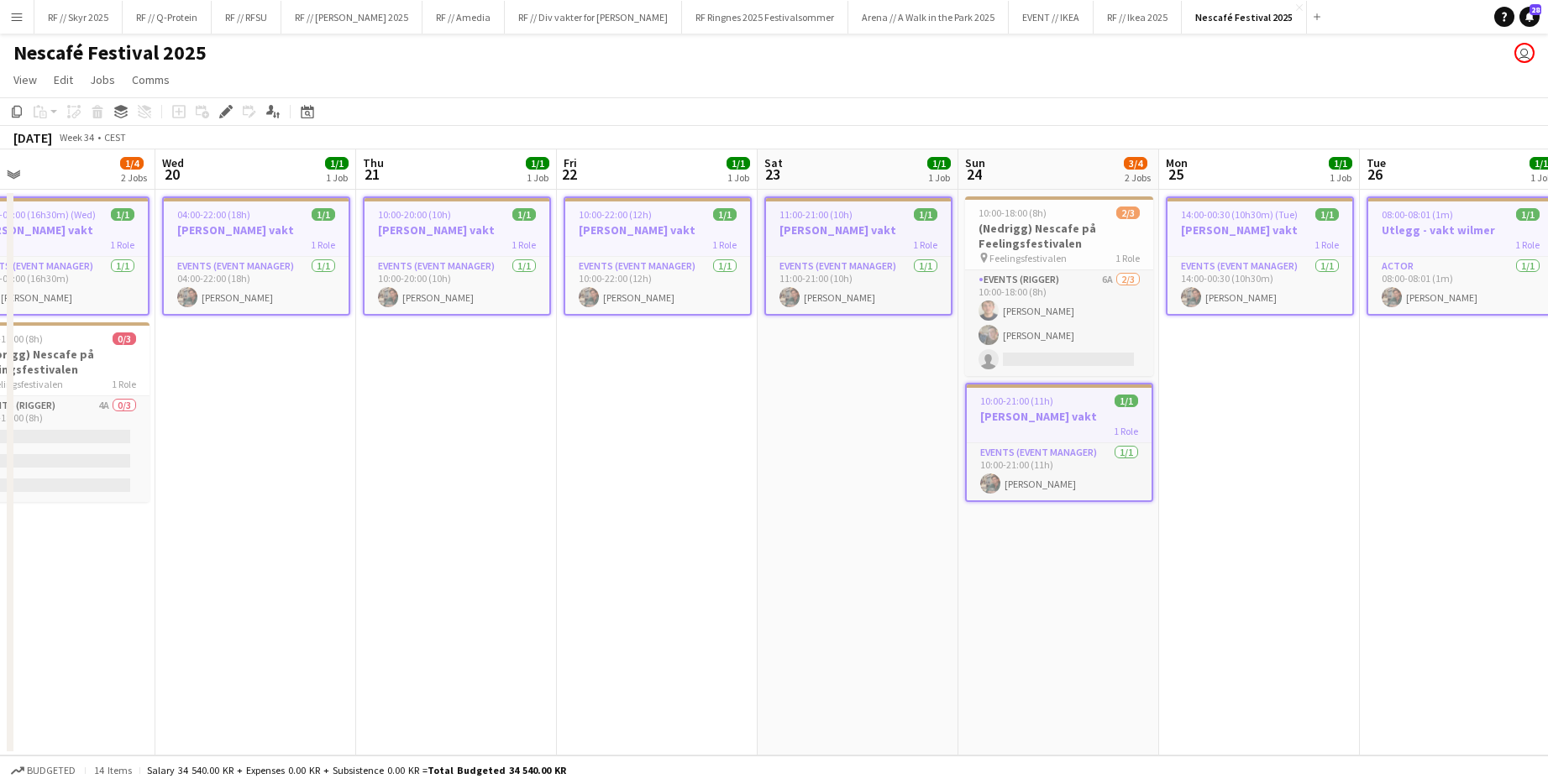
drag, startPoint x: 1108, startPoint y: 547, endPoint x: 406, endPoint y: 515, distance: 702.7
click at [406, 515] on app-calendar-viewport "Sat 16 Sun 17 Mon 18 1/1 1 Job Tue 19 1/4 2 Jobs Wed 20 1/1 1 Job Thu 21 1/1 1 …" at bounding box center [774, 452] width 1548 height 606
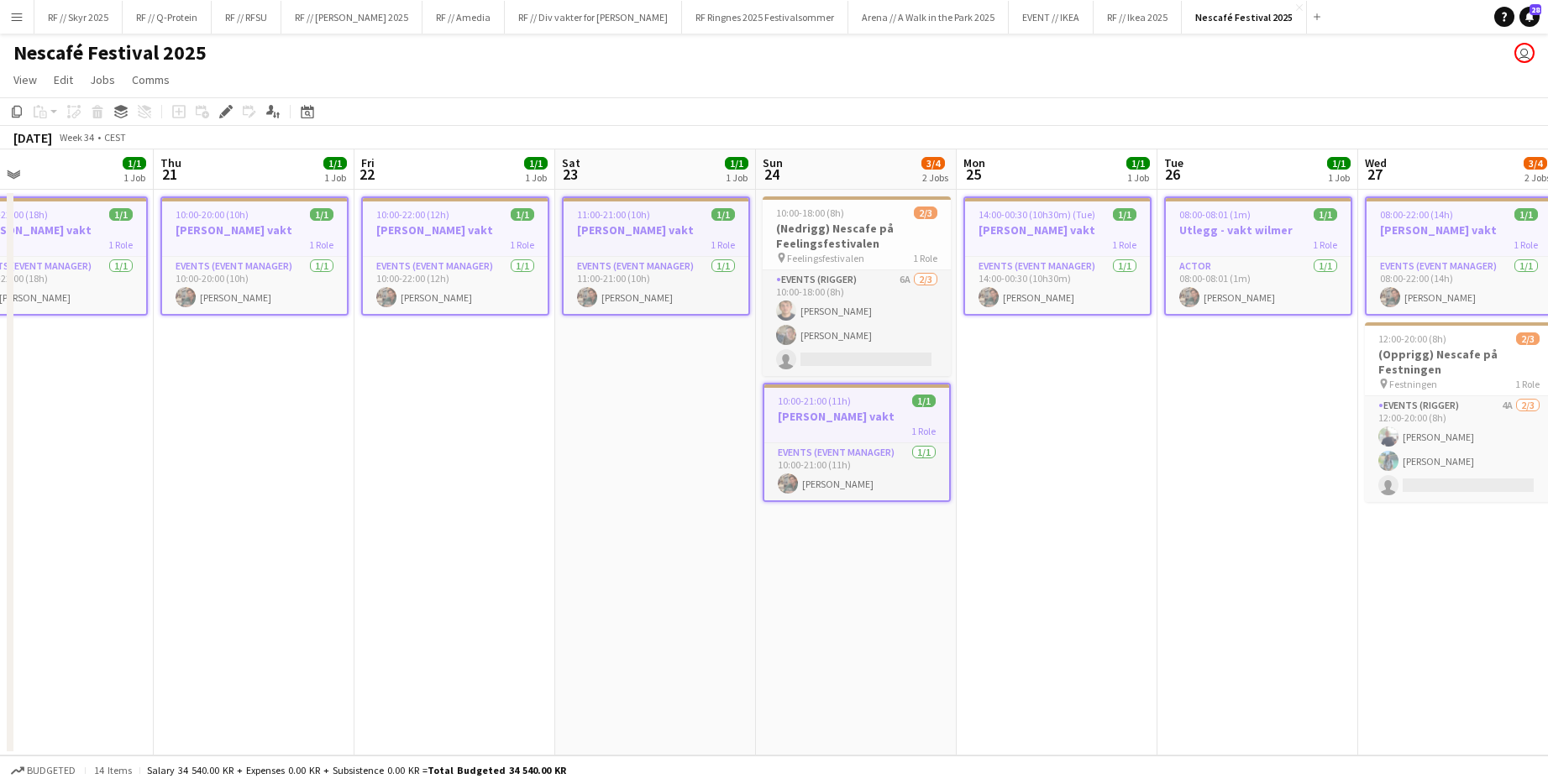
drag, startPoint x: 873, startPoint y: 519, endPoint x: 243, endPoint y: 498, distance: 630.3
click at [247, 502] on app-calendar-viewport "Mon 18 1/1 1 Job Tue 19 1/4 2 Jobs Wed 20 1/1 1 Job Thu 21 1/1 1 Job Fri 22 1/1…" at bounding box center [774, 452] width 1548 height 606
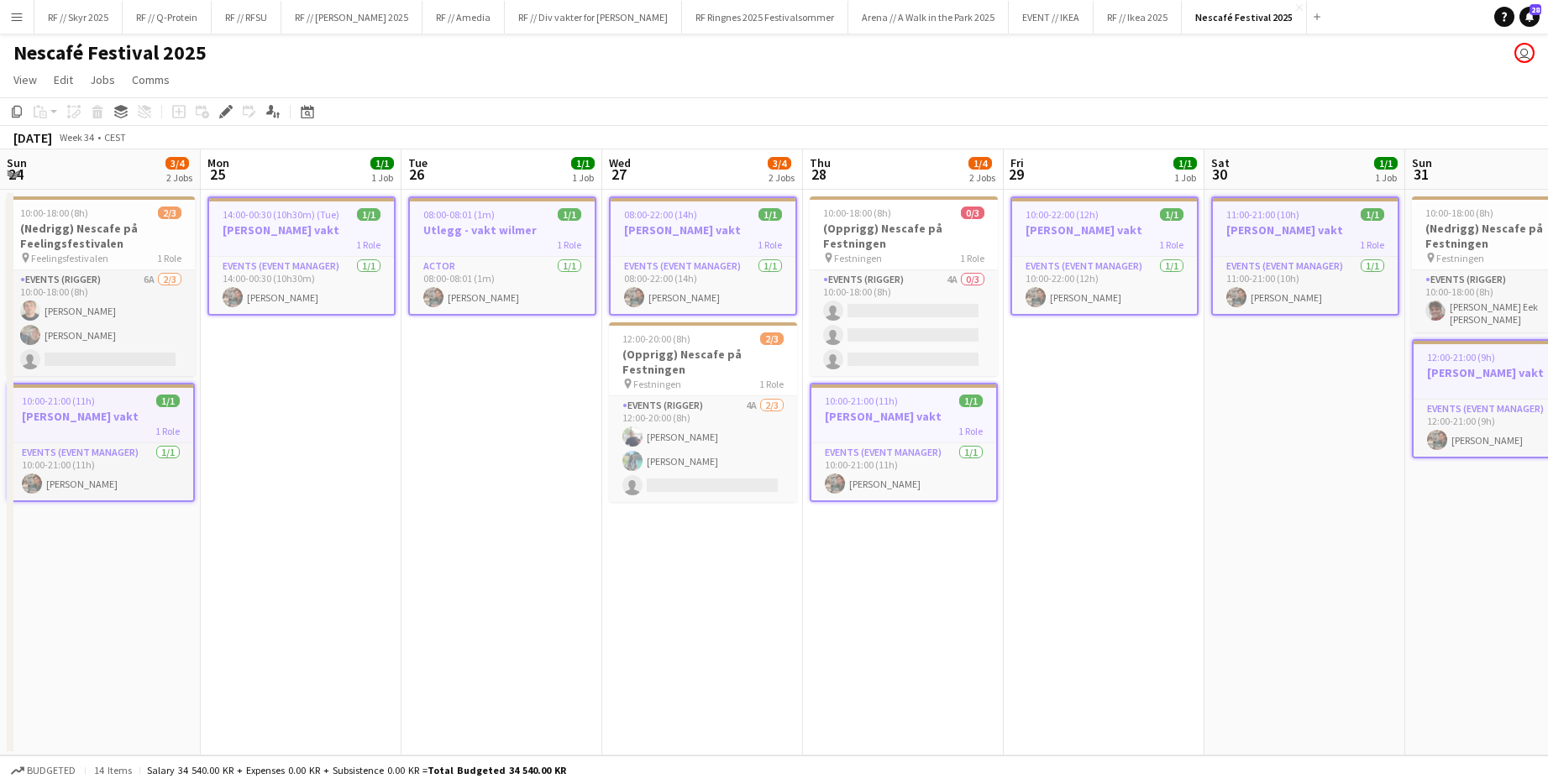
drag, startPoint x: 818, startPoint y: 507, endPoint x: 476, endPoint y: 497, distance: 342.1
click at [476, 497] on app-calendar-viewport "Thu 21 1/1 1 Job Fri 22 1/1 1 Job Sat 23 1/1 1 Job Sun 24 3/4 2 Jobs Mon 25 1/1…" at bounding box center [774, 452] width 1548 height 606
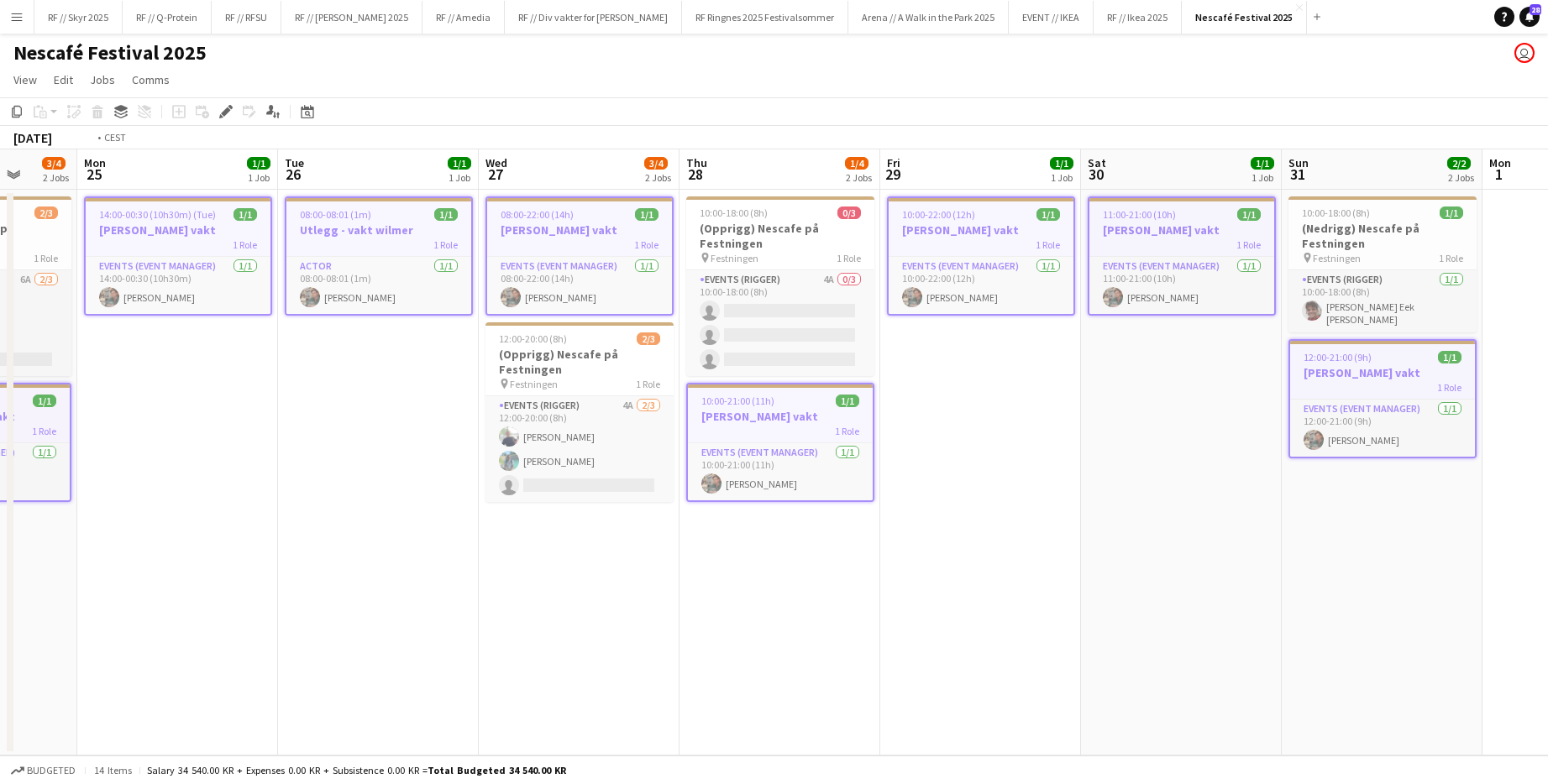
scroll to position [0, 661]
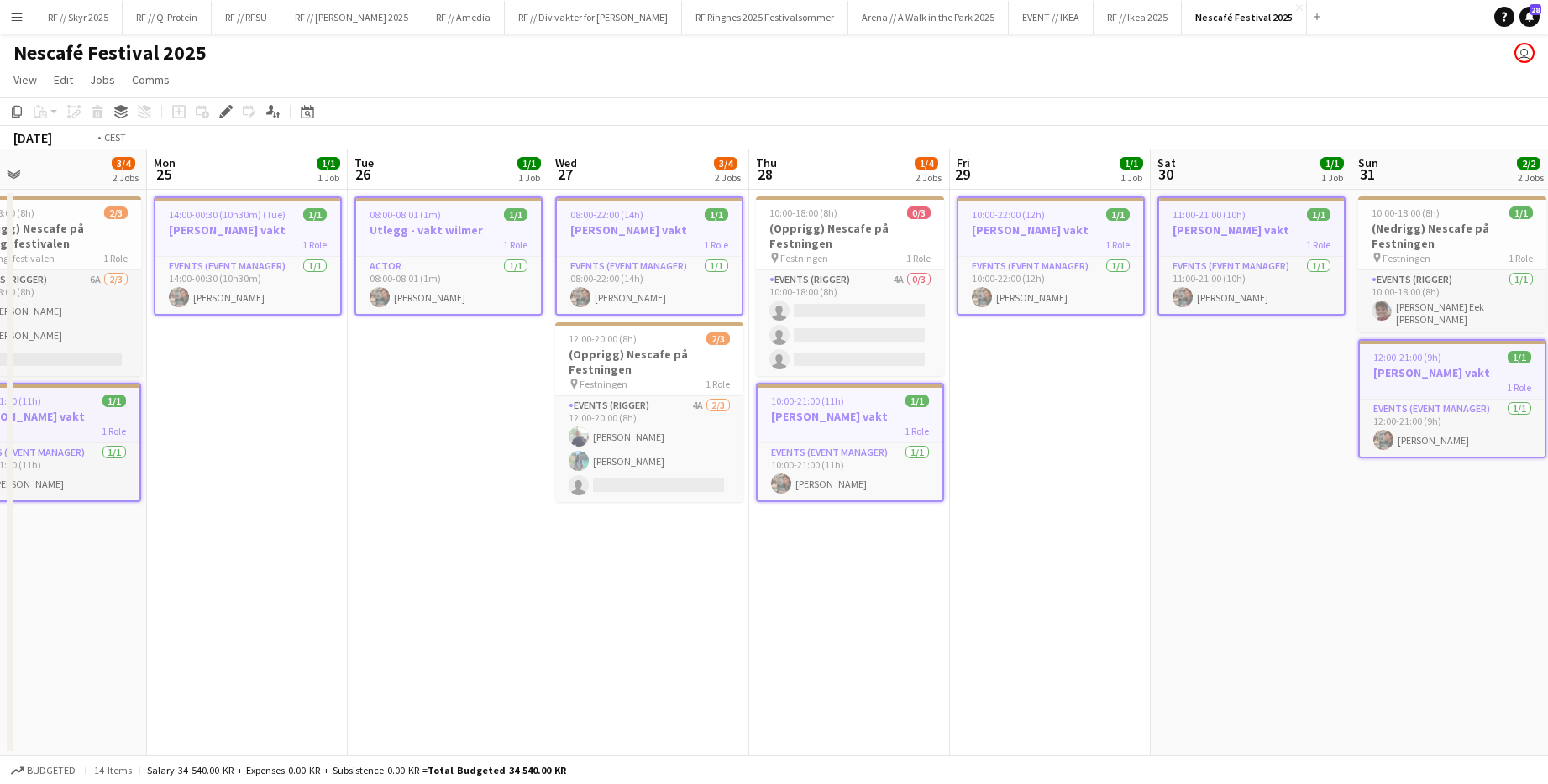
drag, startPoint x: 1008, startPoint y: 619, endPoint x: 558, endPoint y: 596, distance: 450.6
click at [558, 596] on app-calendar-viewport "Thu 21 1/1 1 Job Fri 22 1/1 1 Job Sat 23 1/1 1 Job Sun 24 3/4 2 Jobs Mon 25 1/1…" at bounding box center [774, 452] width 1548 height 606
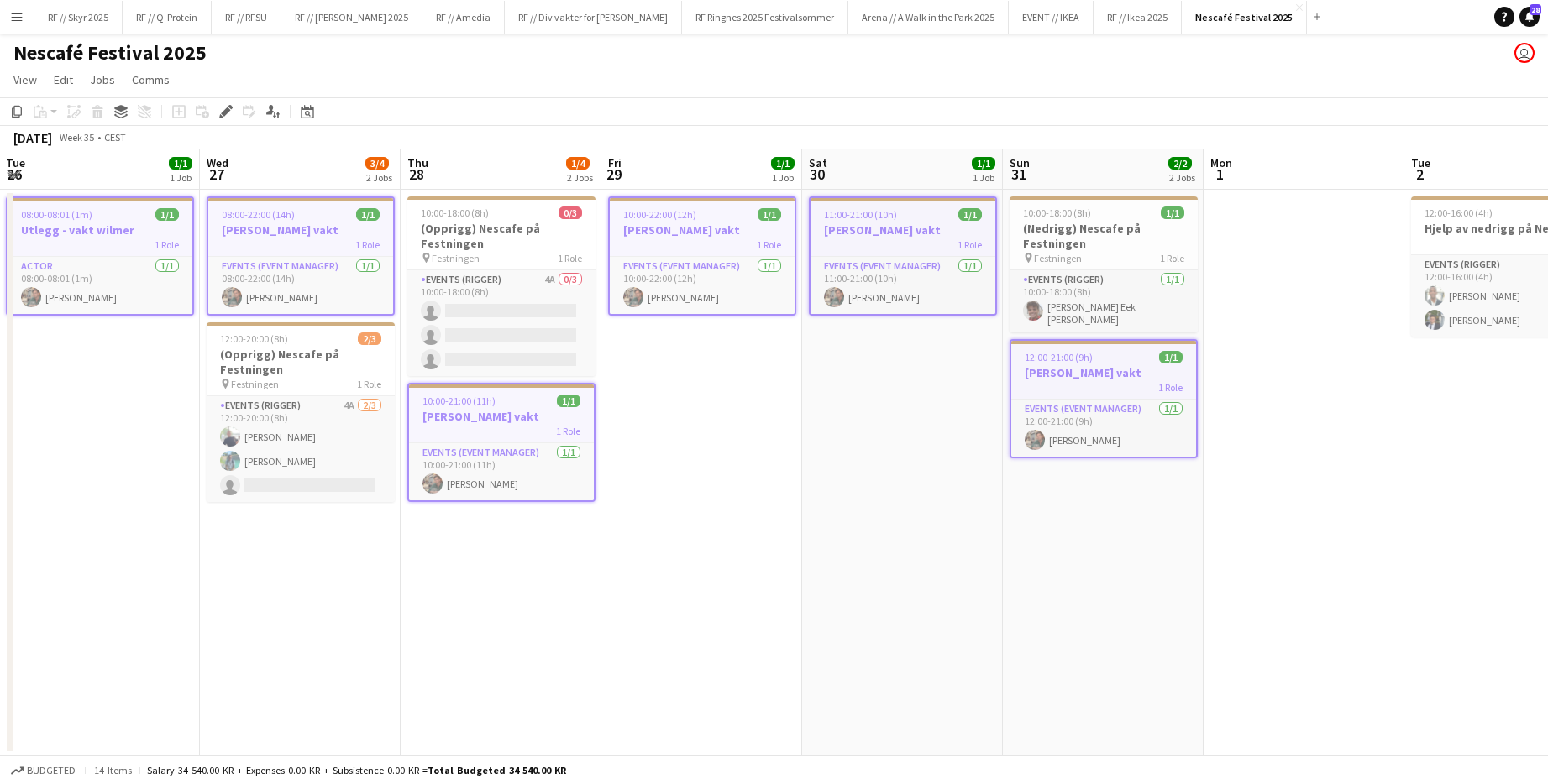
scroll to position [0, 612]
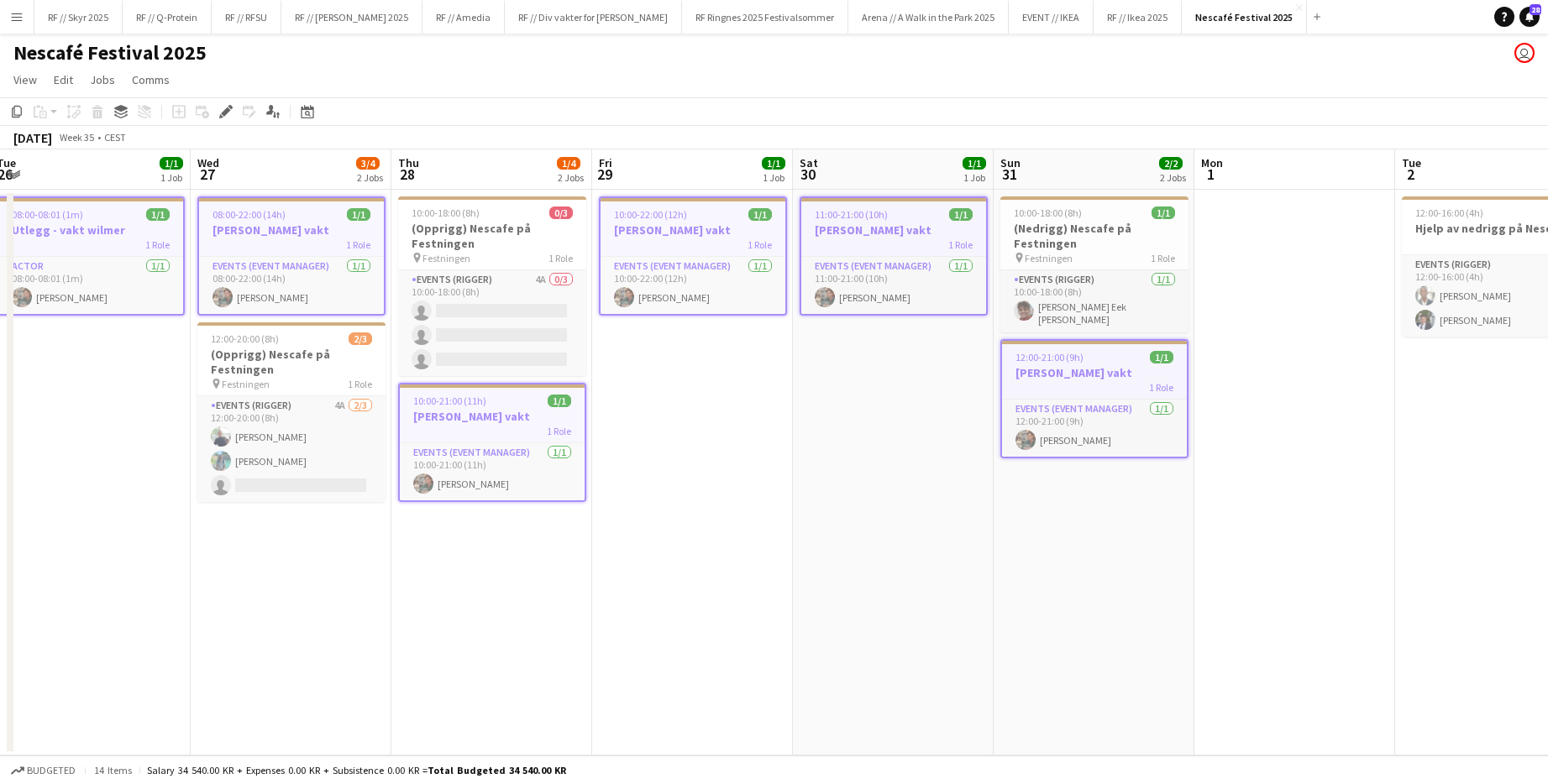
drag, startPoint x: 827, startPoint y: 451, endPoint x: 894, endPoint y: 452, distance: 67.0
click at [842, 452] on app-calendar-viewport "Sat 23 1/1 1 Job Sun 24 3/4 2 Jobs Mon 25 1/1 1 Job Tue 26 1/1 1 Job Wed 27 3/4…" at bounding box center [774, 452] width 1548 height 606
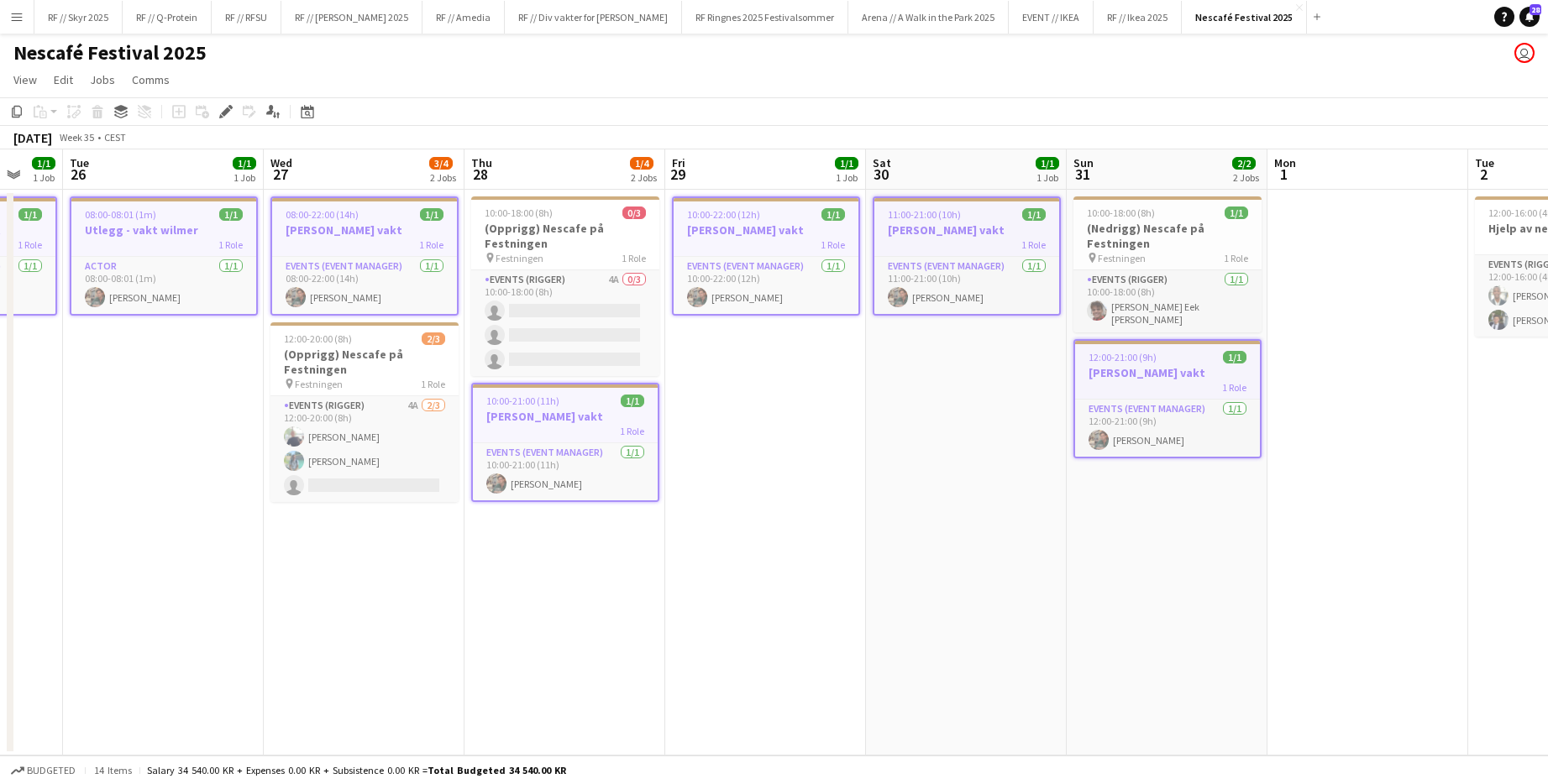
scroll to position [0, 484]
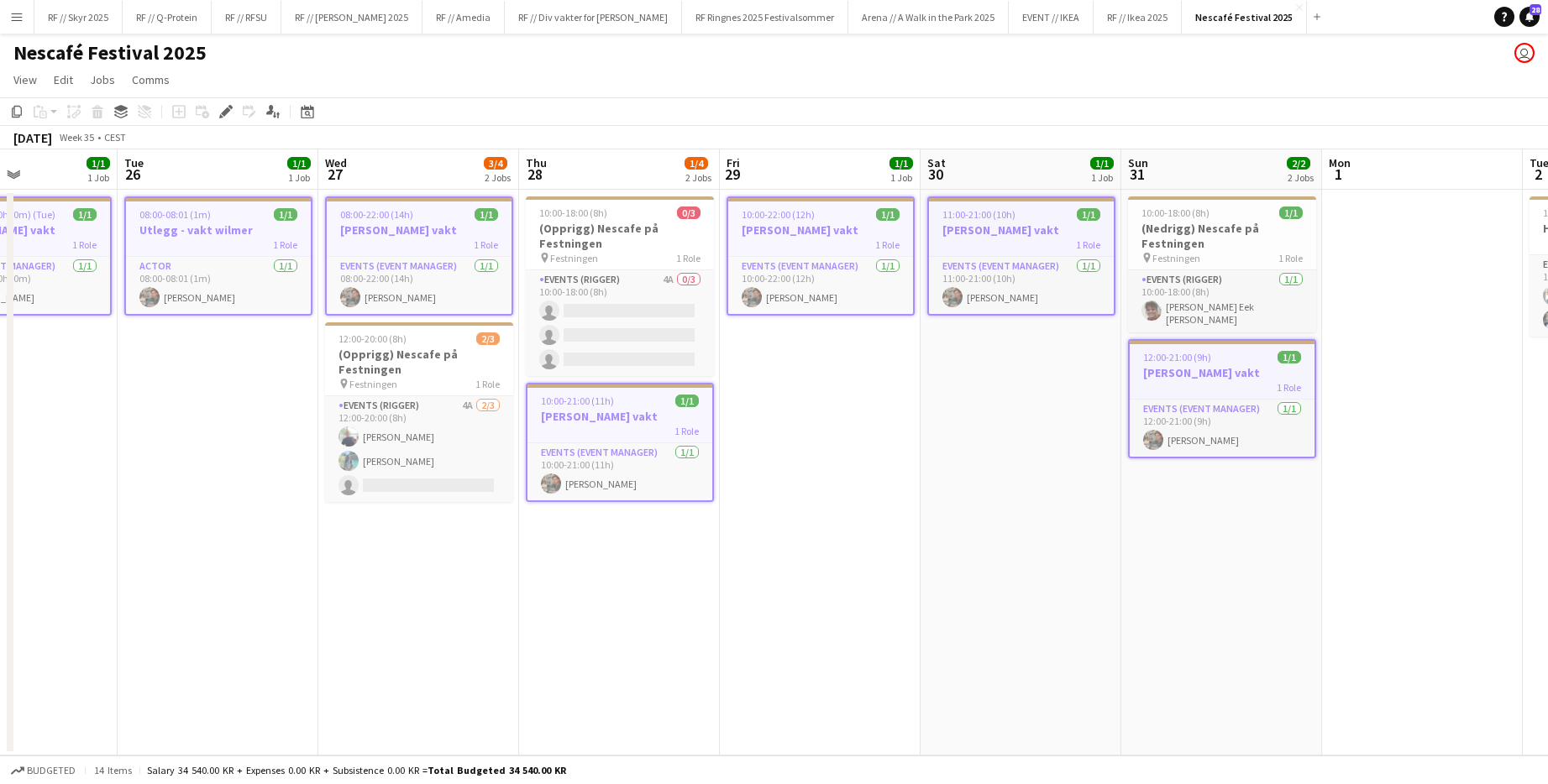
drag, startPoint x: 765, startPoint y: 448, endPoint x: 892, endPoint y: 456, distance: 127.3
click at [842, 456] on app-calendar-viewport "Sat 23 1/1 1 Job Sun 24 3/4 2 Jobs Mon 25 1/1 1 Job Tue 26 1/1 1 Job Wed 27 3/4…" at bounding box center [774, 452] width 1548 height 606
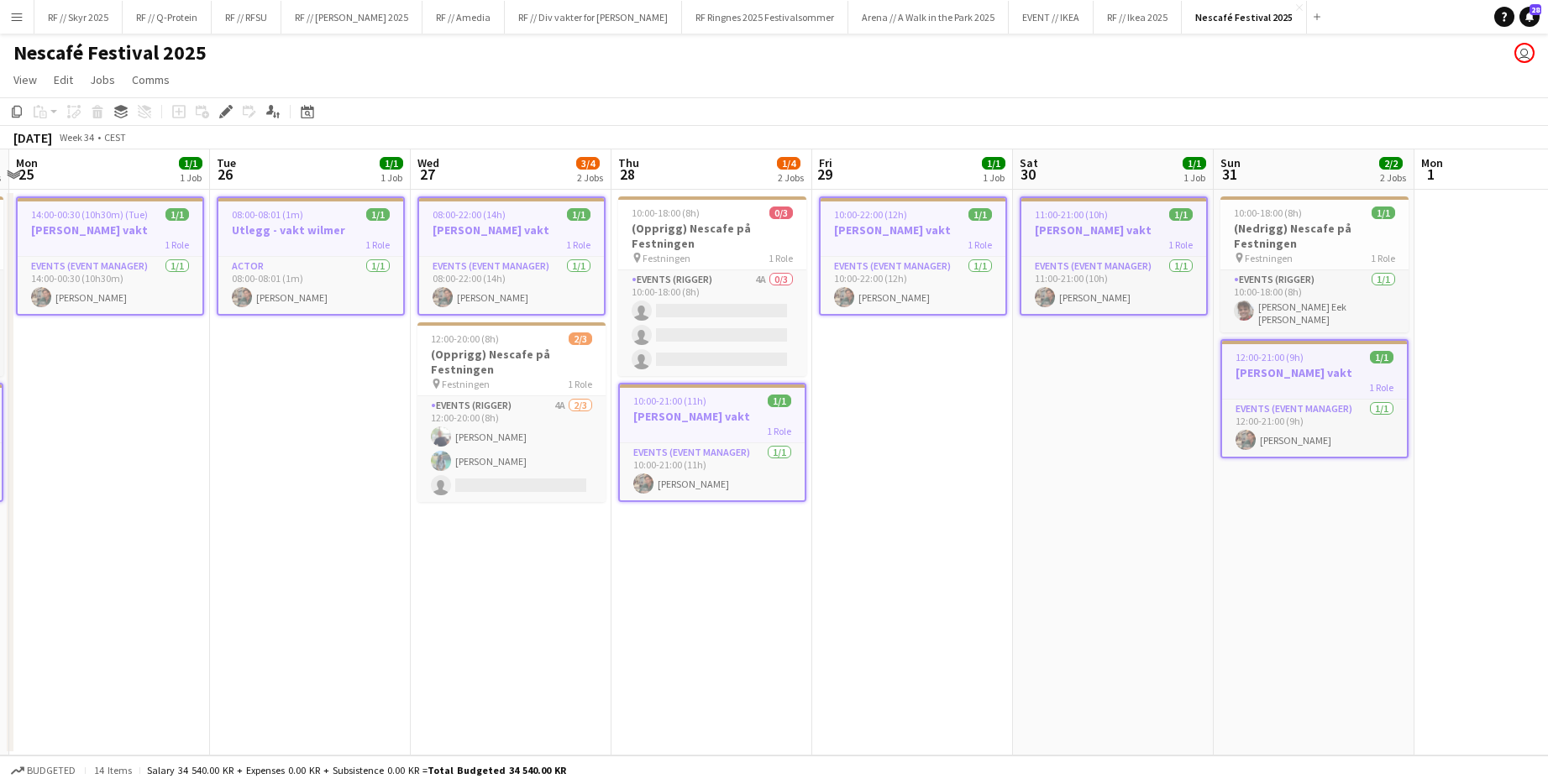
drag, startPoint x: 331, startPoint y: 465, endPoint x: 490, endPoint y: 475, distance: 159.3
click at [489, 475] on app-calendar-viewport "Sat 23 1/1 1 Job Sun 24 3/4 2 Jobs Mon 25 1/1 1 Job Tue 26 1/1 1 Job Wed 27 3/4…" at bounding box center [774, 452] width 1548 height 606
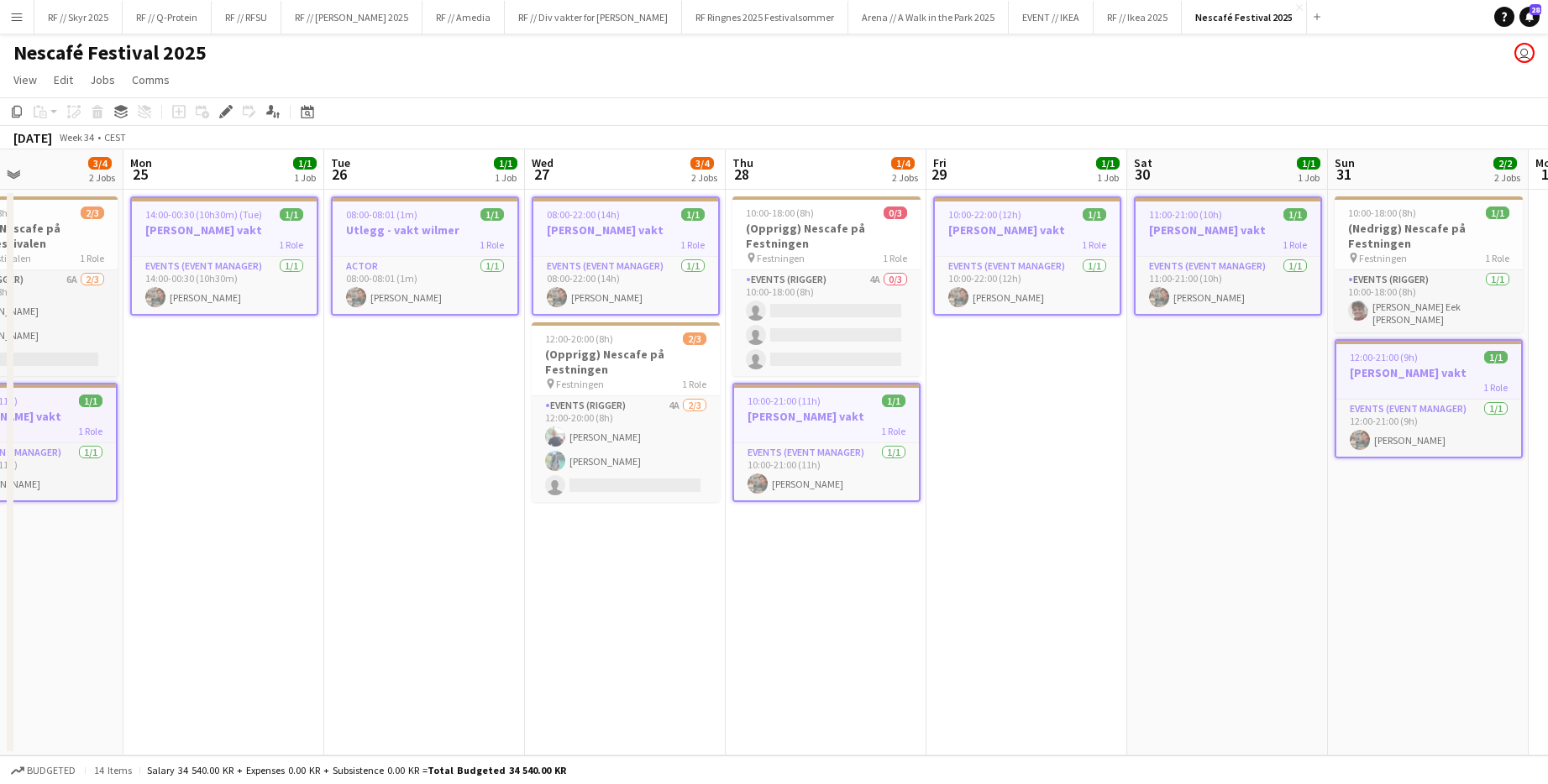
drag, startPoint x: 489, startPoint y: 470, endPoint x: 838, endPoint y: 480, distance: 349.1
click at [822, 480] on app-calendar-viewport "Fri 22 1/1 1 Job Sat 23 1/1 1 Job Sun 24 3/4 2 Jobs Mon 25 1/1 1 Job Tue 26 1/1…" at bounding box center [774, 452] width 1548 height 606
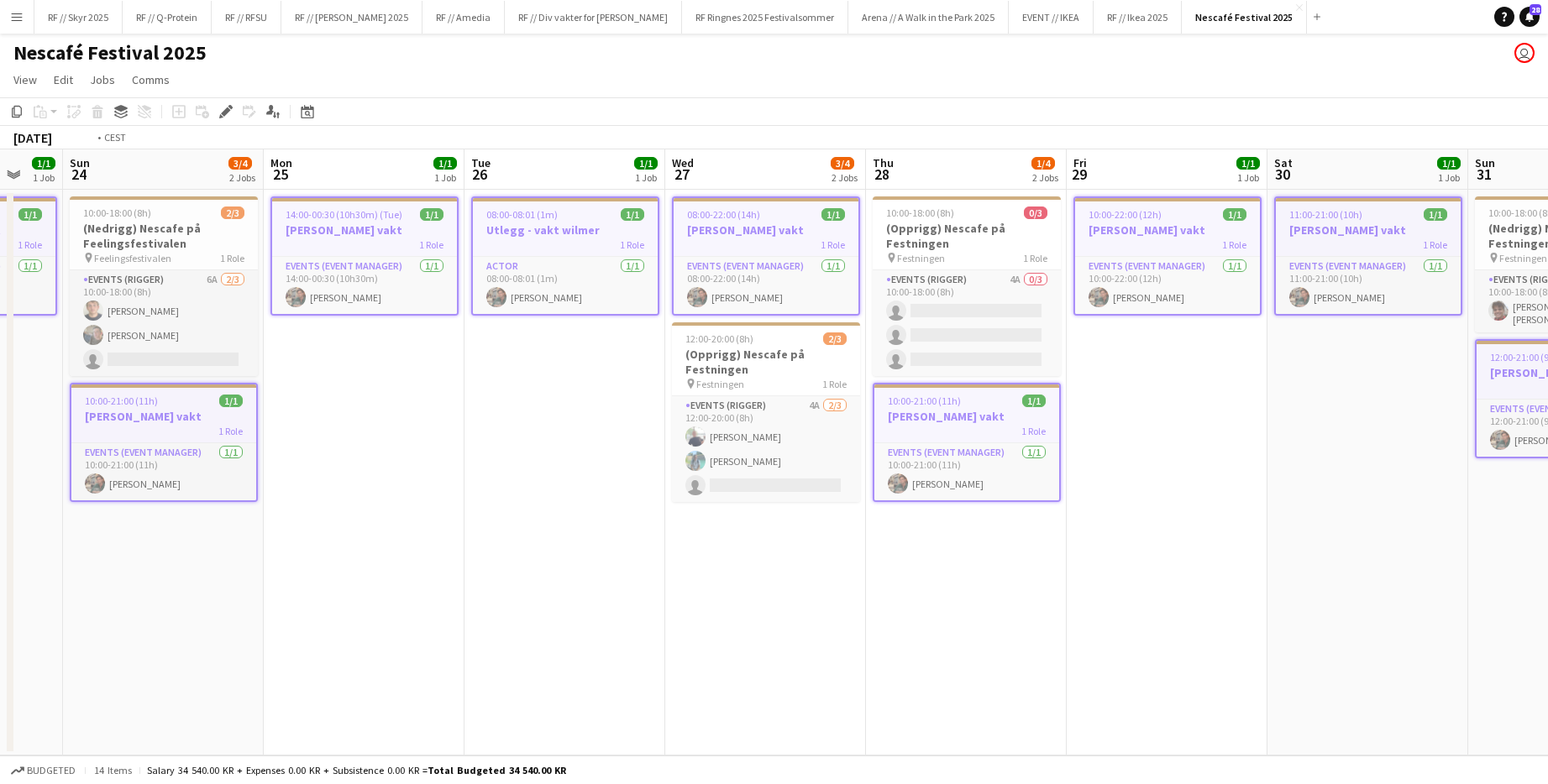
drag, startPoint x: 757, startPoint y: 506, endPoint x: 507, endPoint y: 505, distance: 250.0
click at [520, 505] on app-calendar-viewport "Thu 21 1/1 1 Job Fri 22 1/1 1 Job Sat 23 1/1 1 Job Sun 24 3/4 2 Jobs Mon 25 1/1…" at bounding box center [774, 452] width 1548 height 606
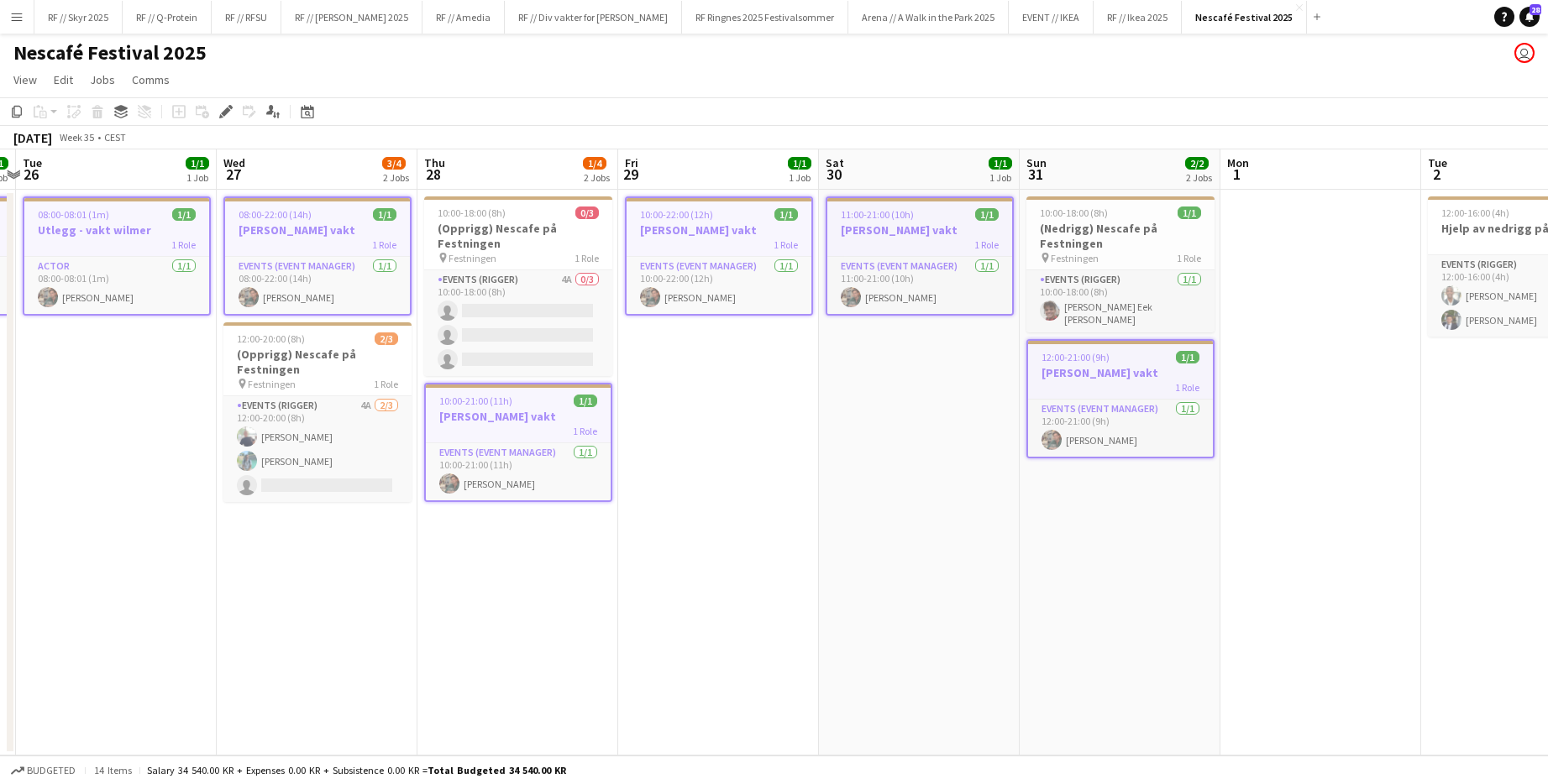
drag, startPoint x: 1047, startPoint y: 536, endPoint x: 670, endPoint y: 541, distance: 377.0
click at [671, 540] on app-calendar-viewport "Sat 23 1/1 1 Job Sun 24 3/4 2 Jobs Mon 25 1/1 1 Job Tue 26 1/1 1 Job Wed 27 3/4…" at bounding box center [774, 452] width 1548 height 606
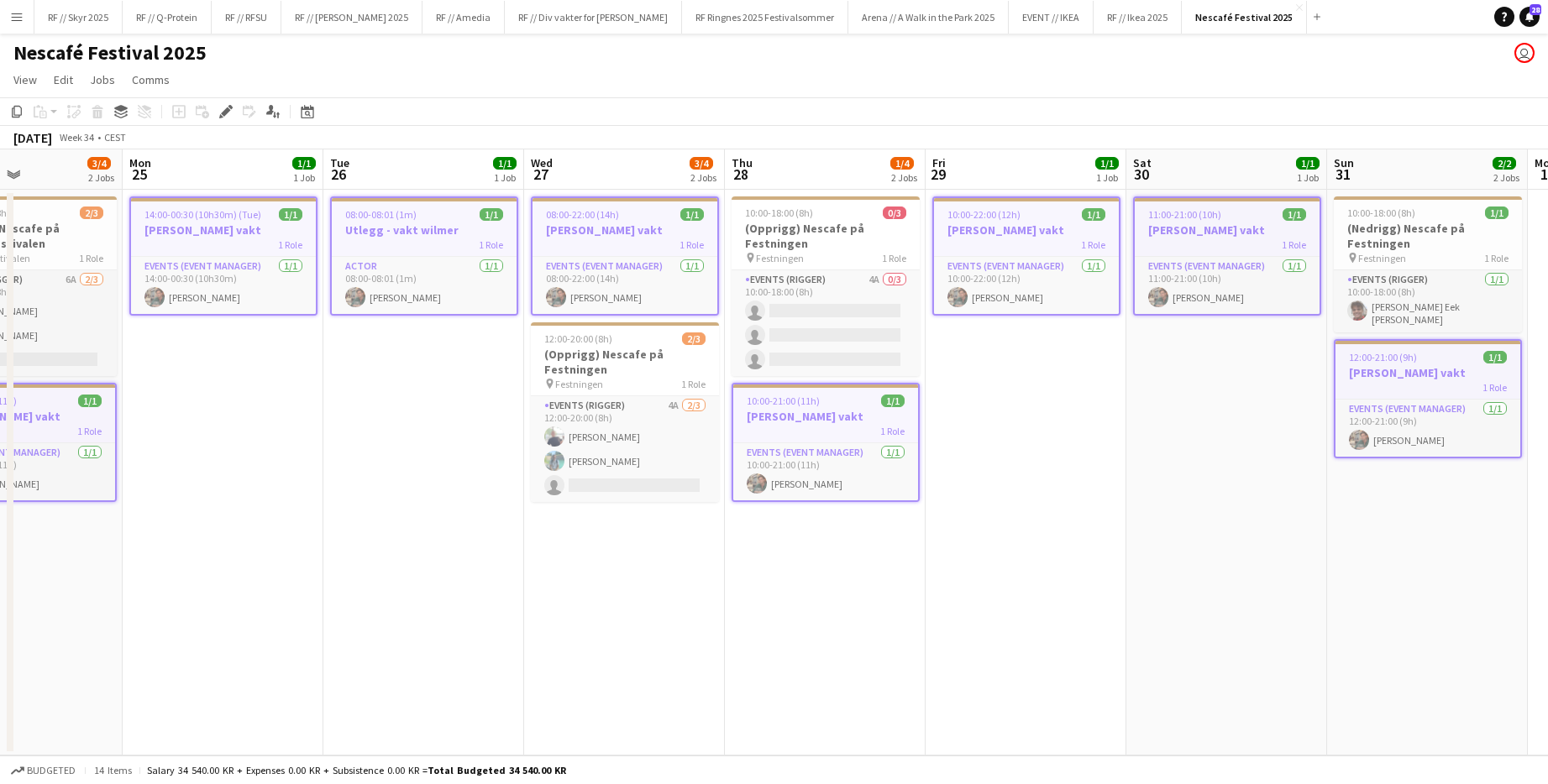
drag, startPoint x: 601, startPoint y: 638, endPoint x: 1159, endPoint y: 651, distance: 558.2
click at [842, 651] on app-calendar-viewport "Fri 22 1/1 1 Job Sat 23 1/1 1 Job Sun 24 3/4 2 Jobs Mon 25 1/1 1 Job Tue 26 1/1…" at bounding box center [774, 452] width 1548 height 606
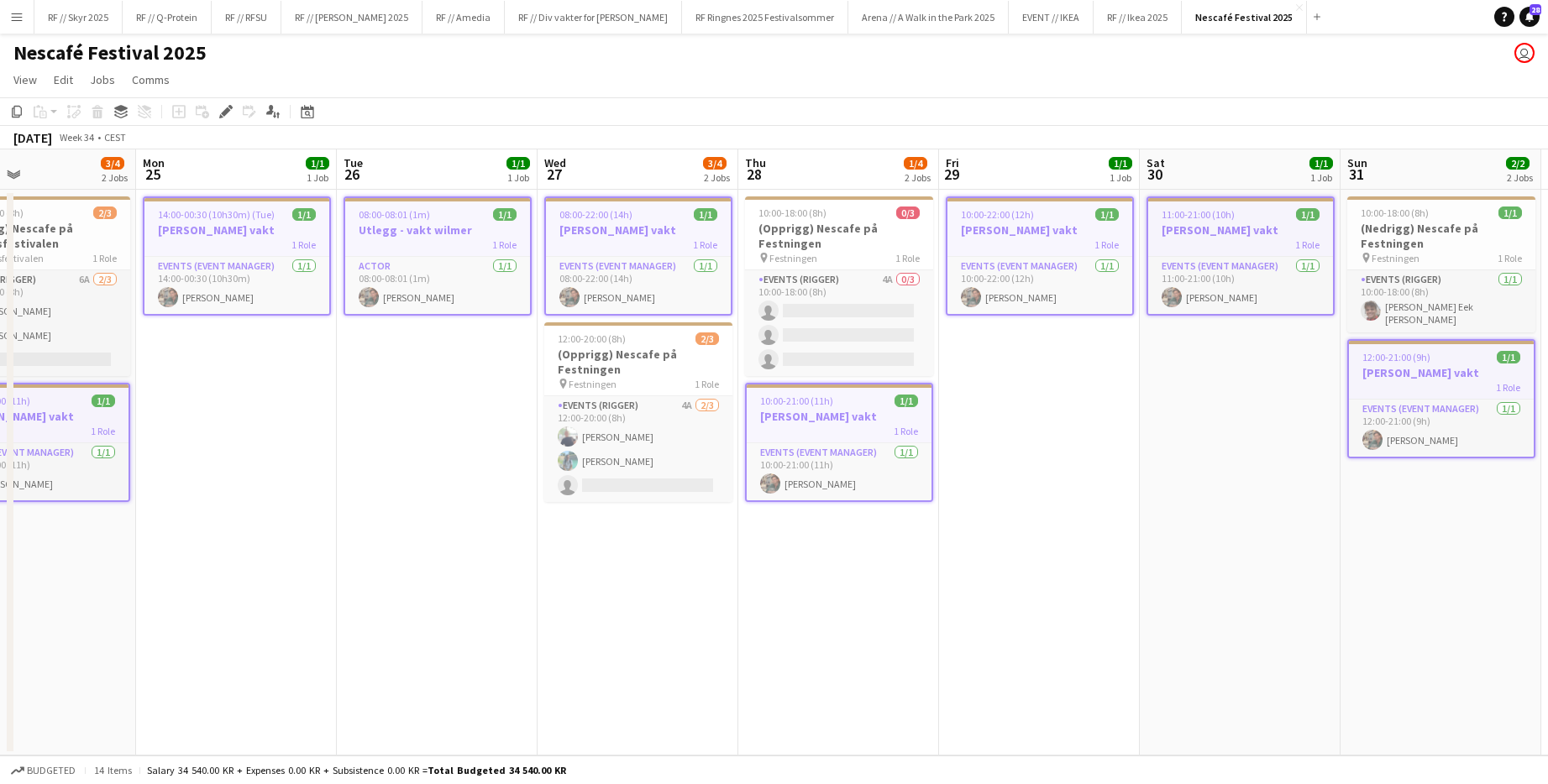
drag, startPoint x: 537, startPoint y: 618, endPoint x: 607, endPoint y: 620, distance: 70.0
click at [579, 618] on app-calendar-viewport "Fri 22 1/1 1 Job Sat 23 1/1 1 Job Sun 24 3/4 2 Jobs Mon 25 1/1 1 Job Tue 26 1/1…" at bounding box center [774, 452] width 1548 height 606
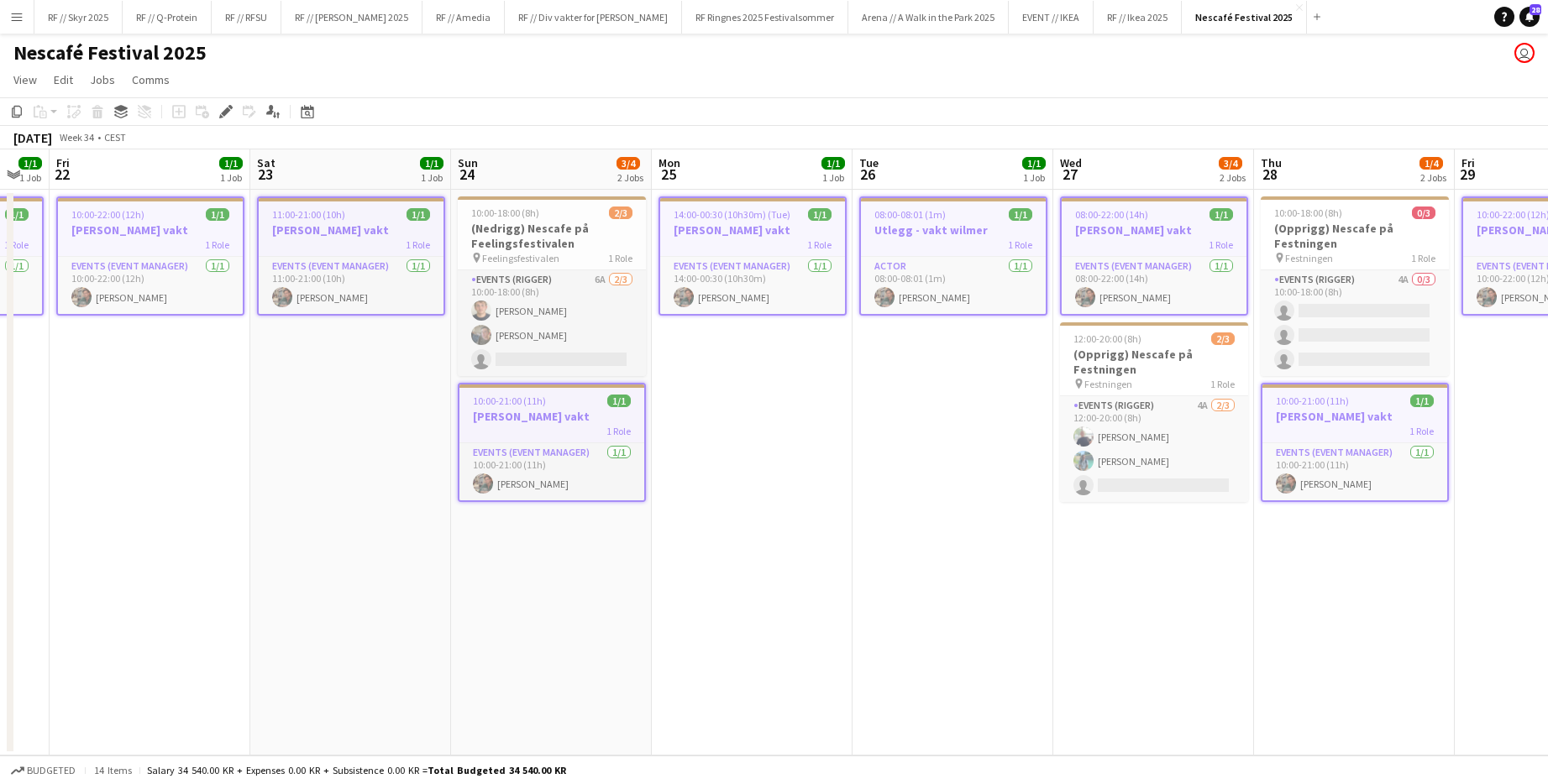
drag, startPoint x: 800, startPoint y: 705, endPoint x: 1306, endPoint y: 659, distance: 508.1
click at [842, 661] on app-calendar-viewport "Wed 20 1/1 1 Job Thu 21 1/1 1 Job Fri 22 1/1 1 Job Sat 23 1/1 1 Job Sun 24 3/4 …" at bounding box center [774, 452] width 1548 height 606
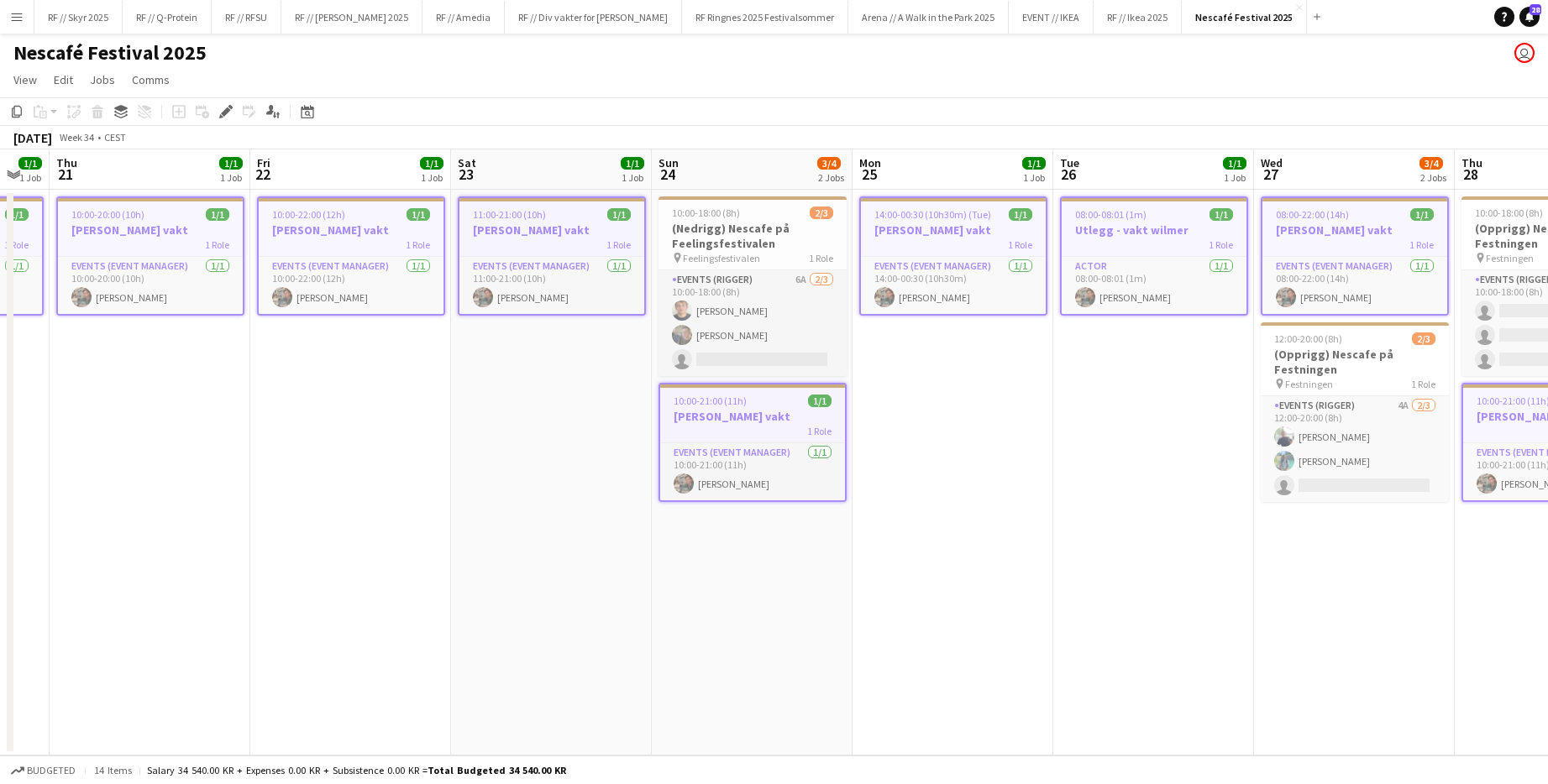
scroll to position [0, 530]
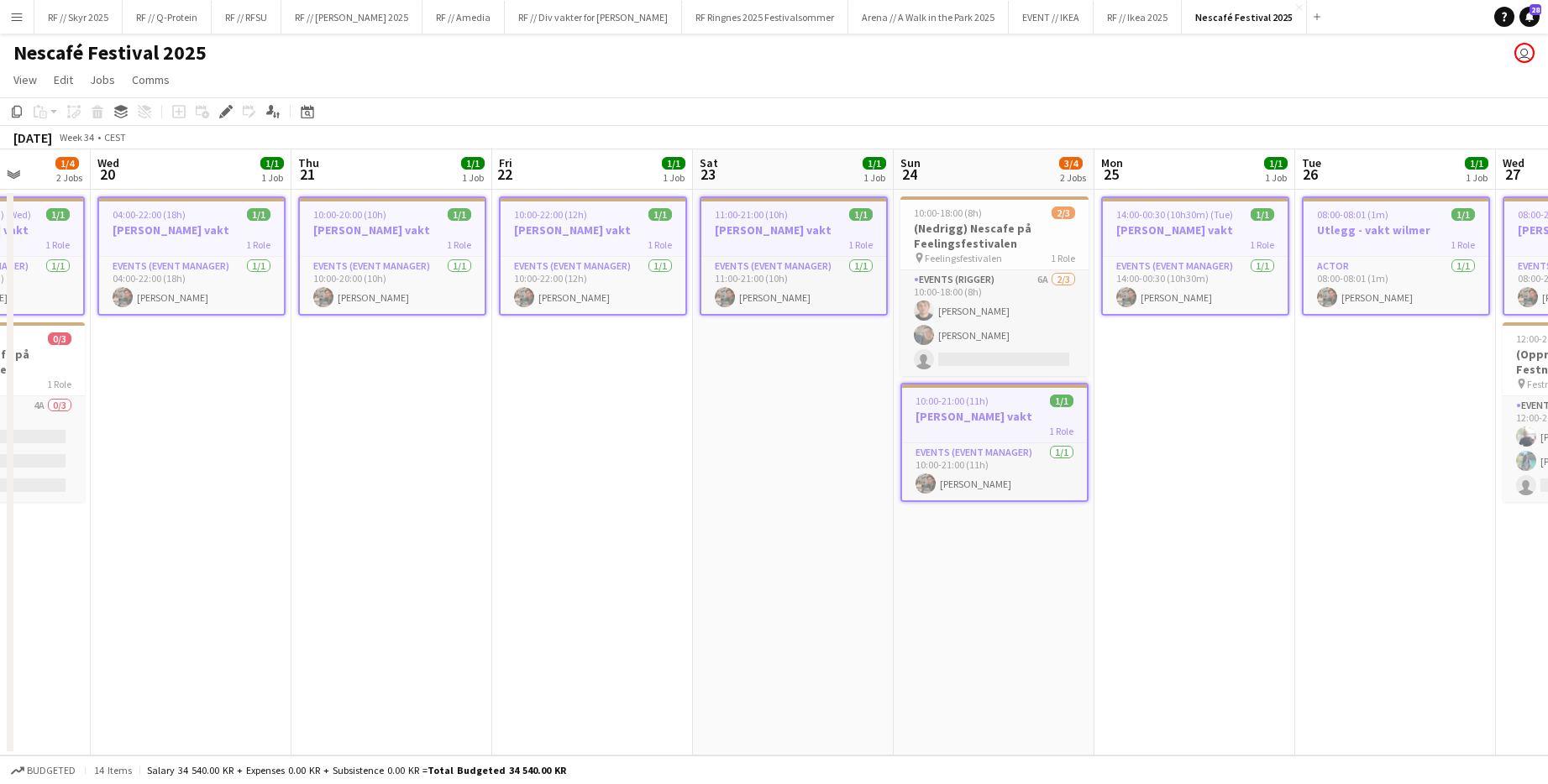
drag, startPoint x: 871, startPoint y: 346, endPoint x: 1245, endPoint y: 334, distance: 374.2
click at [842, 334] on app-calendar-viewport "Sun 17 Mon 18 1/1 1 Job Tue 19 1/4 2 Jobs Wed 20 1/1 1 Job Thu 21 1/1 1 Job Fri…" at bounding box center [774, 452] width 1548 height 606
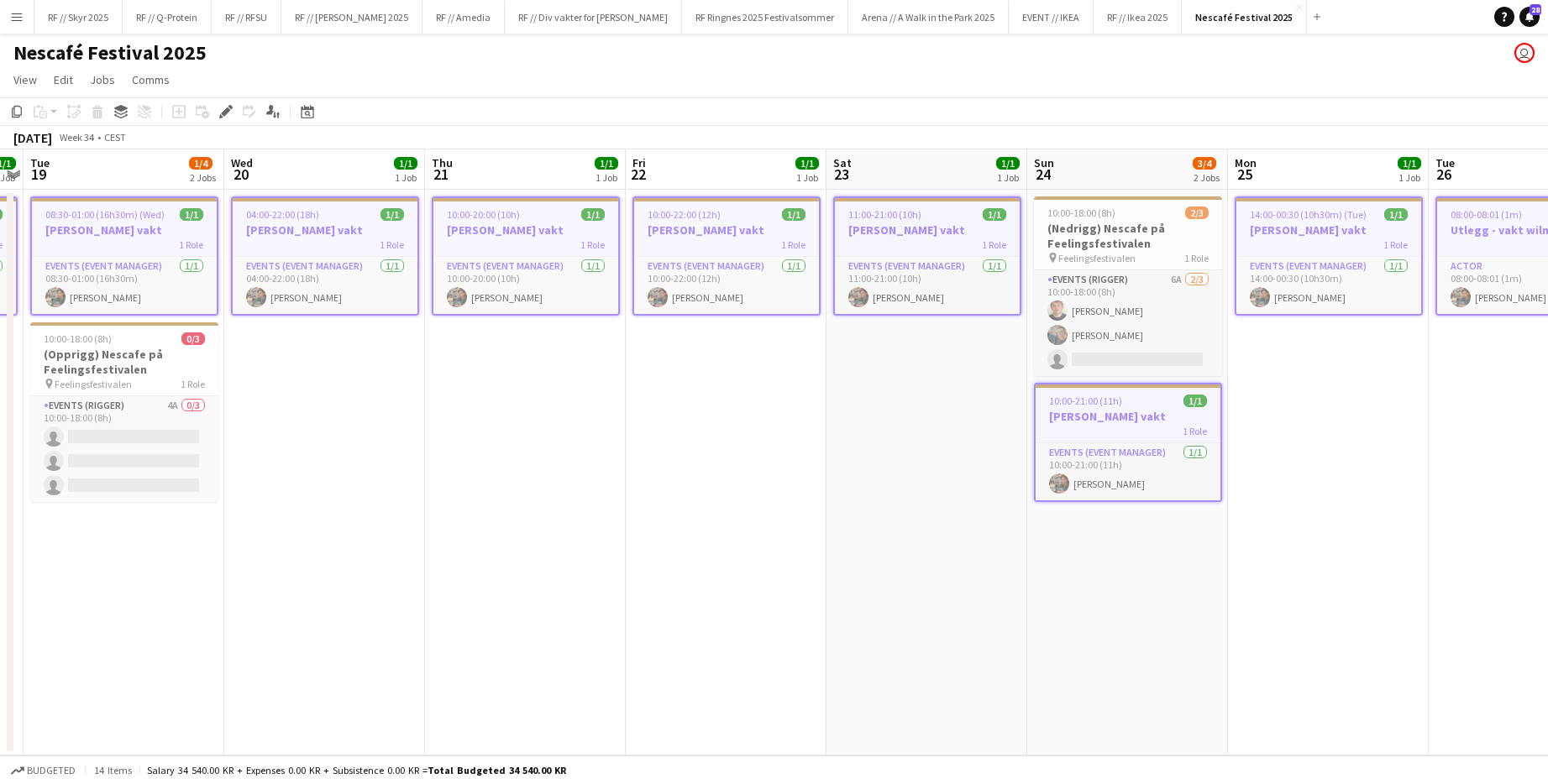
scroll to position [0, 537]
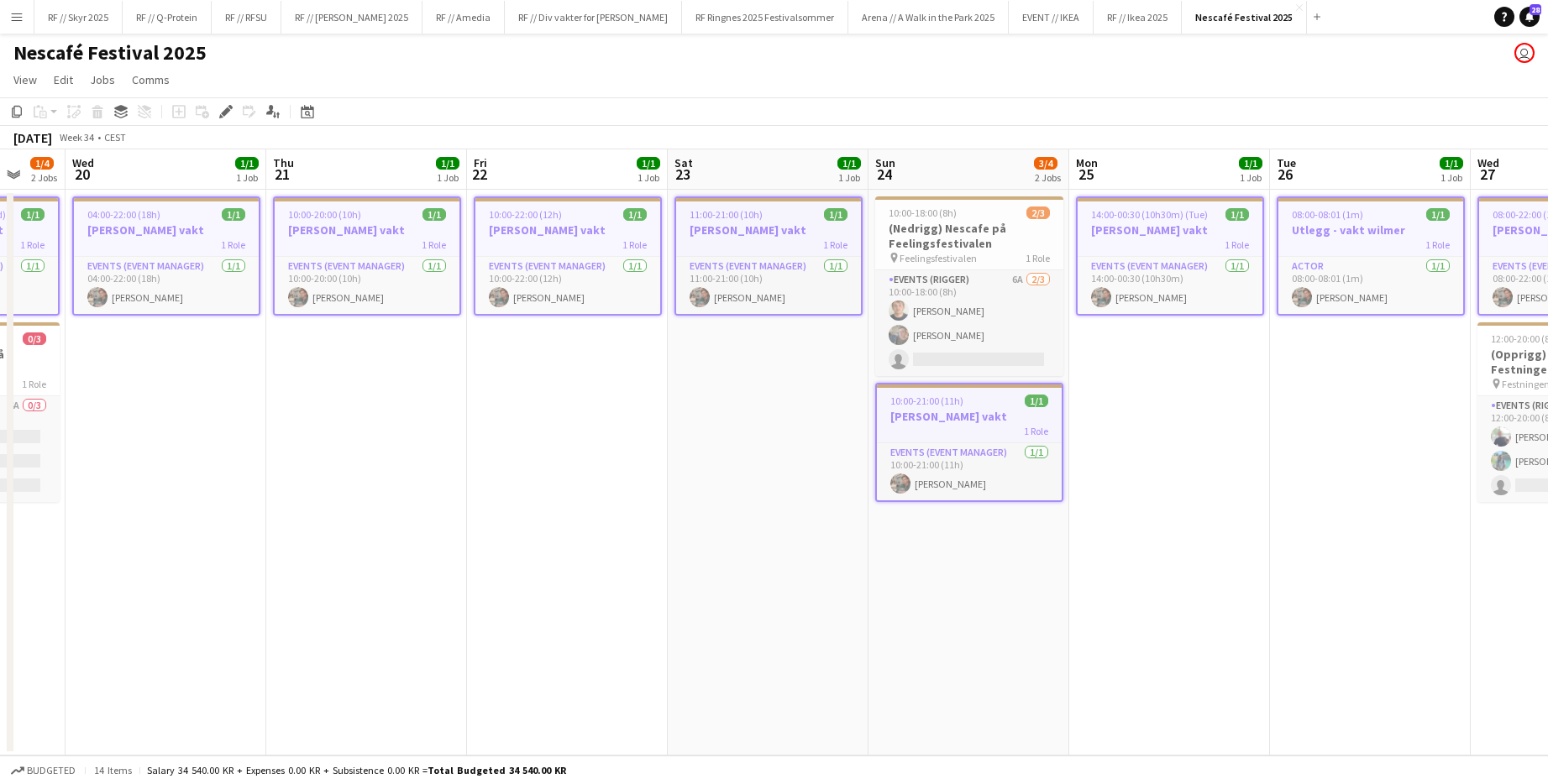
drag, startPoint x: 710, startPoint y: 374, endPoint x: 877, endPoint y: 363, distance: 167.4
click at [842, 363] on app-calendar-viewport "Sun 17 Mon 18 1/1 1 Job Tue 19 1/4 2 Jobs Wed 20 1/1 1 Job Thu 21 1/1 1 Job Fri…" at bounding box center [774, 452] width 1548 height 606
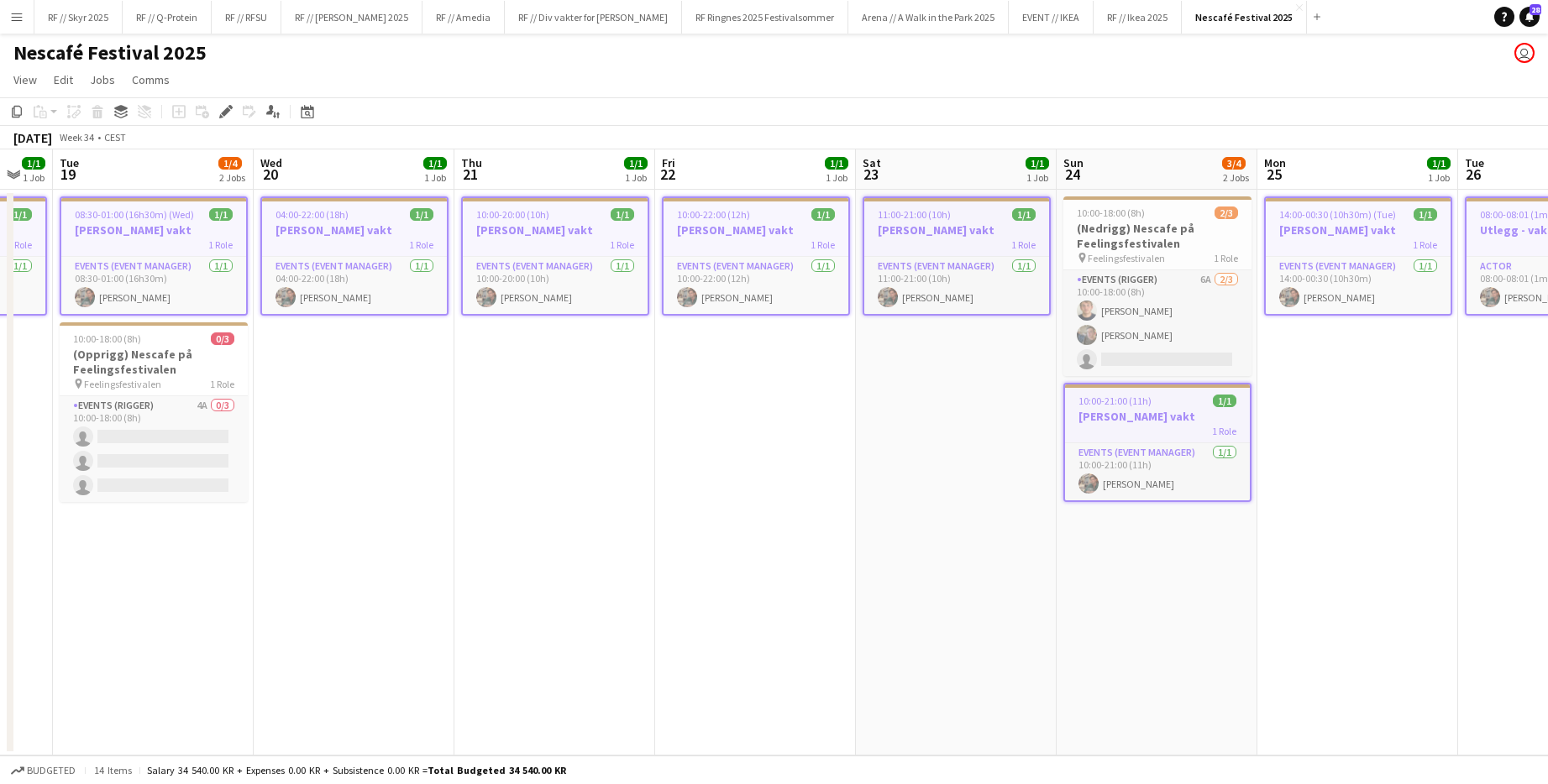
drag, startPoint x: 951, startPoint y: 381, endPoint x: 939, endPoint y: 381, distance: 12.0
click at [842, 381] on app-calendar-viewport "Sat 16 Sun 17 Mon 18 1/1 1 Job Tue 19 1/4 2 Jobs Wed 20 1/1 1 Job Thu 21 1/1 1 …" at bounding box center [774, 452] width 1548 height 606
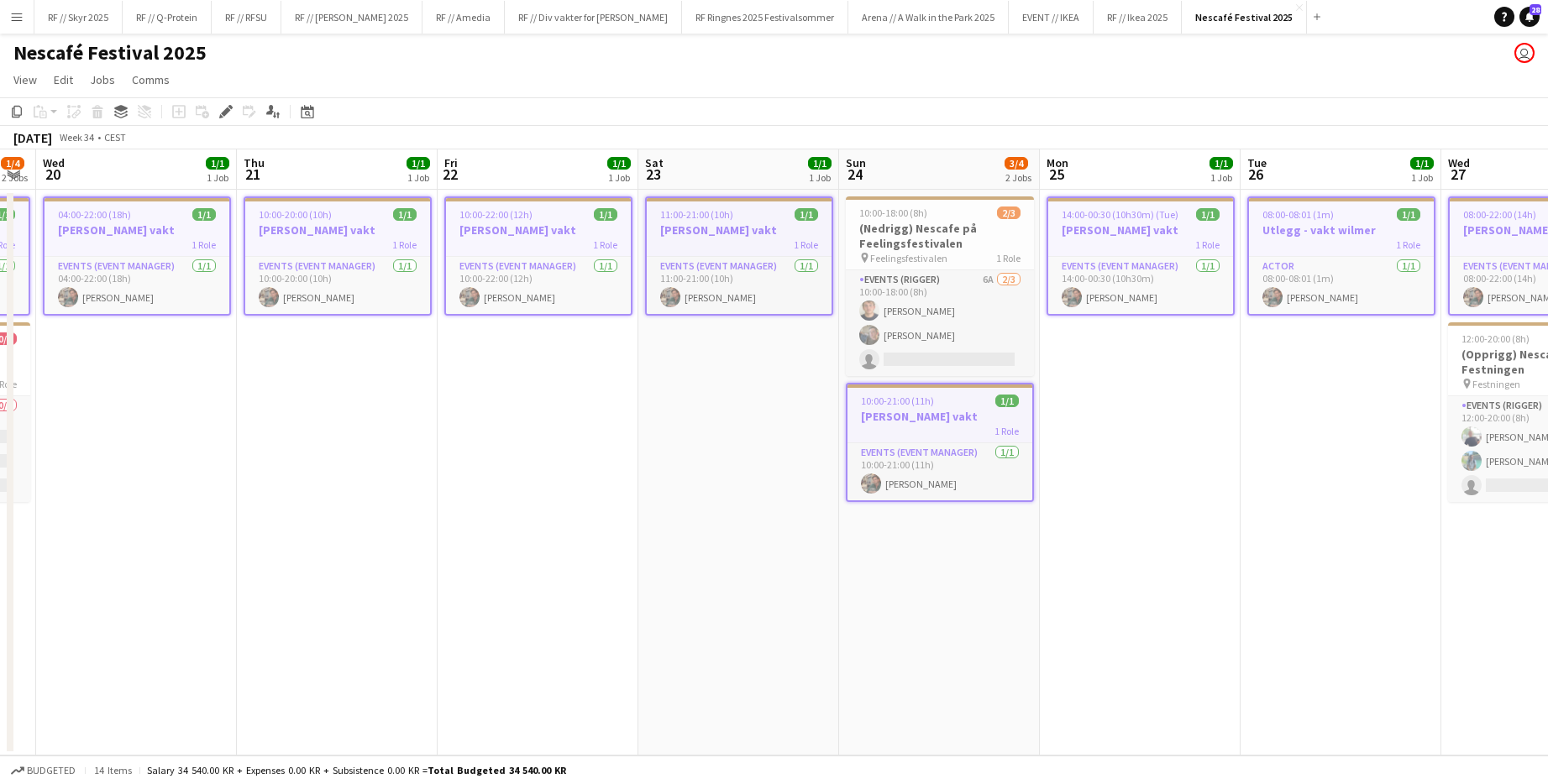
drag, startPoint x: 939, startPoint y: 381, endPoint x: 721, endPoint y: 391, distance: 218.2
click at [721, 391] on app-calendar-viewport "Sun 17 Mon 18 1/1 1 Job Tue 19 1/4 2 Jobs Wed 20 1/1 1 Job Thu 21 1/1 1 Job Fri…" at bounding box center [774, 452] width 1548 height 606
click at [573, 222] on h3 "[PERSON_NAME] vakt" at bounding box center [537, 229] width 185 height 15
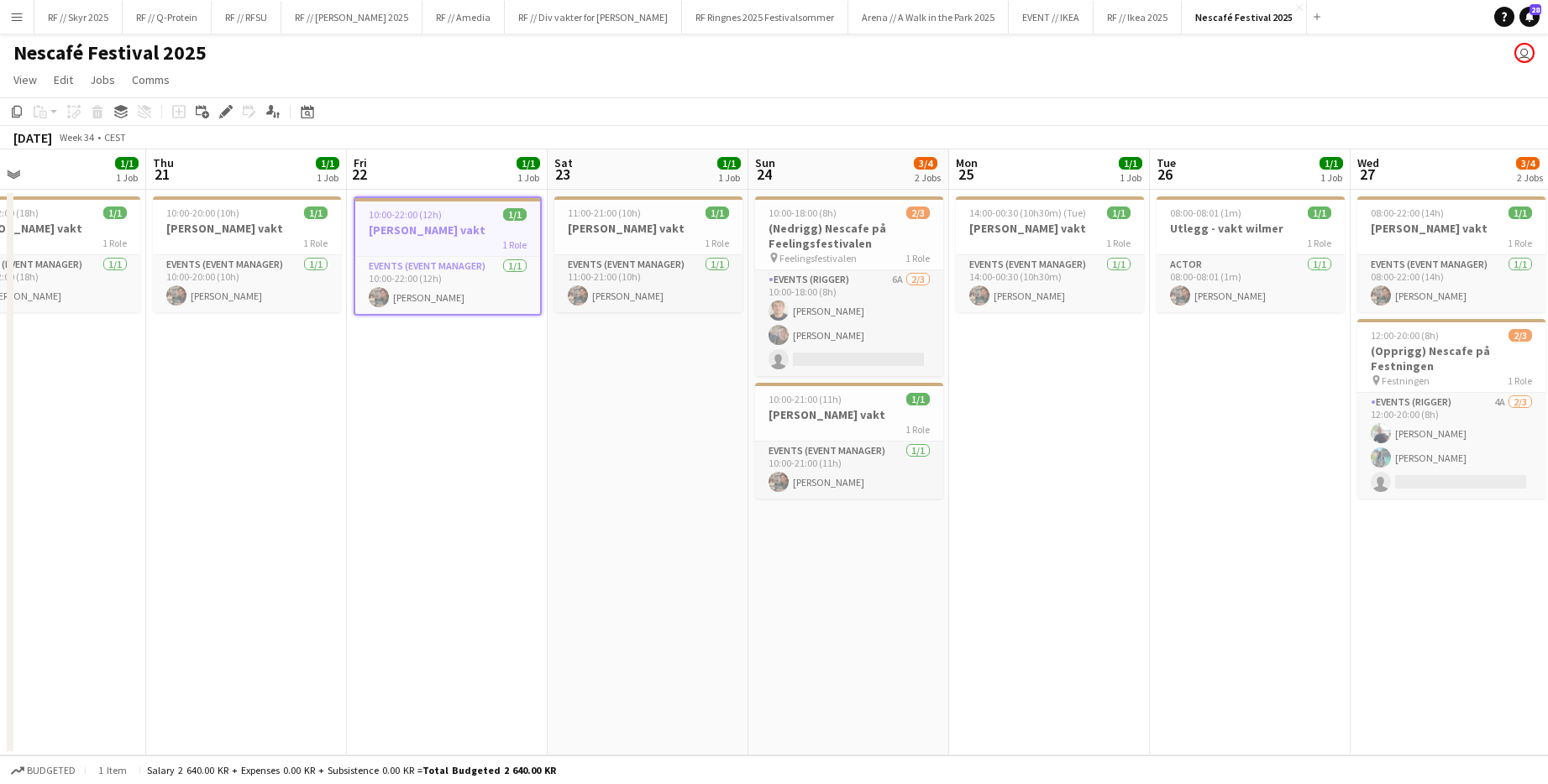
drag, startPoint x: 616, startPoint y: 393, endPoint x: 505, endPoint y: 402, distance: 111.4
click at [506, 402] on app-calendar-viewport "Sun 17 Mon 18 1/1 1 Job Tue 19 1/4 2 Jobs Wed 20 1/1 1 Job Thu 21 1/1 1 Job Fri…" at bounding box center [774, 452] width 1548 height 606
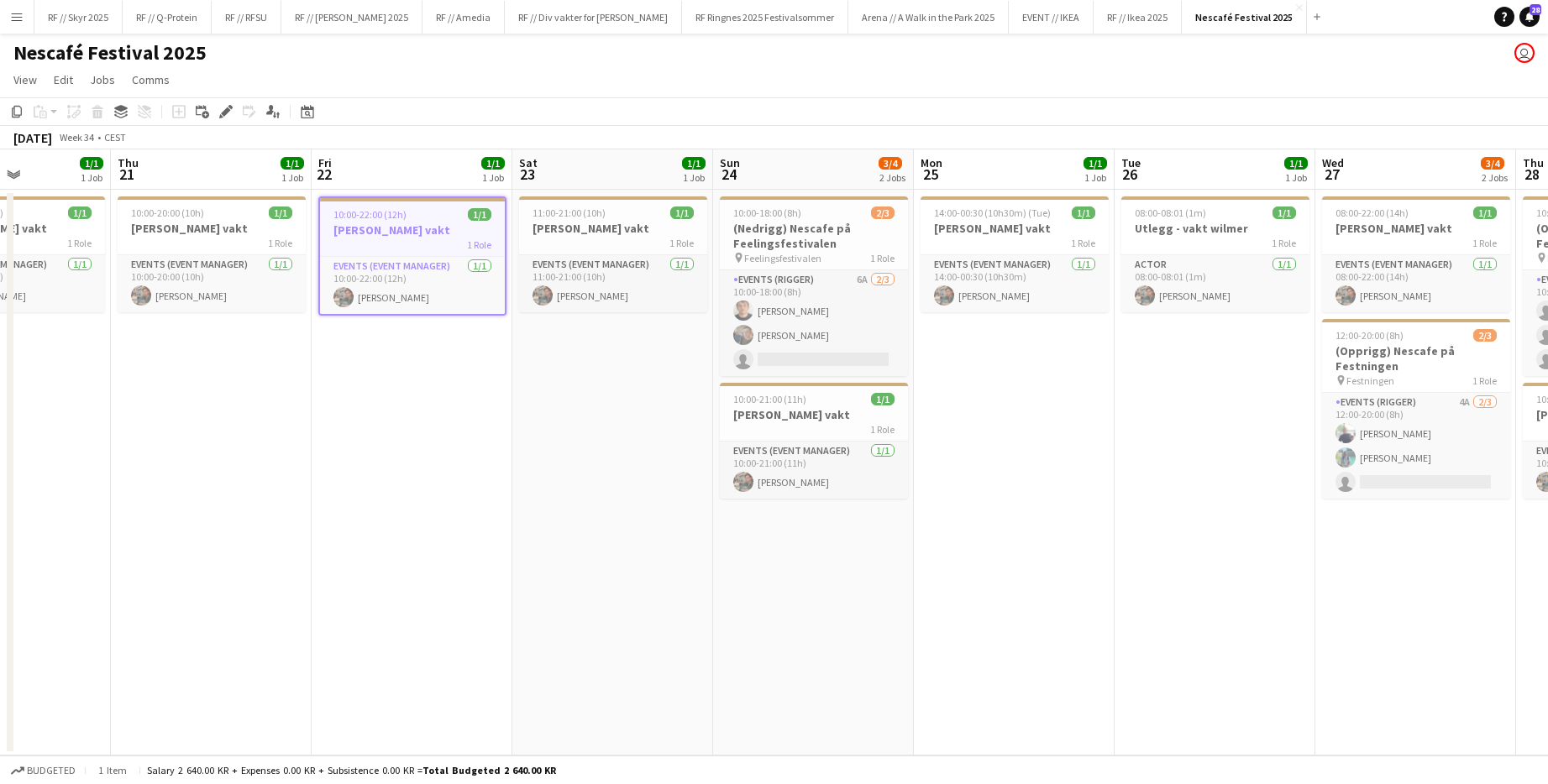
click at [440, 227] on h3 "[PERSON_NAME] vakt" at bounding box center [412, 229] width 185 height 15
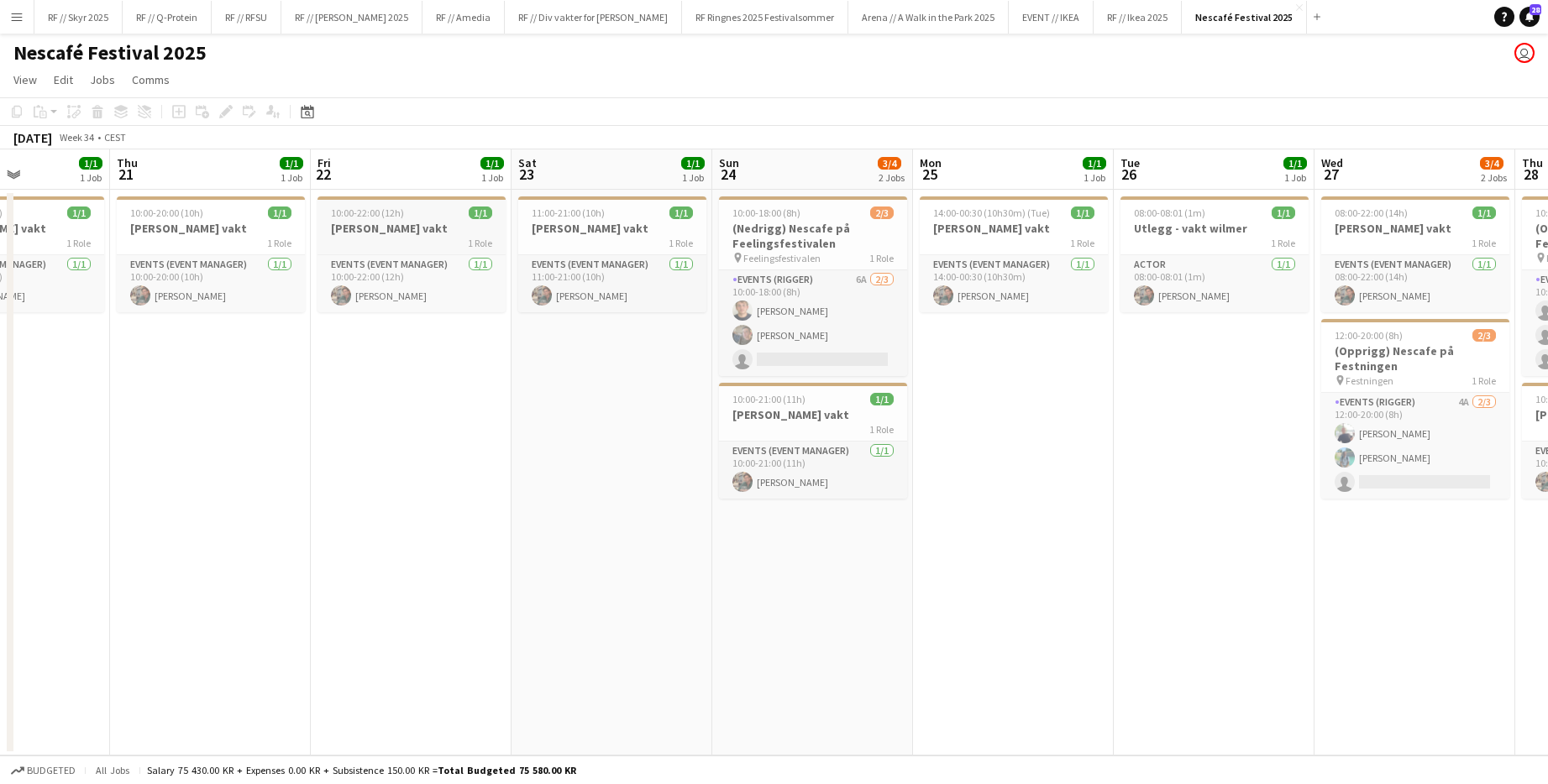
click at [435, 223] on h3 "[PERSON_NAME] vakt" at bounding box center [411, 228] width 188 height 15
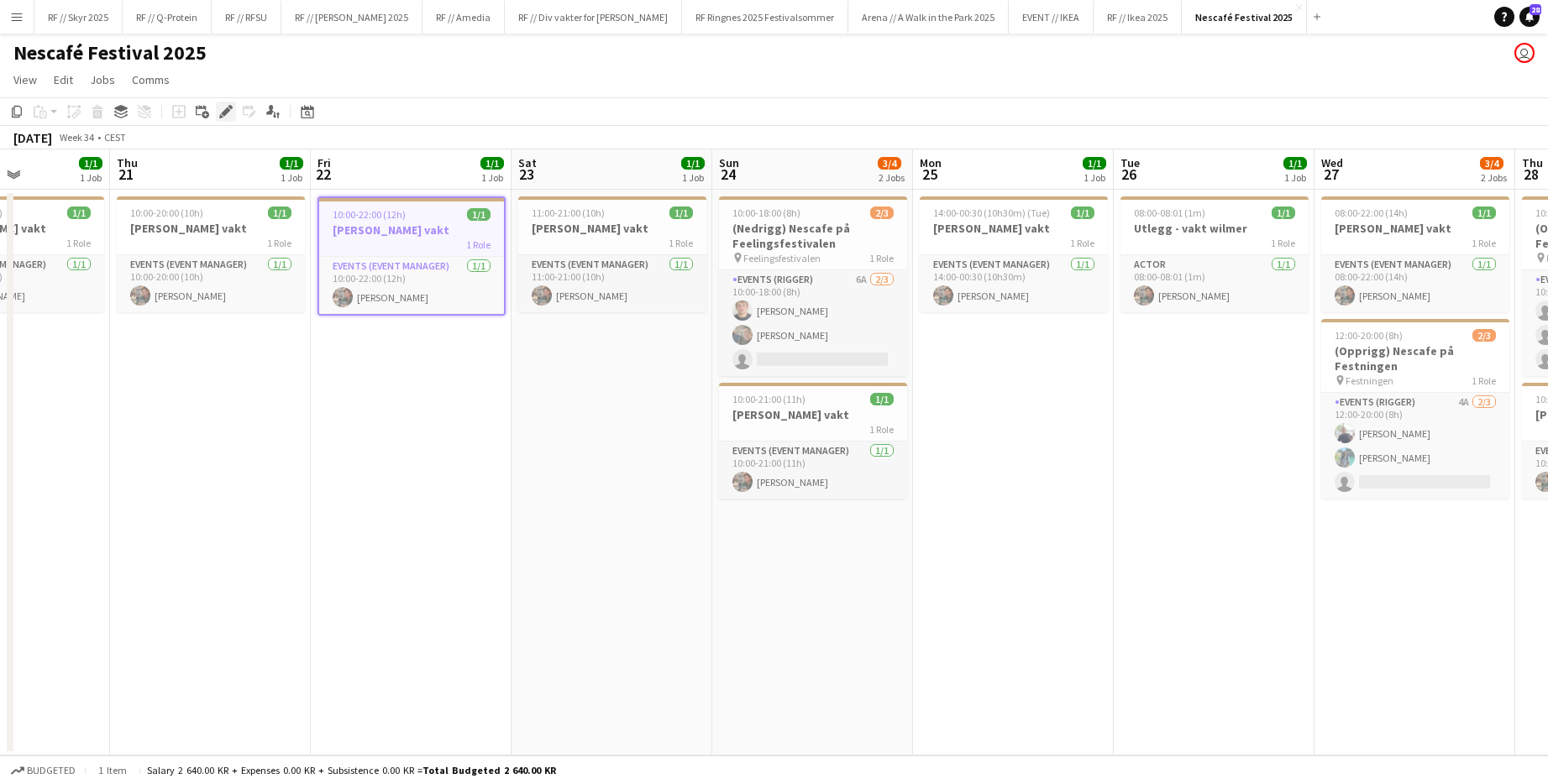
click at [222, 113] on icon at bounding box center [225, 112] width 9 height 9
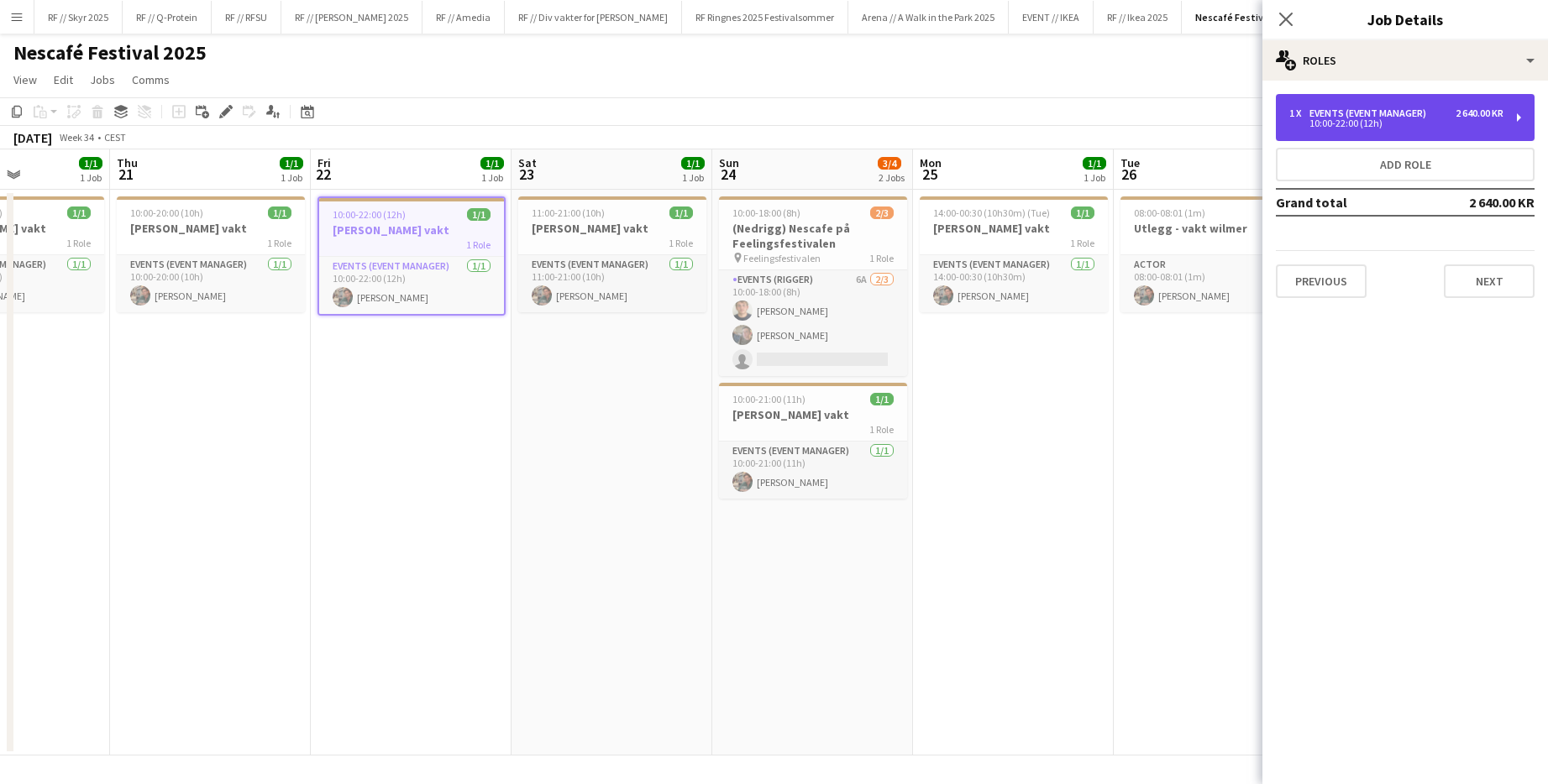
click at [842, 128] on div "1 x Events (Event Manager) 2 640.00 KR 10:00-22:00 (12h)" at bounding box center [1405, 117] width 259 height 47
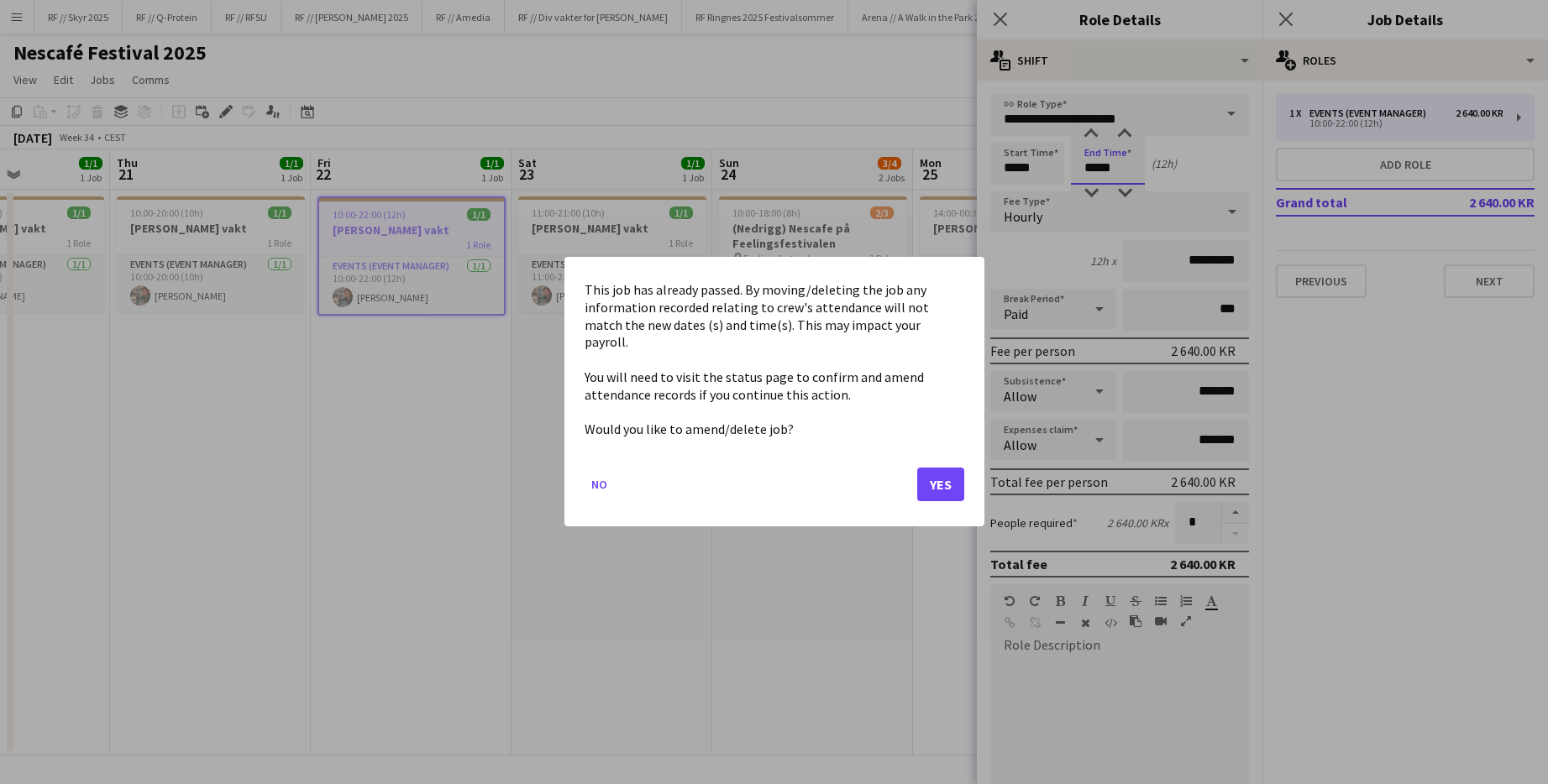
click at [842, 174] on body "Menu Boards Boards Boards All jobs Status Workforce Workforce My Workforce Recr…" at bounding box center [774, 392] width 1548 height 784
click at [842, 480] on button "Yes" at bounding box center [941, 486] width 47 height 34
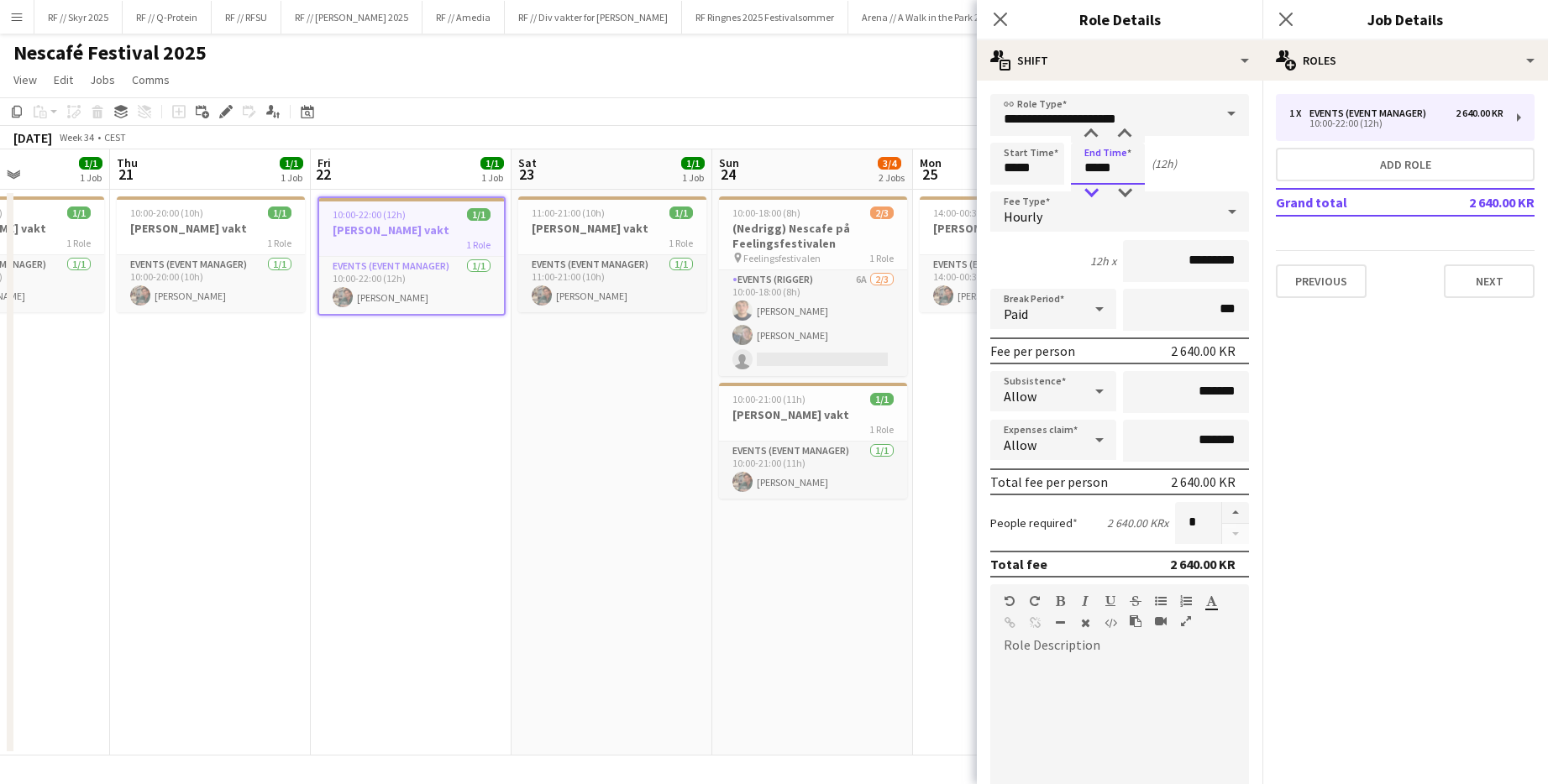
click at [842, 186] on div at bounding box center [1091, 193] width 34 height 17
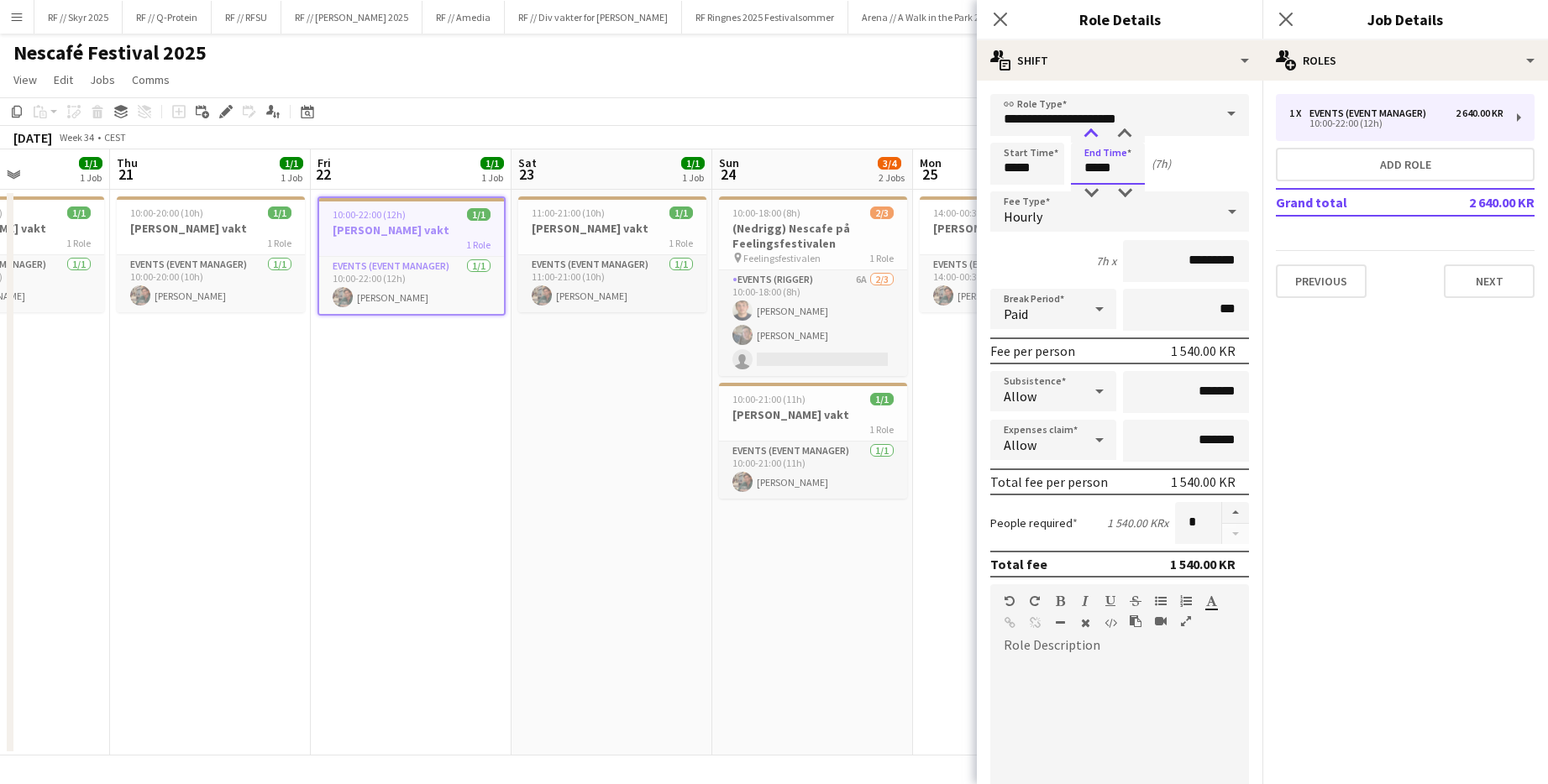
type input "*****"
click at [842, 135] on div at bounding box center [1091, 134] width 34 height 17
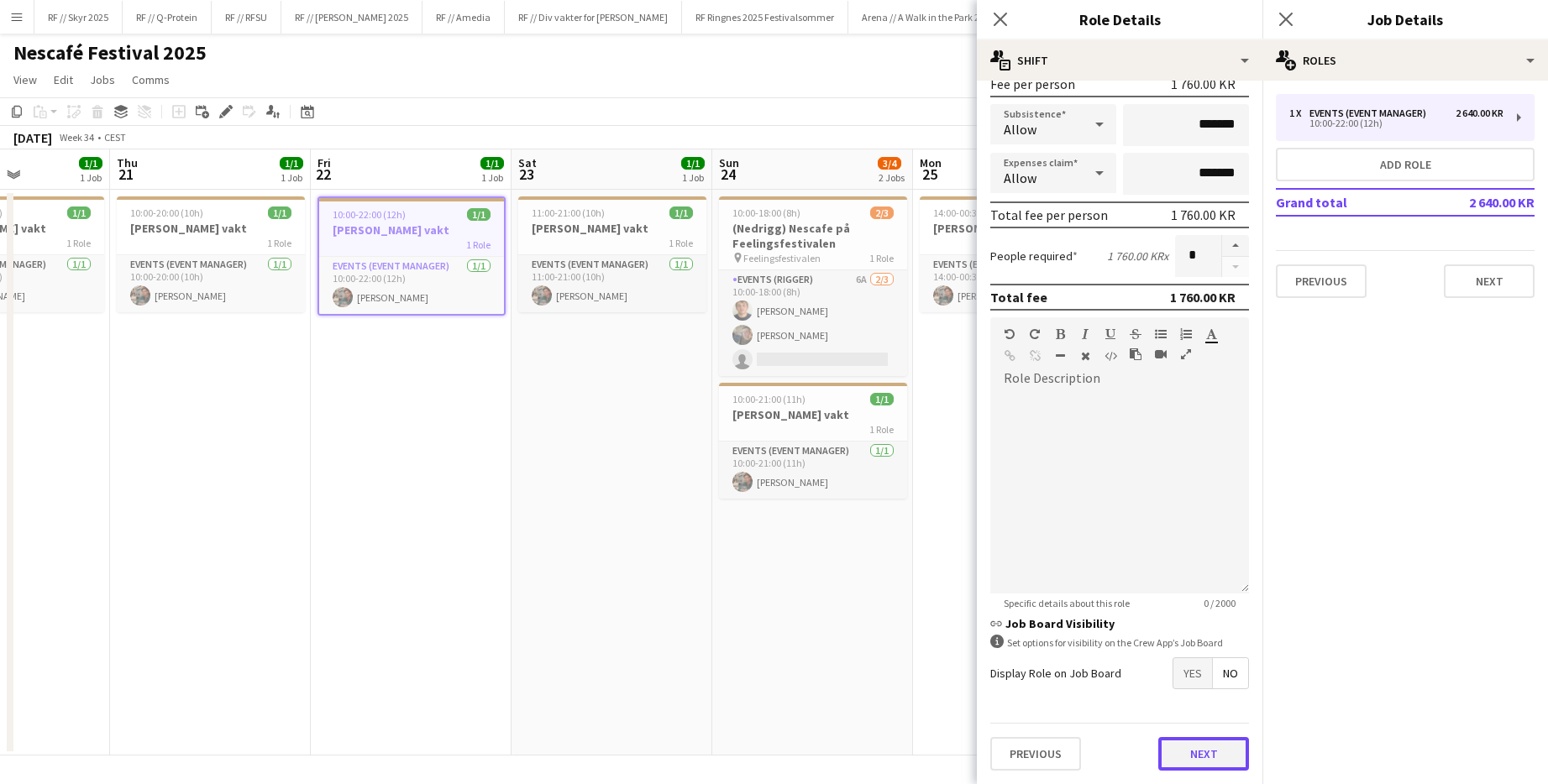
click at [842, 757] on button "Next" at bounding box center [1203, 754] width 91 height 34
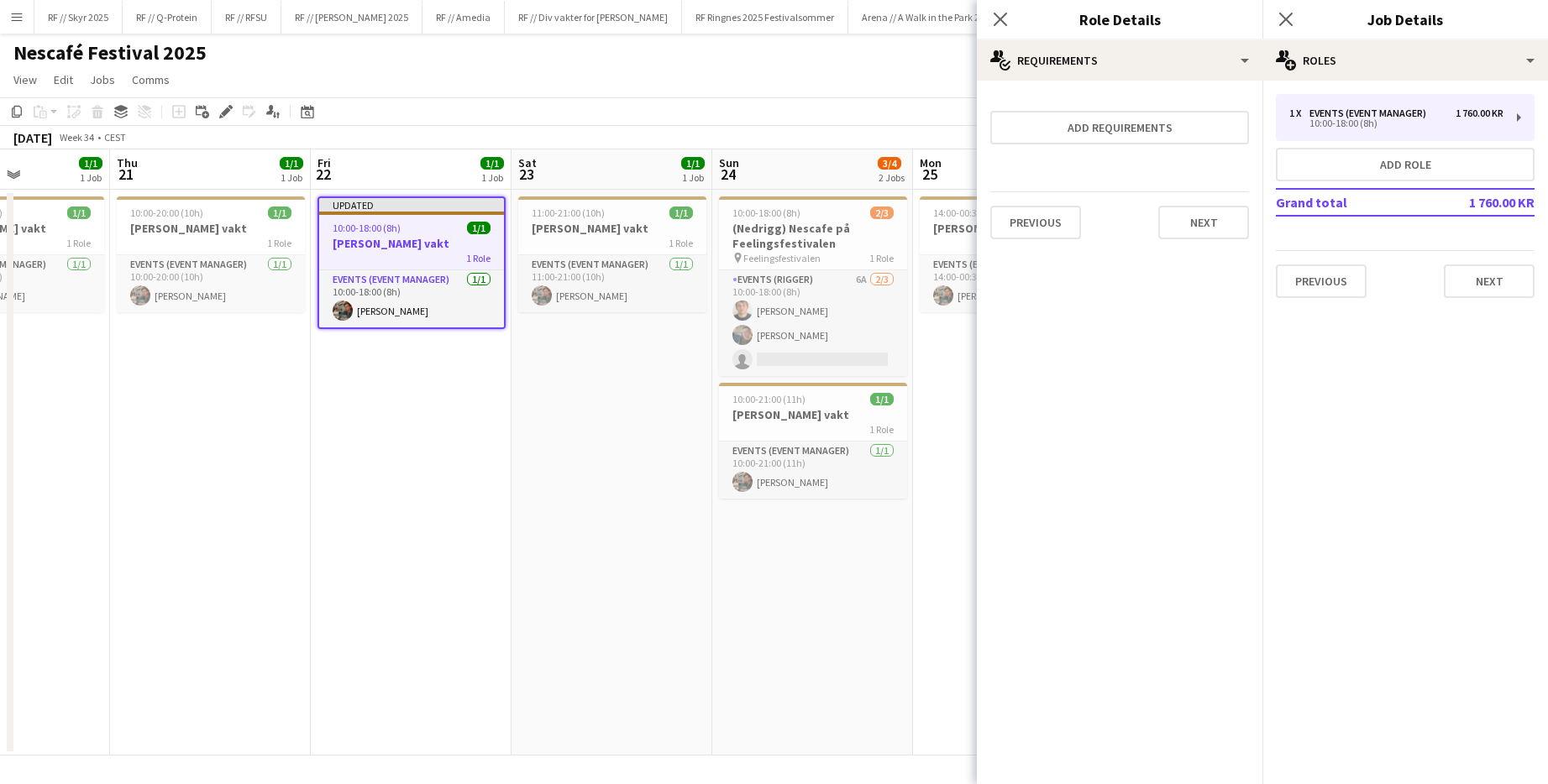
scroll to position [0, 0]
click at [583, 621] on app-date-cell "11:00-21:00 (10h) 1/1 [PERSON_NAME] vakt 1 Role Events (Event Manager) [DATE] 1…" at bounding box center [611, 472] width 201 height 566
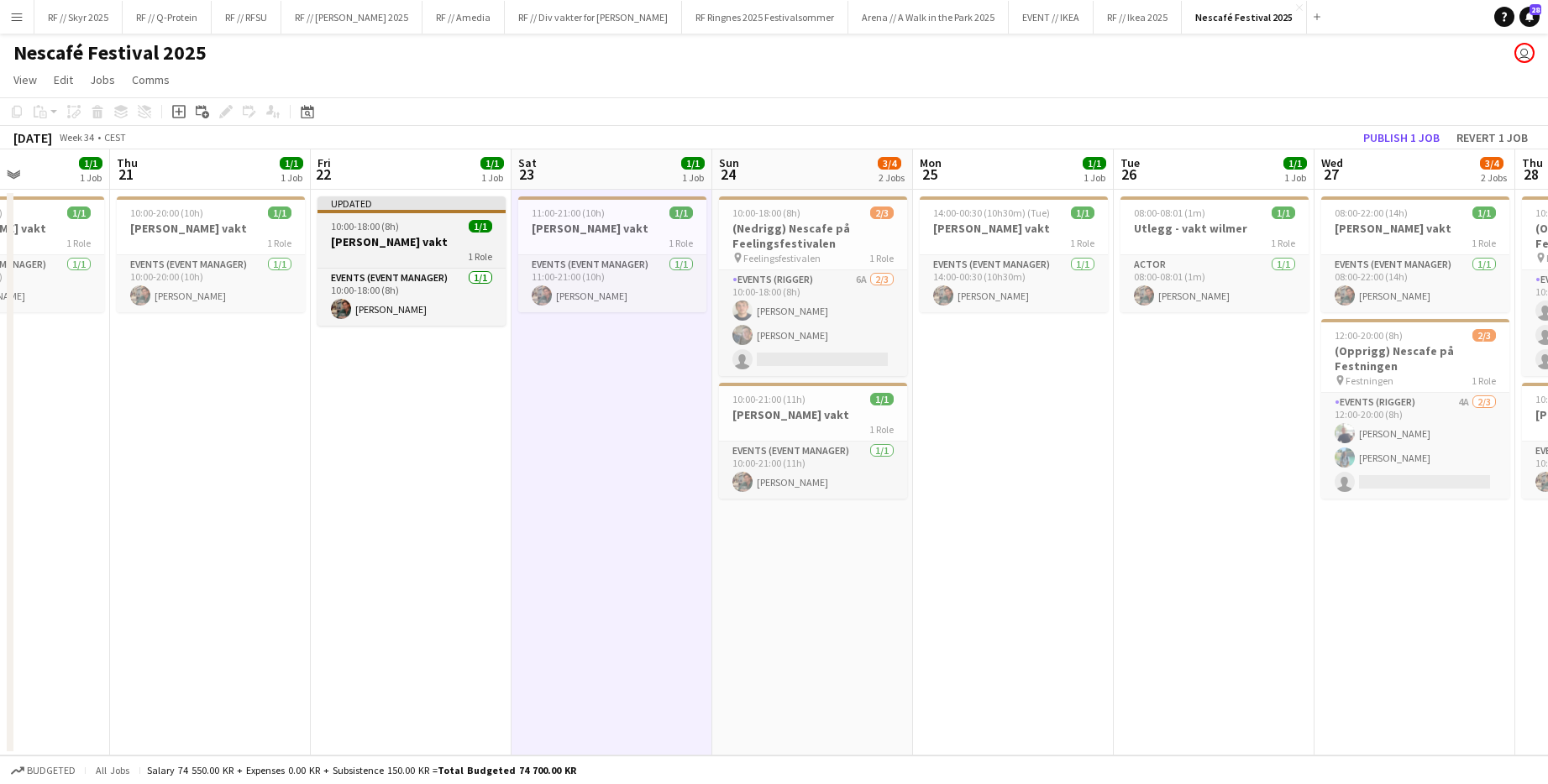
click at [428, 256] on div "1 Role" at bounding box center [411, 255] width 188 height 13
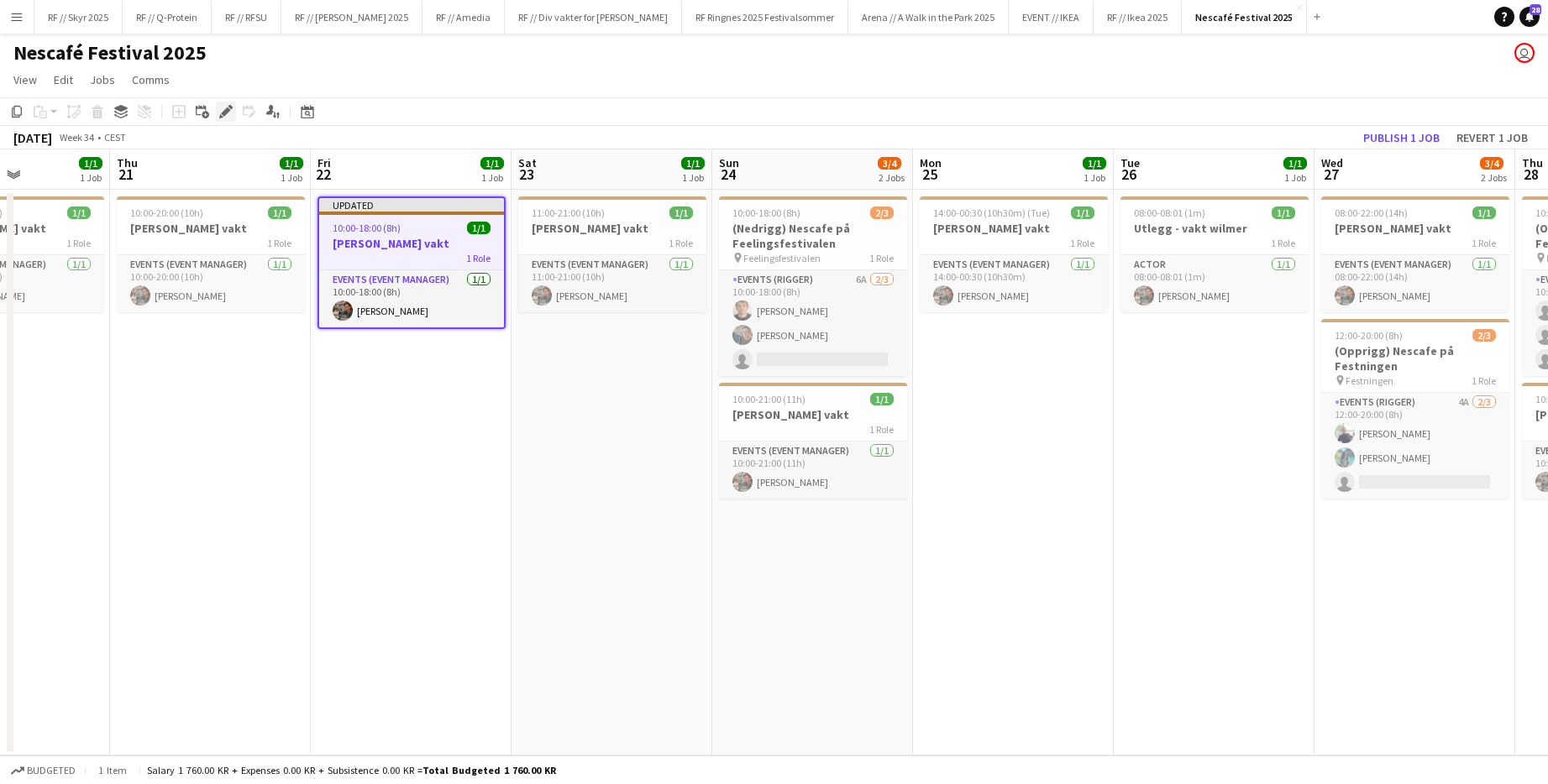
click at [232, 112] on div "Edit" at bounding box center [226, 112] width 21 height 21
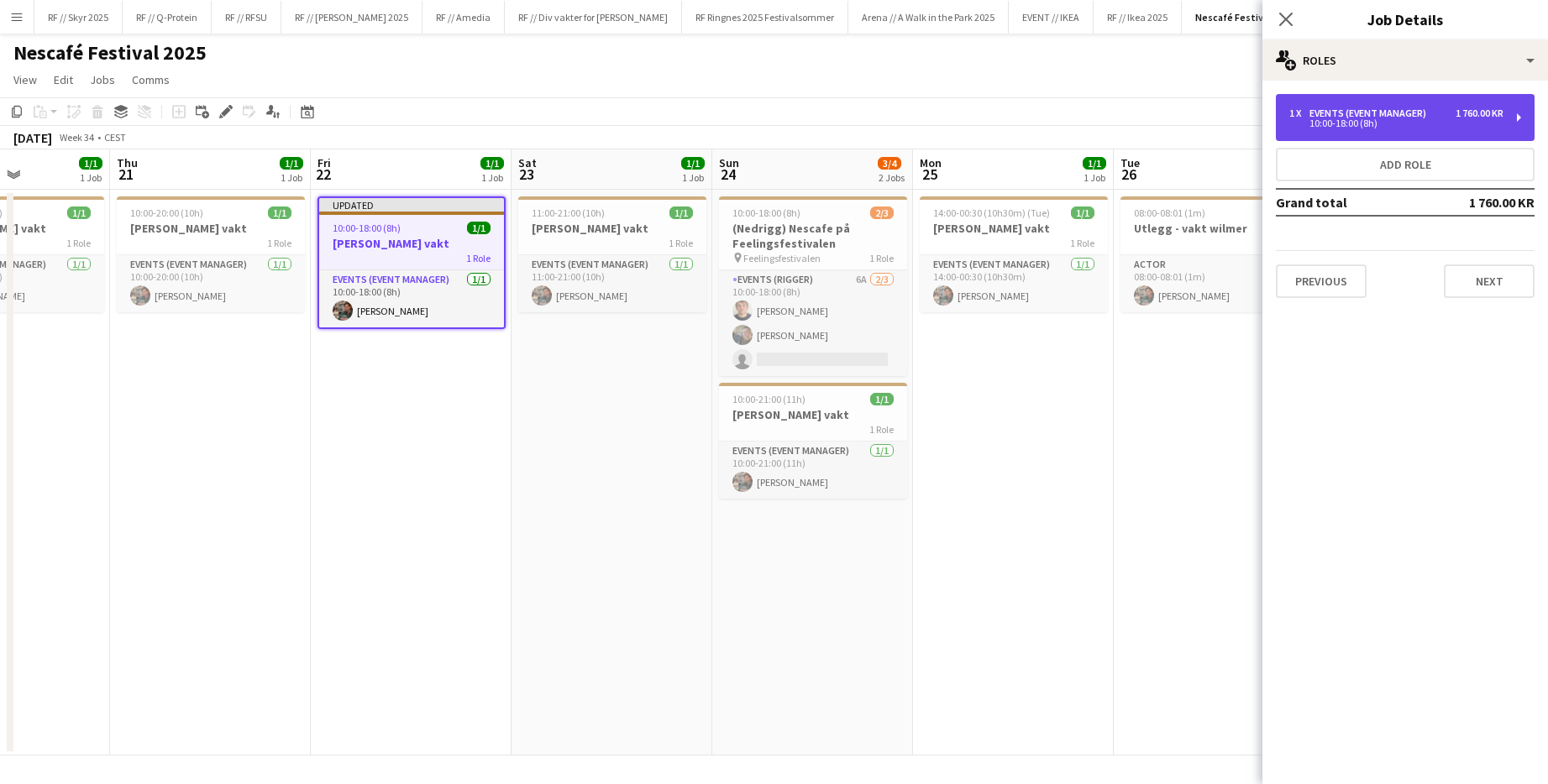
click at [842, 125] on div "10:00-18:00 (8h)" at bounding box center [1396, 122] width 214 height 8
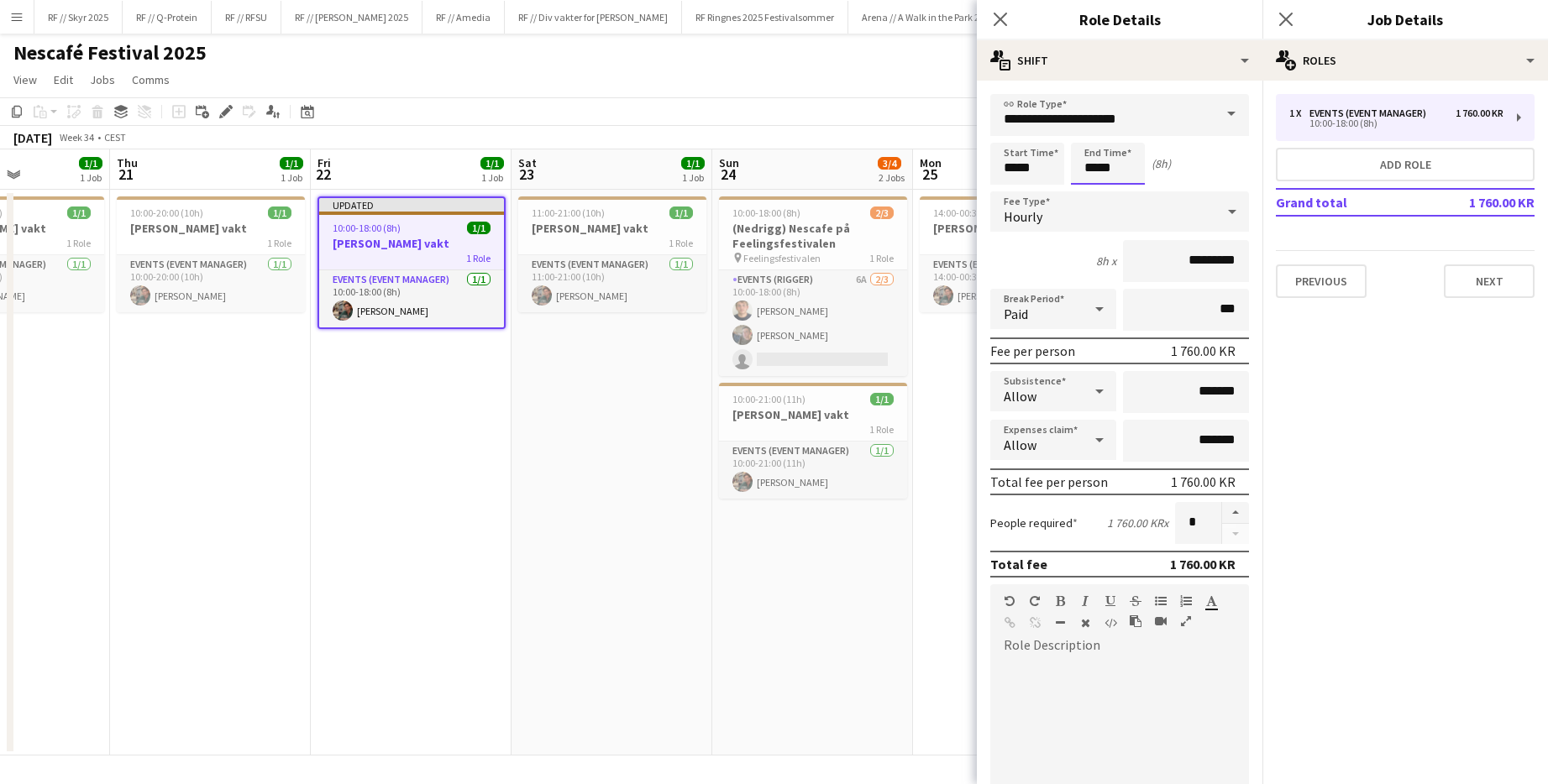
click at [842, 162] on body "Menu Boards Boards Boards All jobs Status Workforce Workforce My Workforce Recr…" at bounding box center [774, 392] width 1548 height 784
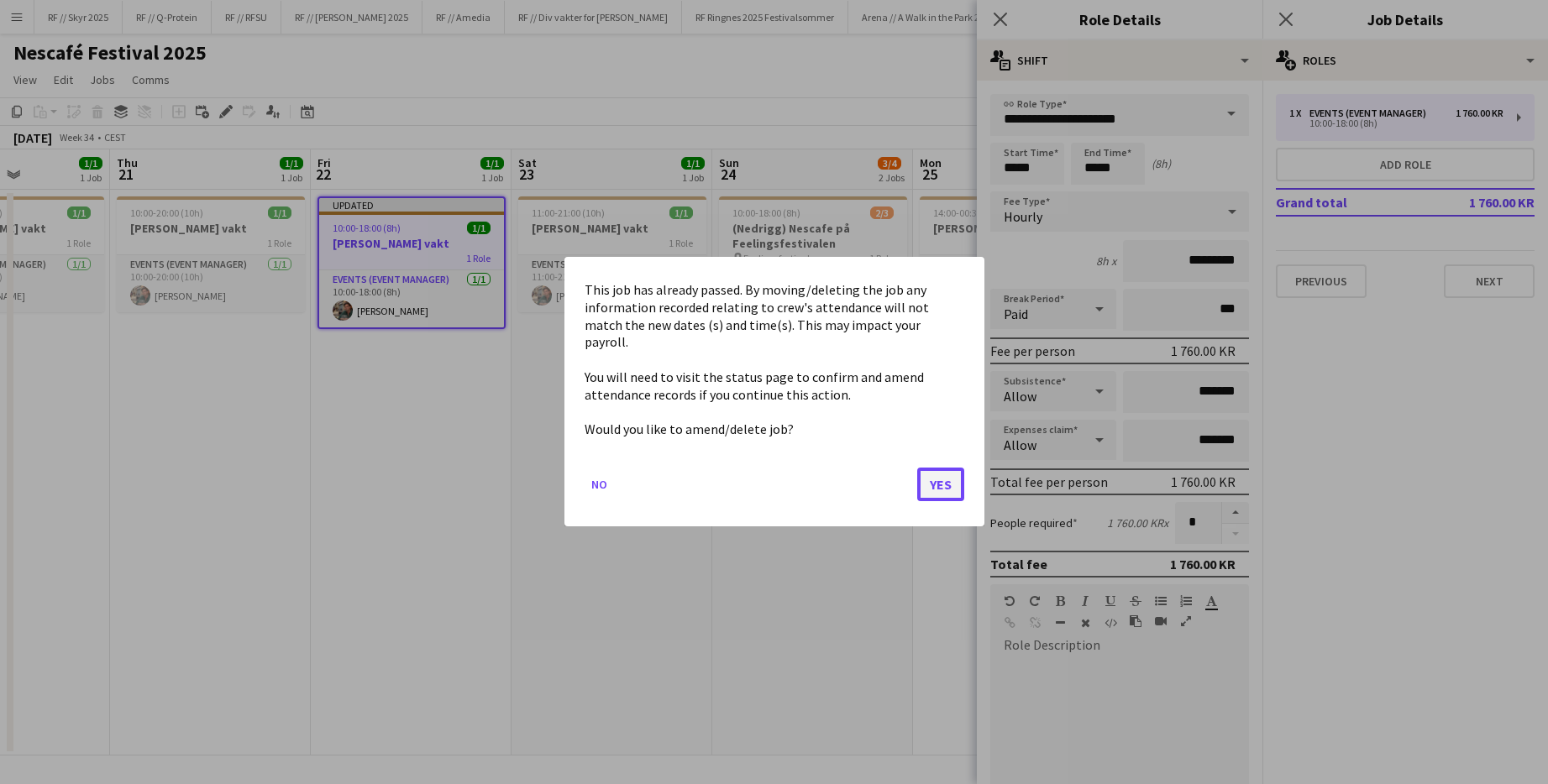
click at [842, 480] on button "Yes" at bounding box center [941, 486] width 47 height 34
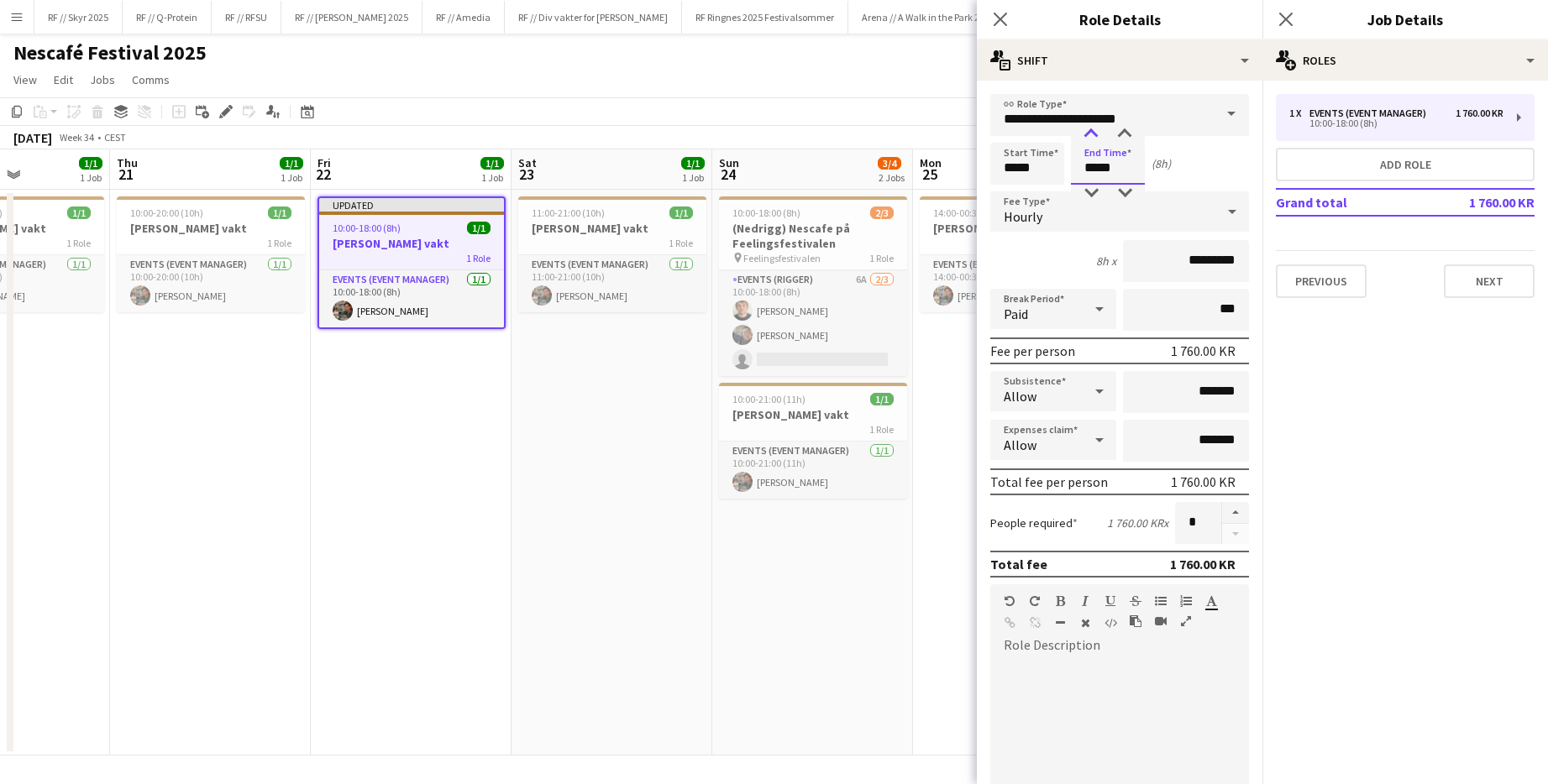
type input "*****"
click at [842, 133] on div at bounding box center [1091, 134] width 34 height 17
click at [810, 570] on app-date-cell "10:00-18:00 (8h) 2/3 (Nedrigg) Nescafe på Feelingsfestivalen pin Feelingsfestiv…" at bounding box center [812, 472] width 201 height 566
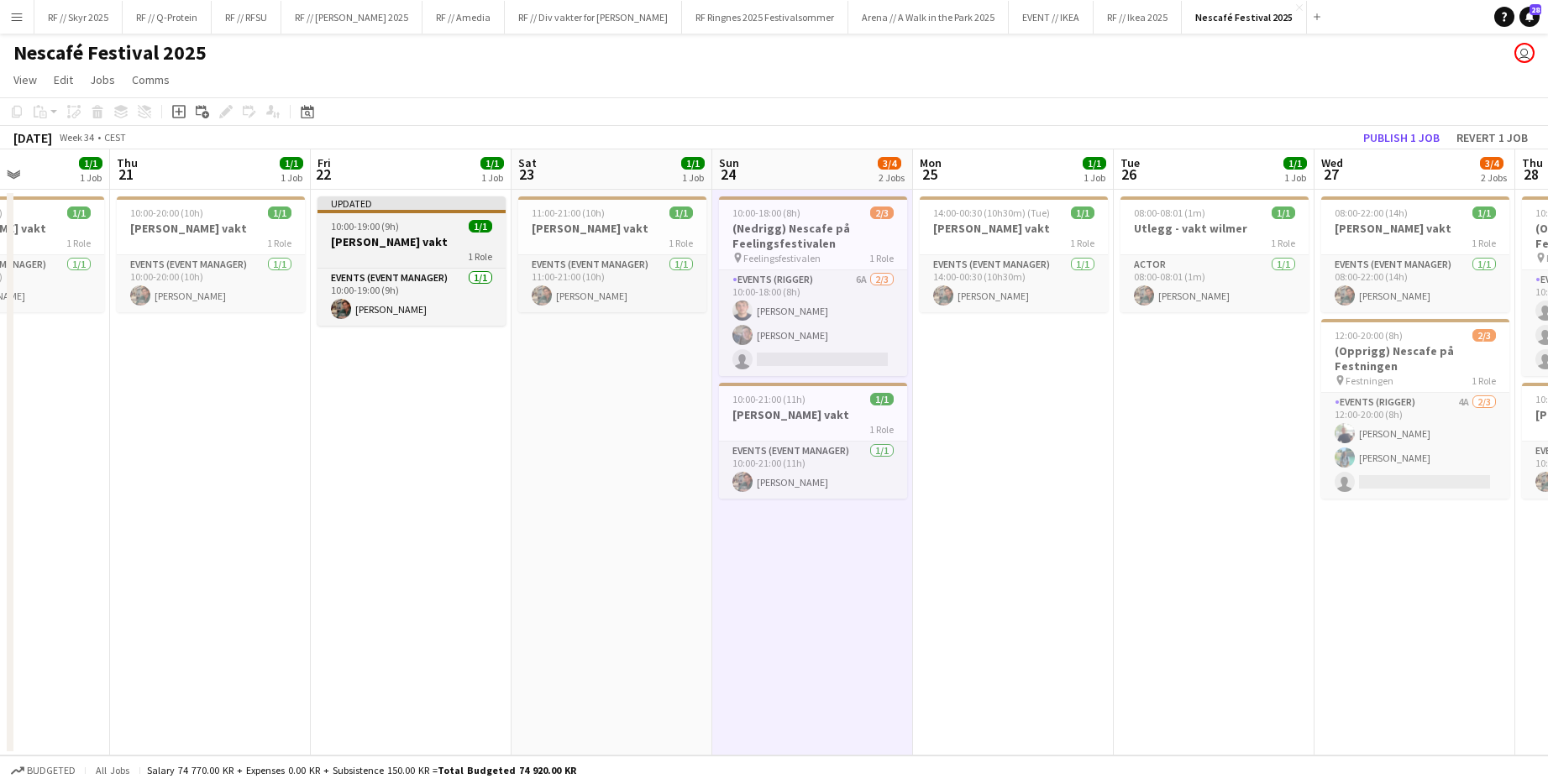
click at [423, 261] on div "1 Role" at bounding box center [411, 255] width 188 height 13
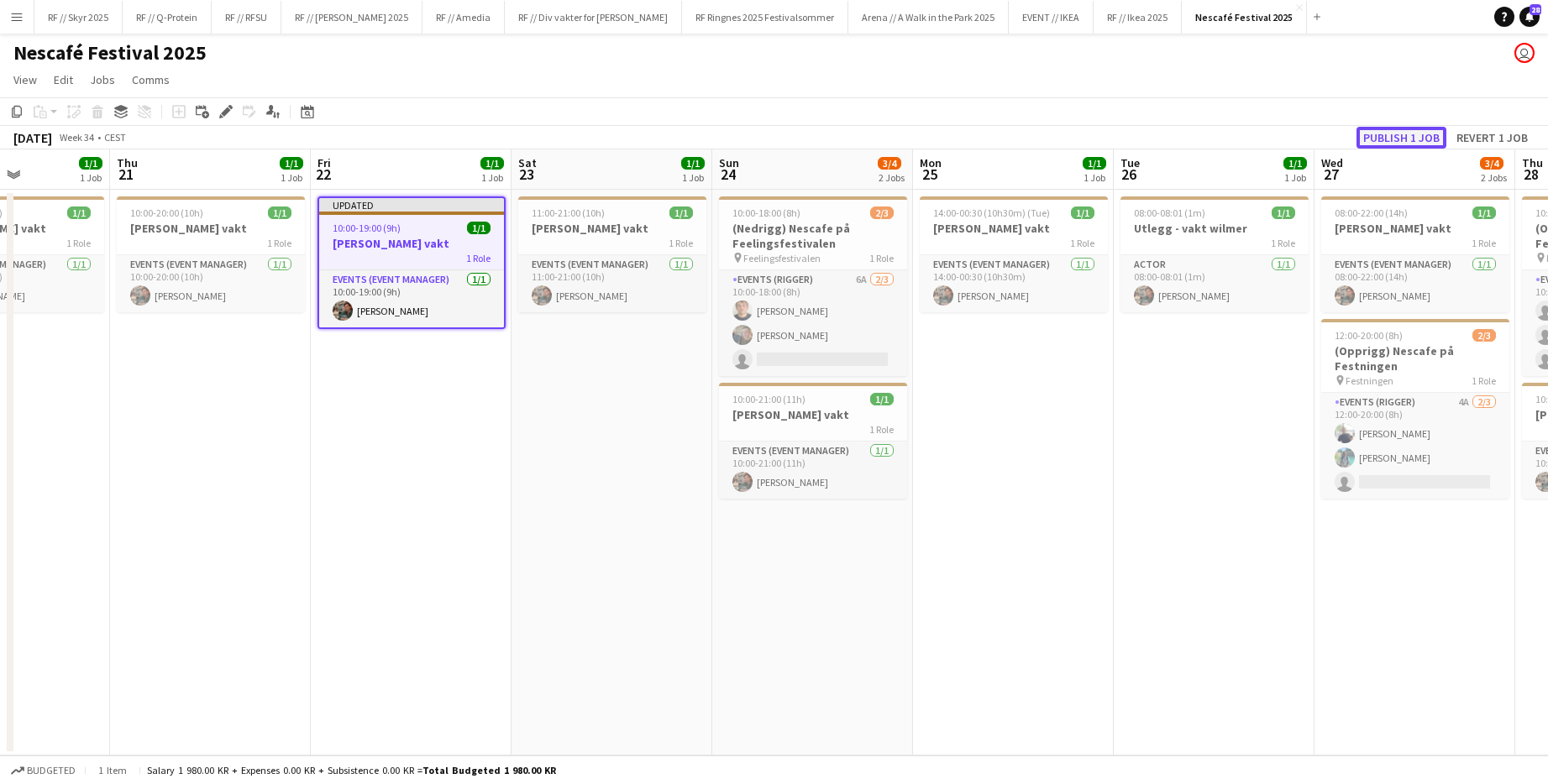
click at [842, 133] on button "Publish 1 job" at bounding box center [1401, 138] width 90 height 21
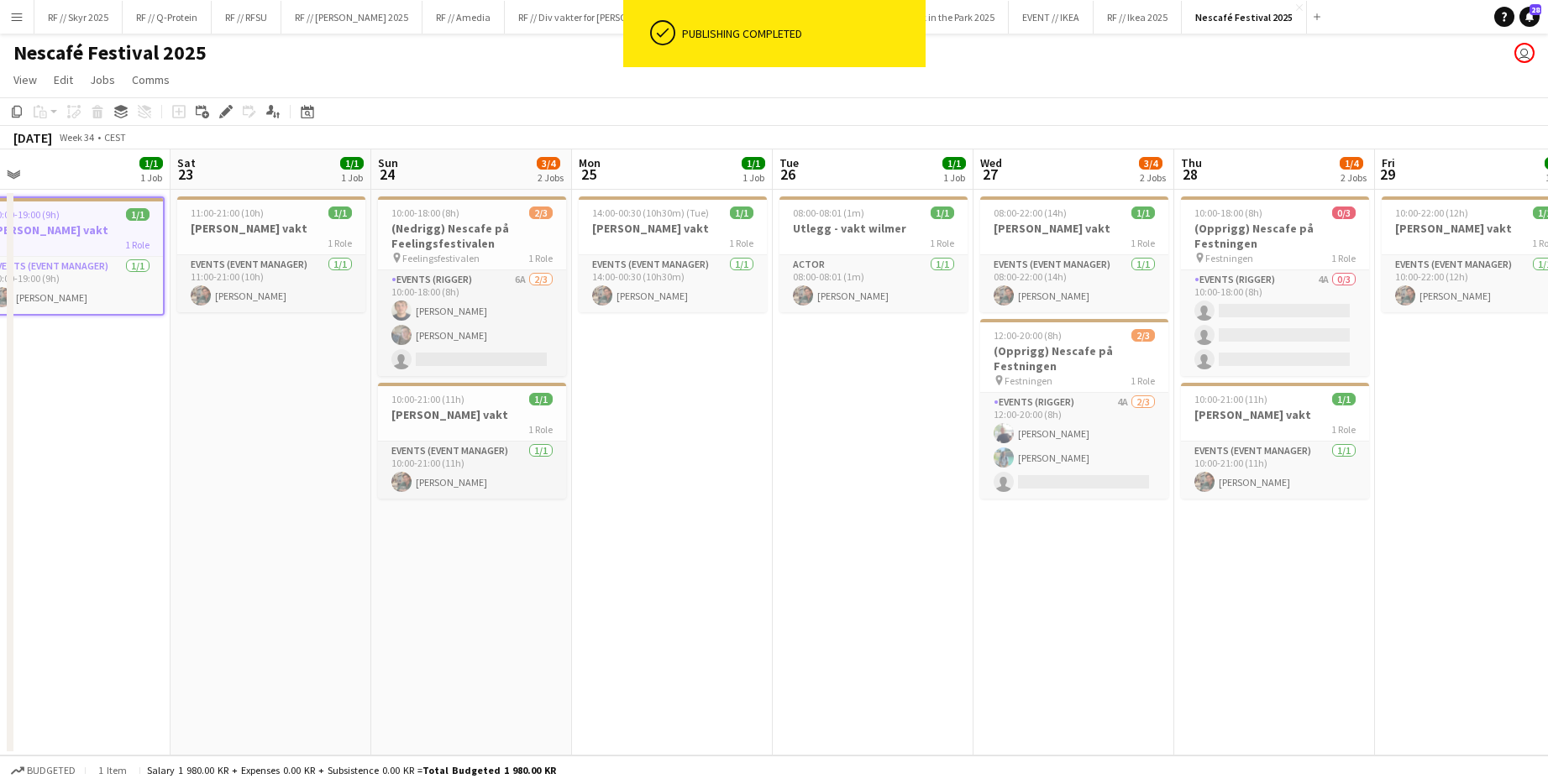
drag, startPoint x: 1314, startPoint y: 557, endPoint x: 929, endPoint y: 565, distance: 385.1
click at [842, 582] on app-calendar-viewport "Tue 19 1/4 2 Jobs Wed 20 1/1 1 Job Thu 21 1/1 1 Job Fri 22 1/1 1 Job Sat 23 1/1…" at bounding box center [774, 452] width 1548 height 606
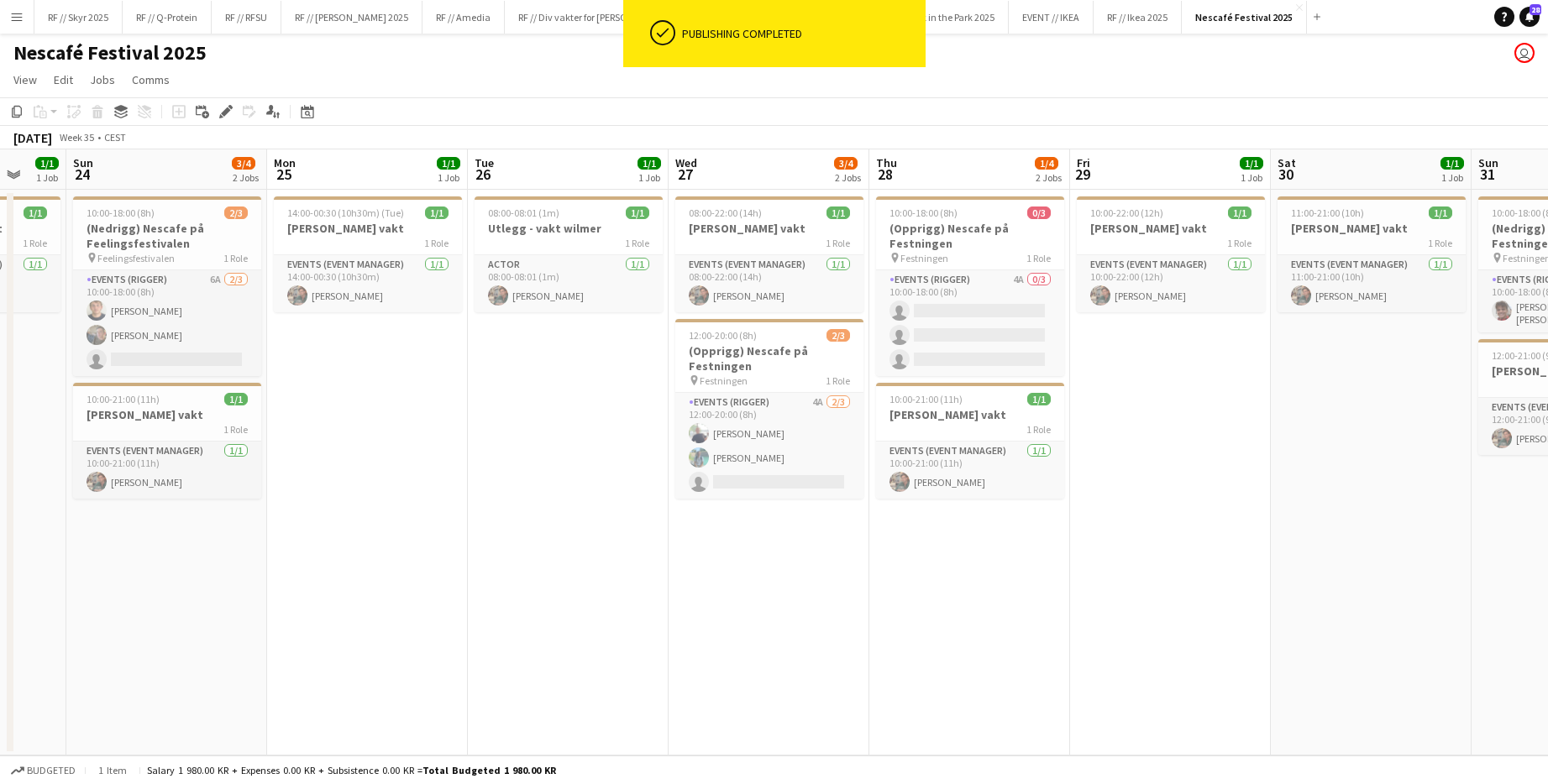
scroll to position [0, 522]
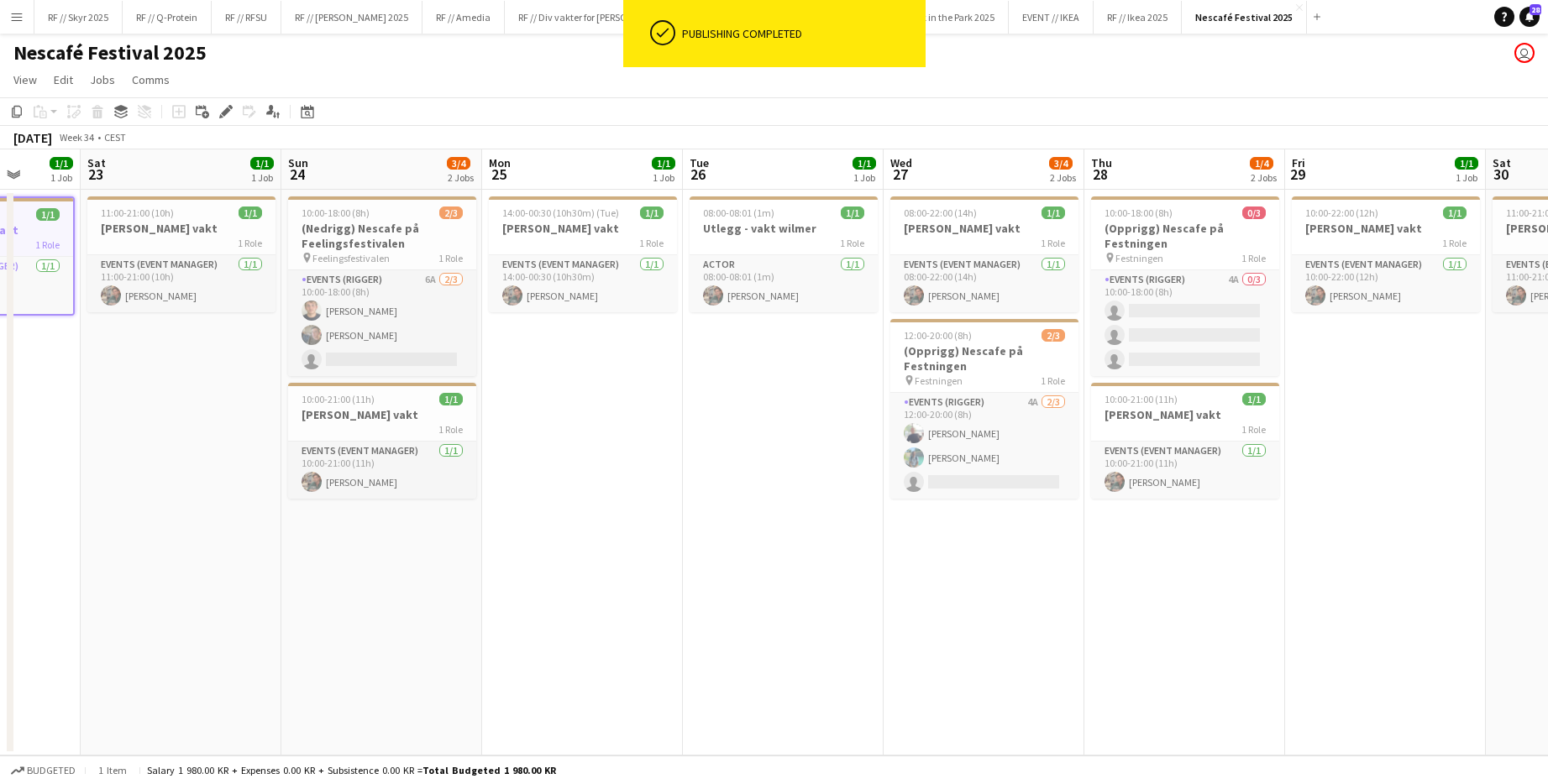
drag, startPoint x: 1519, startPoint y: 374, endPoint x: 1726, endPoint y: 308, distance: 217.3
click at [842, 308] on html "ok-circled Publishing completed Menu Boards Boards Boards All jobs Status Workf…" at bounding box center [774, 392] width 1548 height 784
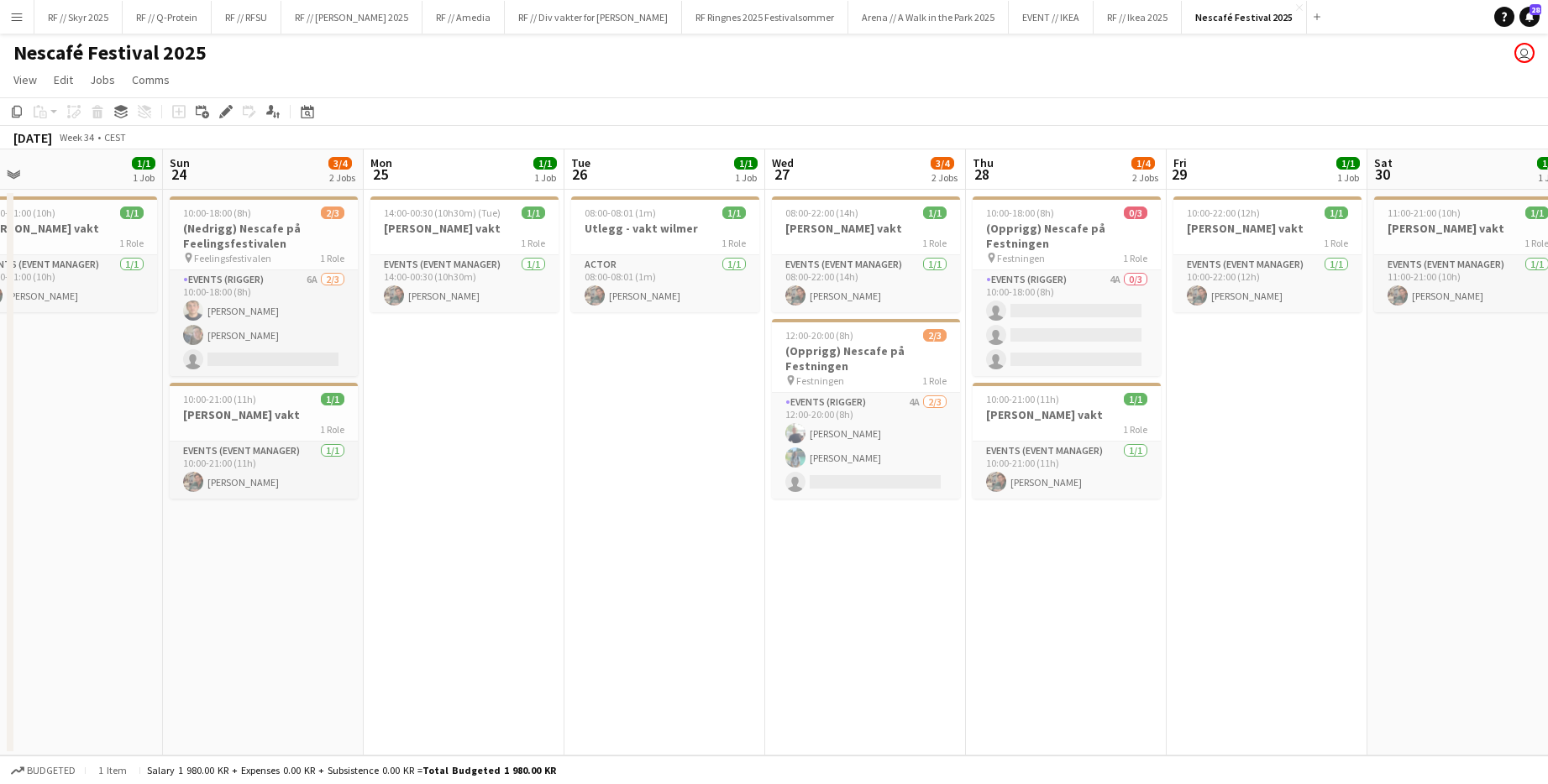
drag, startPoint x: 862, startPoint y: 420, endPoint x: 744, endPoint y: 422, distance: 118.0
click at [744, 422] on app-calendar-viewport "Wed 20 1/1 1 Job Thu 21 1/1 1 Job Fri 22 1/1 1 Job Sat 23 1/1 1 Job Sun 24 3/4 …" at bounding box center [774, 452] width 1548 height 606
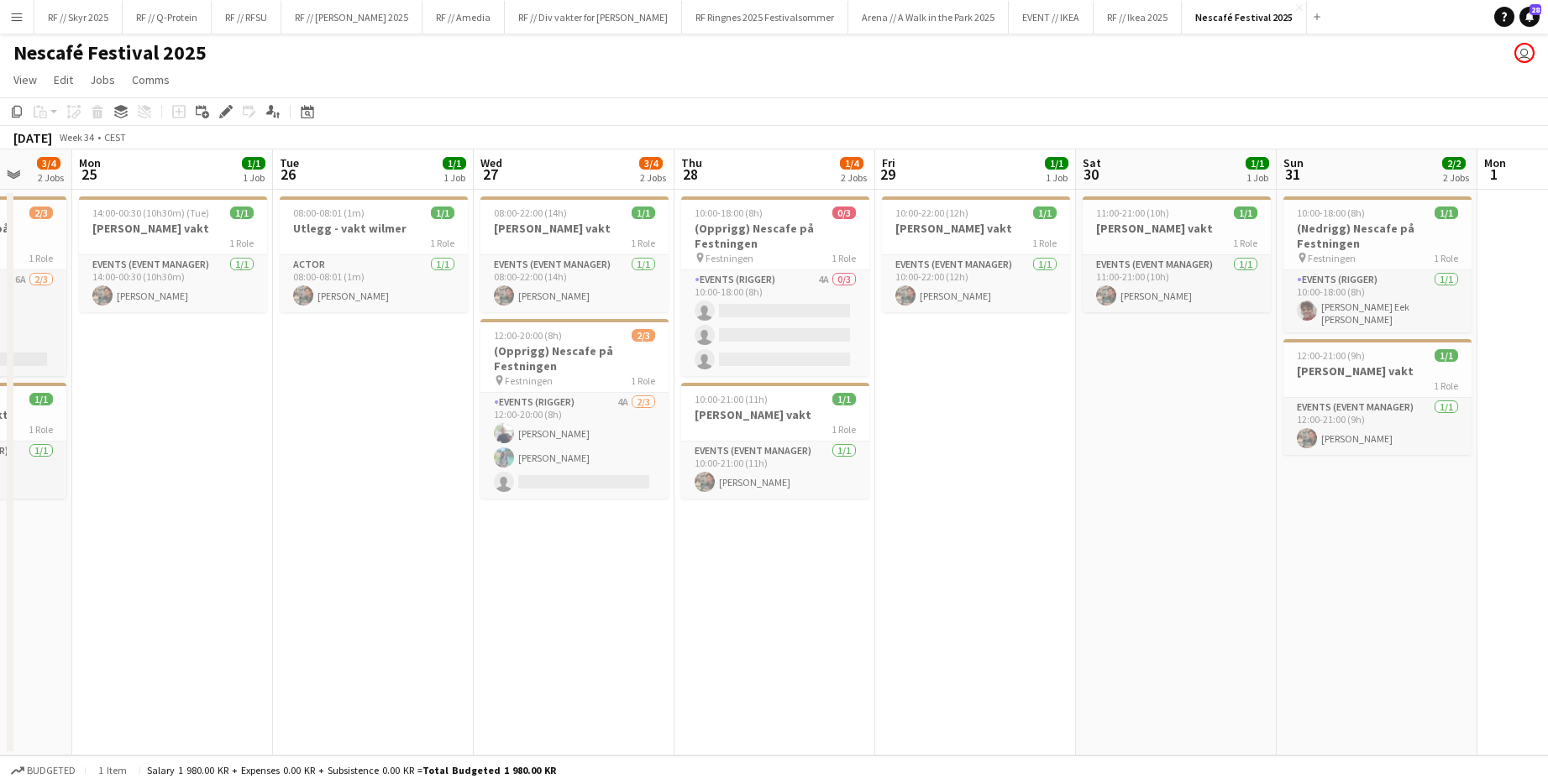
scroll to position [0, 566]
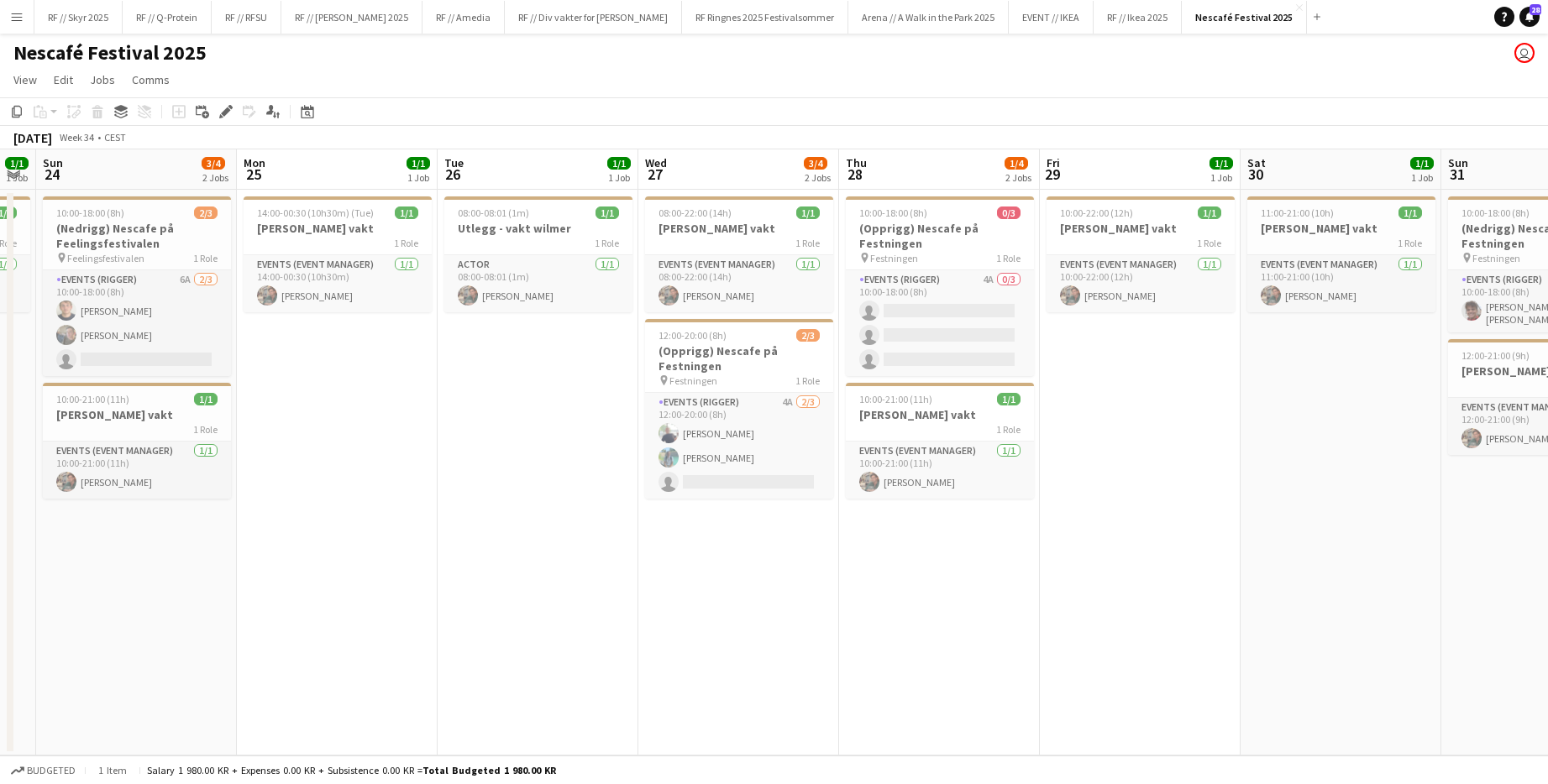
drag, startPoint x: 618, startPoint y: 483, endPoint x: 491, endPoint y: 489, distance: 127.1
click at [491, 490] on app-calendar-viewport "Thu 21 1/1 1 Job Fri 22 1/1 1 Job Sat 23 1/1 1 Job Sun 24 3/4 2 Jobs Mon 25 1/1…" at bounding box center [774, 452] width 1548 height 606
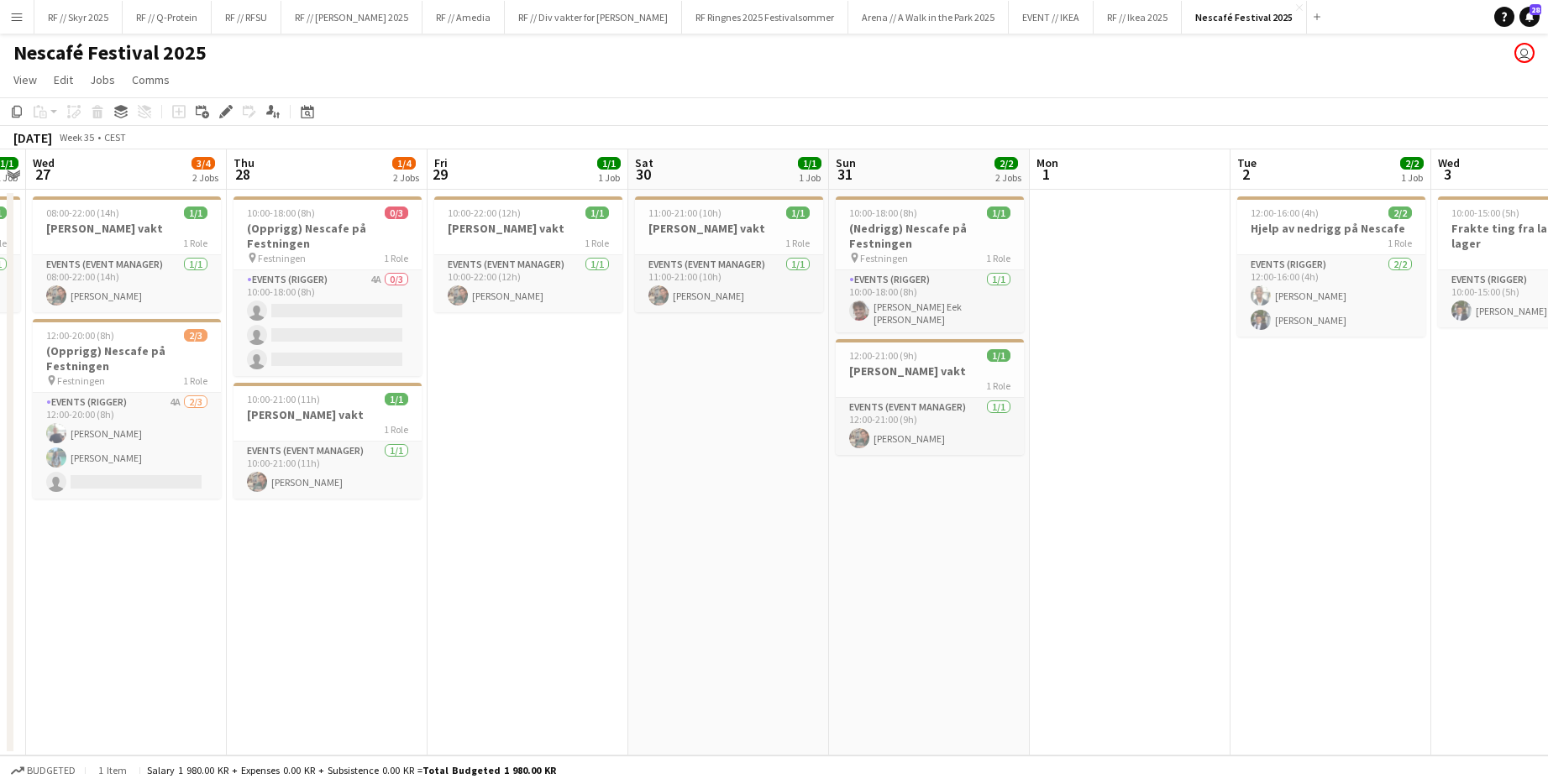
drag, startPoint x: 1134, startPoint y: 405, endPoint x: 690, endPoint y: 449, distance: 446.2
click at [690, 449] on app-calendar-viewport "Sun 24 3/4 2 Jobs Mon 25 1/1 1 Job Tue 26 1/1 1 Job Wed 27 3/4 2 Jobs Thu 28 1/…" at bounding box center [774, 452] width 1548 height 606
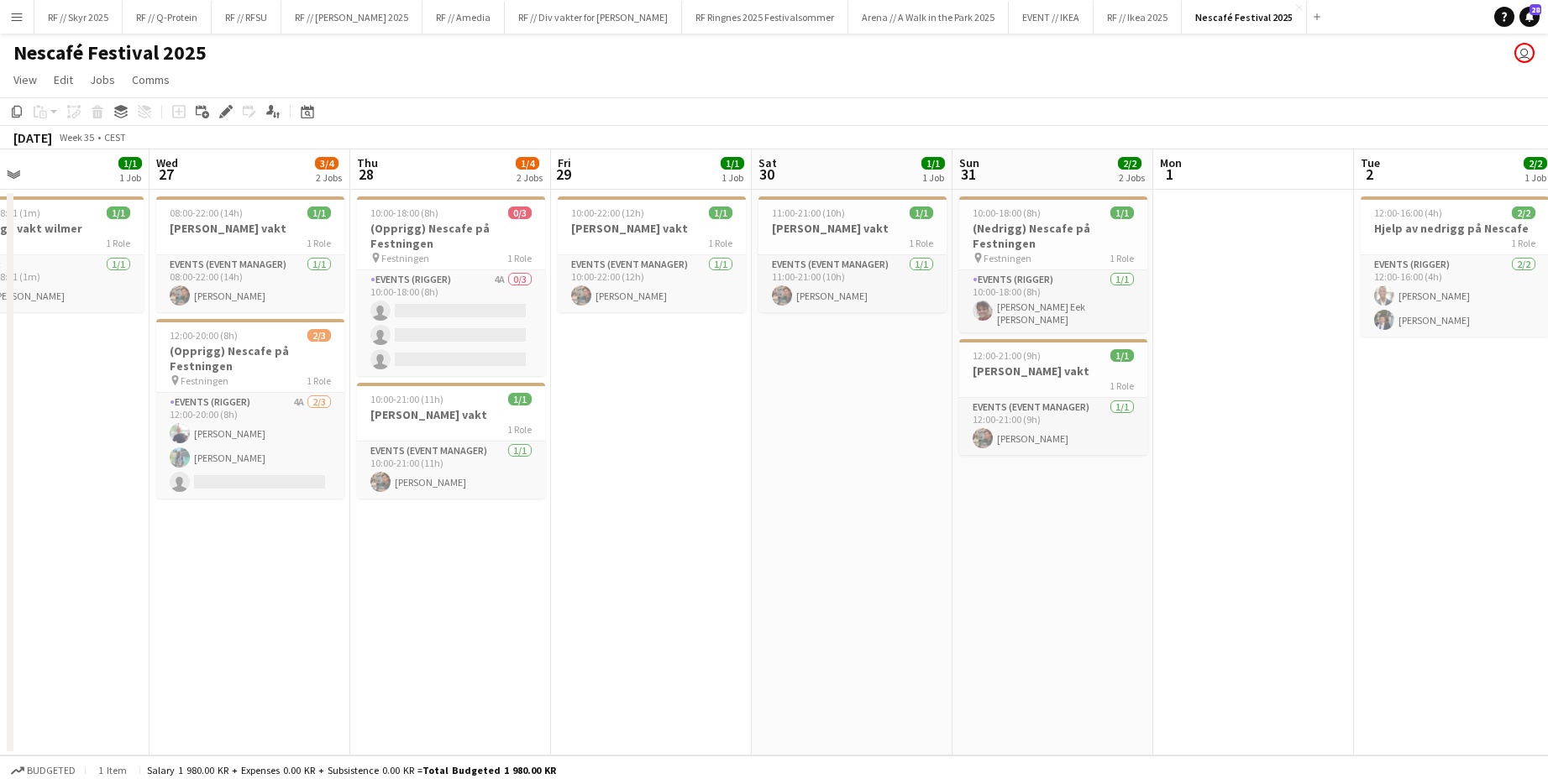
scroll to position [0, 436]
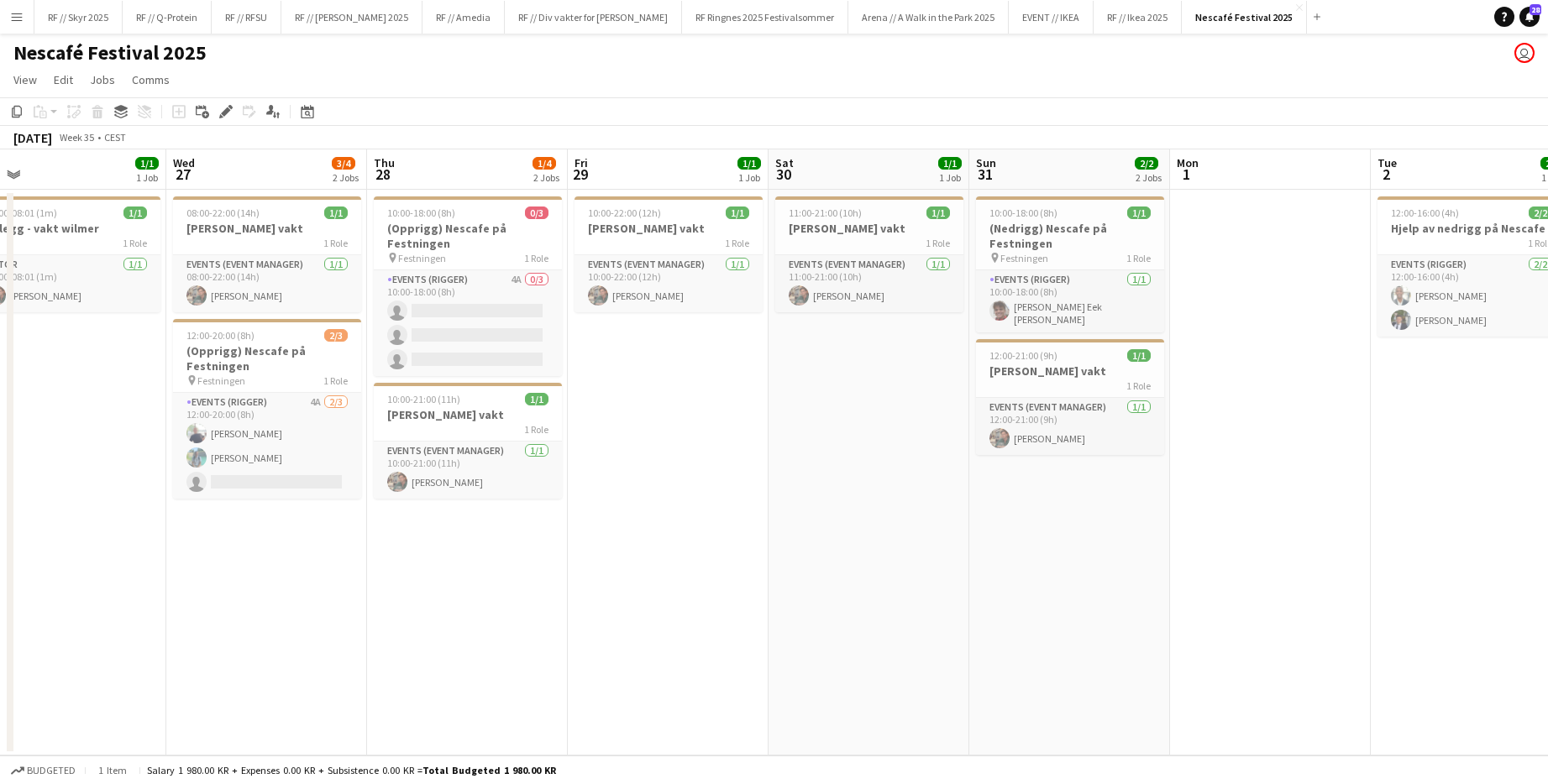
drag, startPoint x: 1181, startPoint y: 426, endPoint x: 1317, endPoint y: 419, distance: 136.2
click at [842, 419] on app-calendar-viewport "Sun 24 3/4 2 Jobs Mon 25 1/1 1 Job Tue 26 1/1 1 Job Wed 27 3/4 2 Jobs Thu 28 1/…" at bounding box center [774, 452] width 1548 height 606
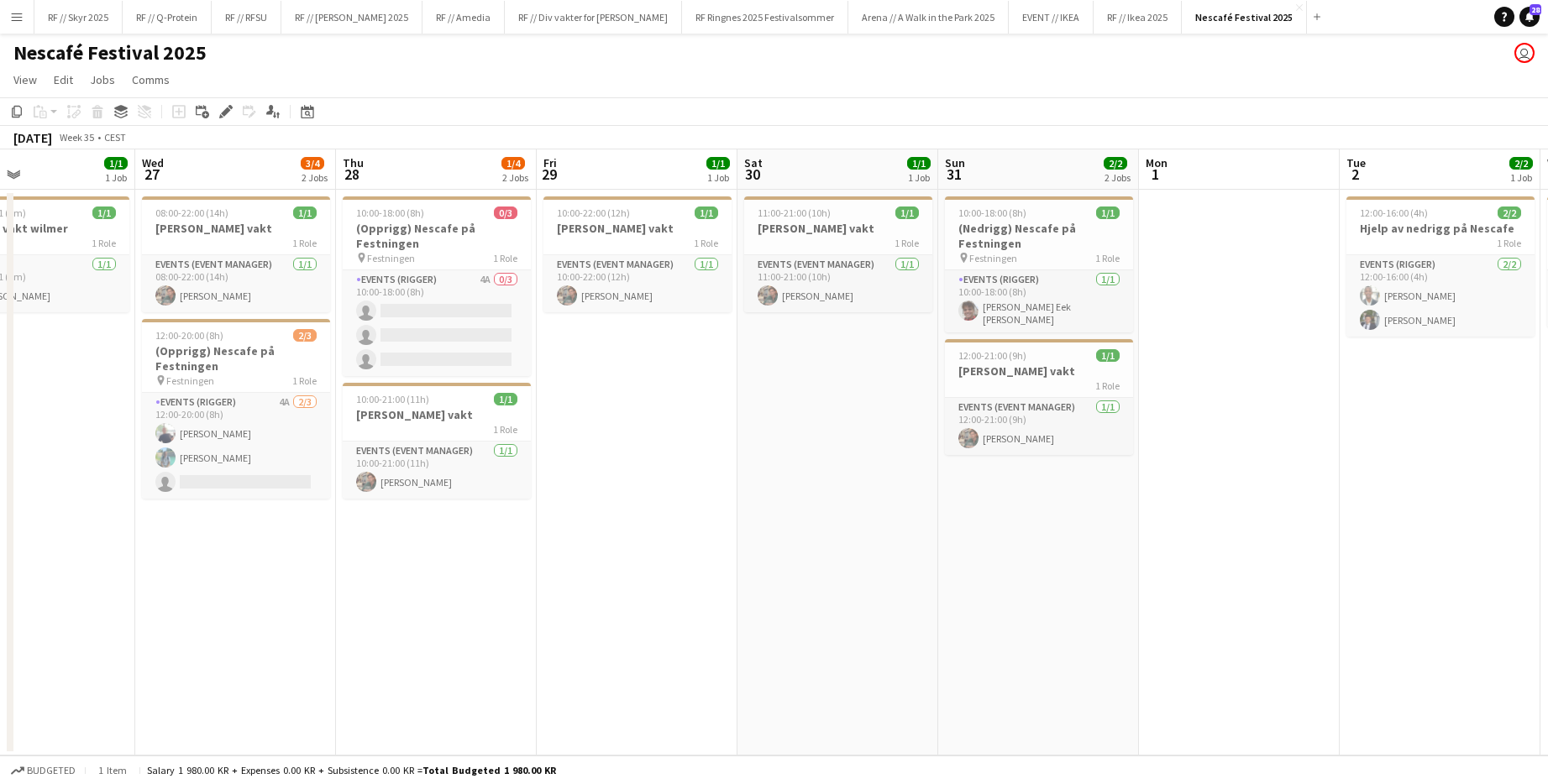
drag, startPoint x: 1311, startPoint y: 367, endPoint x: 1281, endPoint y: 367, distance: 30.0
click at [842, 367] on app-calendar-viewport "Sun 24 3/4 2 Jobs Mon 25 1/1 1 Job Tue 26 1/1 1 Job Wed 27 3/4 2 Jobs Thu 28 1/…" at bounding box center [774, 452] width 1548 height 606
click at [629, 228] on h3 "[PERSON_NAME] vakt" at bounding box center [637, 228] width 188 height 15
click at [682, 240] on div "1 Role" at bounding box center [637, 244] width 185 height 13
click at [679, 239] on div "1 Role" at bounding box center [637, 242] width 188 height 13
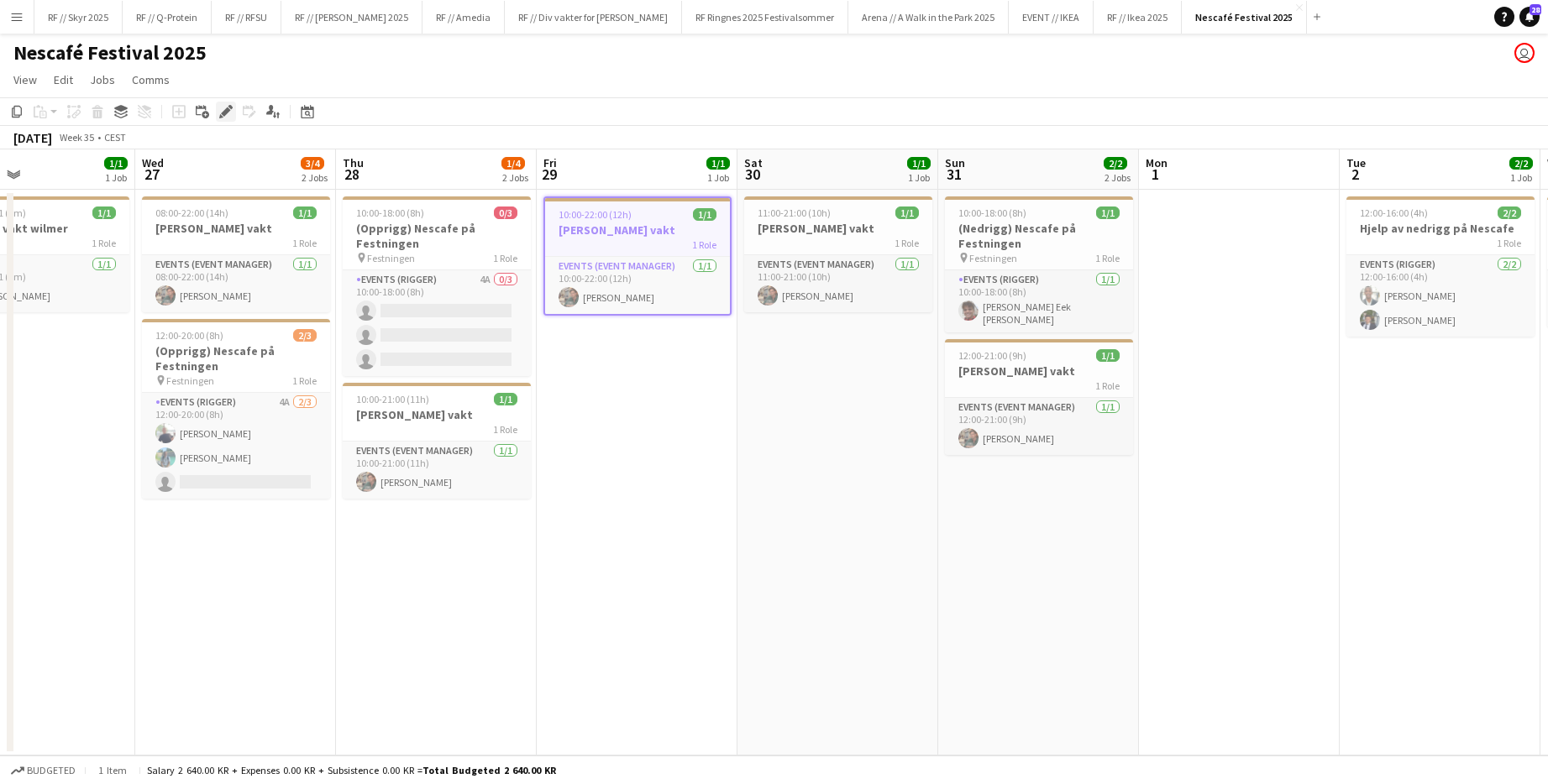
click at [221, 114] on icon "Edit" at bounding box center [225, 112] width 13 height 13
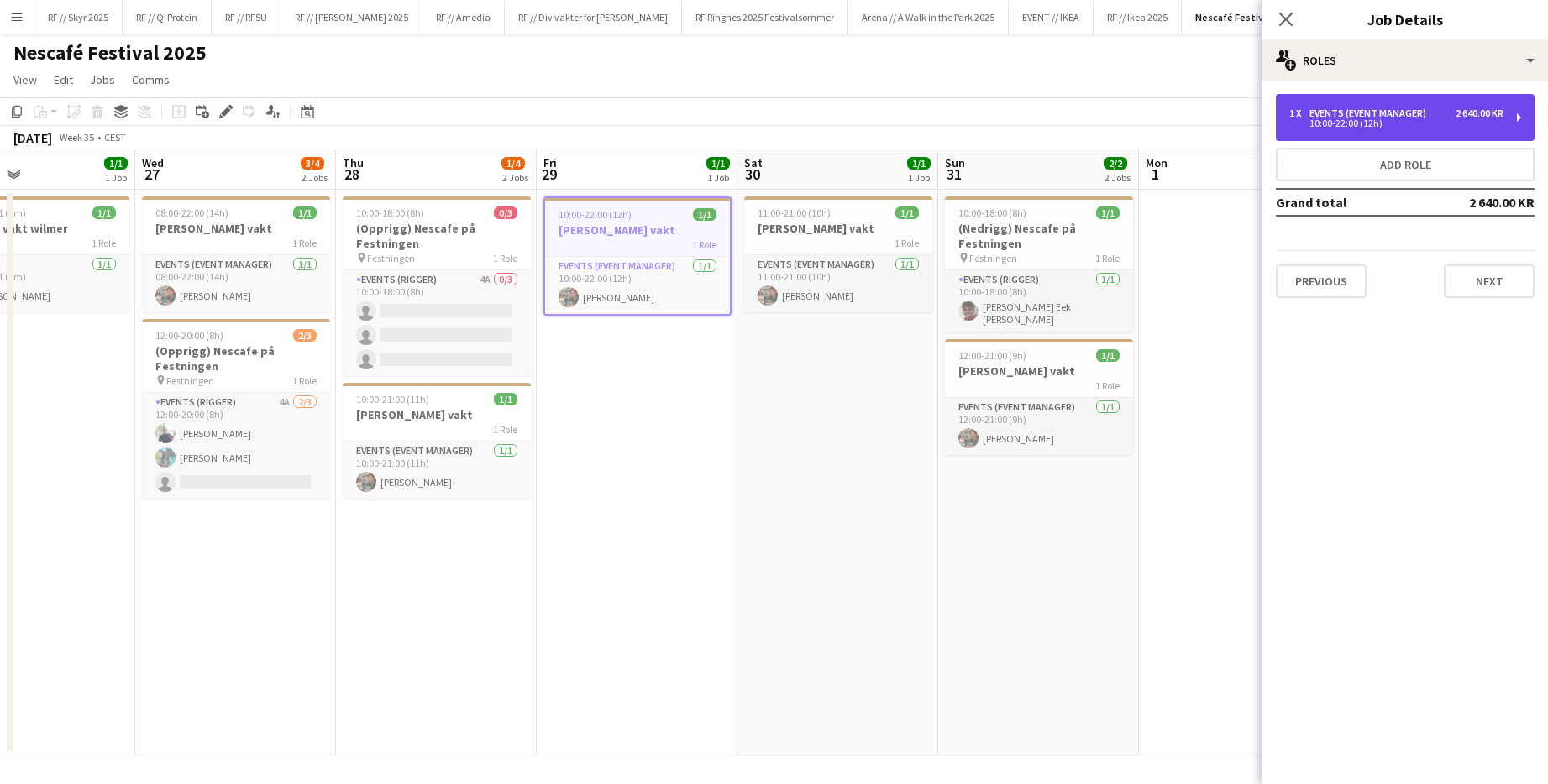
click at [842, 116] on div "1 x Events (Event Manager) 2 640.00 KR" at bounding box center [1396, 113] width 214 height 12
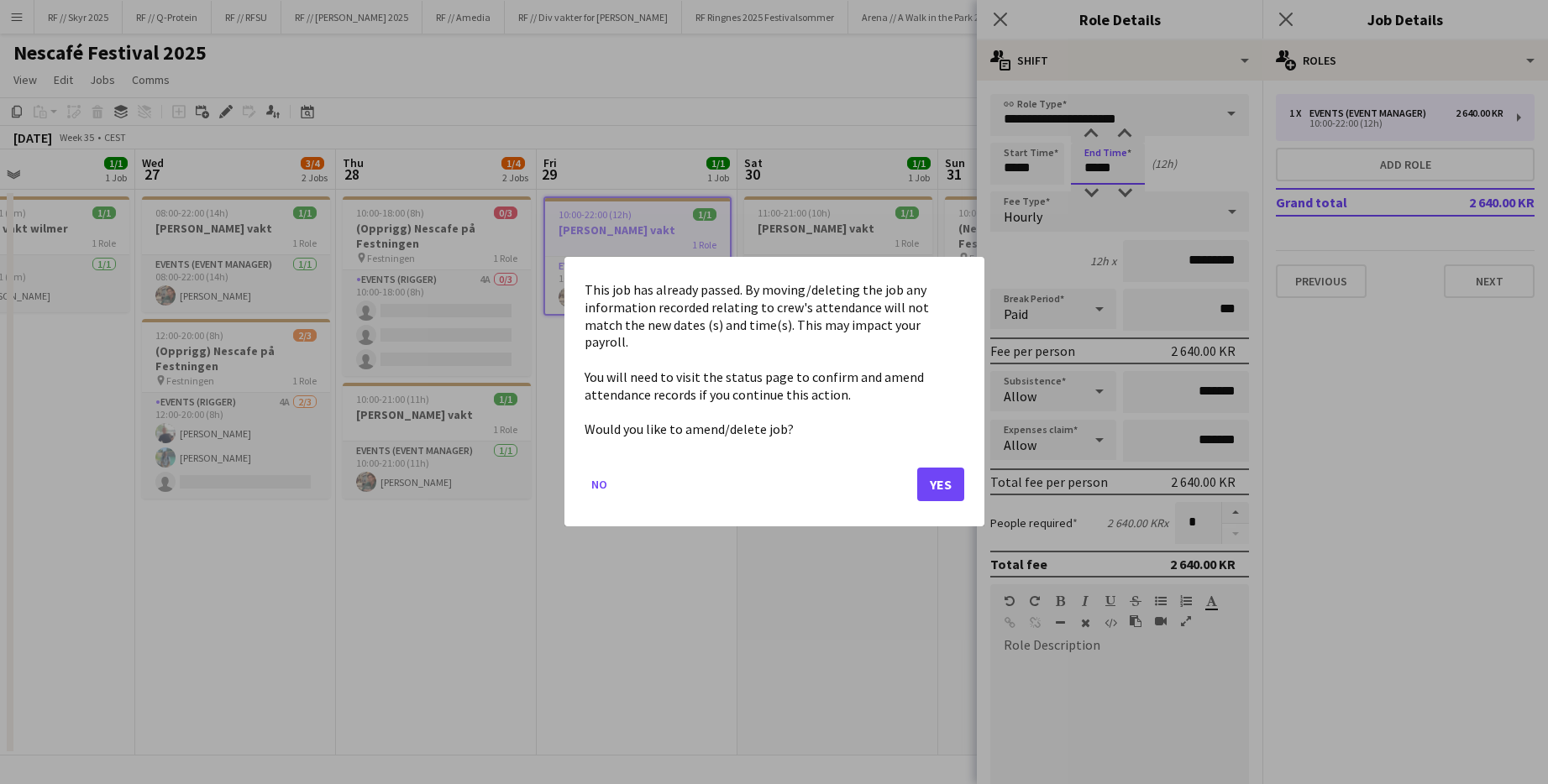
click at [842, 174] on body "Menu Boards Boards Boards All jobs Status Workforce Workforce My Workforce Recr…" at bounding box center [774, 392] width 1548 height 784
click at [842, 469] on button "Yes" at bounding box center [941, 486] width 47 height 34
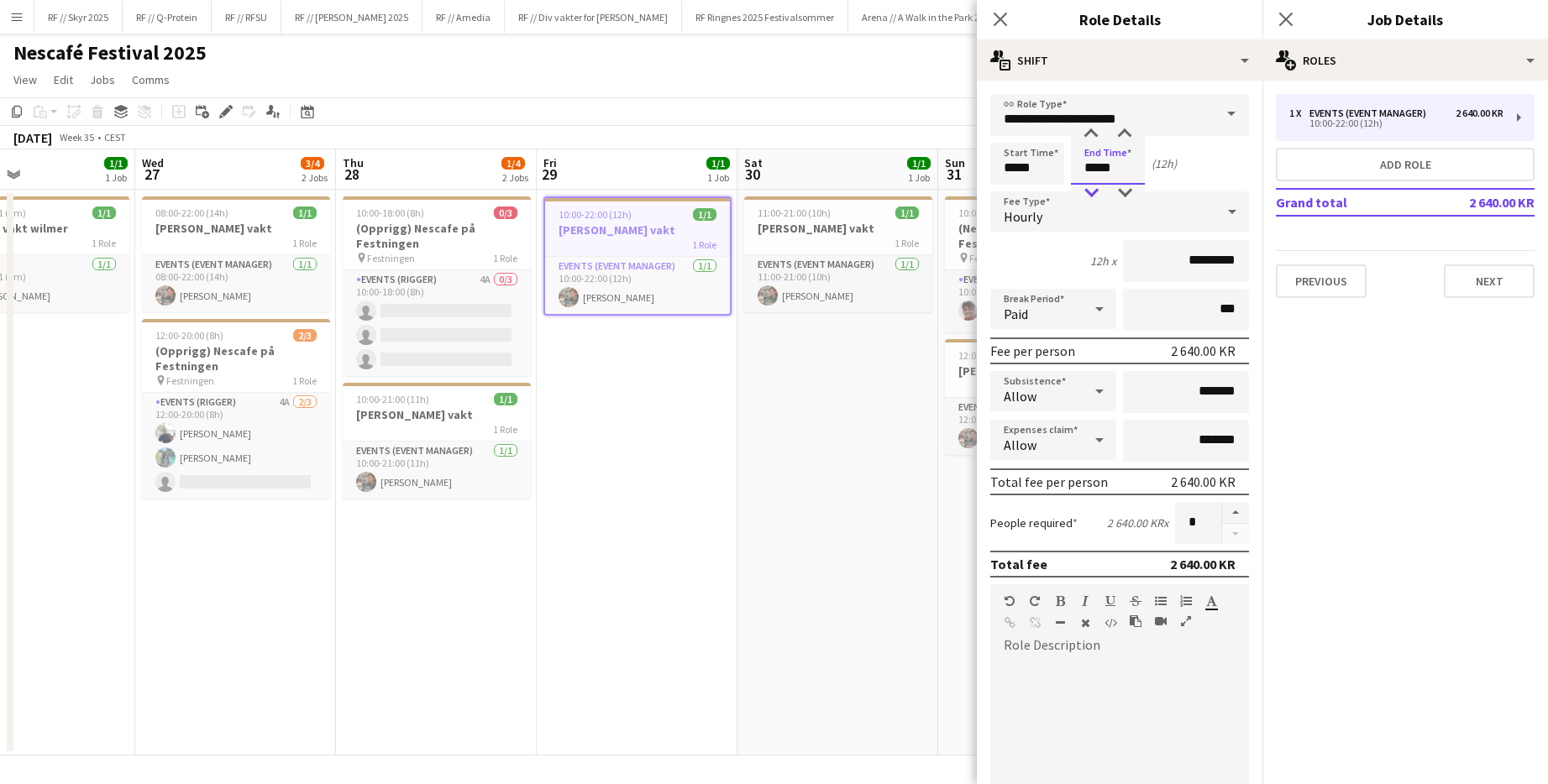
click at [842, 196] on div at bounding box center [1091, 193] width 34 height 17
type input "*****"
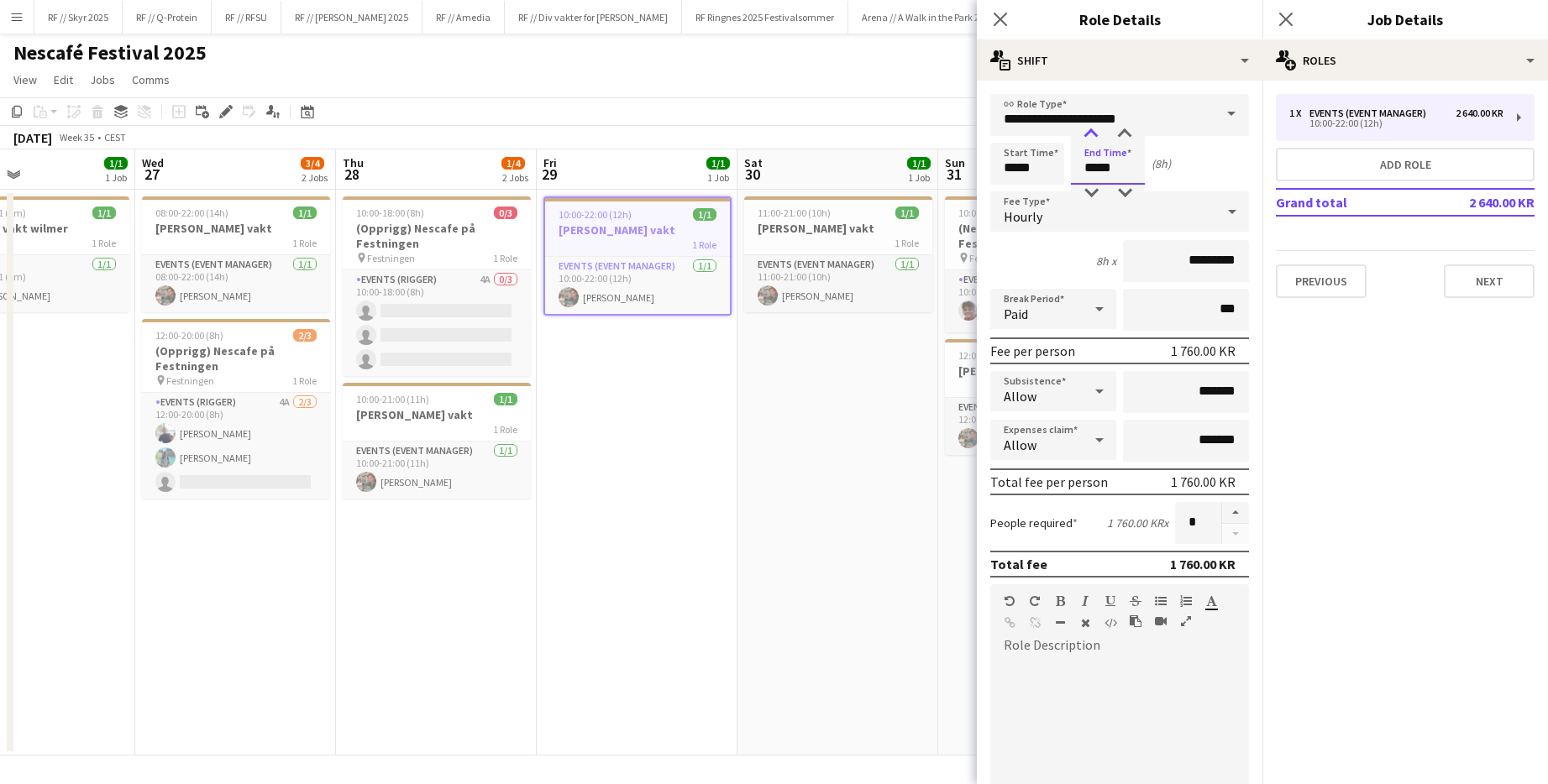
click at [842, 128] on div at bounding box center [1091, 134] width 34 height 17
click at [842, 480] on app-date-cell "11:00-21:00 (10h) 1/1 [PERSON_NAME] vakt 1 Role Events (Event Manager) [DATE] 1…" at bounding box center [837, 472] width 201 height 566
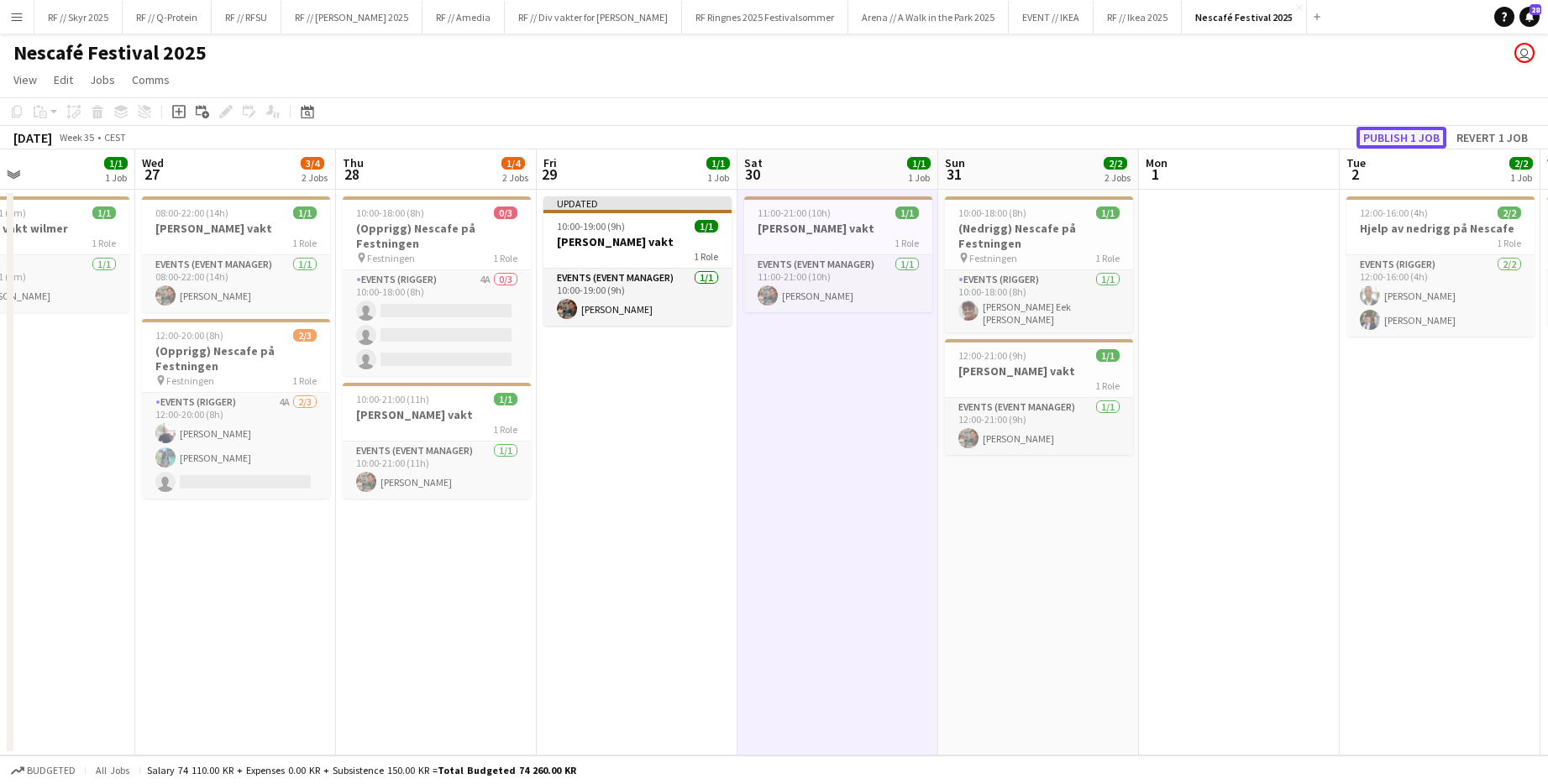
click at [842, 130] on button "Publish 1 job" at bounding box center [1401, 138] width 90 height 21
